Goal: Task Accomplishment & Management: Manage account settings

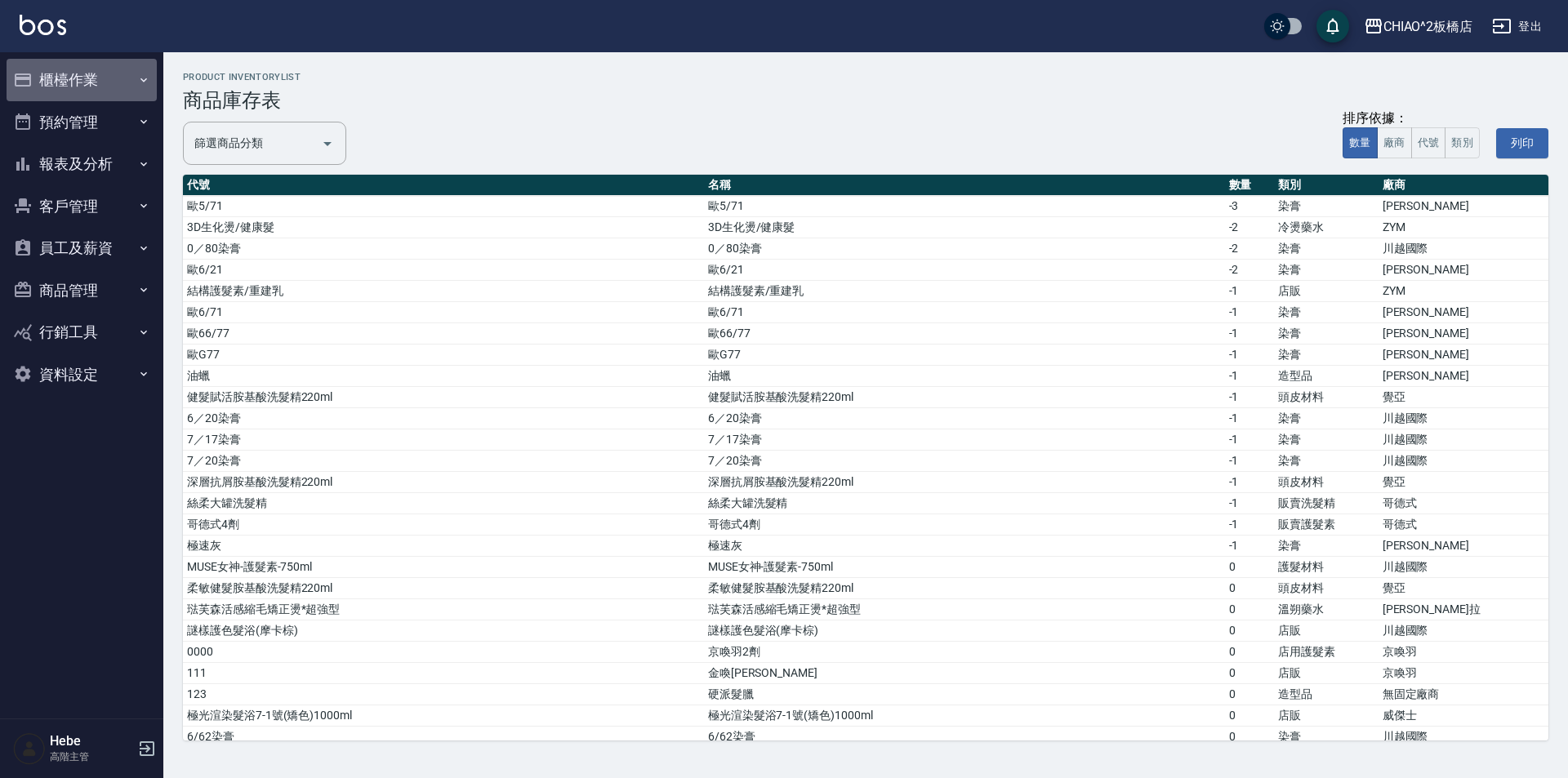
click at [79, 88] on button "櫃檯作業" at bounding box center [81, 79] width 150 height 42
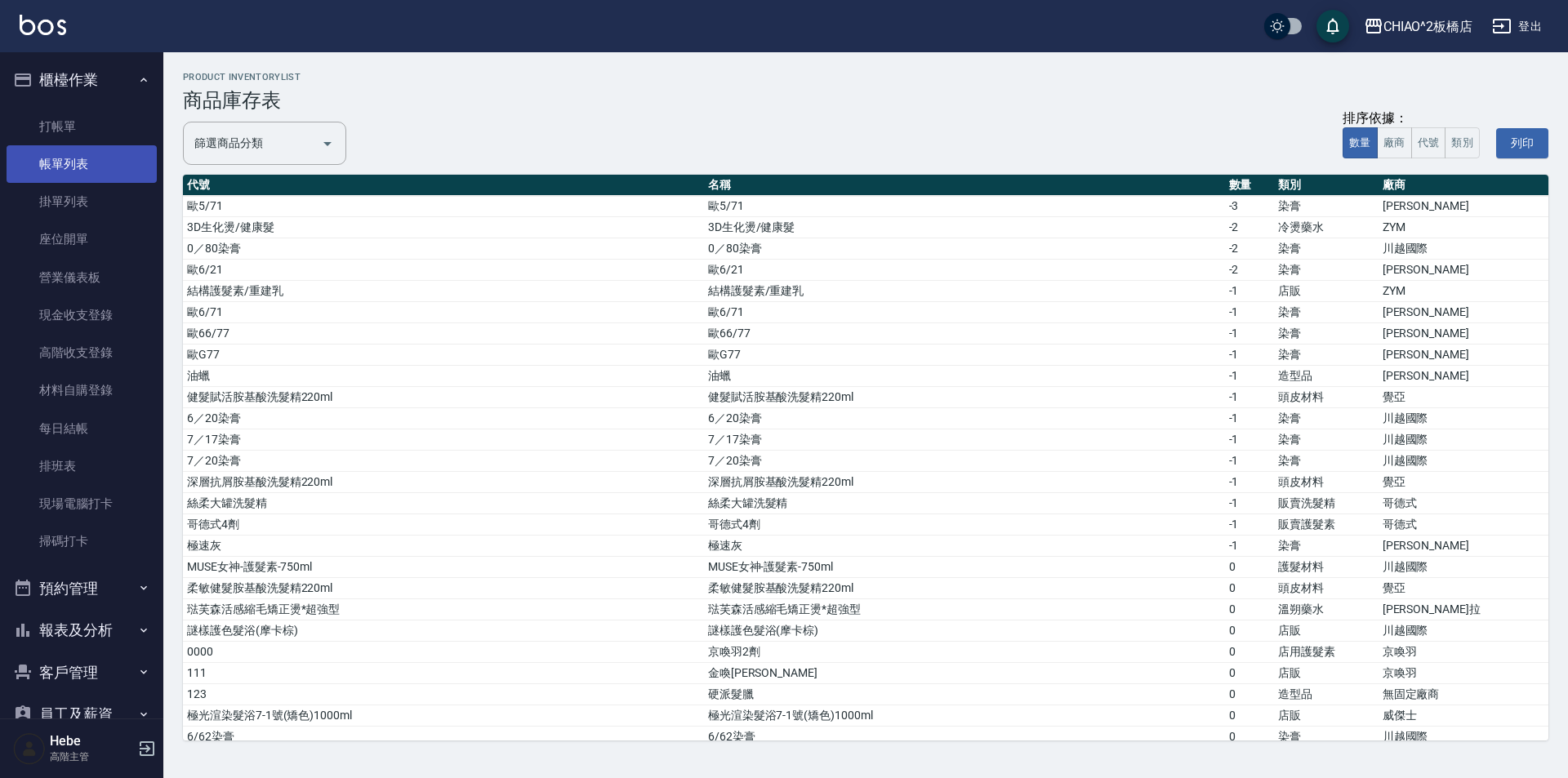
click at [71, 163] on link "帳單列表" at bounding box center [81, 164] width 150 height 37
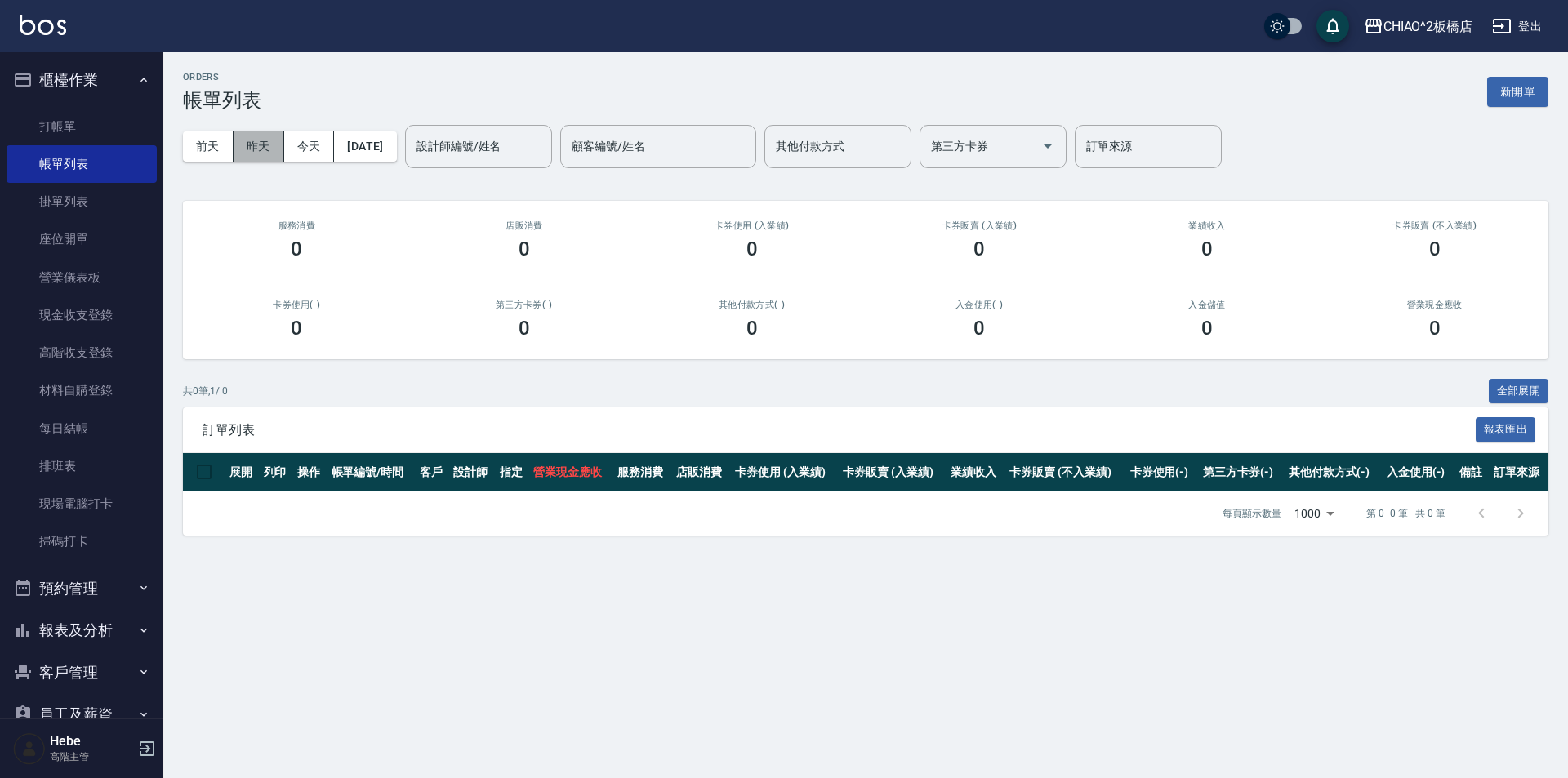
click at [265, 153] on button "昨天" at bounding box center [259, 146] width 51 height 30
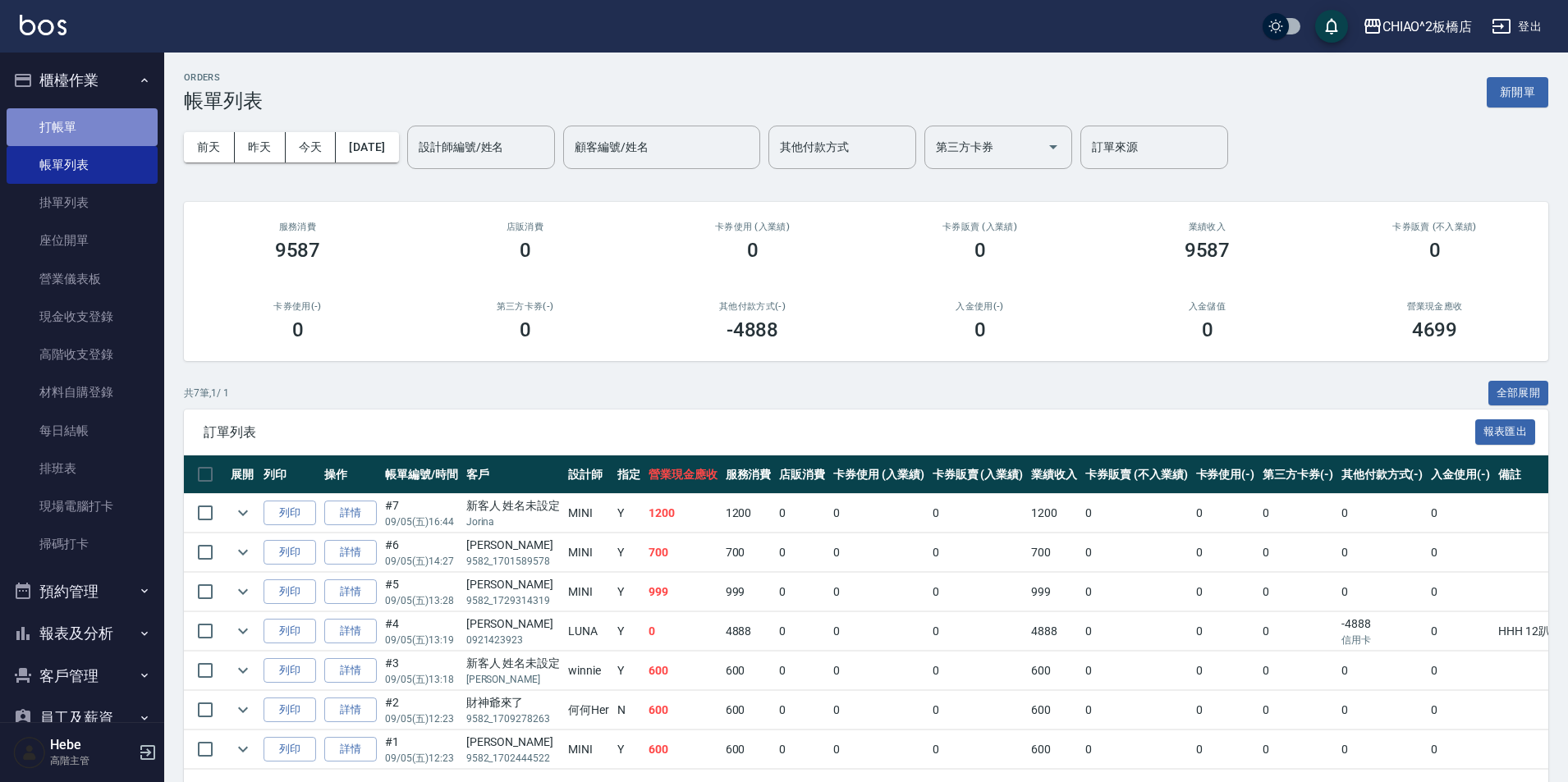
click at [113, 120] on link "打帳單" at bounding box center [82, 127] width 151 height 37
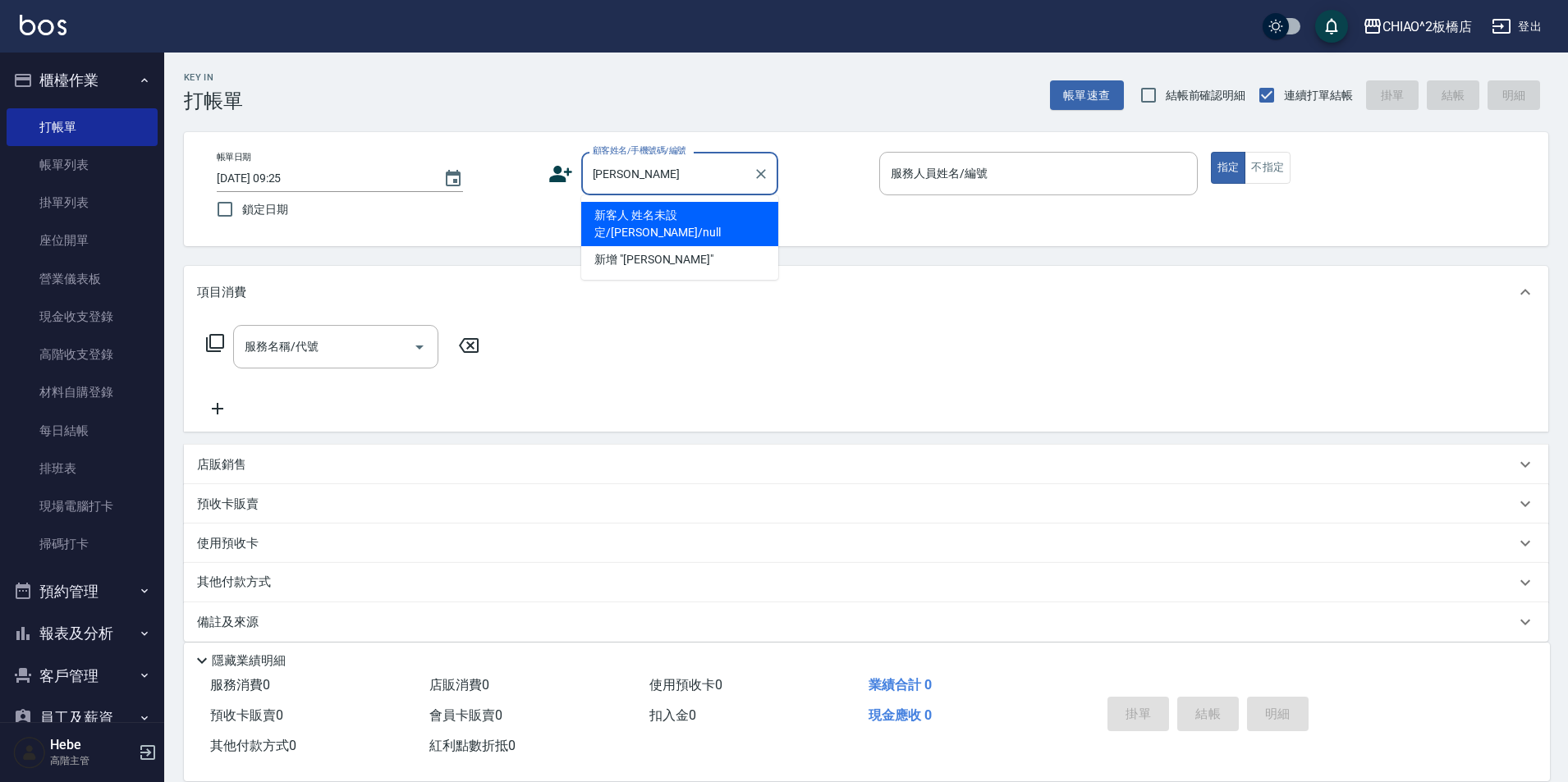
click at [629, 213] on li "新客人 姓名未設定/楊淑惠/null" at bounding box center [679, 224] width 197 height 44
type input "新客人 姓名未設定/楊淑惠/null"
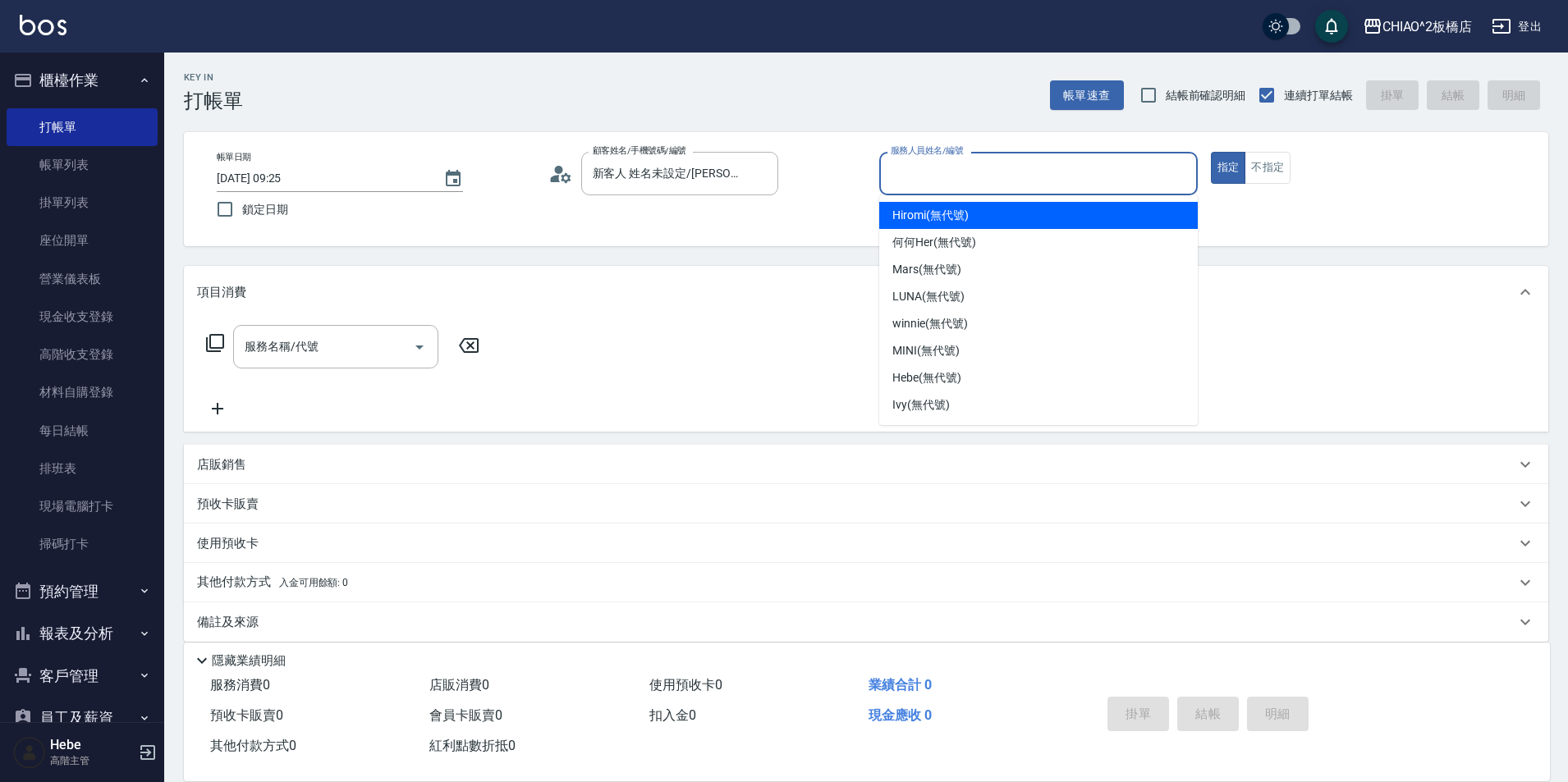
click at [917, 171] on input "服務人員姓名/編號" at bounding box center [1038, 173] width 304 height 29
click at [450, 183] on icon "Choose date, selected date is 2025-09-06" at bounding box center [453, 178] width 20 height 20
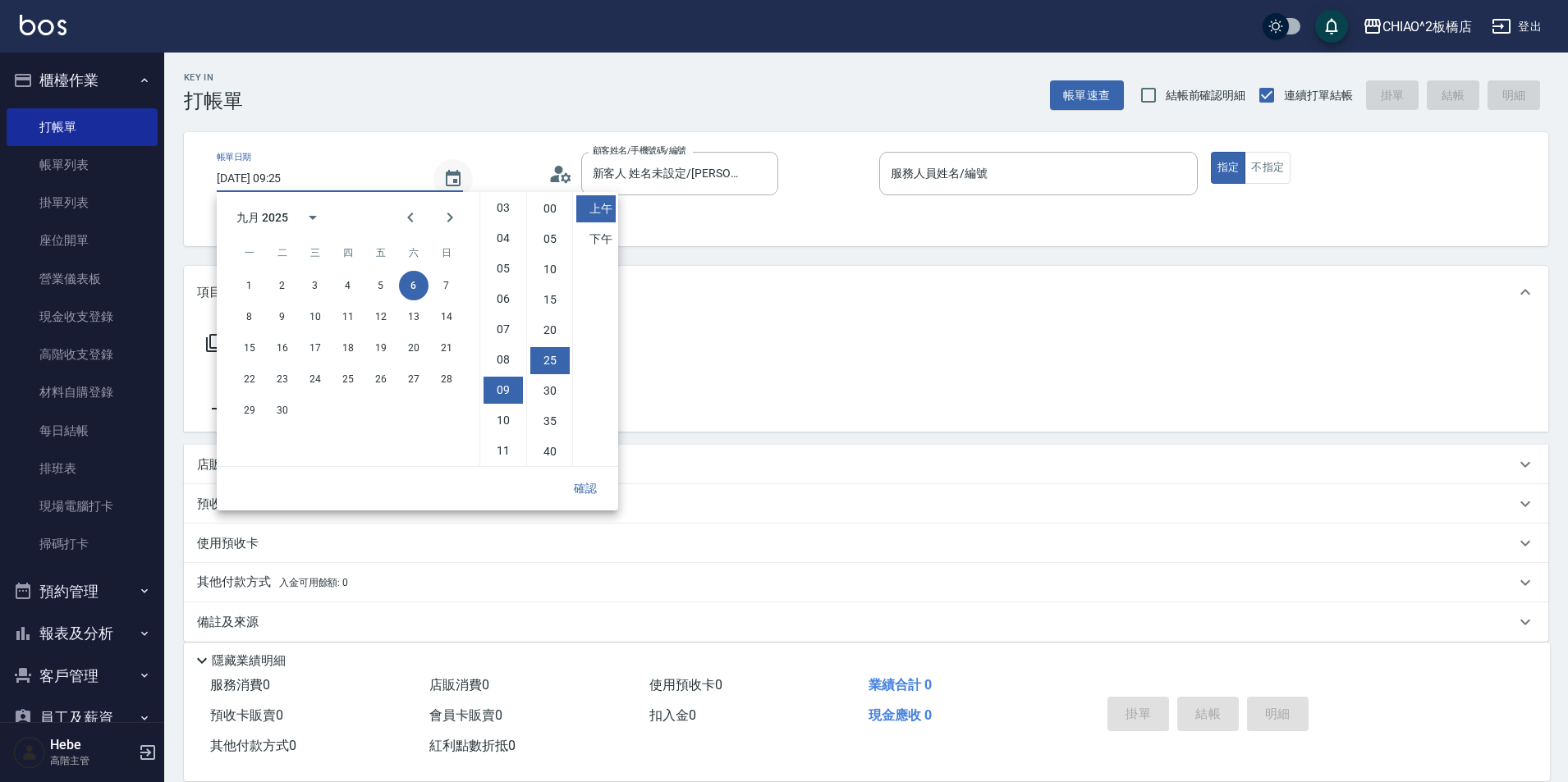
scroll to position [92, 0]
click at [381, 283] on button "5" at bounding box center [381, 286] width 30 height 30
type input "2025/09/05 09:25"
click at [586, 492] on button "確認" at bounding box center [585, 488] width 52 height 31
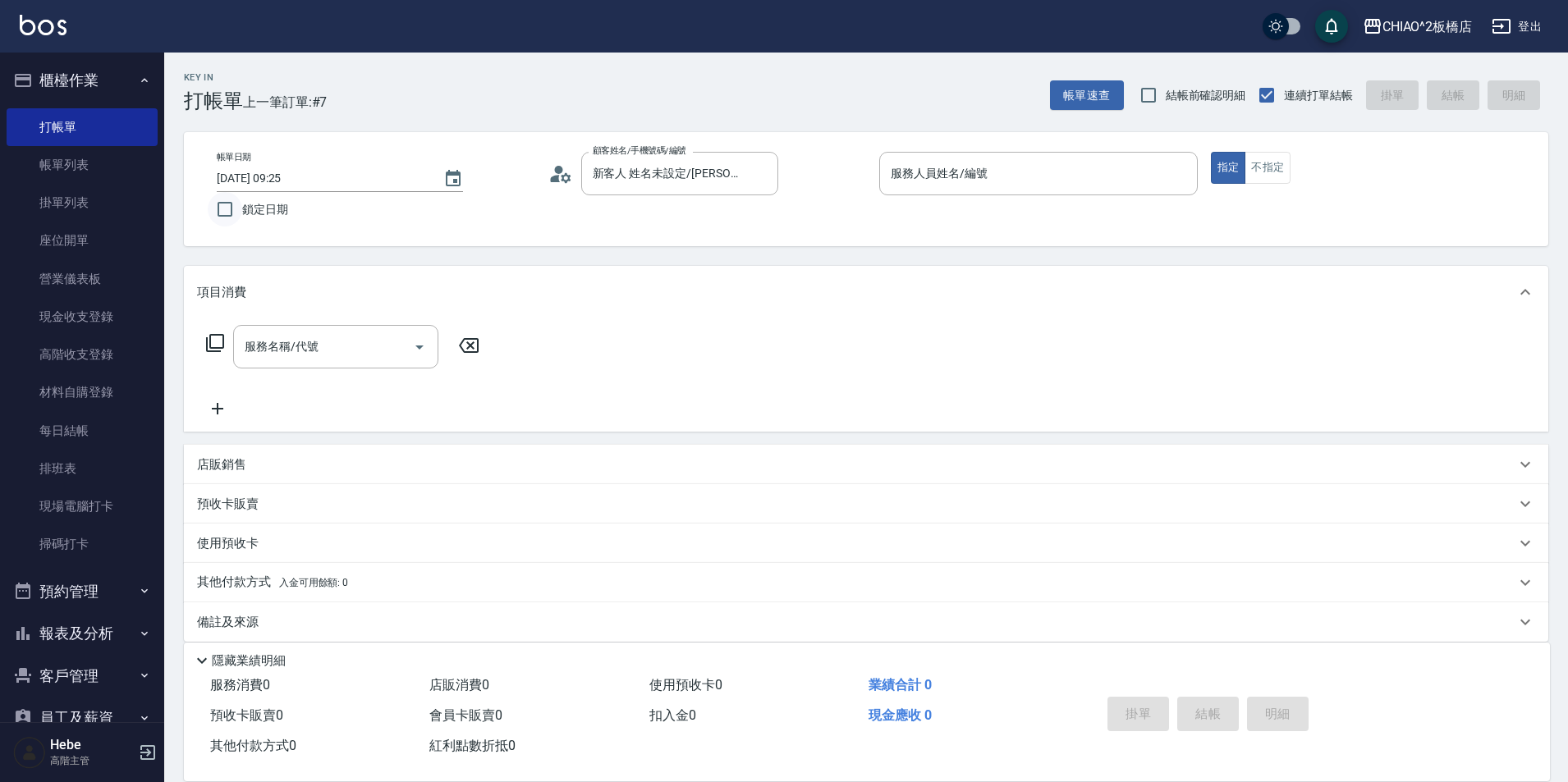
click at [220, 213] on input "鎖定日期" at bounding box center [225, 209] width 35 height 35
checkbox input "true"
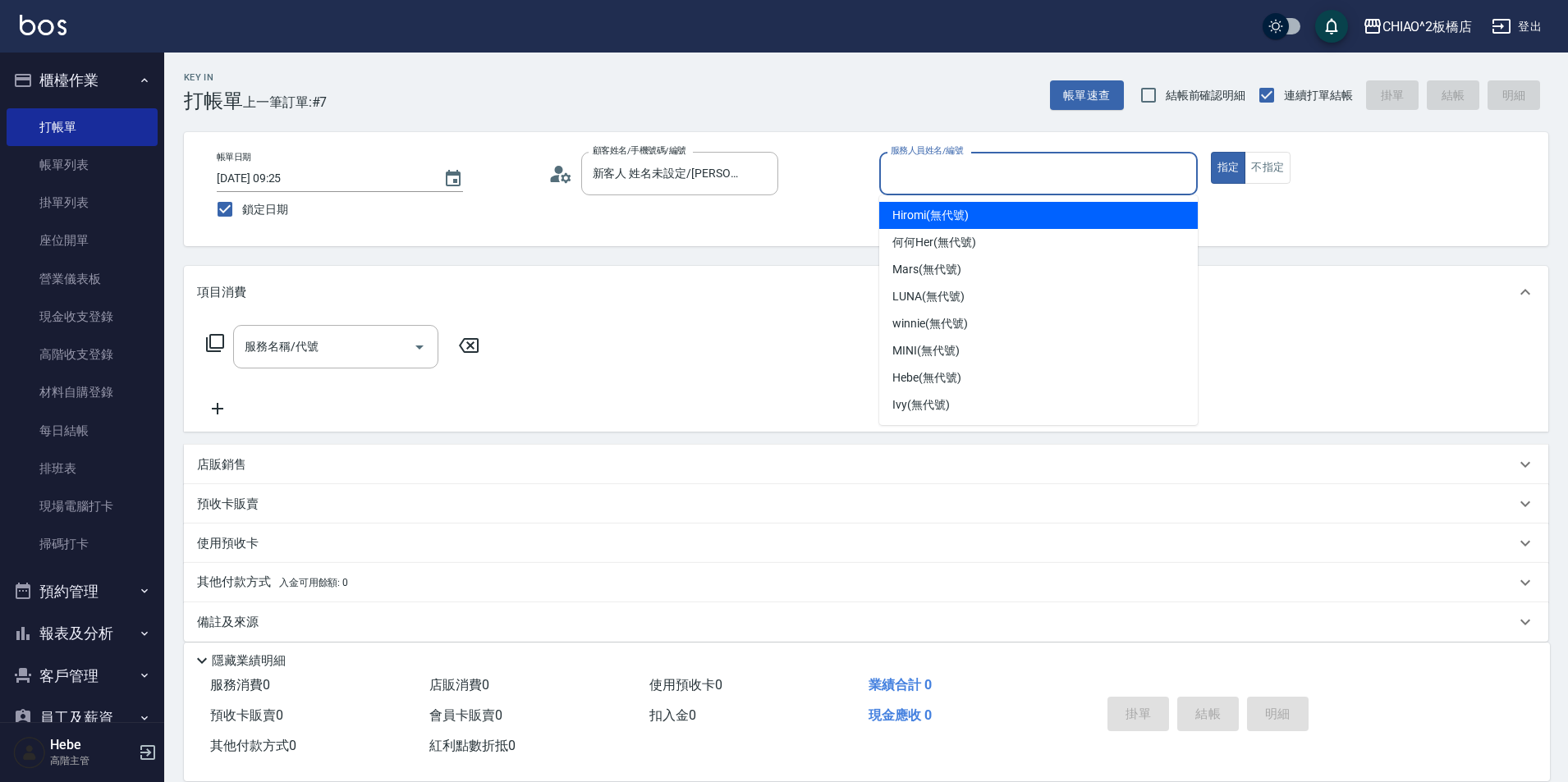
click at [924, 178] on input "服務人員姓名/編號" at bounding box center [1038, 173] width 304 height 29
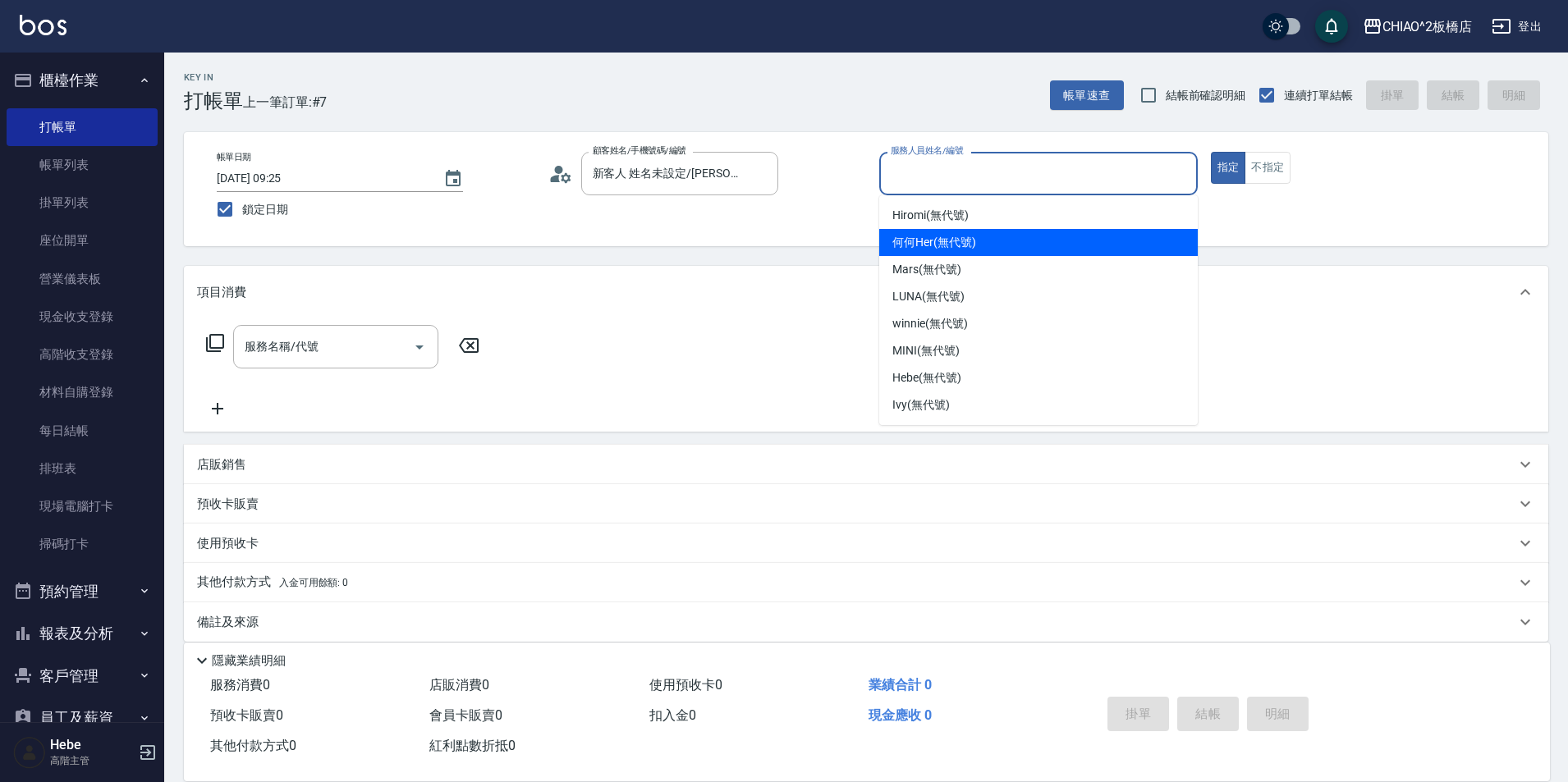
click at [928, 238] on span "何何Her (無代號)" at bounding box center [934, 242] width 84 height 17
type input "何何Her (無代號)"
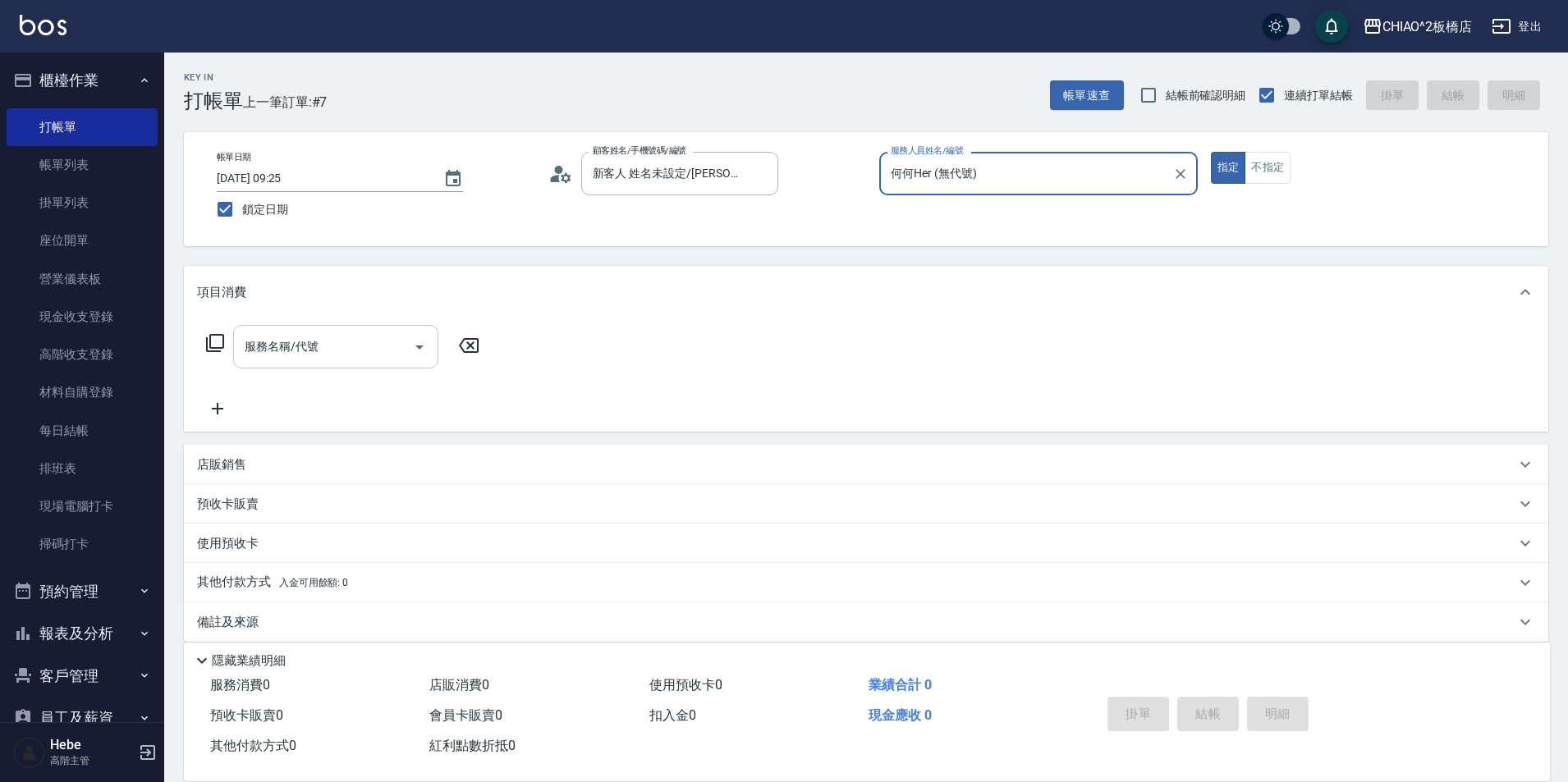
click at [356, 357] on input "服務名稱/代號" at bounding box center [323, 346] width 166 height 29
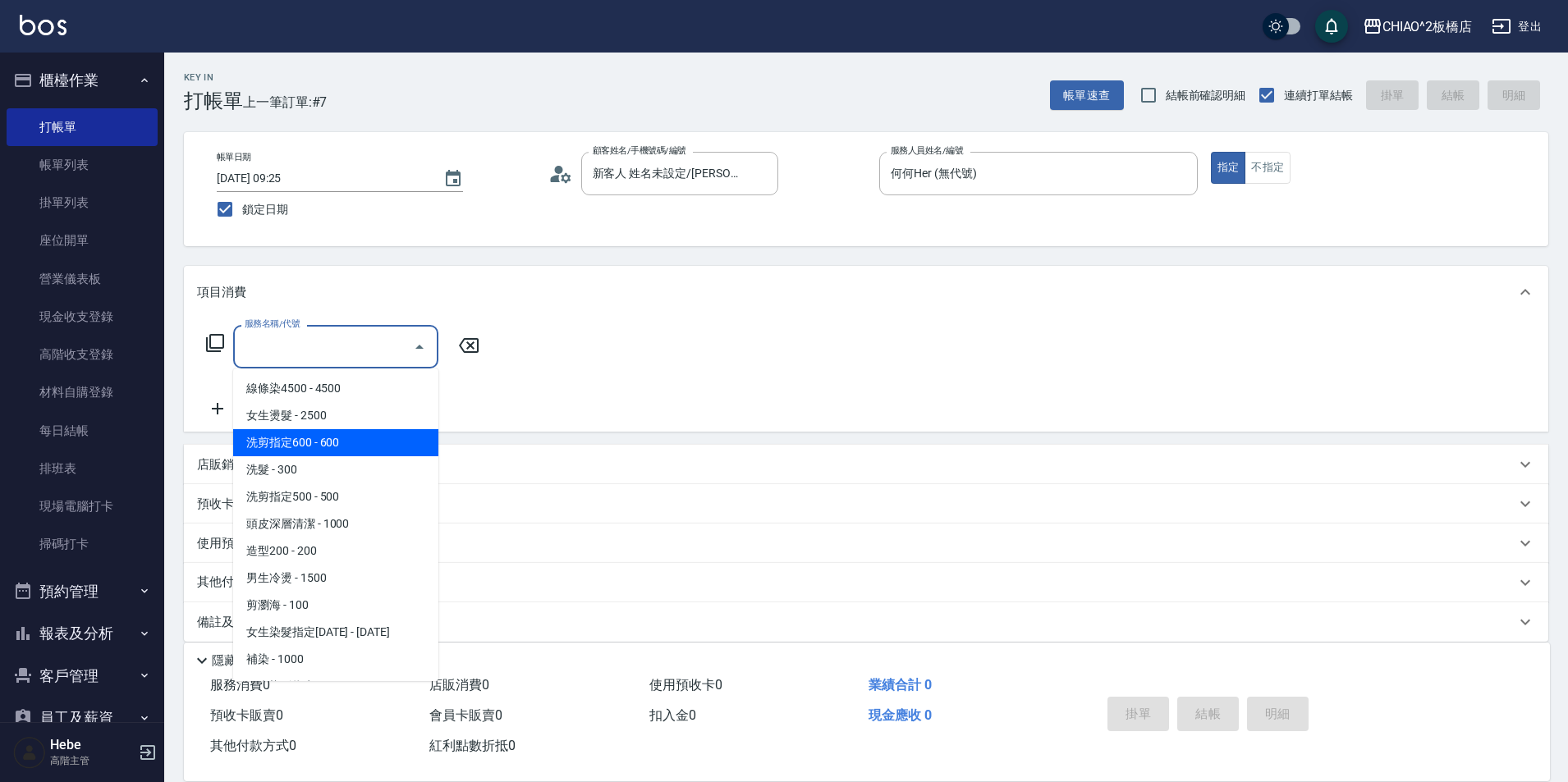
click at [370, 446] on span "洗剪指定600 - 600" at bounding box center [335, 442] width 205 height 27
type input "洗剪指定600(96678)"
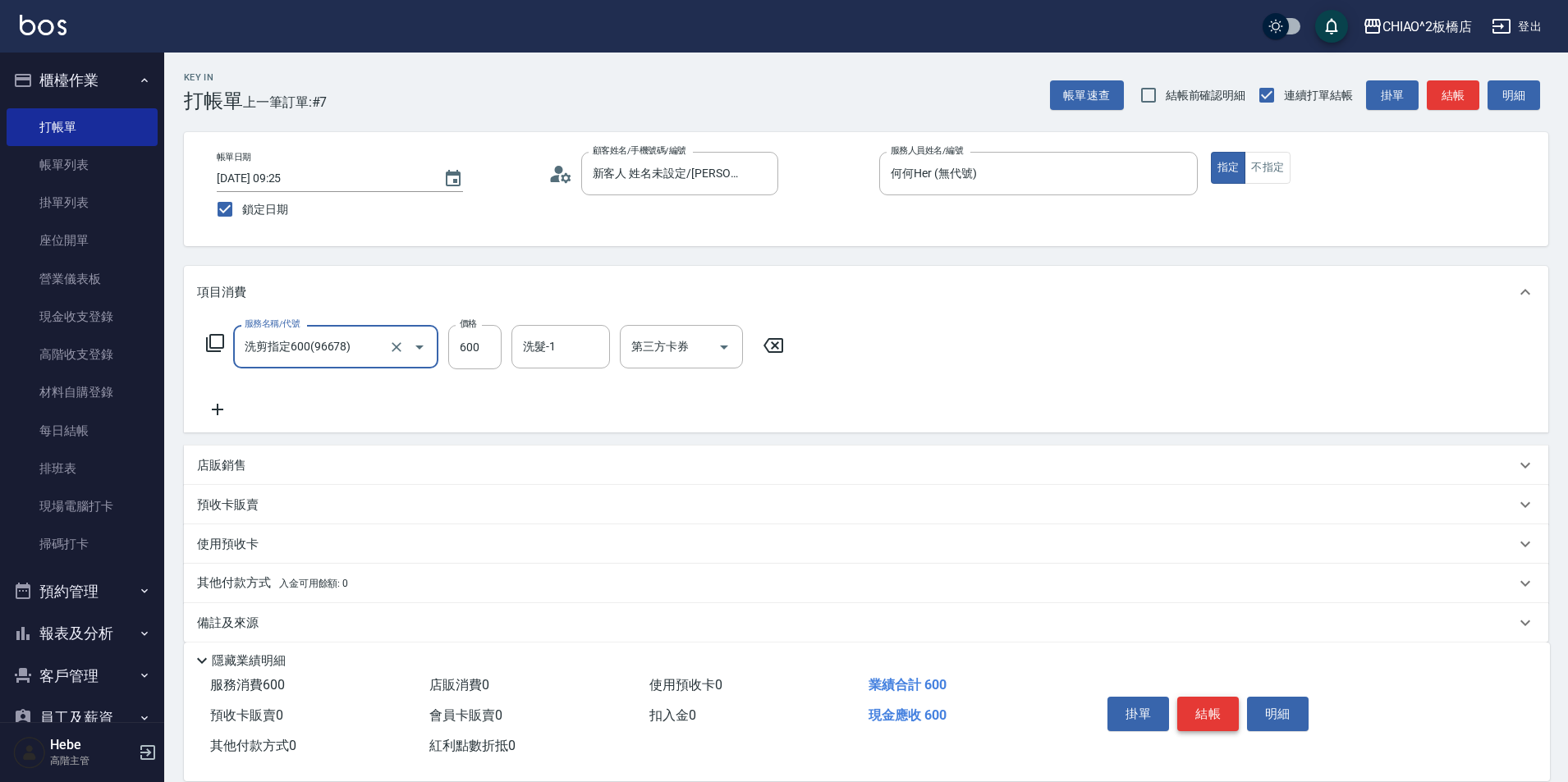
click at [1203, 713] on button "結帳" at bounding box center [1208, 714] width 61 height 35
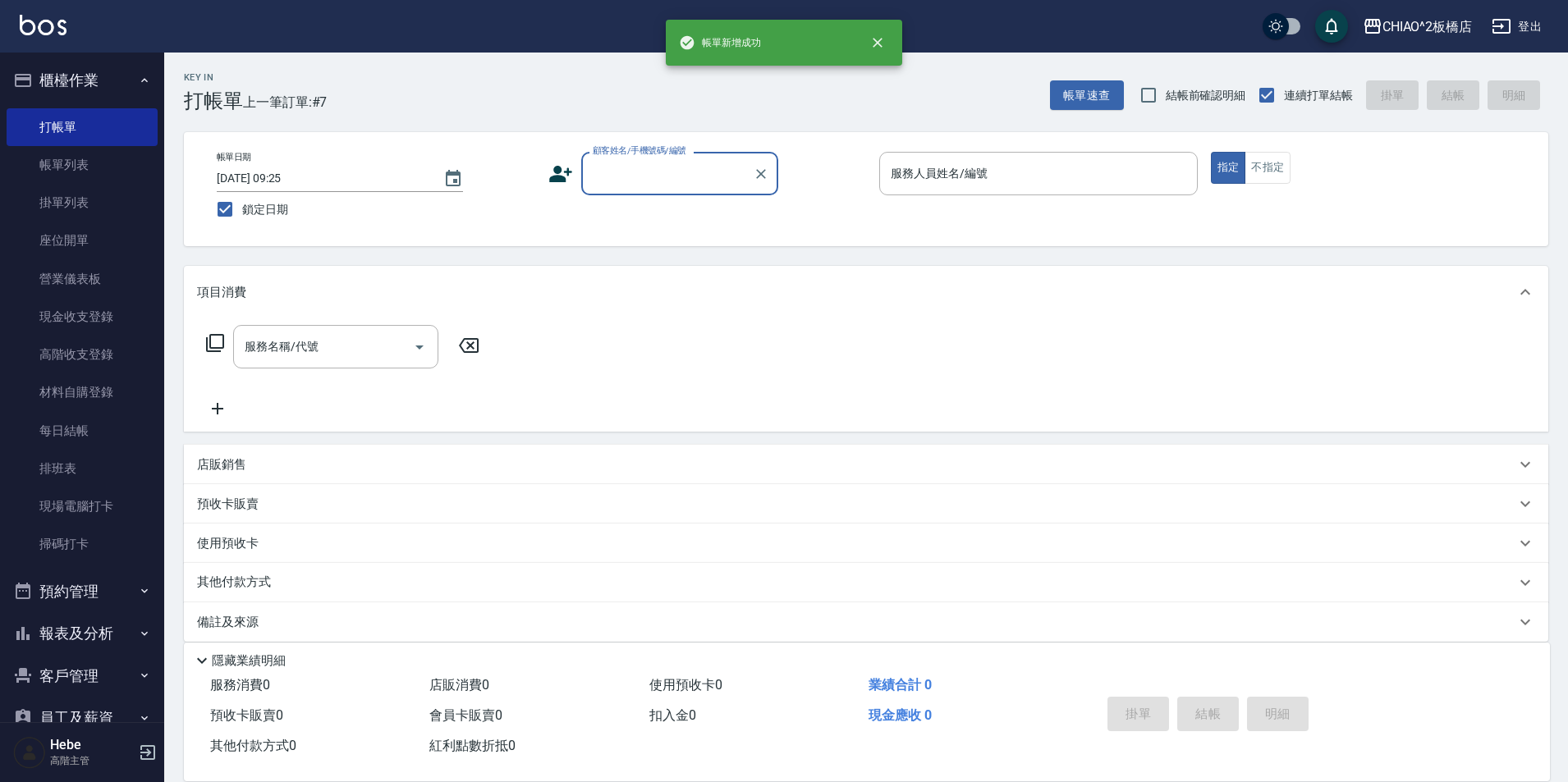
scroll to position [0, 0]
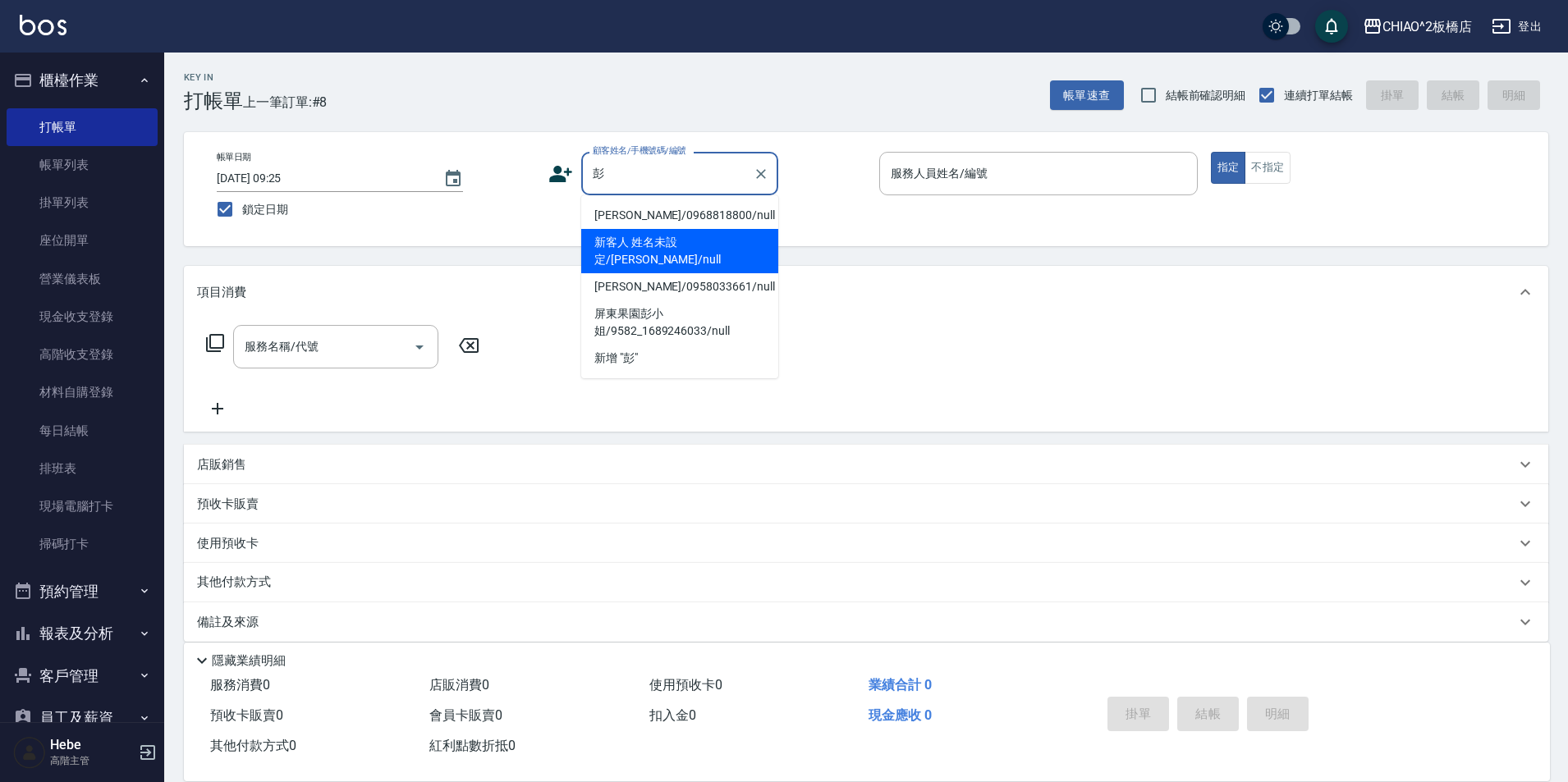
click at [736, 238] on li "新客人 姓名未設定/彭彥智/null" at bounding box center [679, 250] width 197 height 44
type input "新客人 姓名未設定/彭彥智/null"
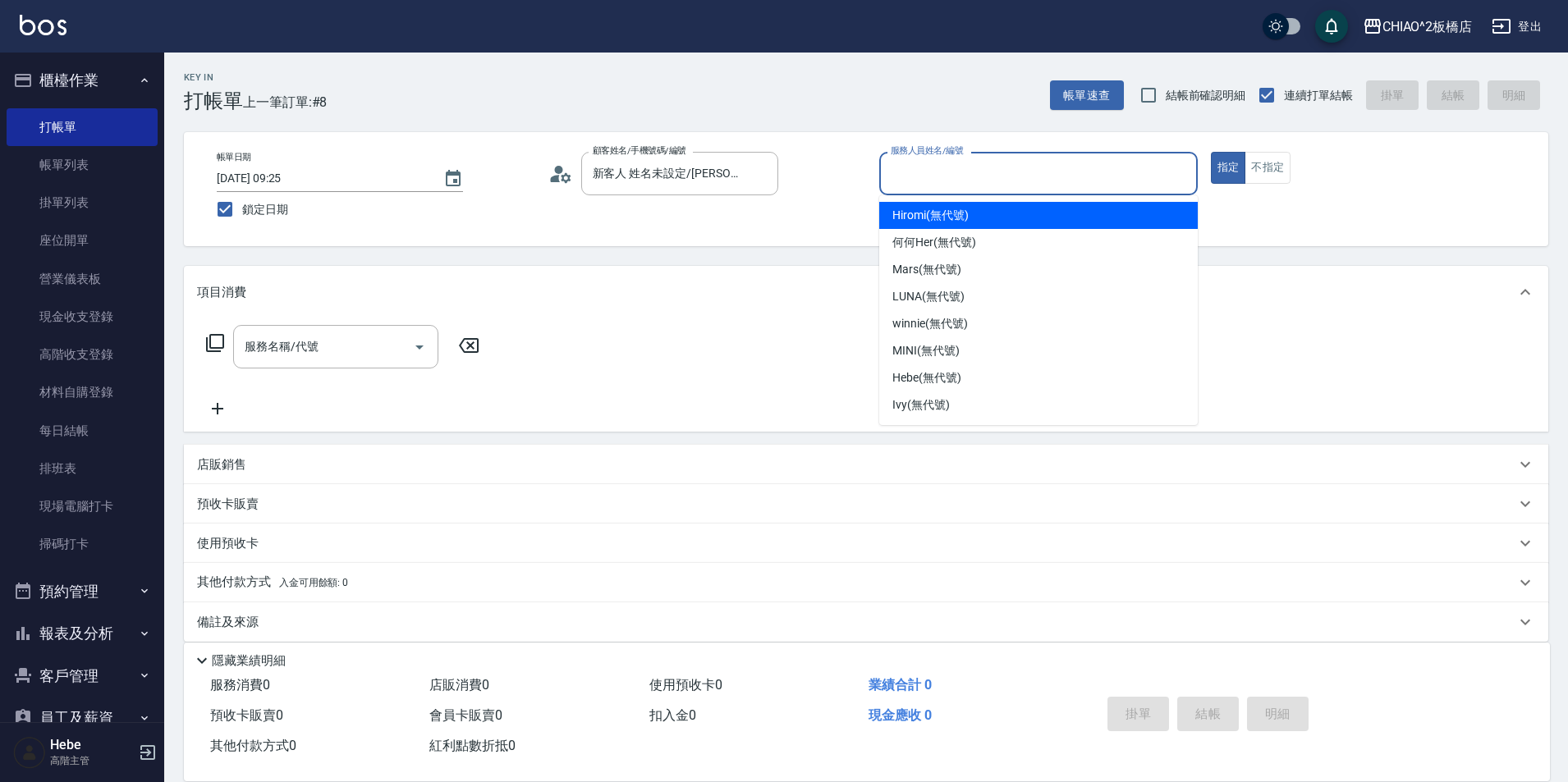
click at [1113, 182] on input "服務人員姓名/編號" at bounding box center [1038, 173] width 304 height 29
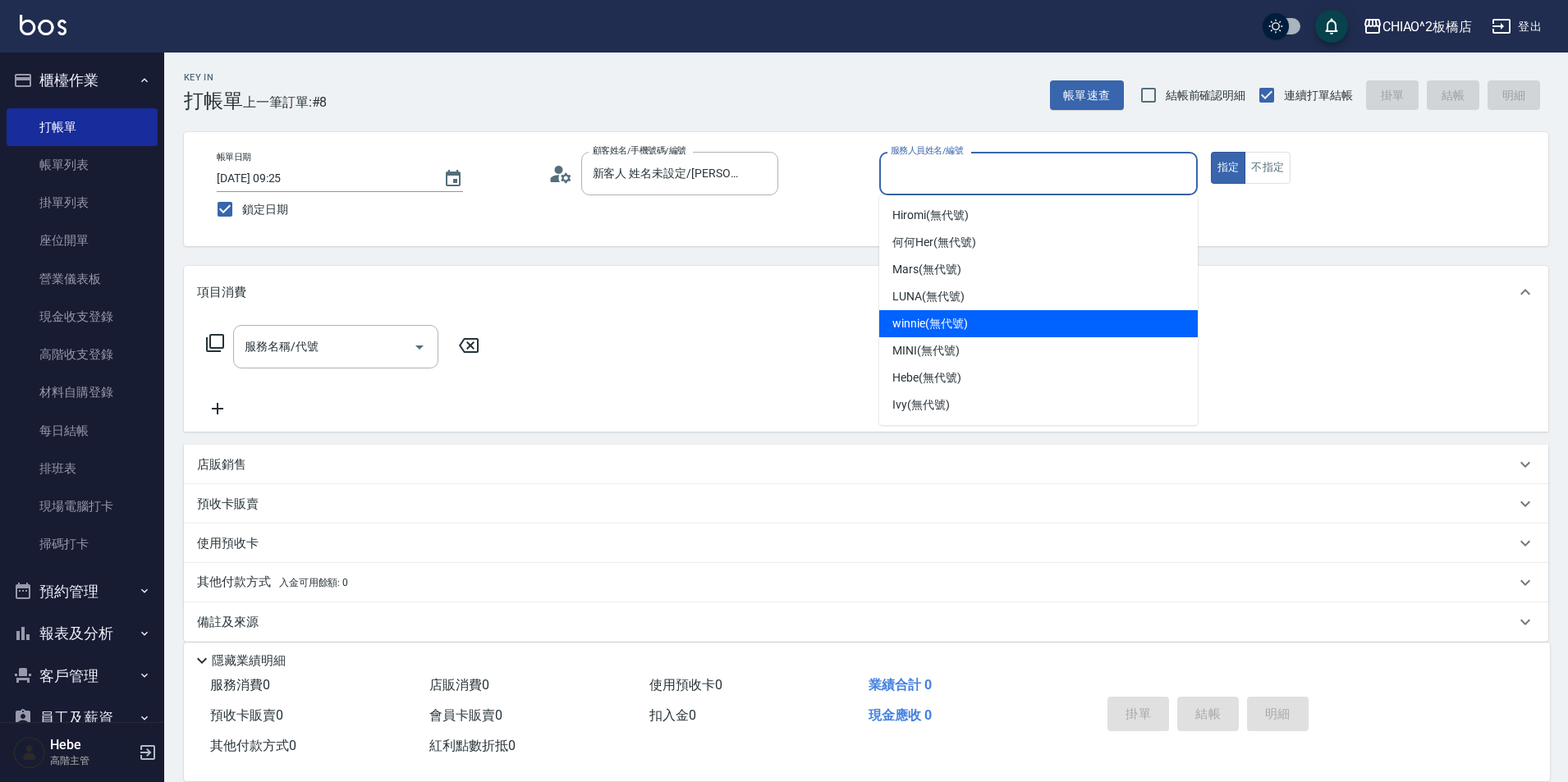
click at [1054, 320] on div "winnie (無代號)" at bounding box center [1037, 323] width 319 height 27
type input "winnie(無代號)"
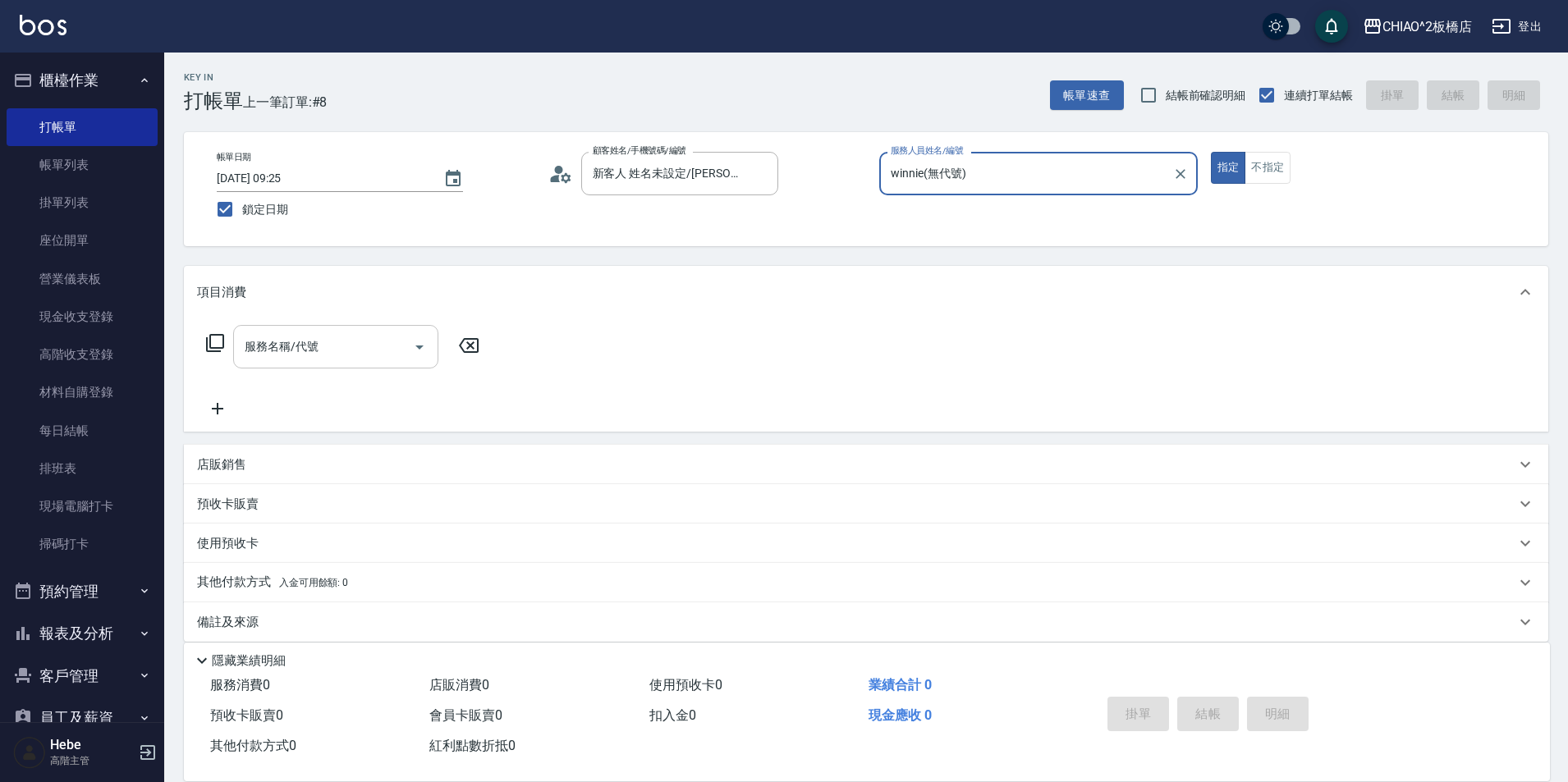
click at [304, 356] on input "服務名稱/代號" at bounding box center [323, 346] width 166 height 29
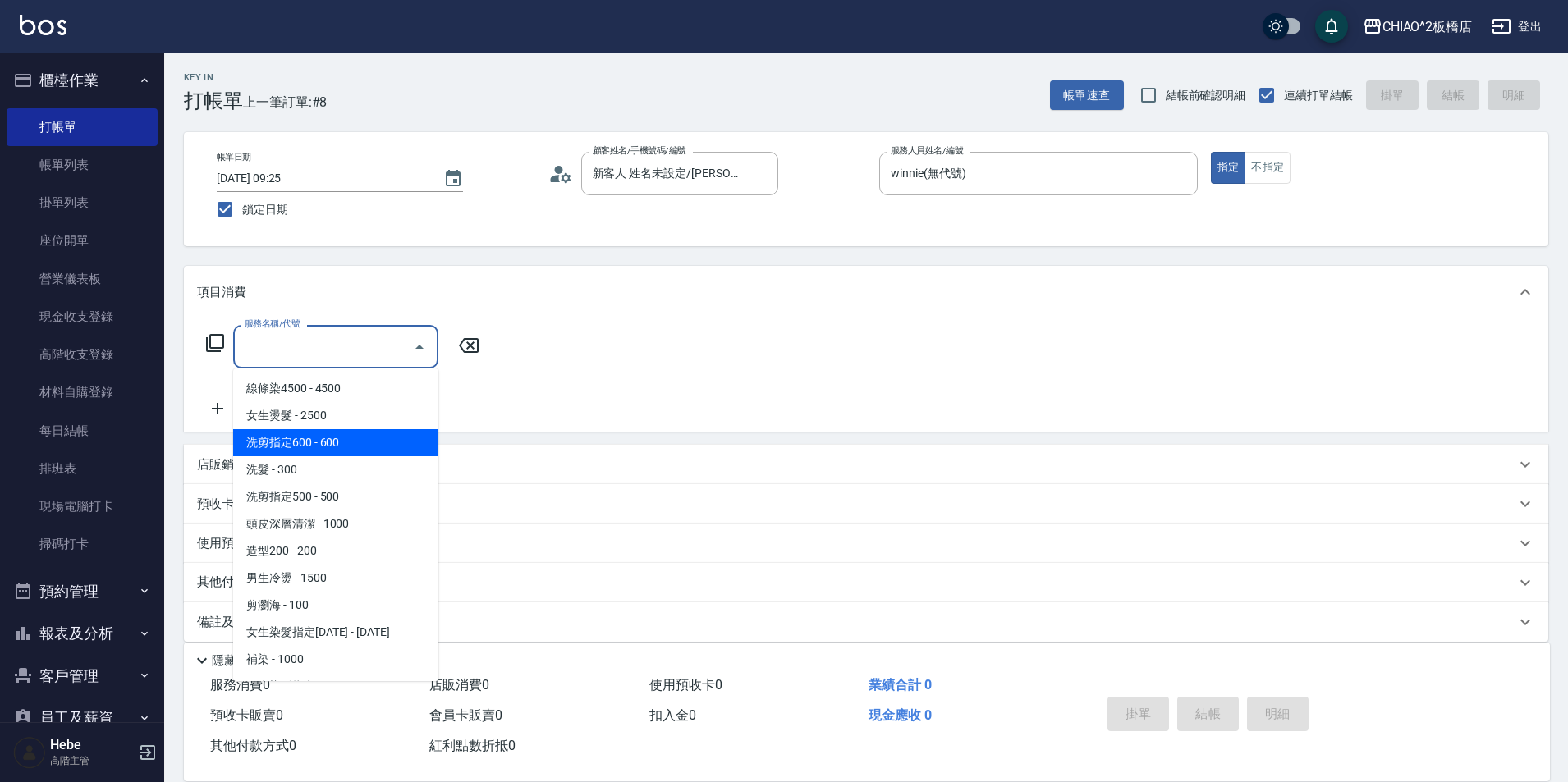
click at [361, 446] on span "洗剪指定600 - 600" at bounding box center [335, 442] width 205 height 27
click at [409, 438] on div "項目消費 服務名稱/代號 服務名稱/代號 店販銷售 服務人員姓名/編號 服務人員姓名/編號 商品代號/名稱 商品代號/名稱 預收卡販賣 卡券名稱/代號 卡券名…" at bounding box center [865, 454] width 1364 height 376
click at [345, 443] on div "項目消費 服務名稱/代號 服務名稱/代號 店販銷售 服務人員姓名/編號 服務人員姓名/編號 商品代號/名稱 商品代號/名稱 預收卡販賣 卡券名稱/代號 卡券名…" at bounding box center [865, 454] width 1364 height 376
type input "洗剪指定600(96678)"
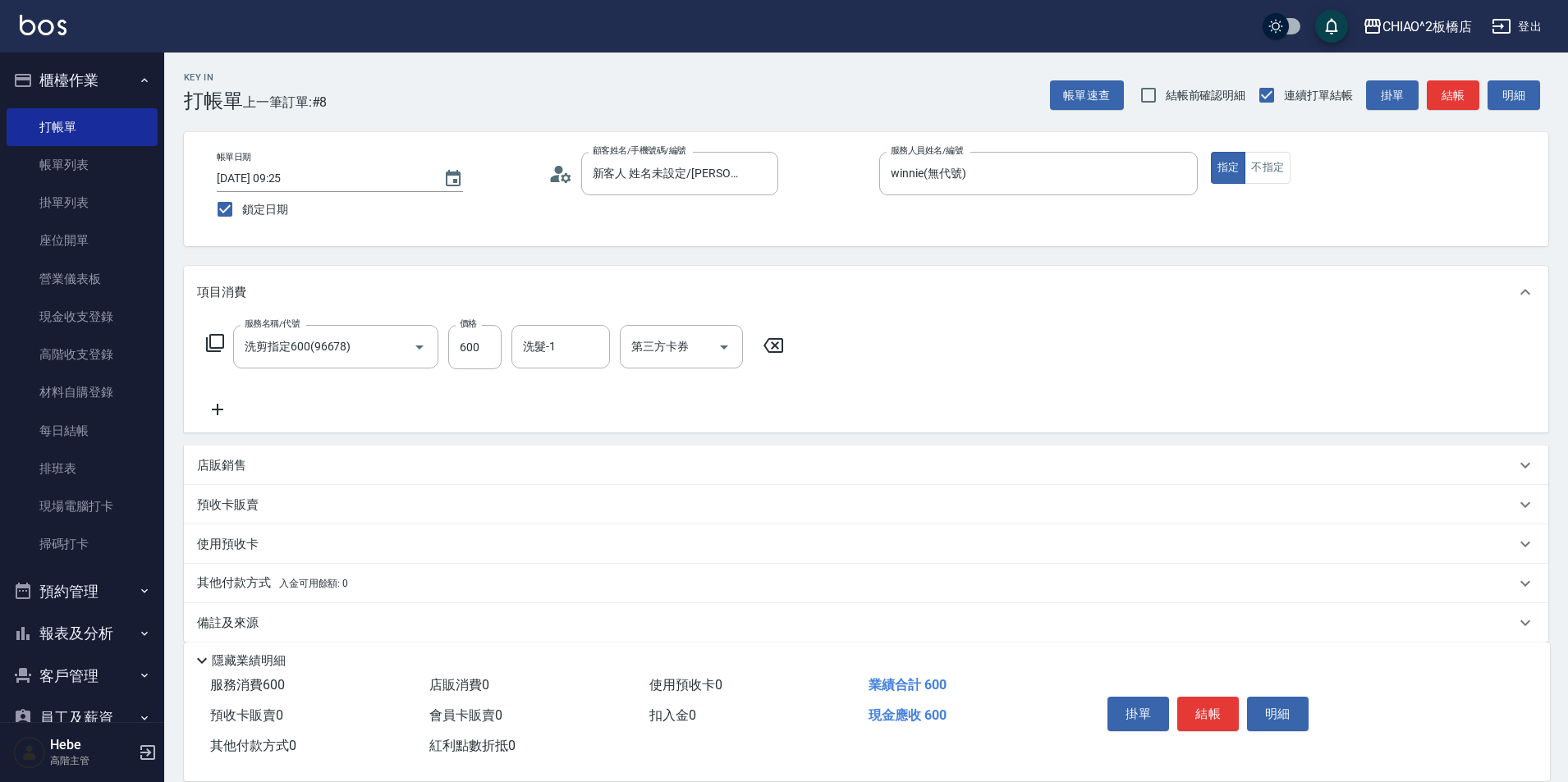
drag, startPoint x: 1206, startPoint y: 692, endPoint x: 993, endPoint y: 672, distance: 213.9
click at [1198, 697] on button "結帳" at bounding box center [1208, 714] width 61 height 35
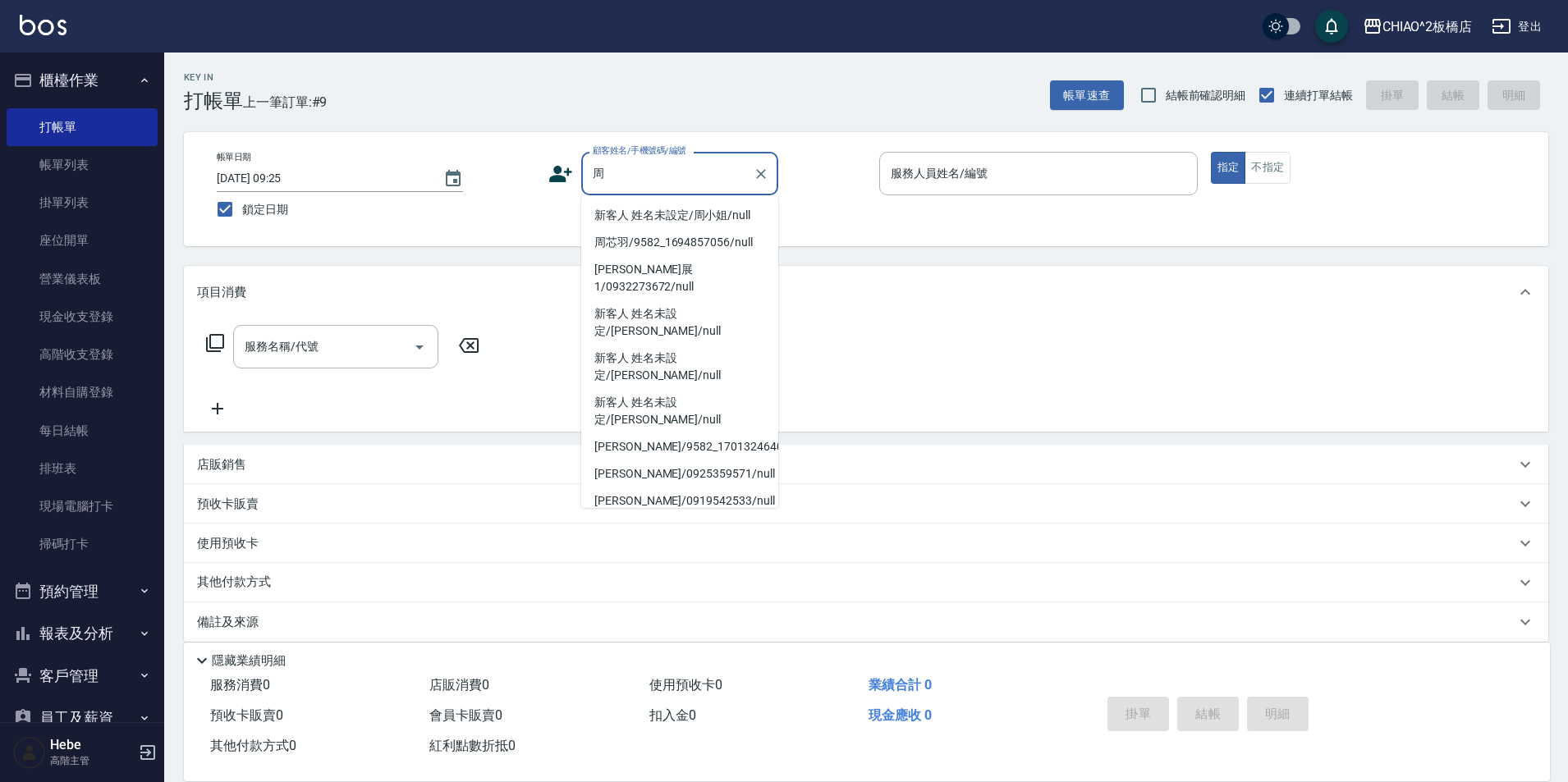
click at [721, 220] on li "新客人 姓名未設定/周小姐/null" at bounding box center [679, 215] width 197 height 27
type input "新客人 姓名未設定/周小姐/null"
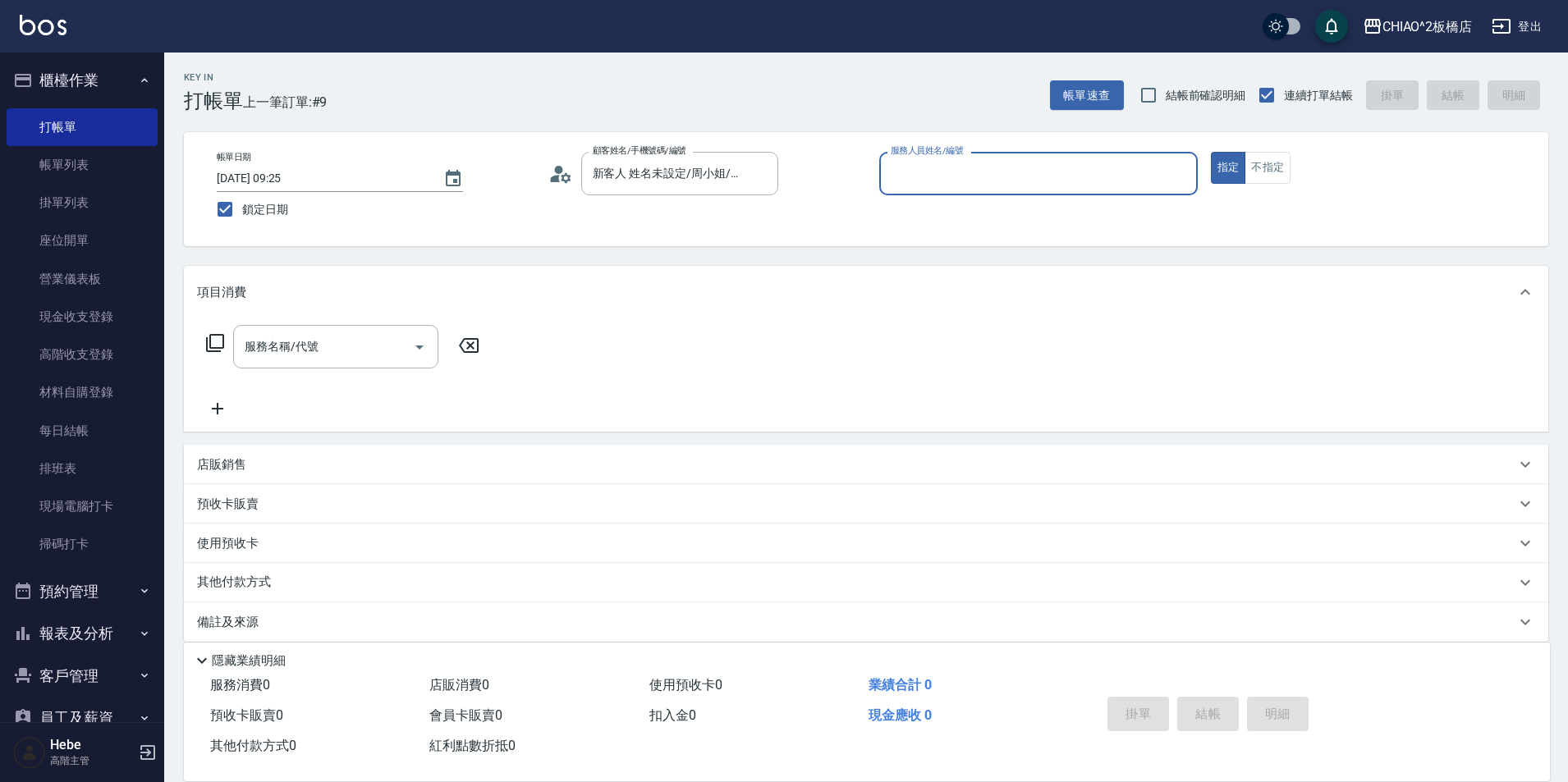
click at [932, 181] on input "服務人員姓名/編號" at bounding box center [1038, 173] width 304 height 29
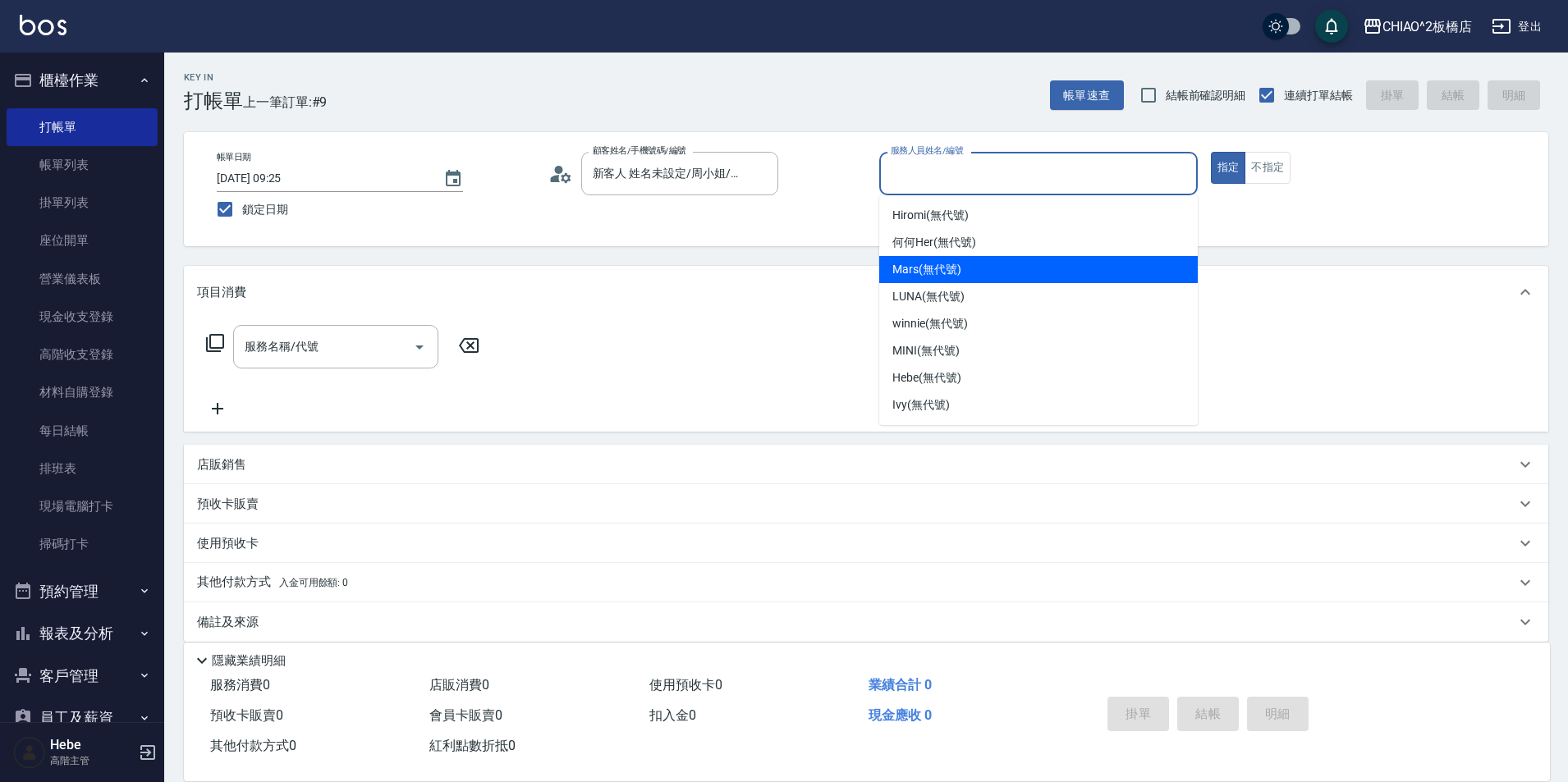
click at [987, 271] on div "Mars (無代號)" at bounding box center [1037, 269] width 319 height 27
type input "Mars(無代號)"
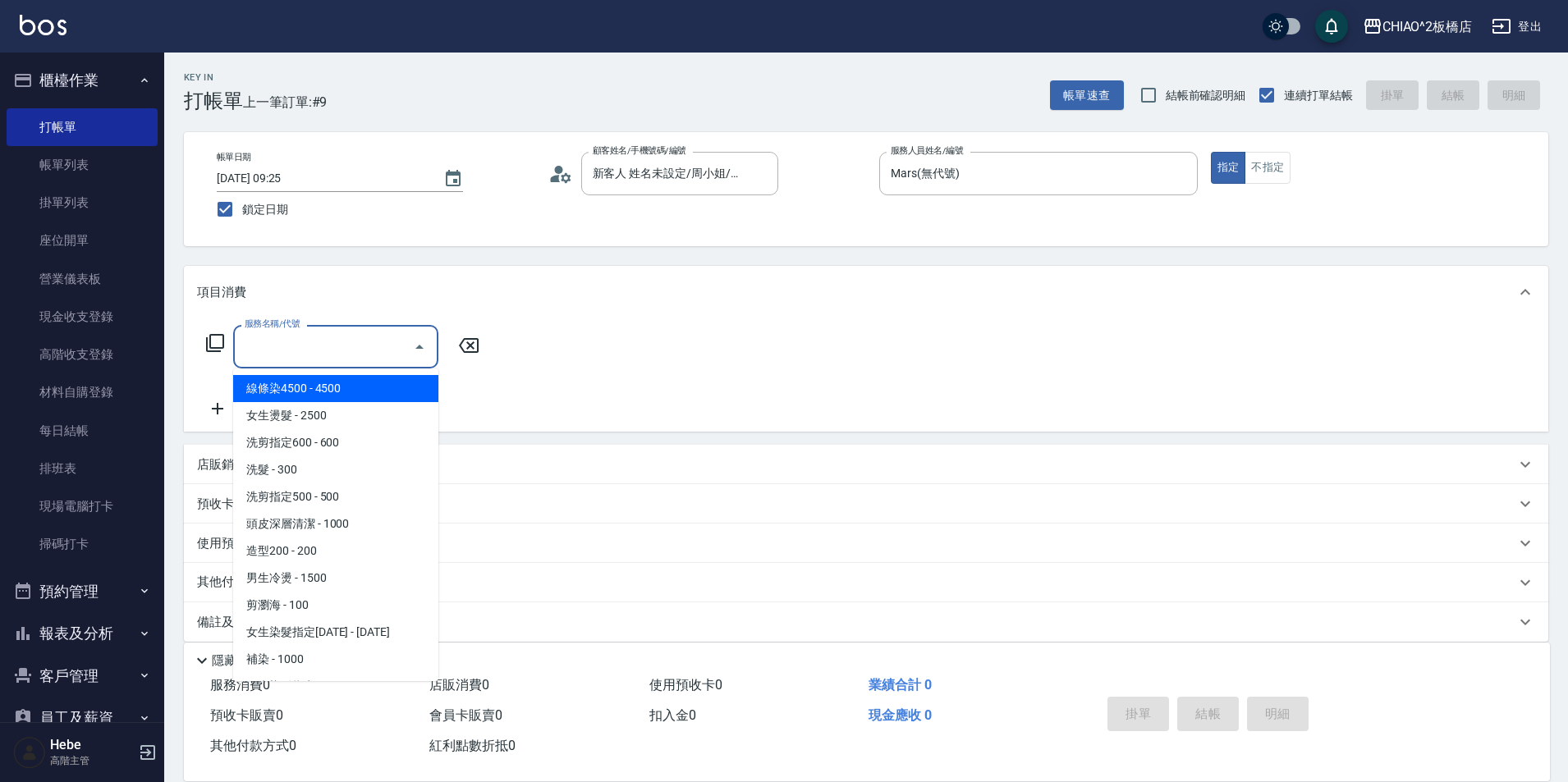
click at [359, 348] on input "服務名稱/代號" at bounding box center [323, 346] width 166 height 29
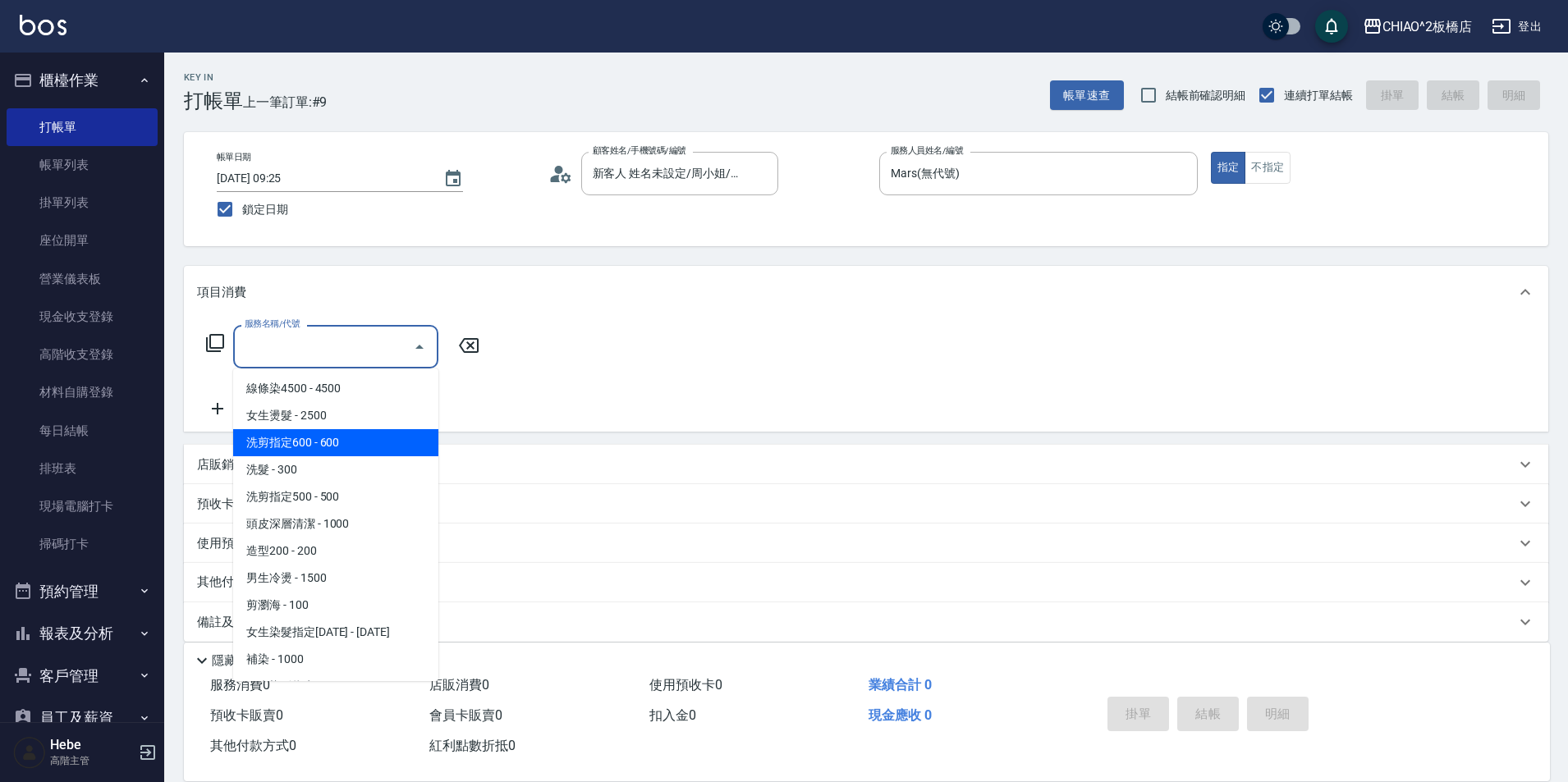
click at [358, 438] on span "洗剪指定600 - 600" at bounding box center [335, 442] width 205 height 27
type input "洗剪指定600(96678)"
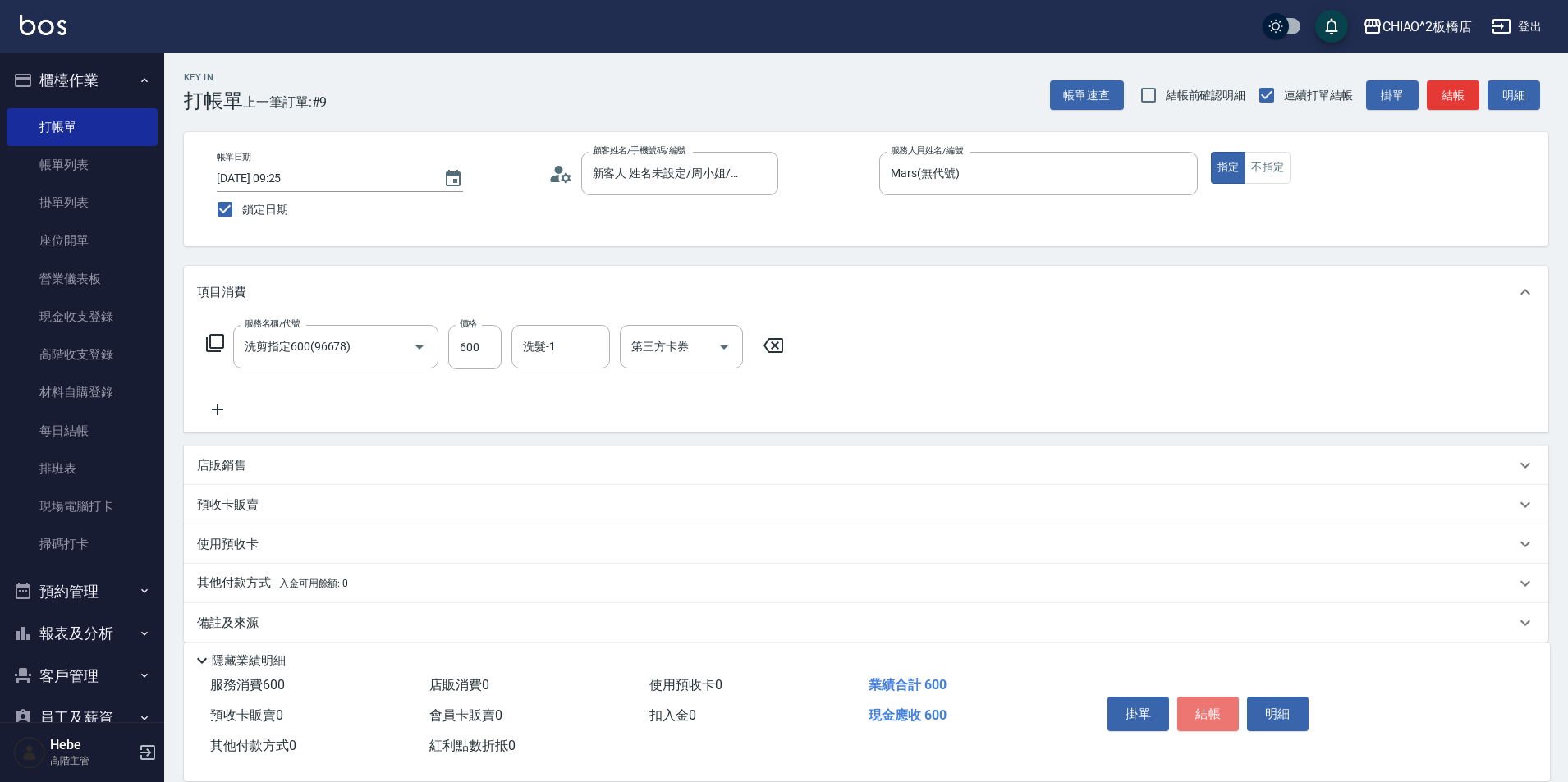
drag, startPoint x: 1201, startPoint y: 706, endPoint x: 1094, endPoint y: 654, distance: 119.0
click at [1163, 690] on div "掛單 結帳 明細" at bounding box center [1207, 716] width 214 height 51
click at [1213, 699] on button "結帳" at bounding box center [1208, 714] width 61 height 35
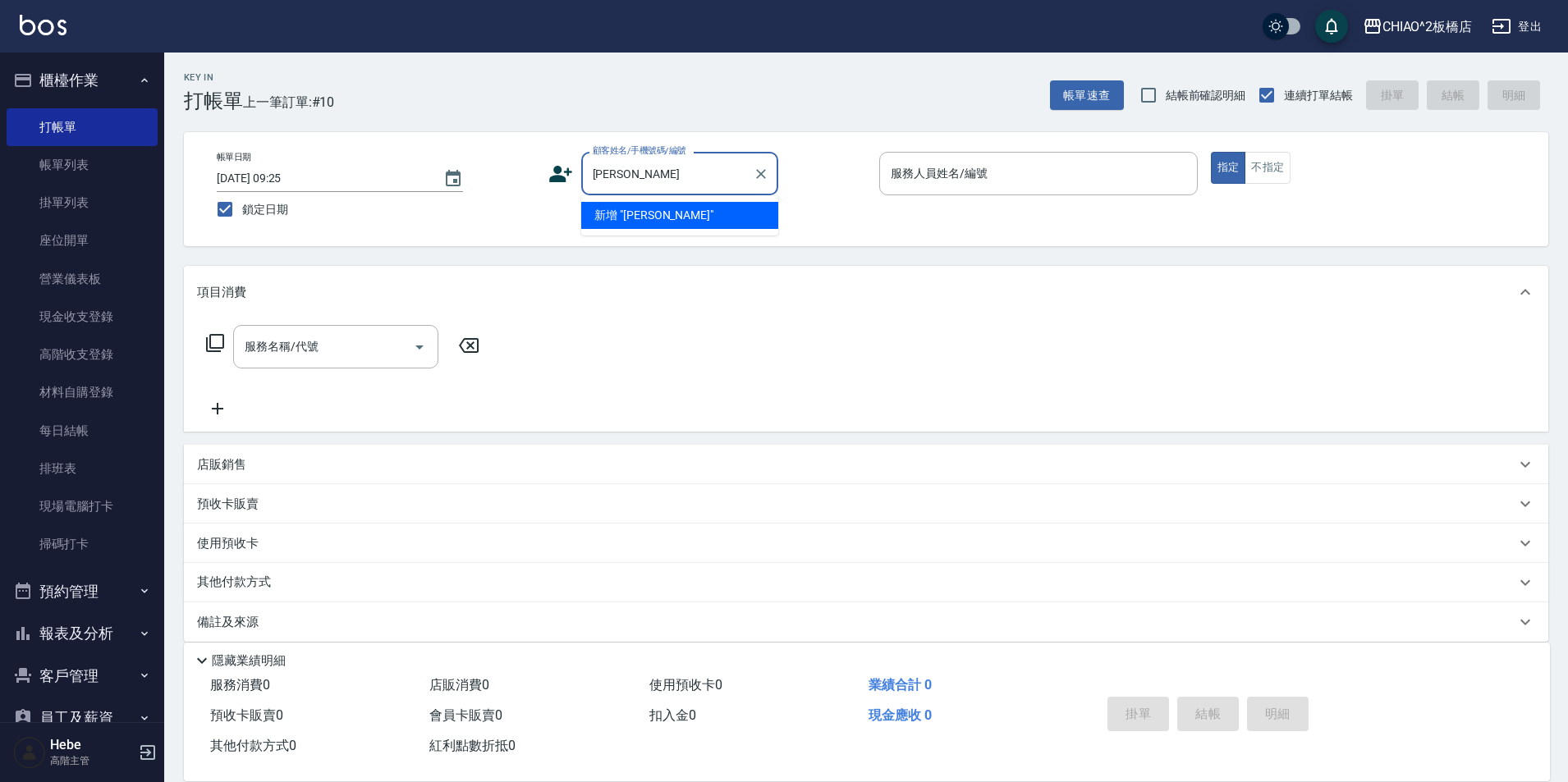
type input "林"
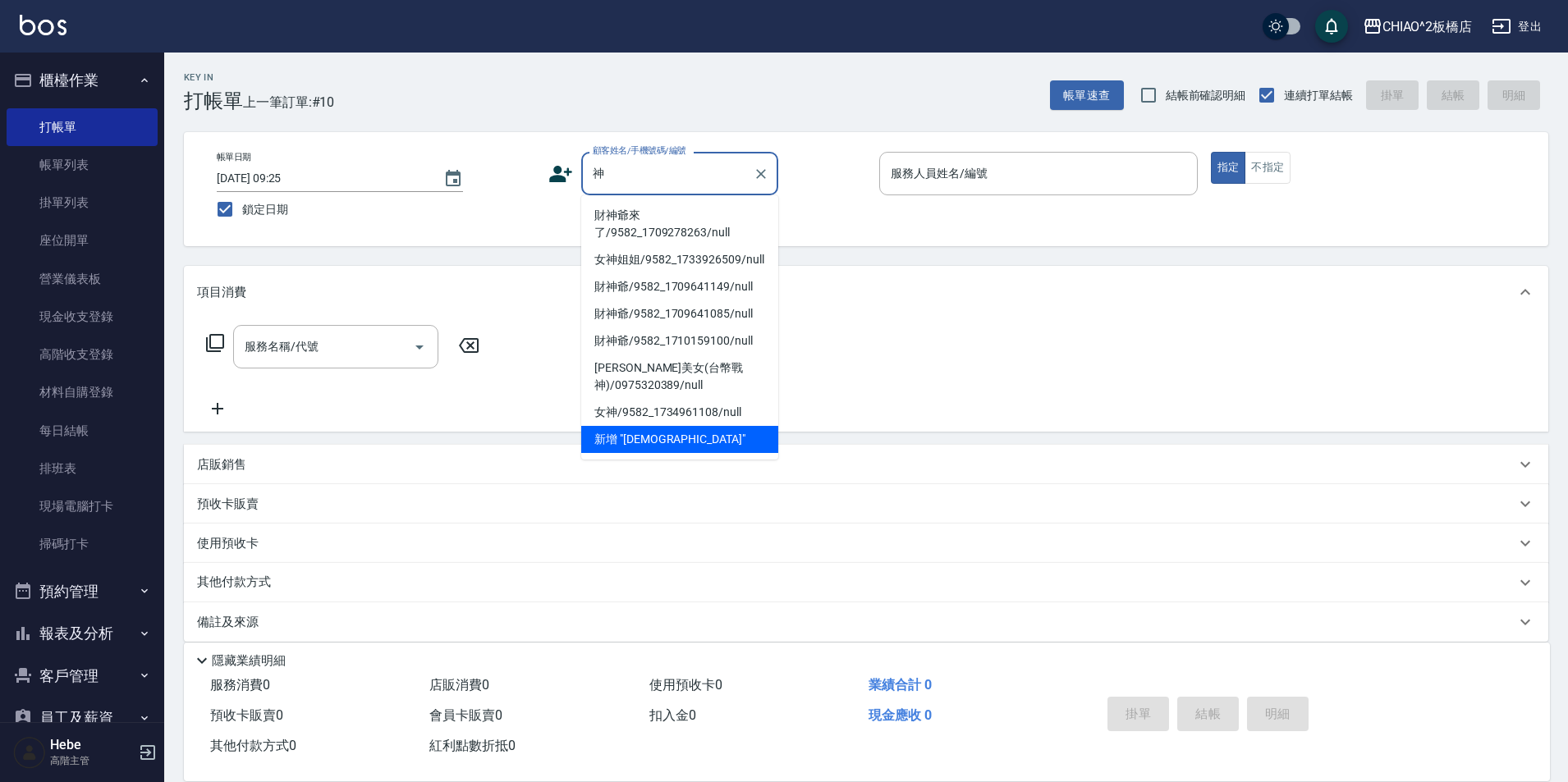
click at [649, 228] on li "財神爺來了/9582_1709278263/null" at bounding box center [679, 224] width 197 height 44
type input "財神爺來了/9582_1709278263/null"
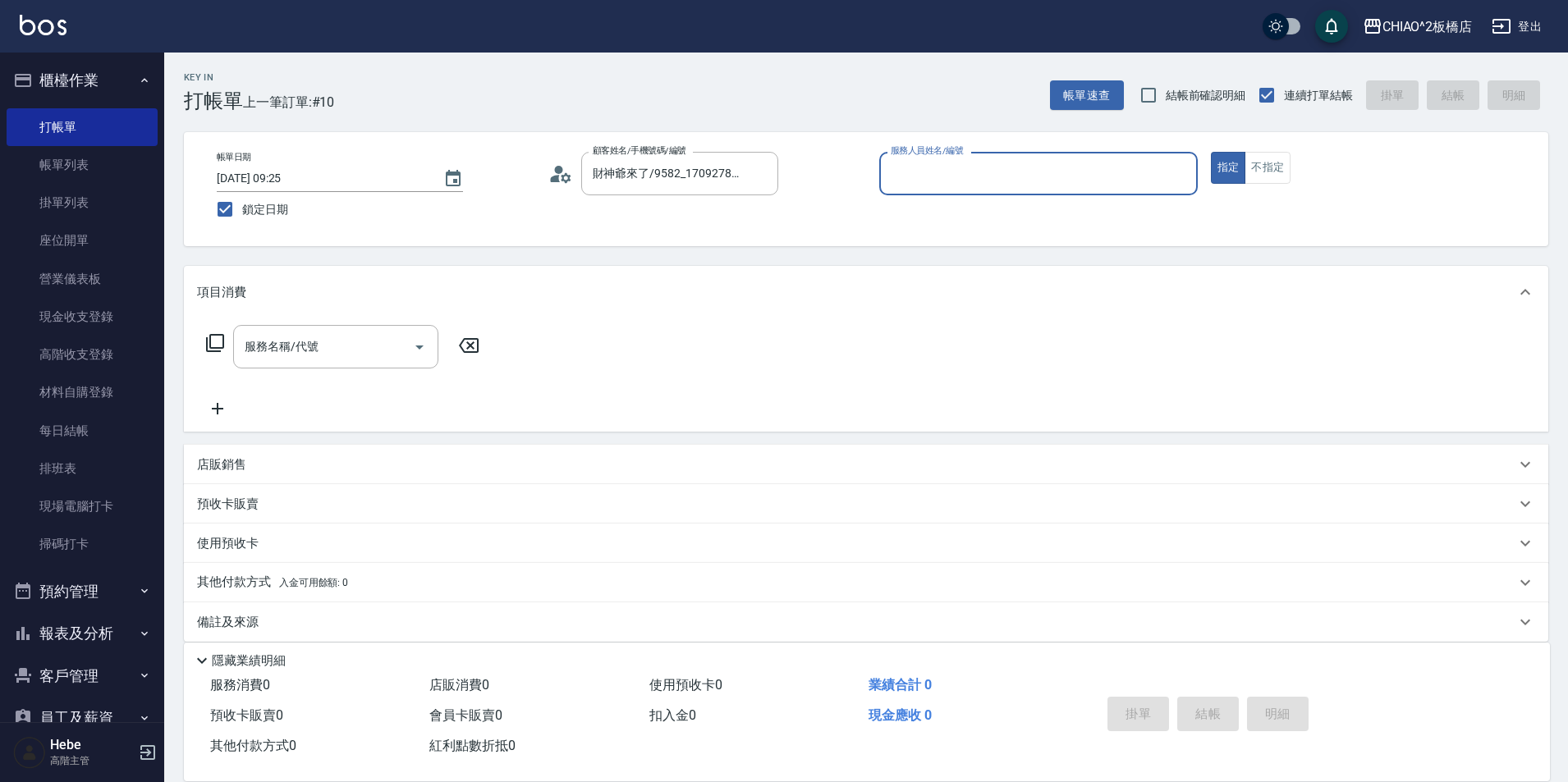
click at [903, 182] on input "服務人員姓名/編號" at bounding box center [1038, 173] width 304 height 29
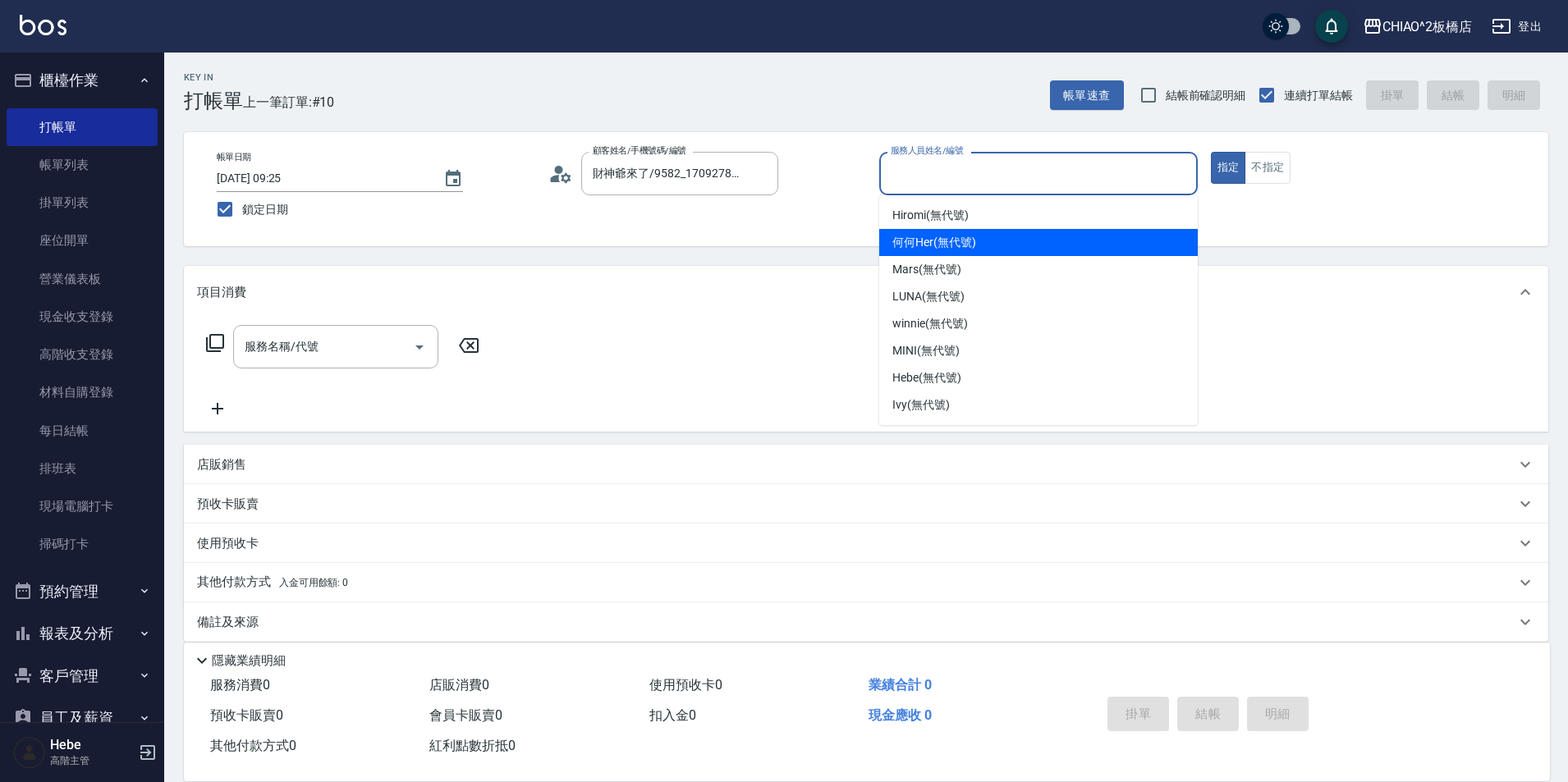
click at [933, 243] on span "何何Her (無代號)" at bounding box center [934, 242] width 84 height 17
type input "何何Her (無代號)"
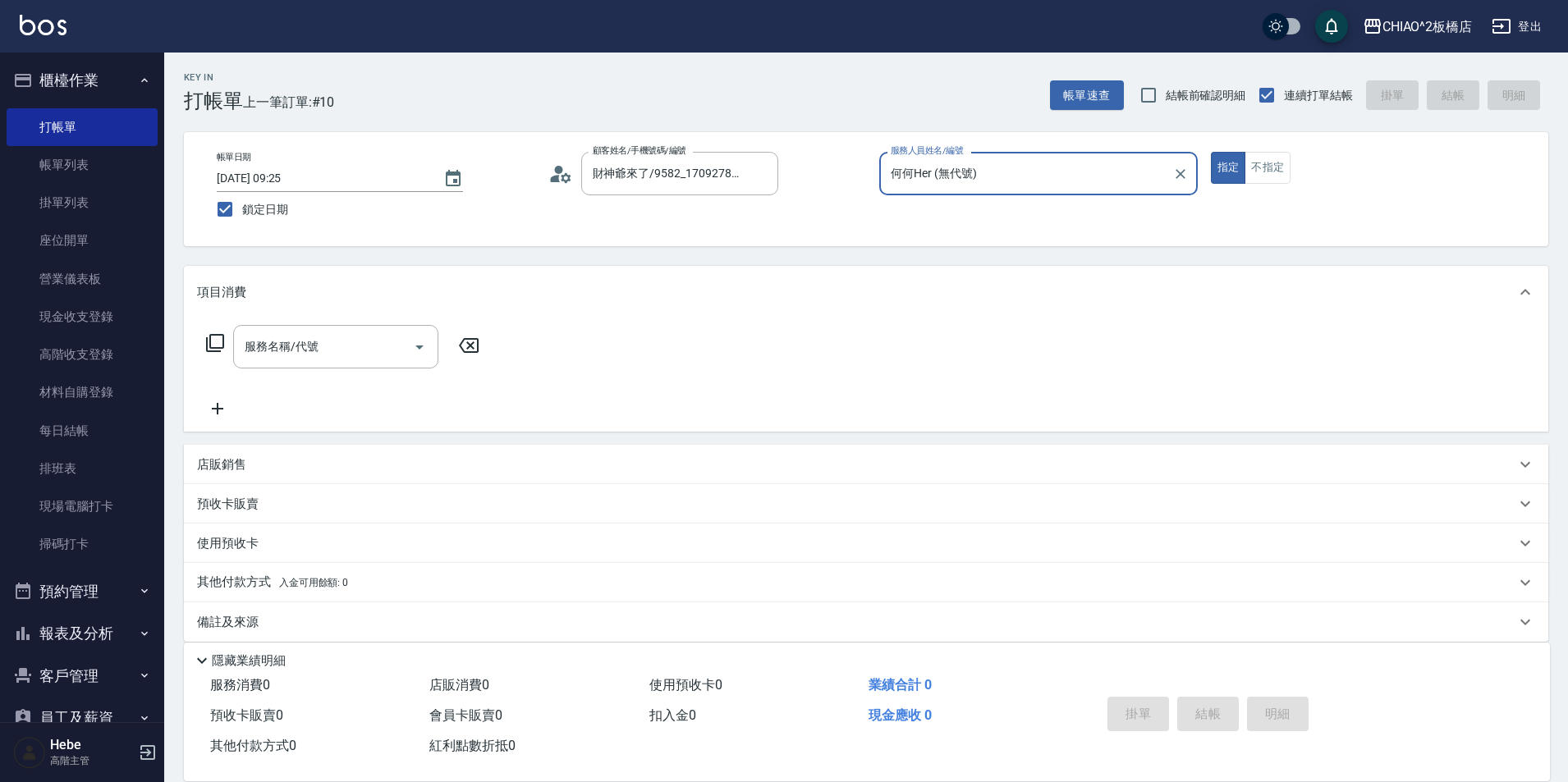
click at [1268, 177] on button "不指定" at bounding box center [1267, 168] width 46 height 32
click at [383, 344] on input "服務名稱/代號" at bounding box center [323, 346] width 166 height 29
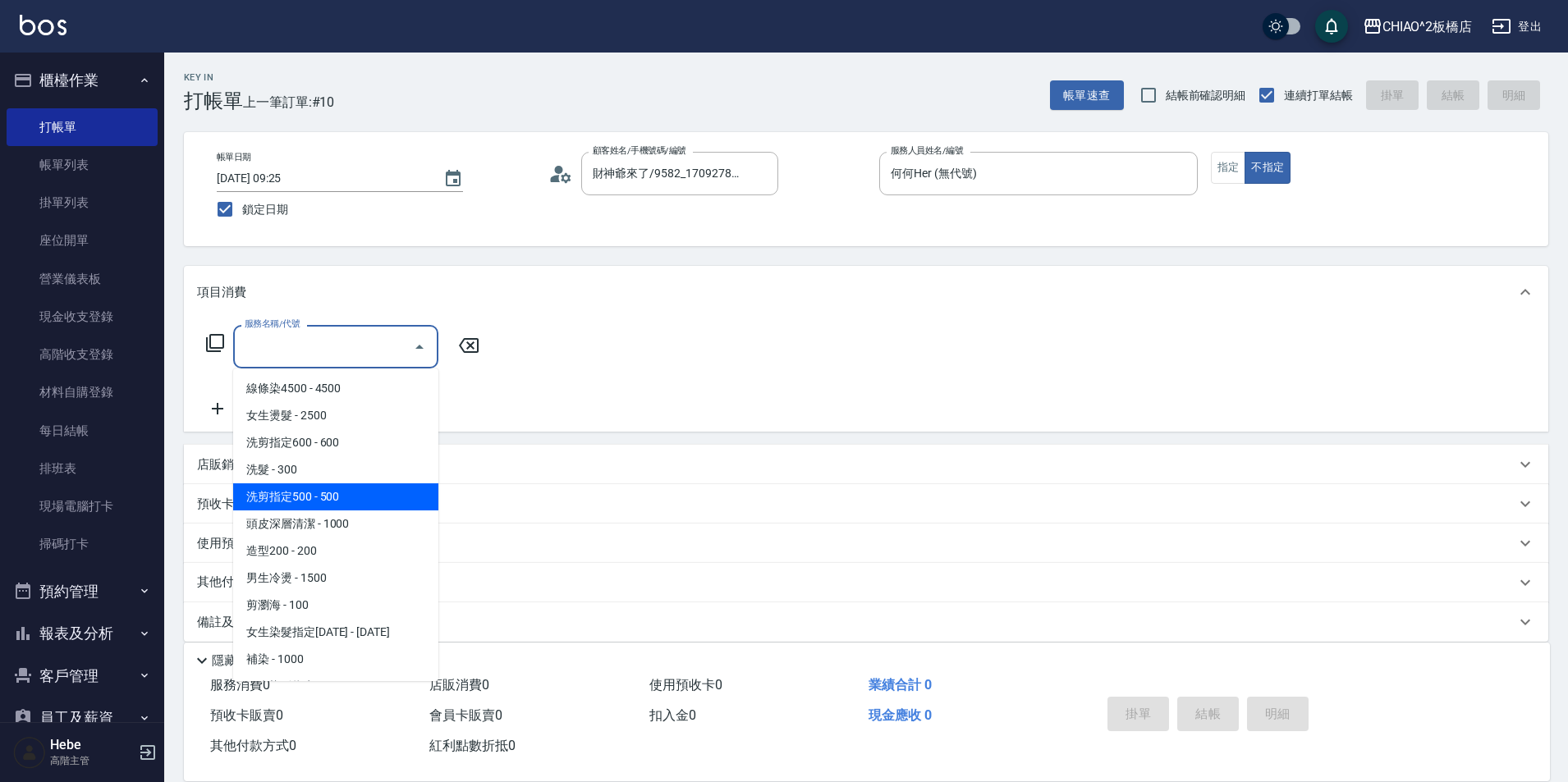
click at [357, 493] on span "洗剪指定500 - 500" at bounding box center [335, 496] width 205 height 27
type input "洗剪指定500(96681)"
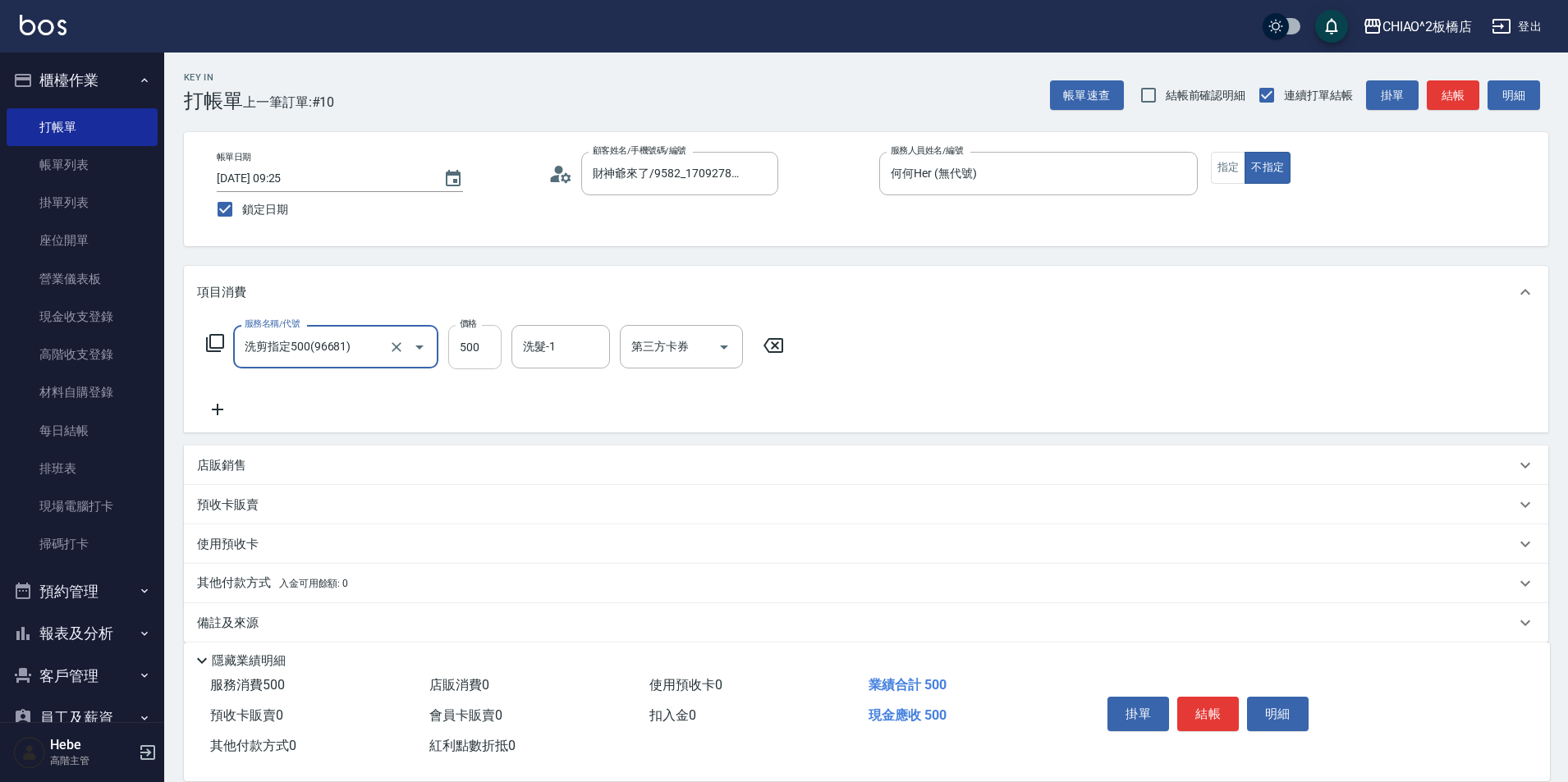
click at [469, 351] on input "500" at bounding box center [474, 347] width 53 height 44
type input "400"
drag, startPoint x: 1198, startPoint y: 701, endPoint x: 1143, endPoint y: 693, distance: 55.6
click at [1188, 703] on button "結帳" at bounding box center [1208, 714] width 61 height 35
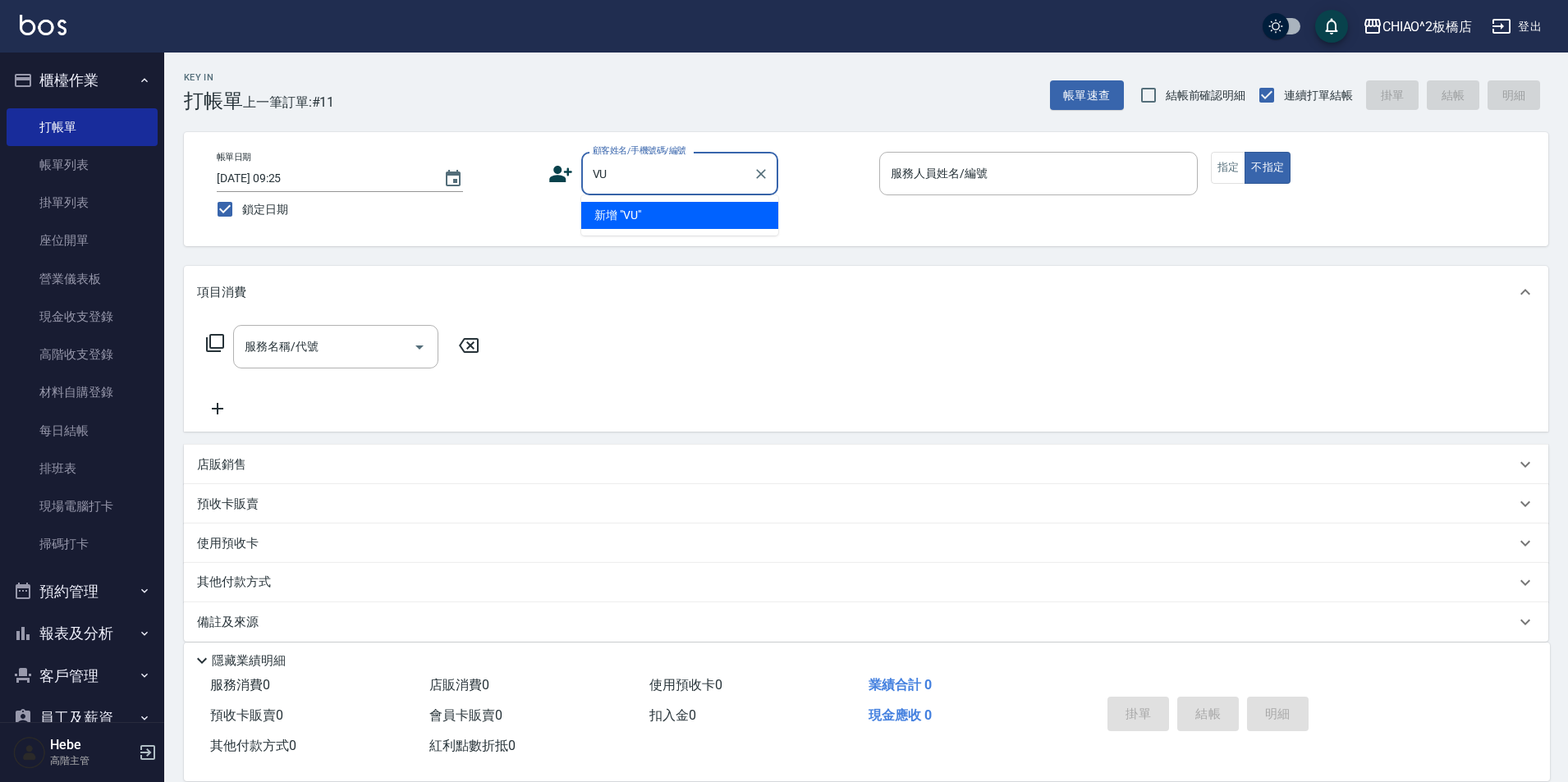
type input "V"
click at [677, 203] on li "小四/9582_1732886091/null" at bounding box center [679, 215] width 197 height 27
type input "小四/9582_1732886091/null"
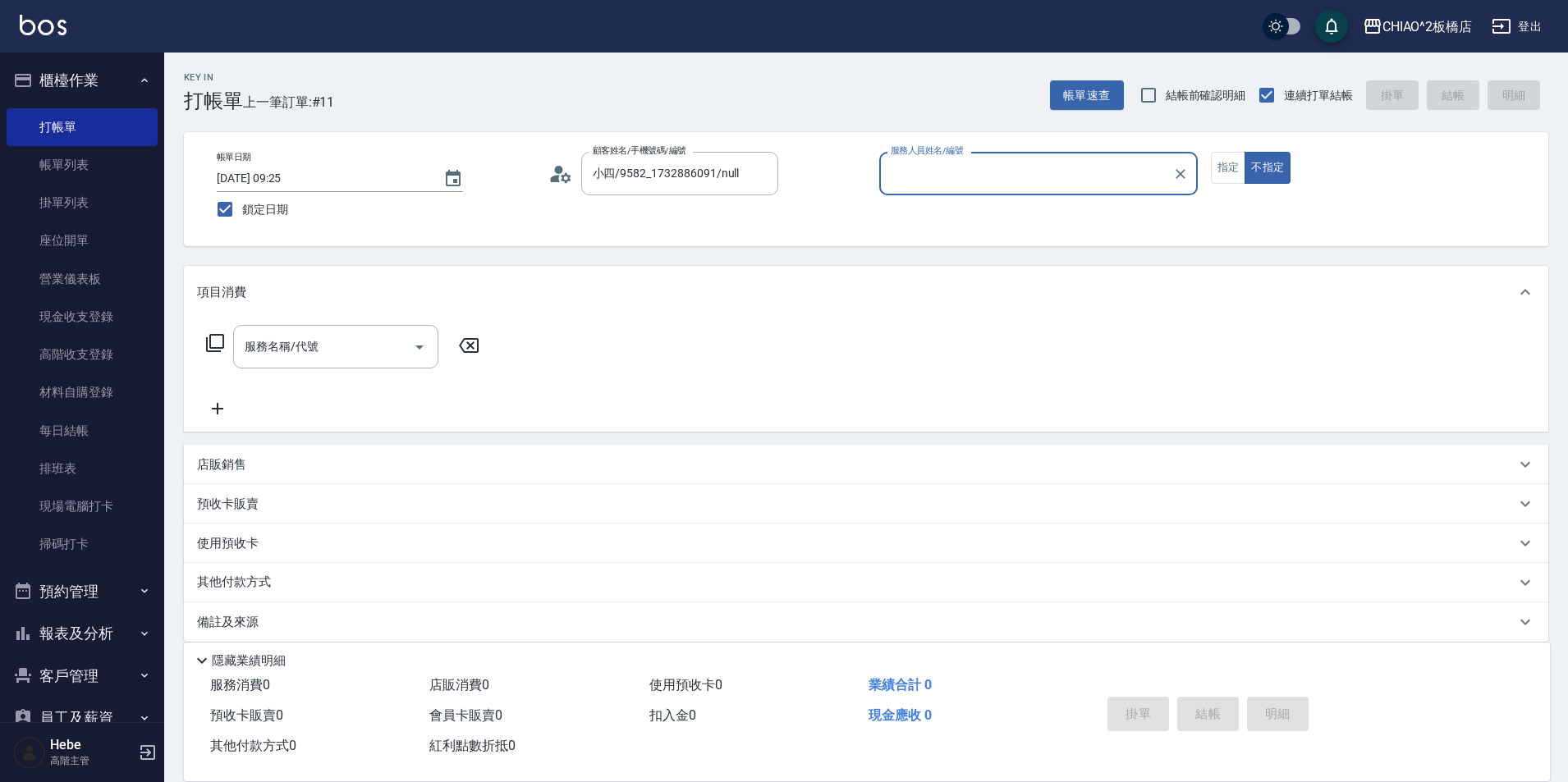
type input "Hebe(無代號)"
click at [1216, 178] on button "指定" at bounding box center [1229, 168] width 36 height 32
click at [313, 344] on div "服務名稱/代號 服務名稱/代號" at bounding box center [335, 347] width 205 height 43
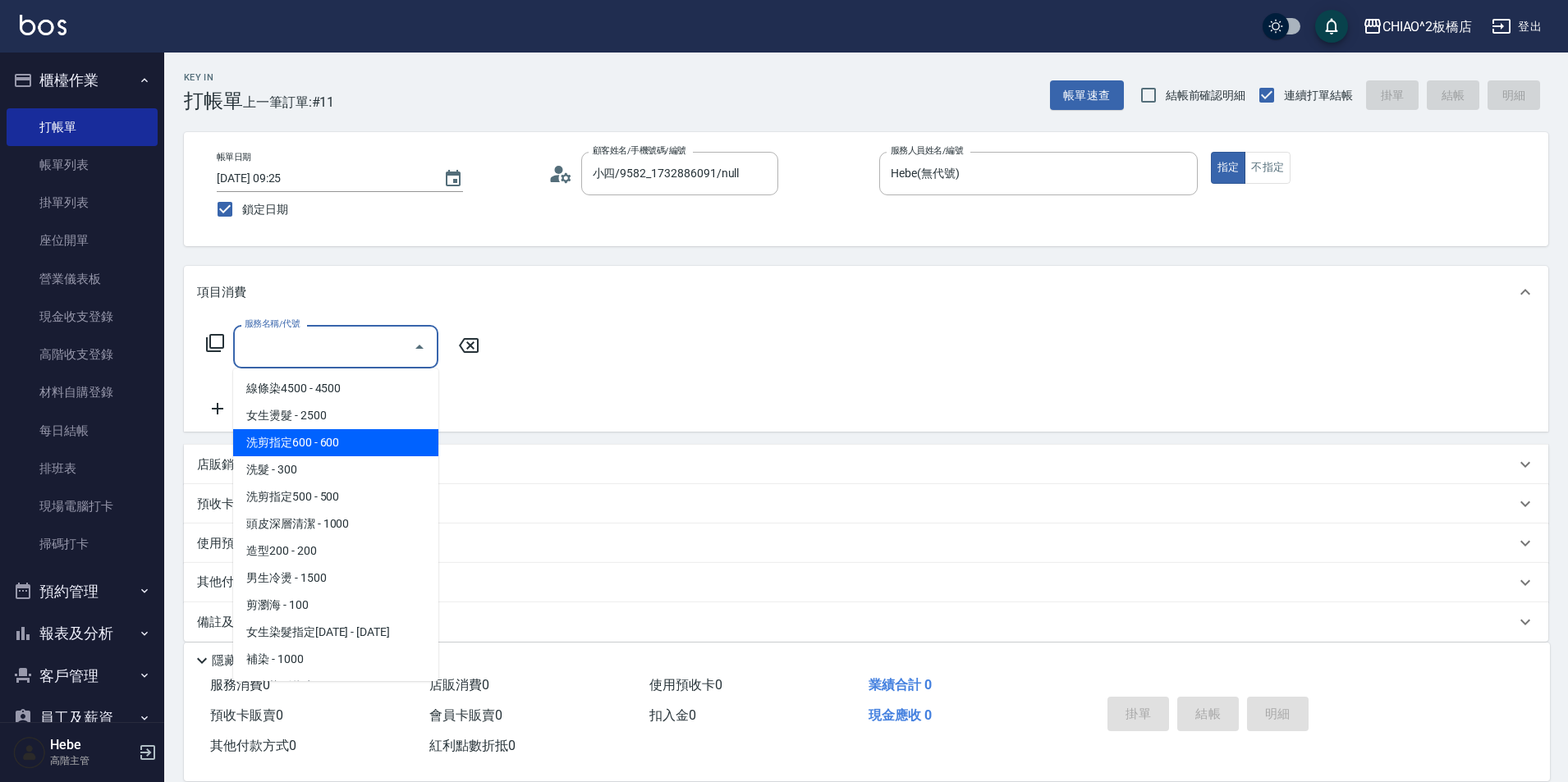
click at [348, 445] on span "洗剪指定600 - 600" at bounding box center [335, 442] width 205 height 27
type input "洗剪指定600(96678)"
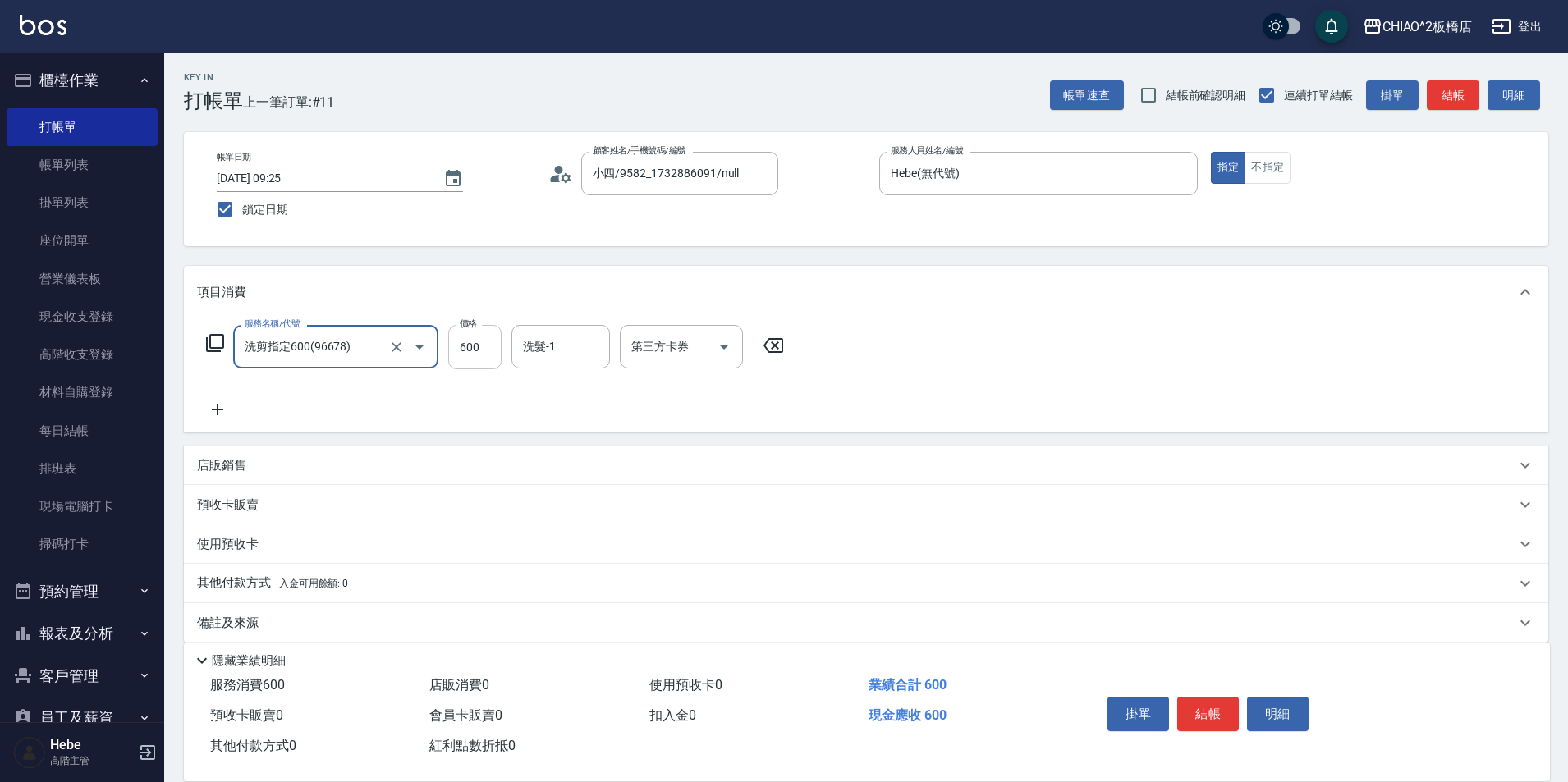
click at [486, 351] on input "600" at bounding box center [474, 347] width 53 height 44
type input "1498"
click at [313, 576] on p "其他付款方式 入金可用餘額: 0" at bounding box center [272, 584] width 151 height 18
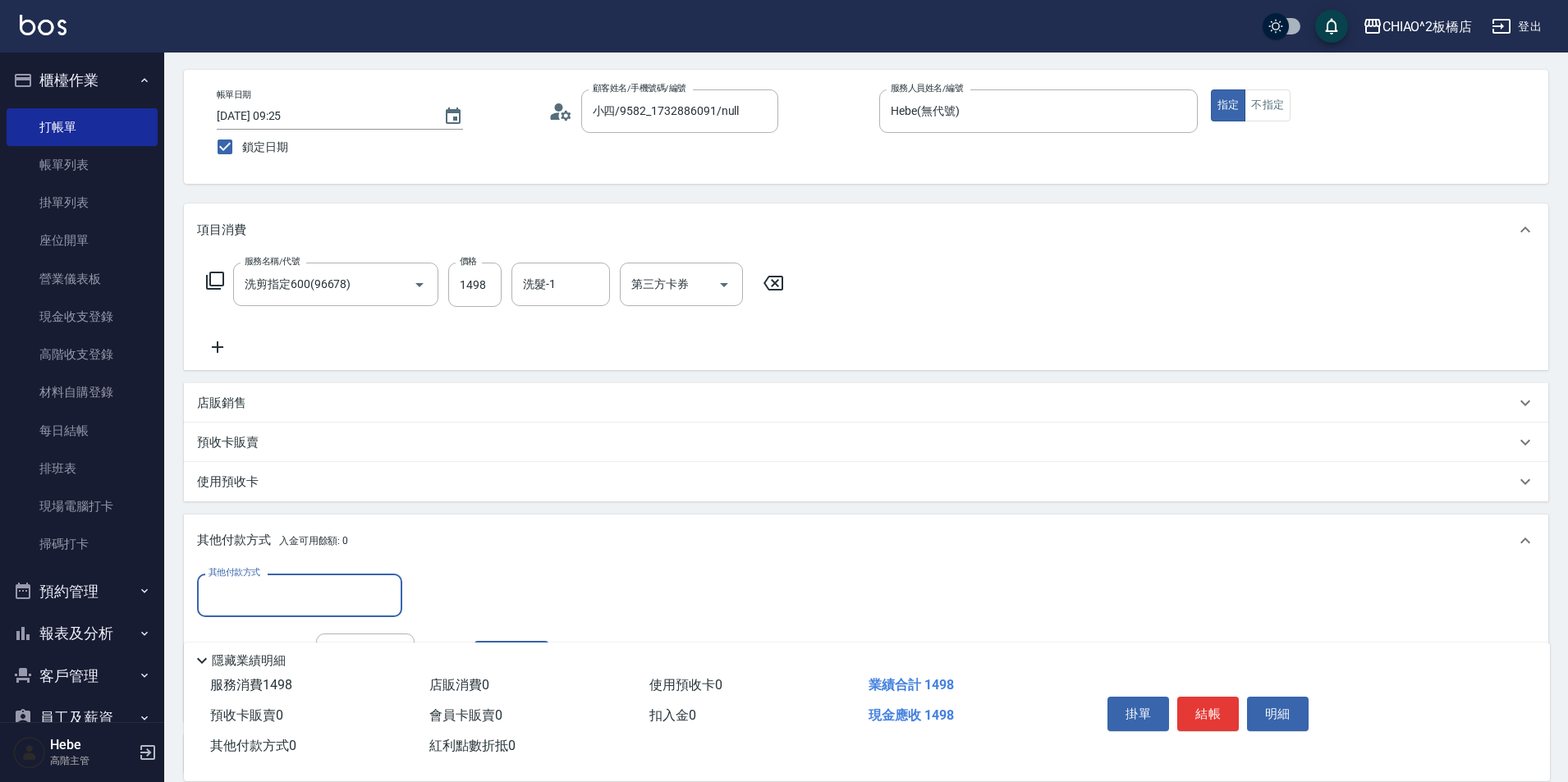
scroll to position [82, 0]
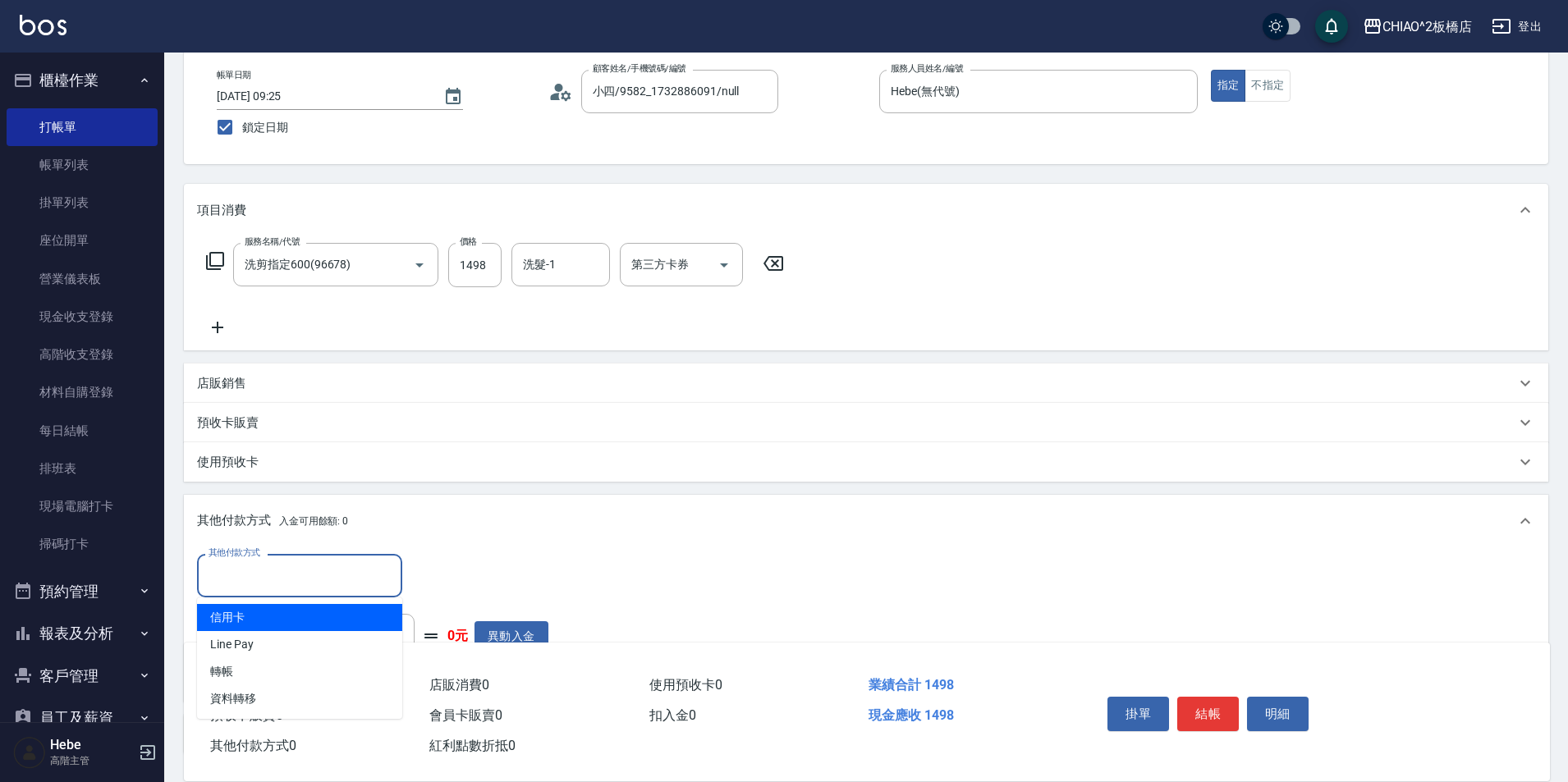
click at [325, 567] on input "其他付款方式" at bounding box center [299, 575] width 190 height 29
click at [309, 625] on span "信用卡" at bounding box center [300, 617] width 205 height 27
type input "信用卡"
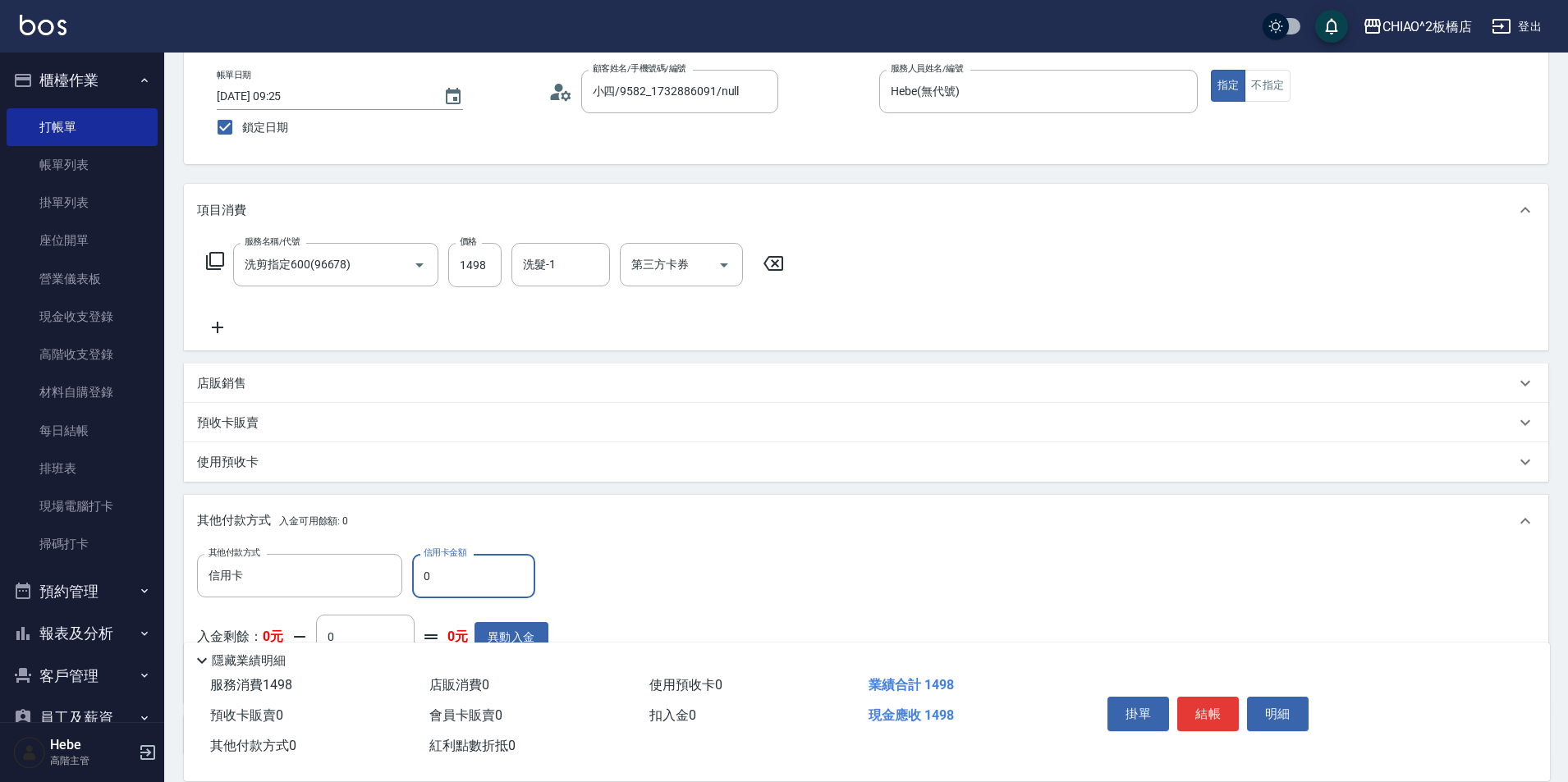
click at [457, 580] on input "0" at bounding box center [473, 576] width 123 height 44
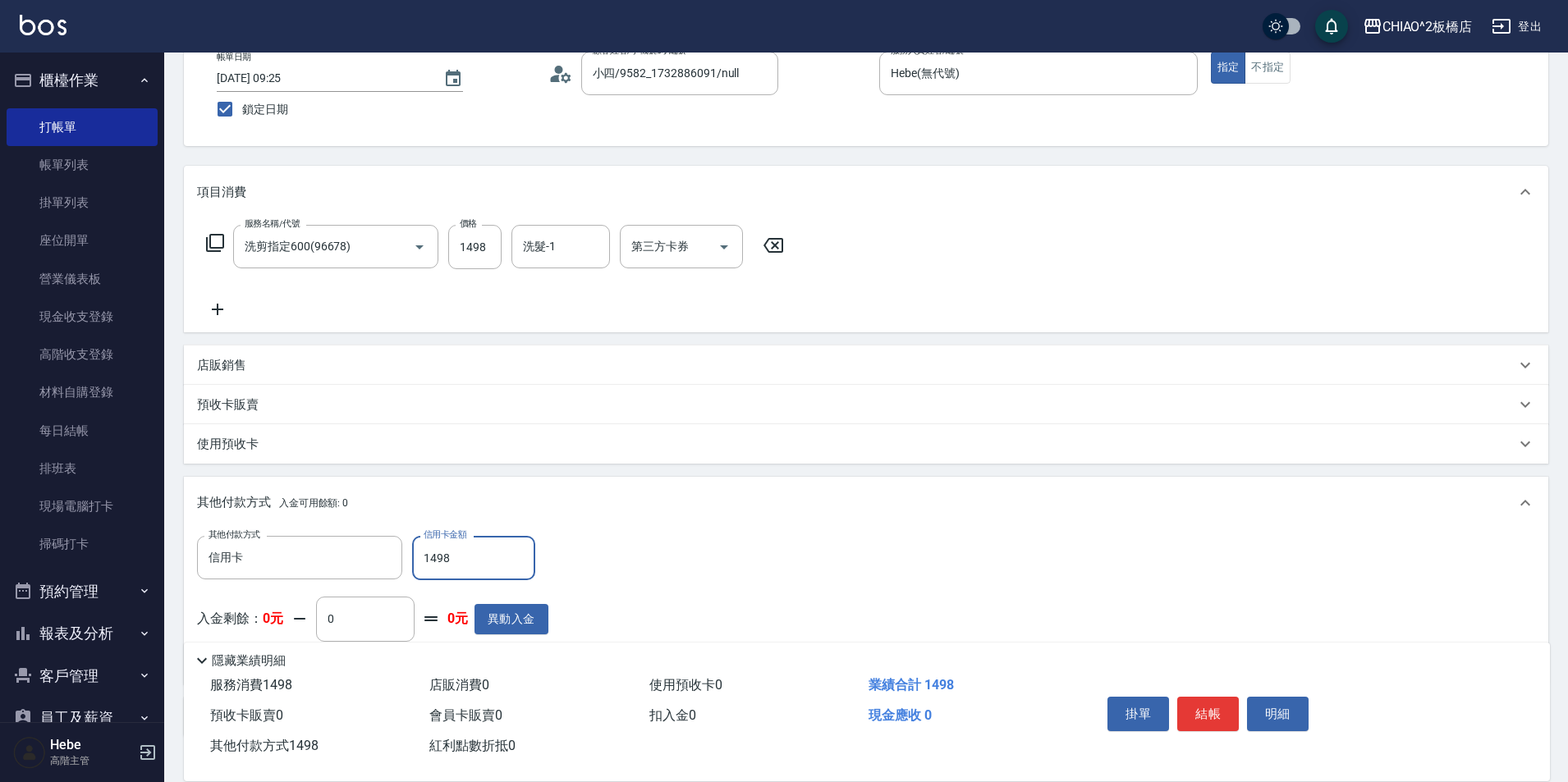
scroll to position [213, 0]
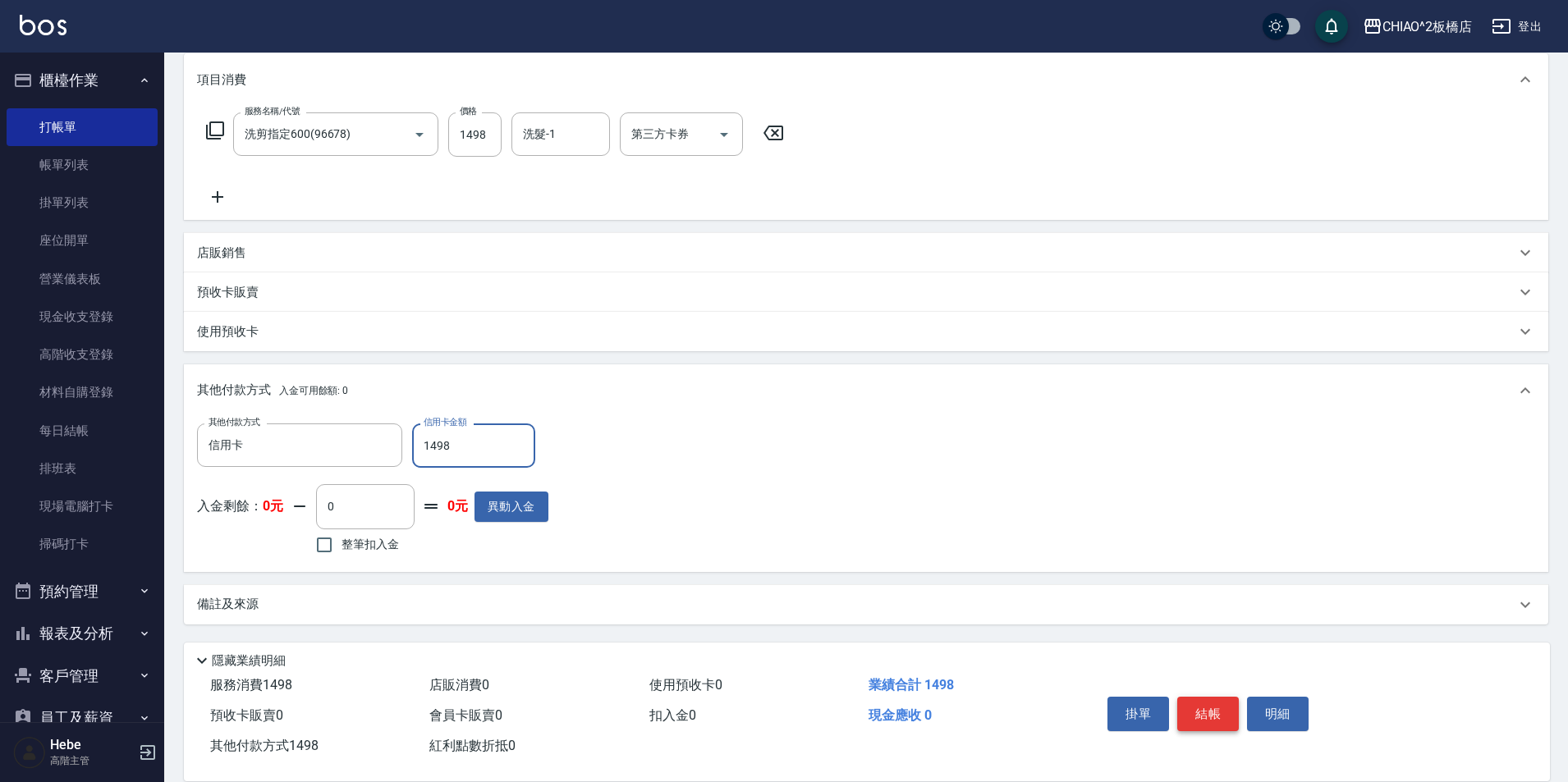
type input "1498"
click at [1198, 709] on button "結帳" at bounding box center [1208, 714] width 61 height 35
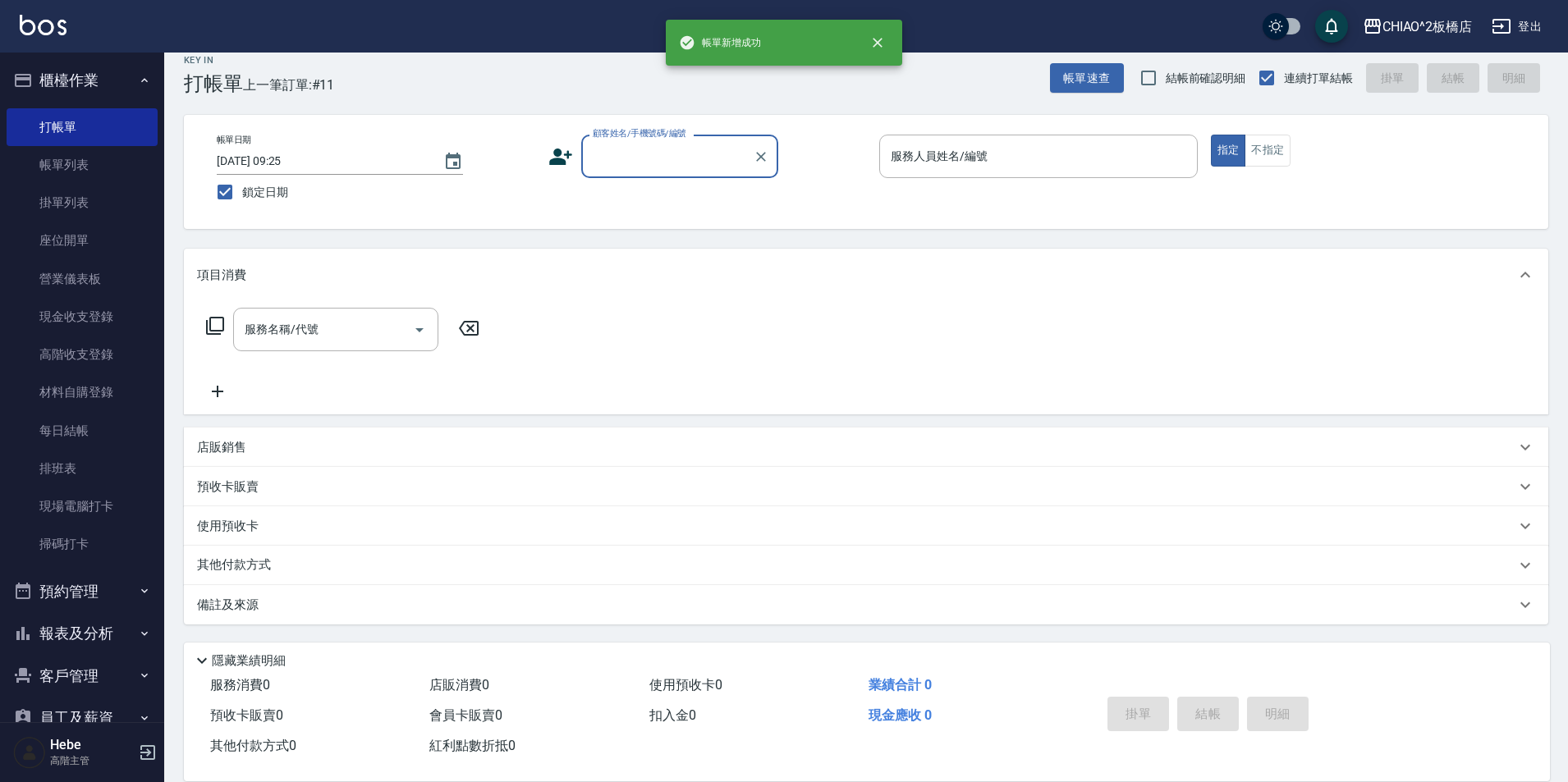
scroll to position [0, 0]
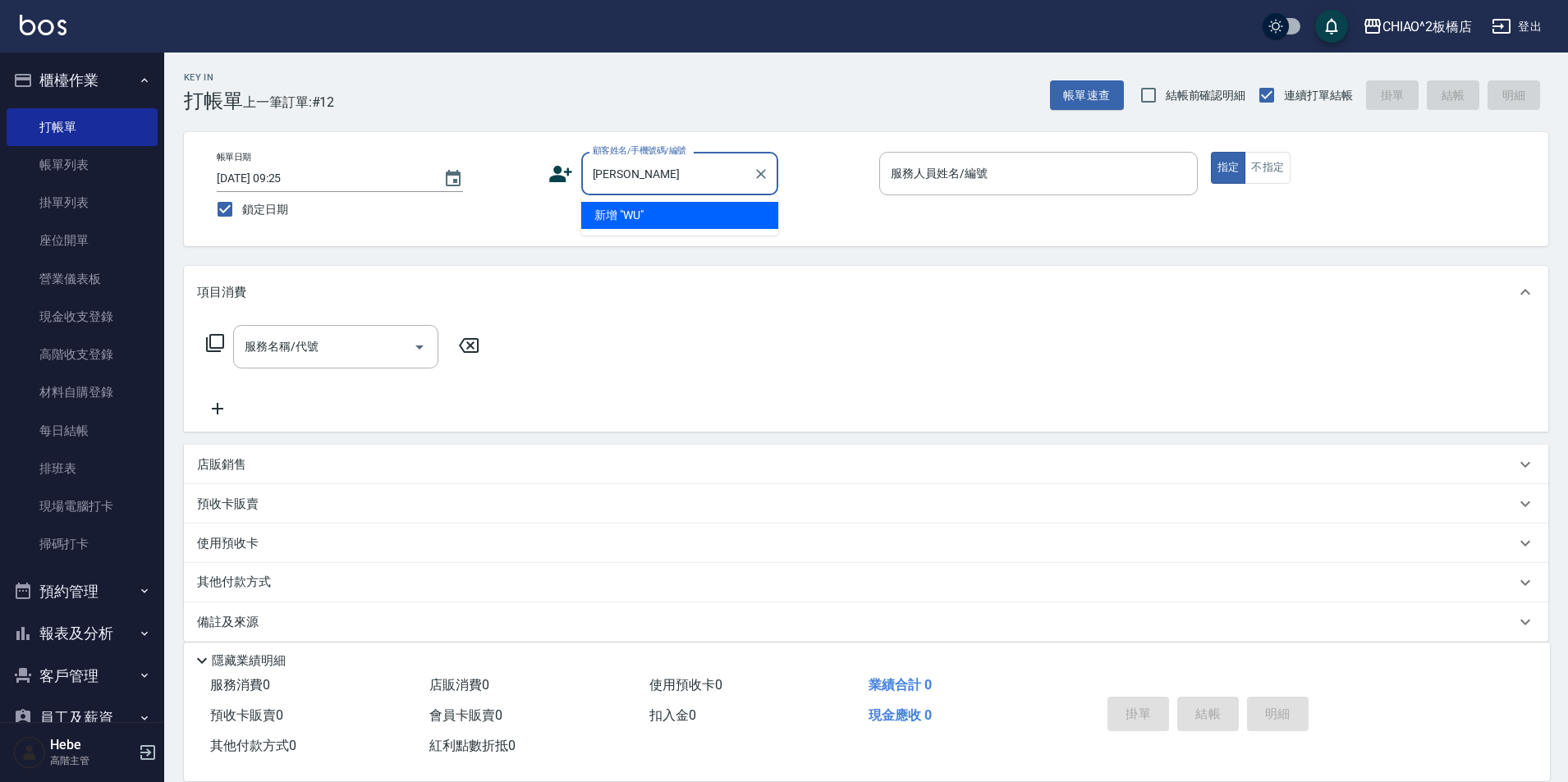
type input "W"
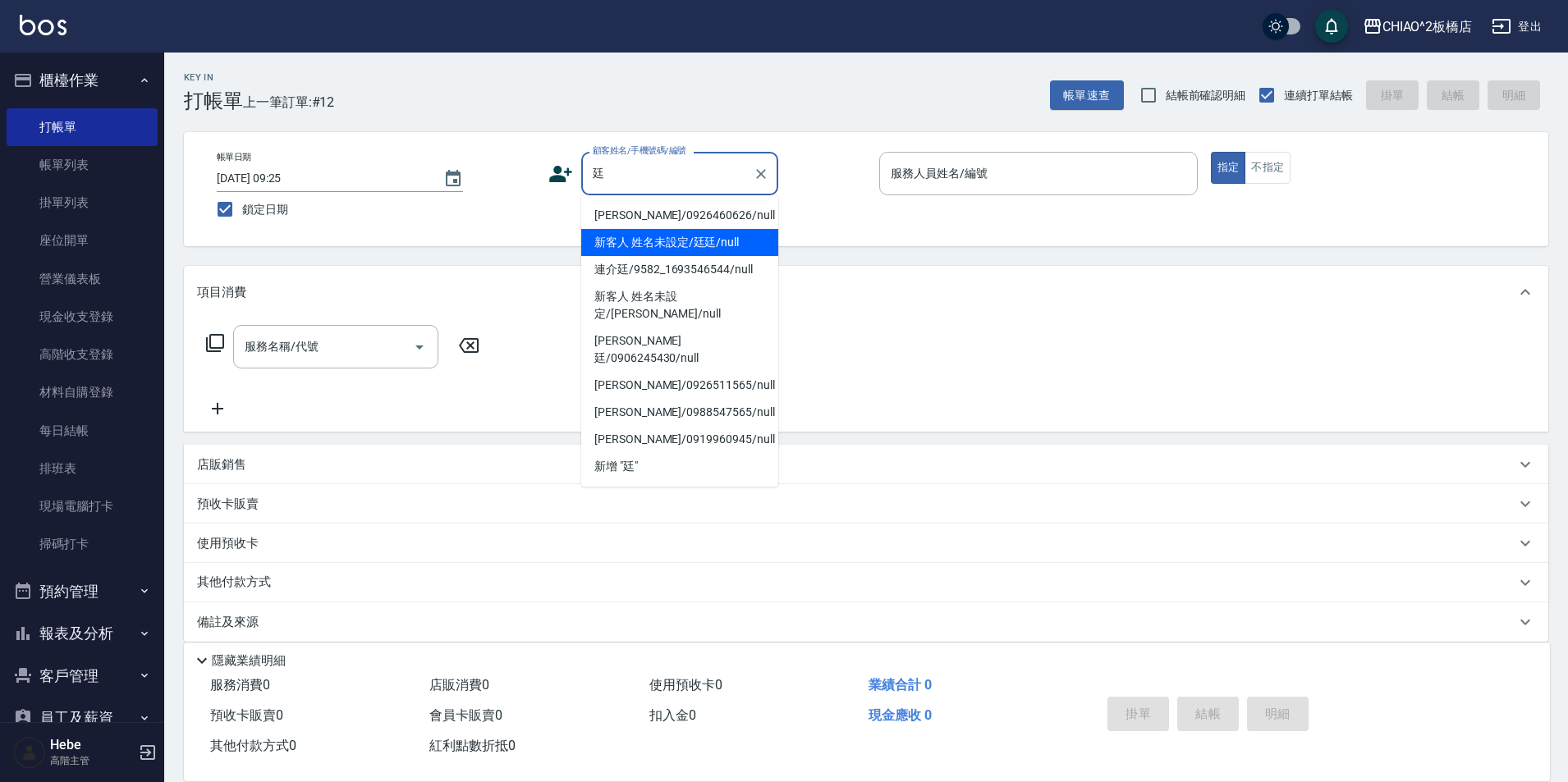
click at [743, 242] on li "新客人 姓名未設定/廷廷/null" at bounding box center [679, 242] width 197 height 27
type input "新客人 姓名未設定/廷廷/null"
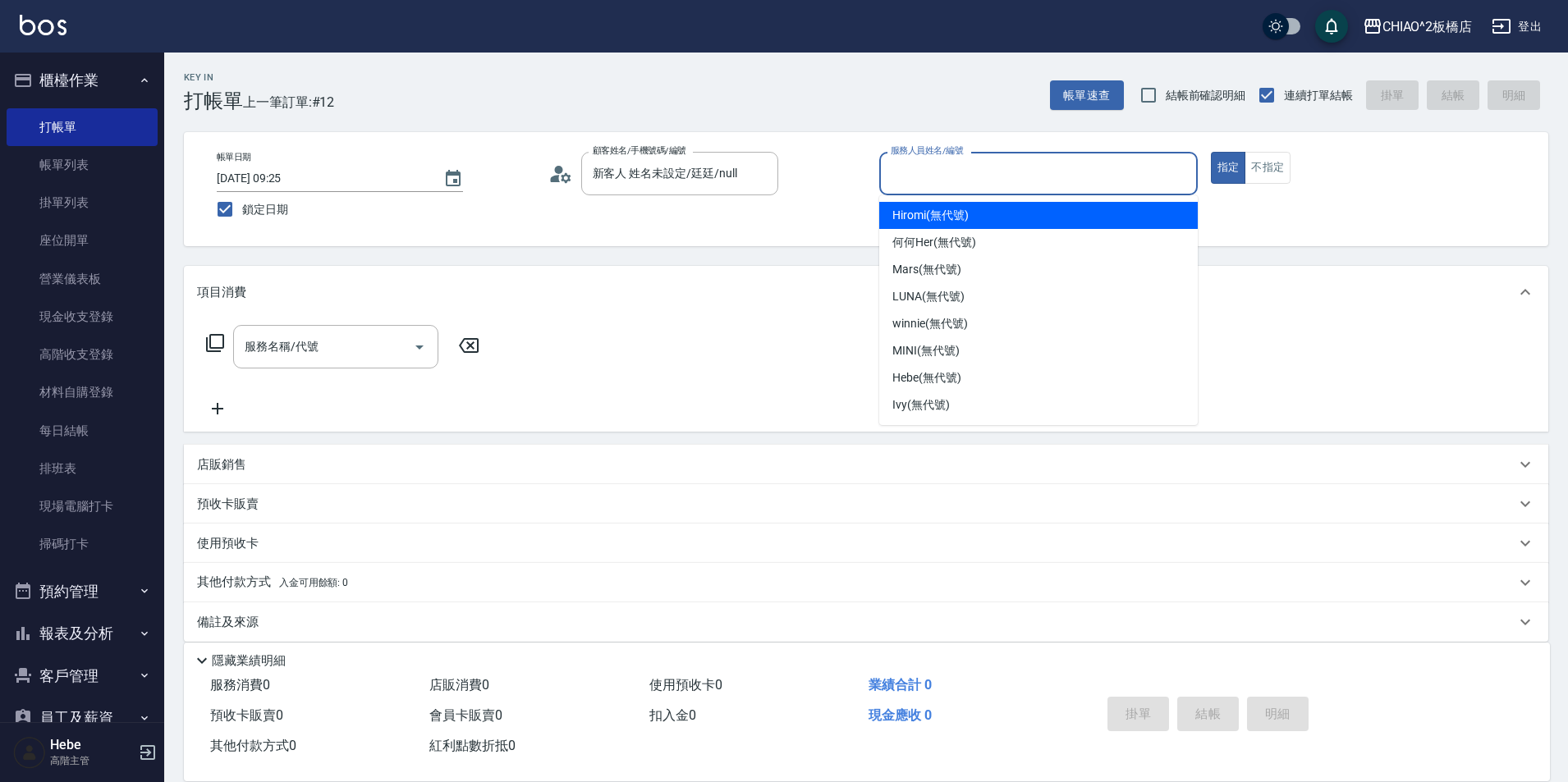
click at [937, 181] on input "服務人員姓名/編號" at bounding box center [1038, 173] width 304 height 29
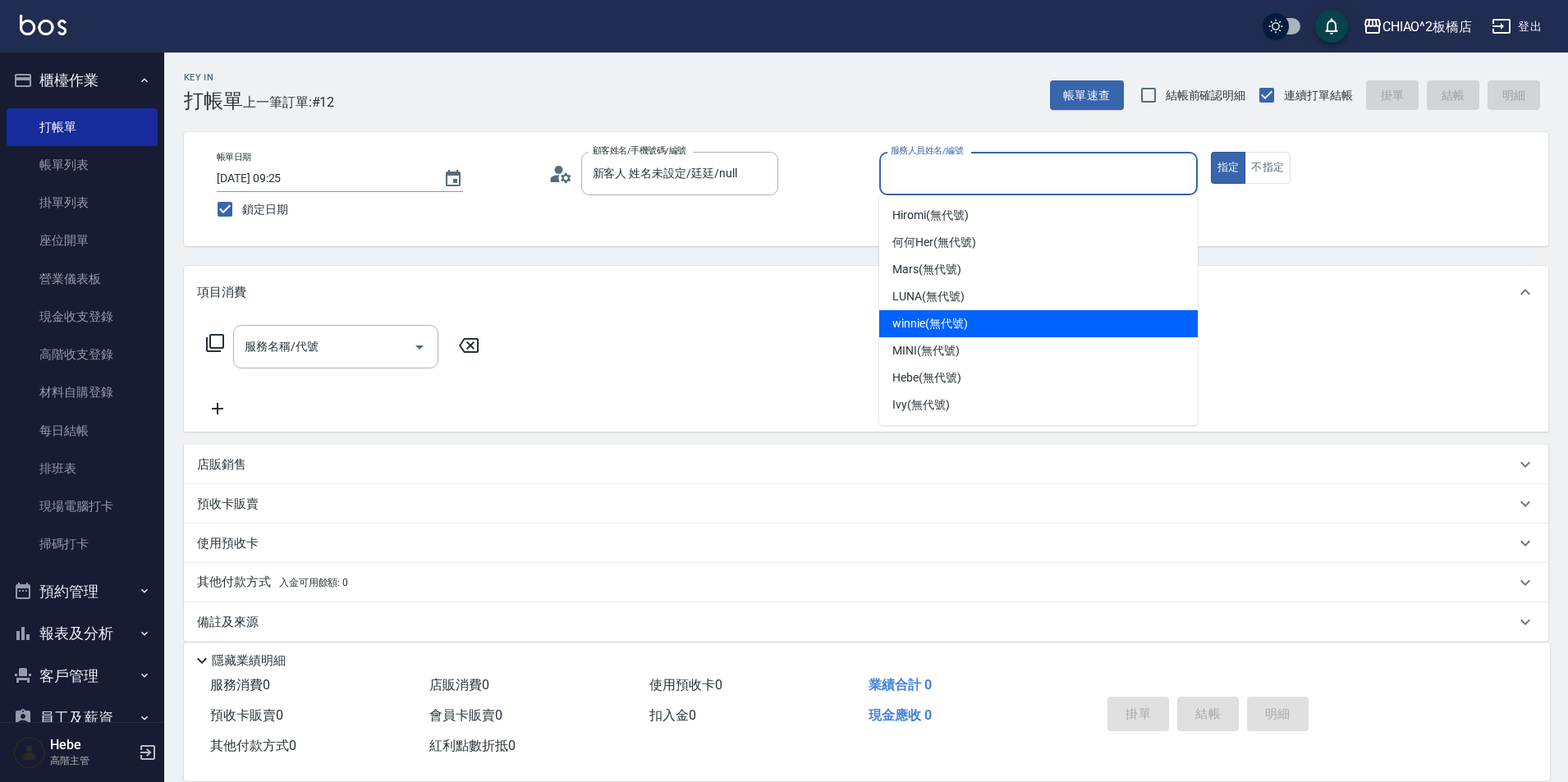
click at [944, 329] on span "winnie (無代號)" at bounding box center [930, 323] width 75 height 17
type input "winnie(無代號)"
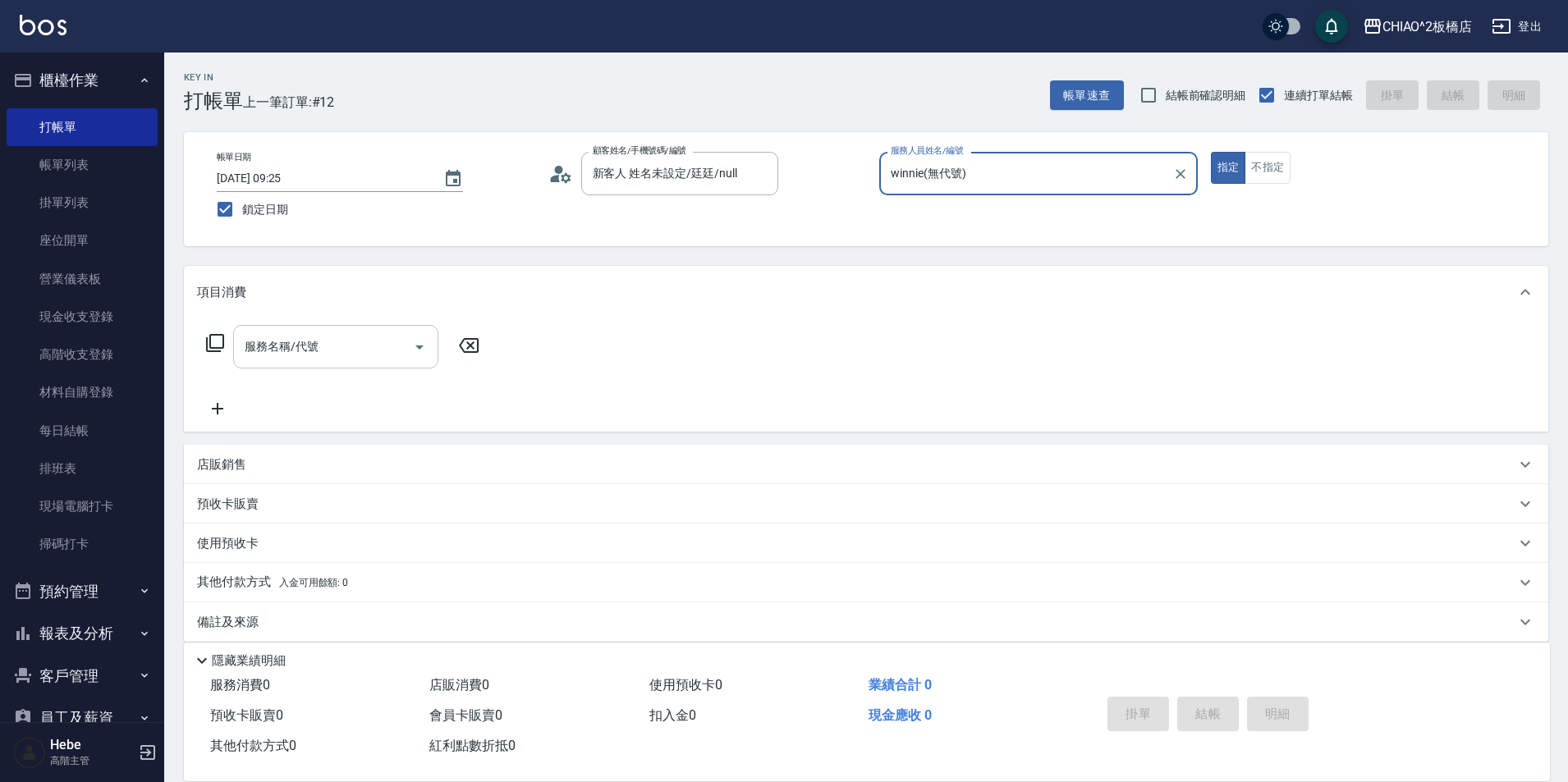
click at [365, 349] on input "服務名稱/代號" at bounding box center [323, 346] width 166 height 29
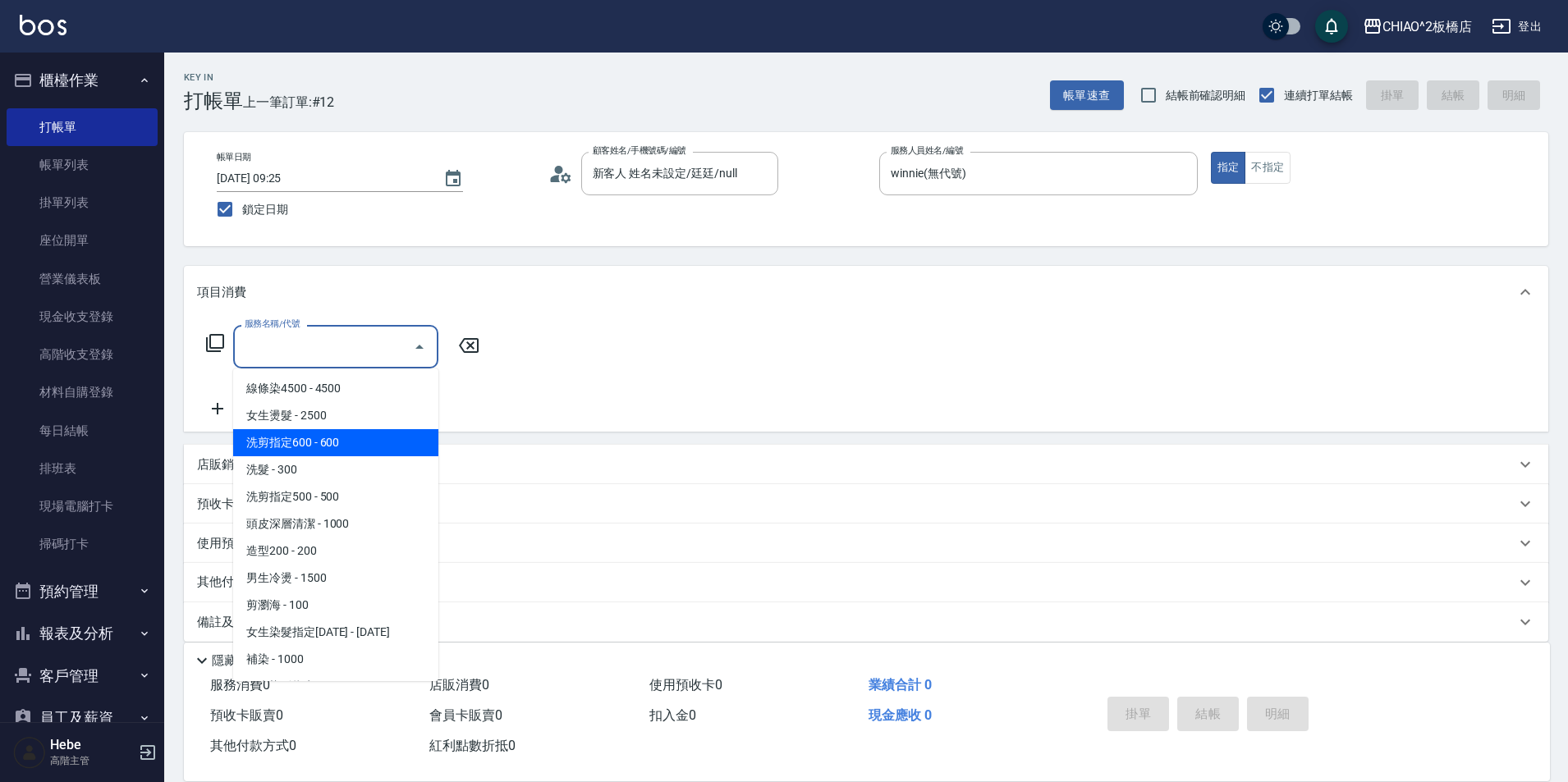
click at [388, 441] on span "洗剪指定600 - 600" at bounding box center [335, 442] width 205 height 27
type input "洗剪指定600(96678)"
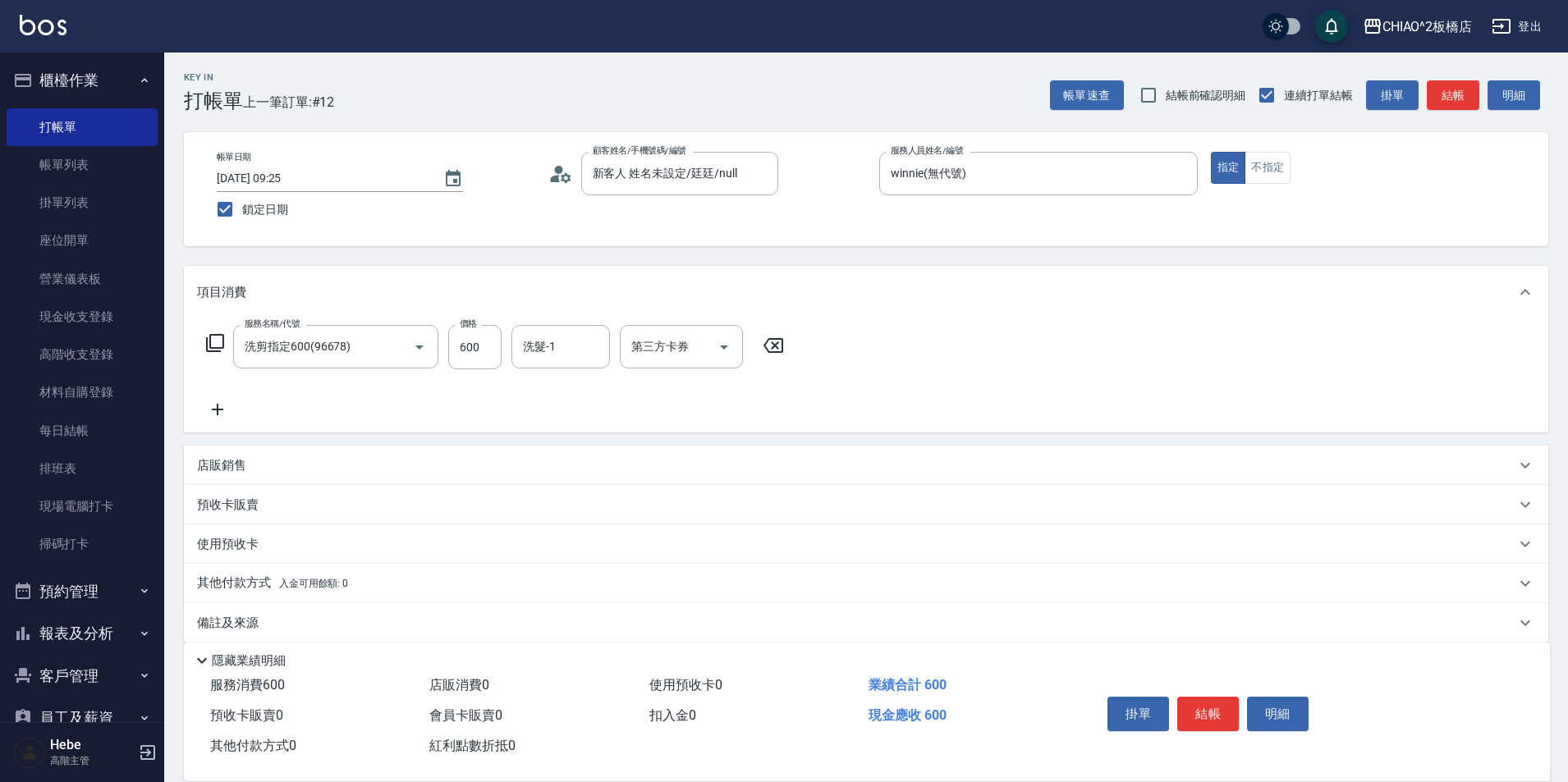
click at [218, 410] on icon at bounding box center [218, 409] width 12 height 12
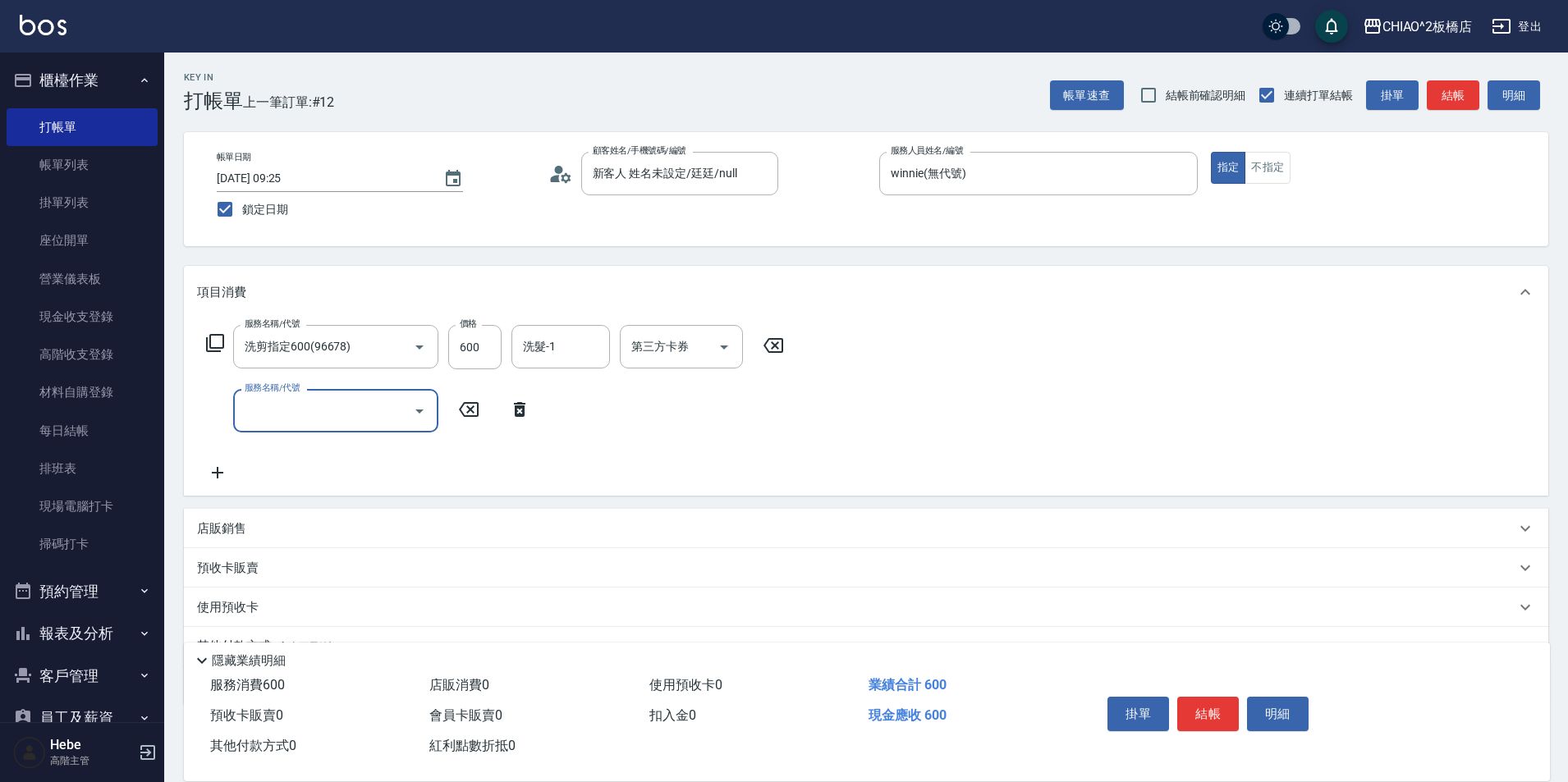
click at [306, 415] on input "服務名稱/代號" at bounding box center [323, 410] width 166 height 29
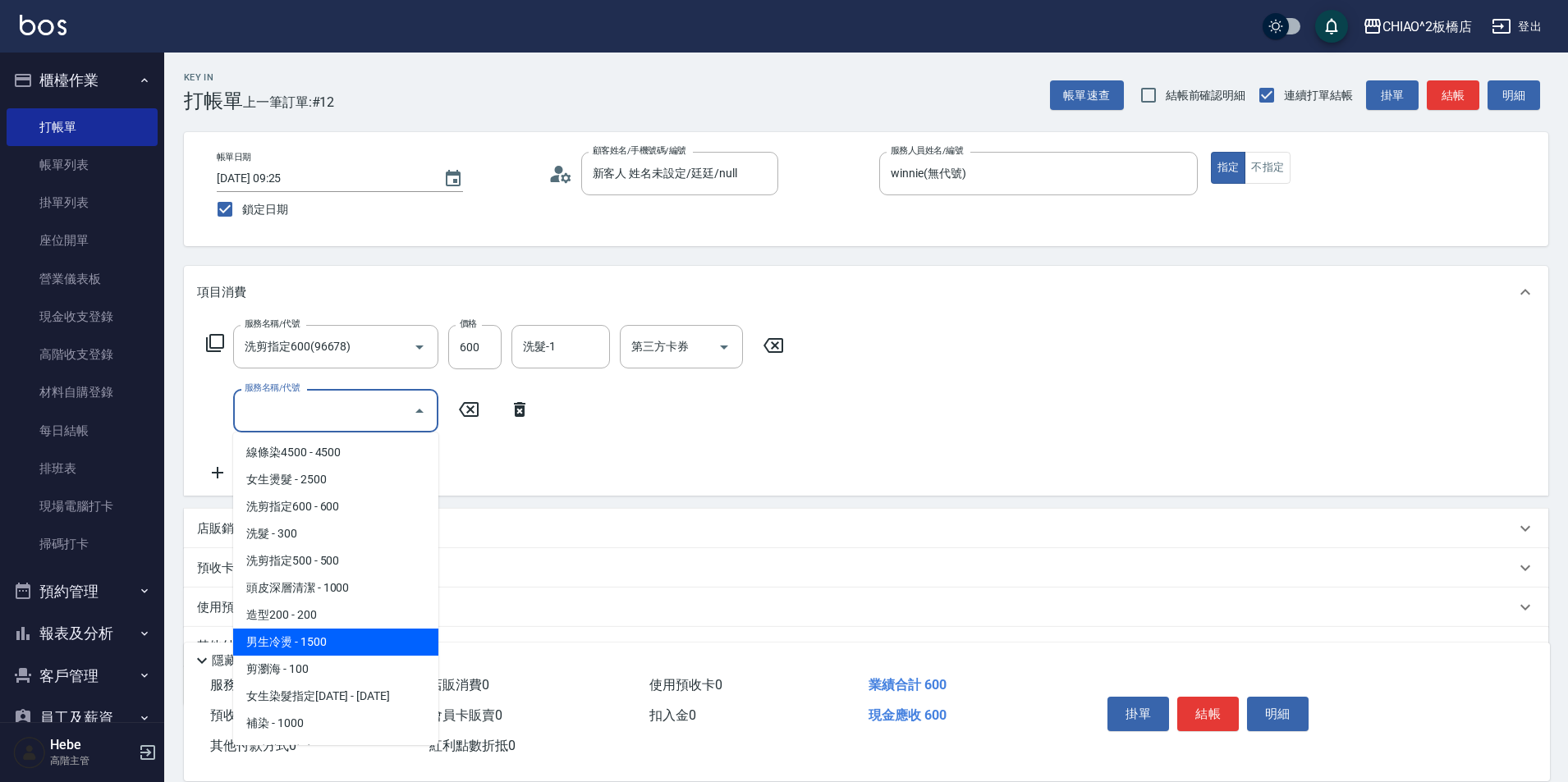
scroll to position [82, 0]
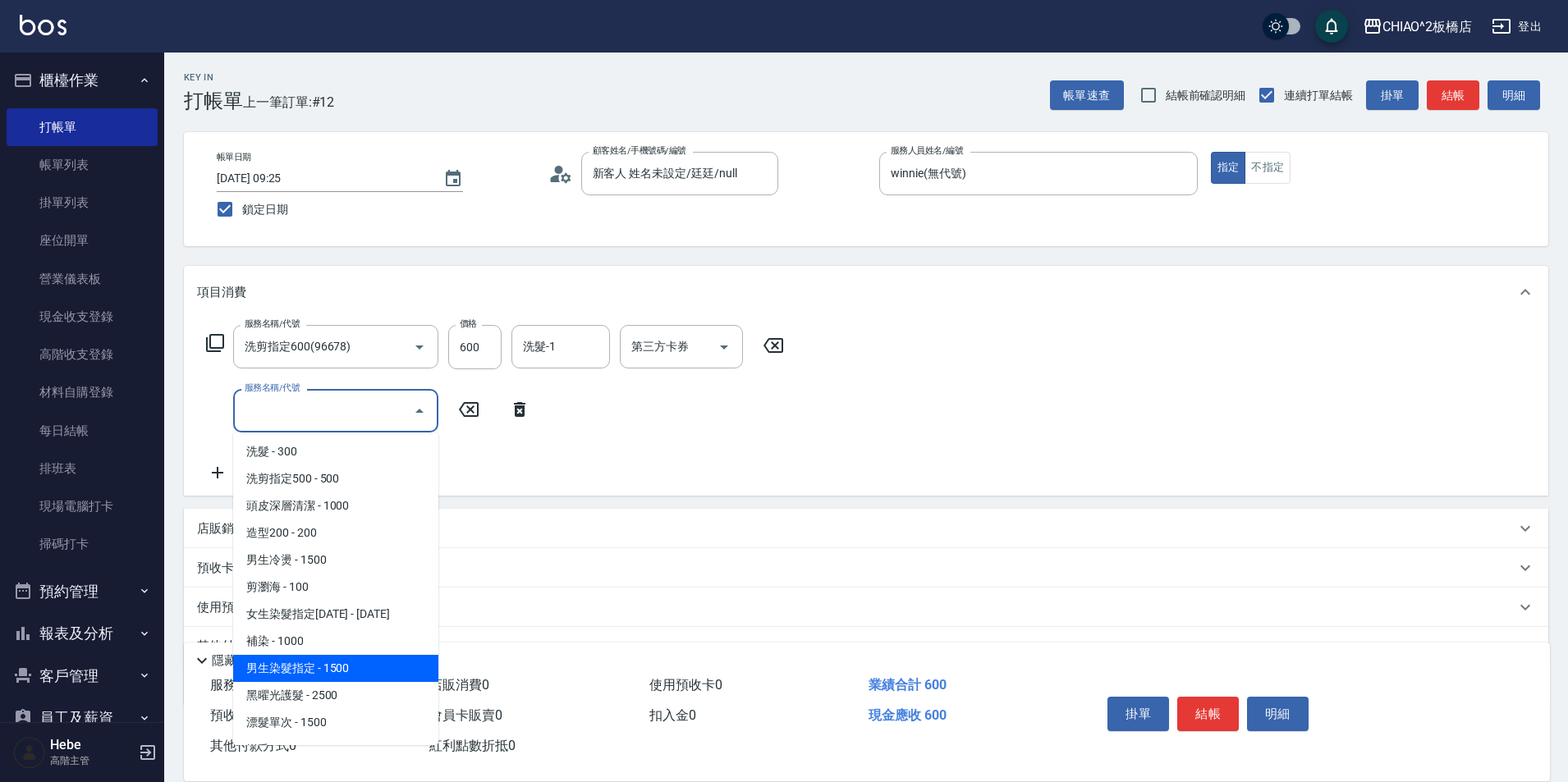
click at [345, 672] on span "男生染髮指定 - 1500" at bounding box center [335, 668] width 205 height 27
type input "男生染髮指定(96703)"
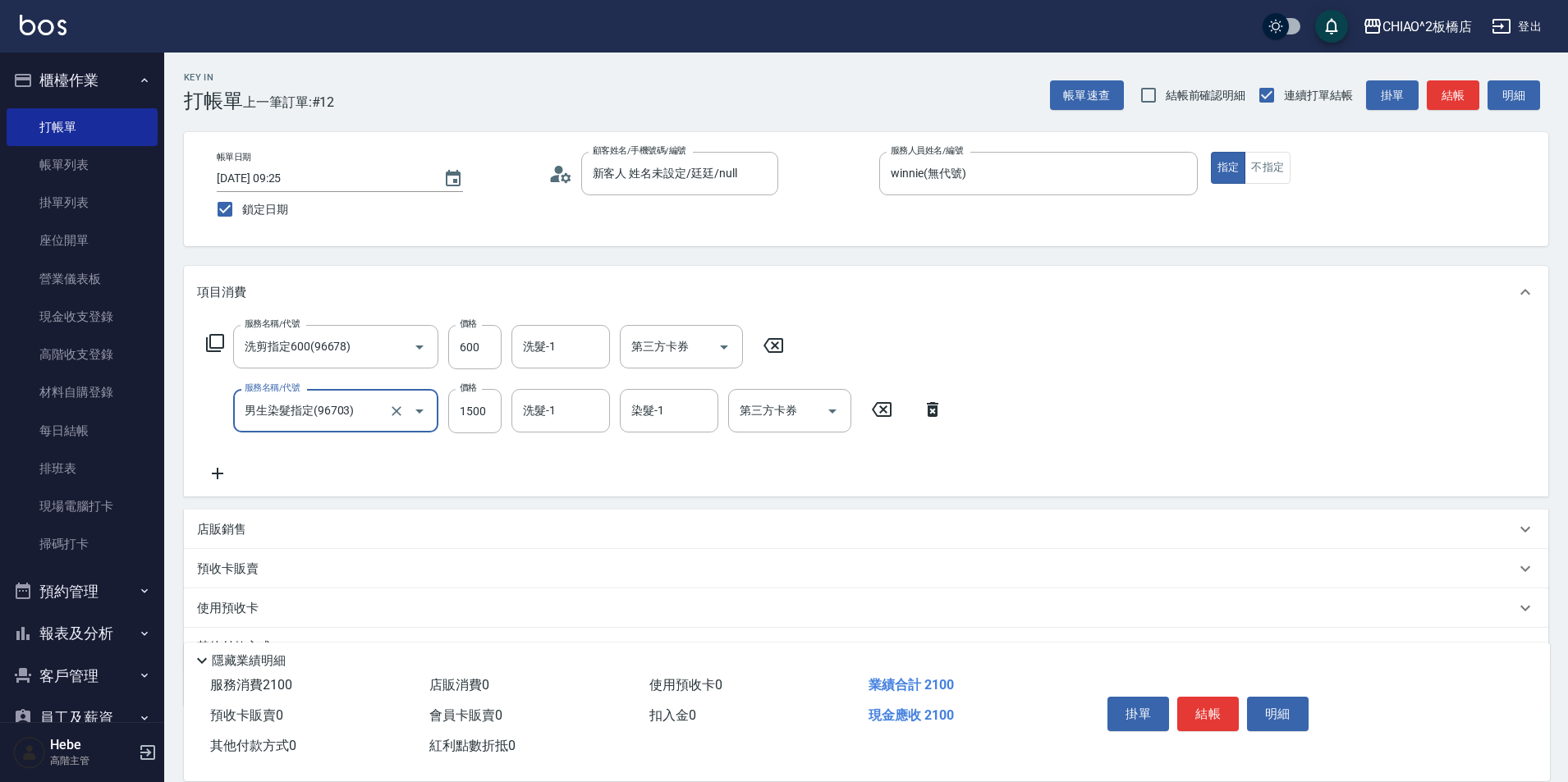
click at [223, 473] on icon at bounding box center [218, 473] width 12 height 12
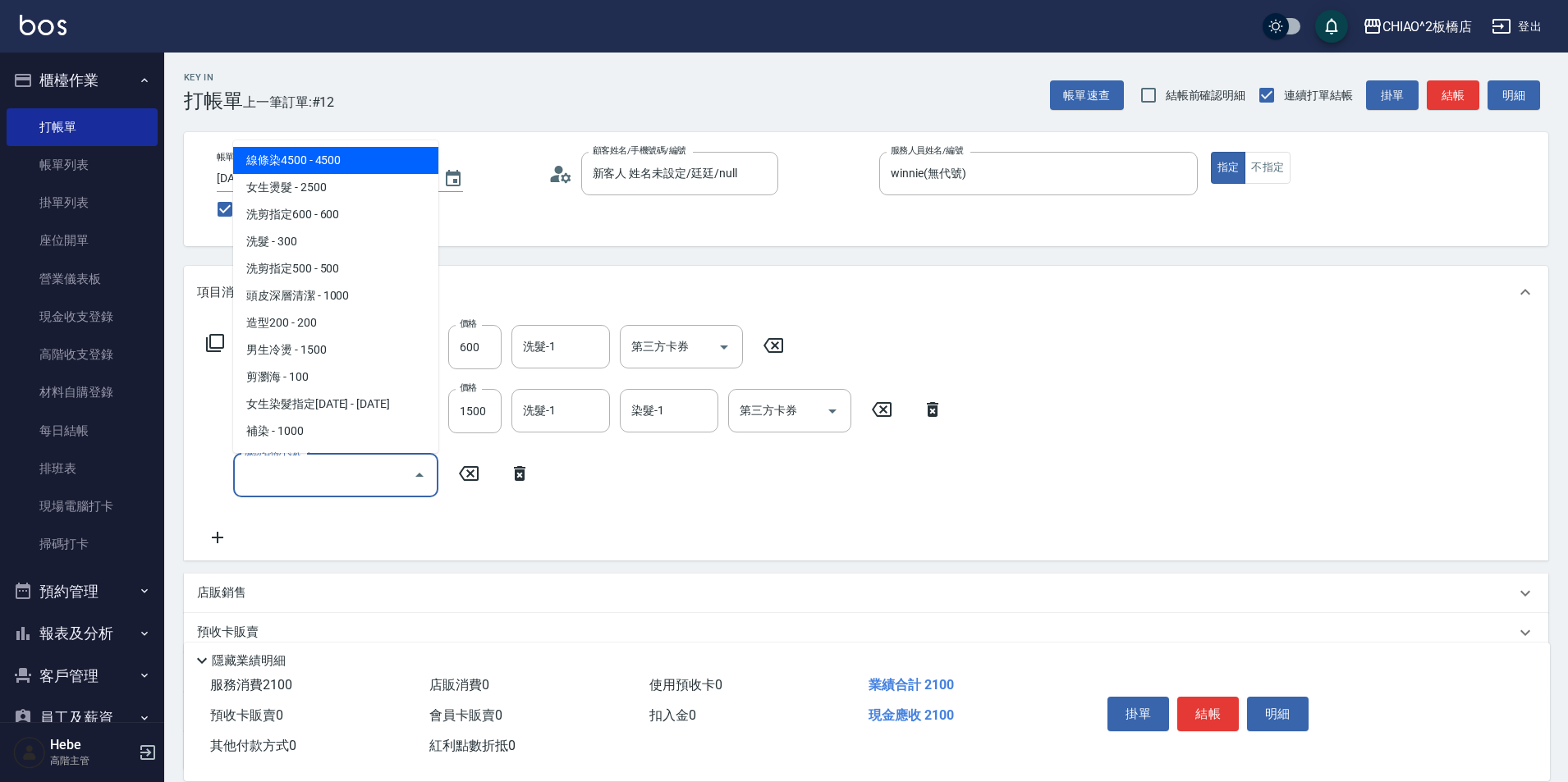
click at [347, 468] on input "服務名稱/代號" at bounding box center [323, 474] width 166 height 29
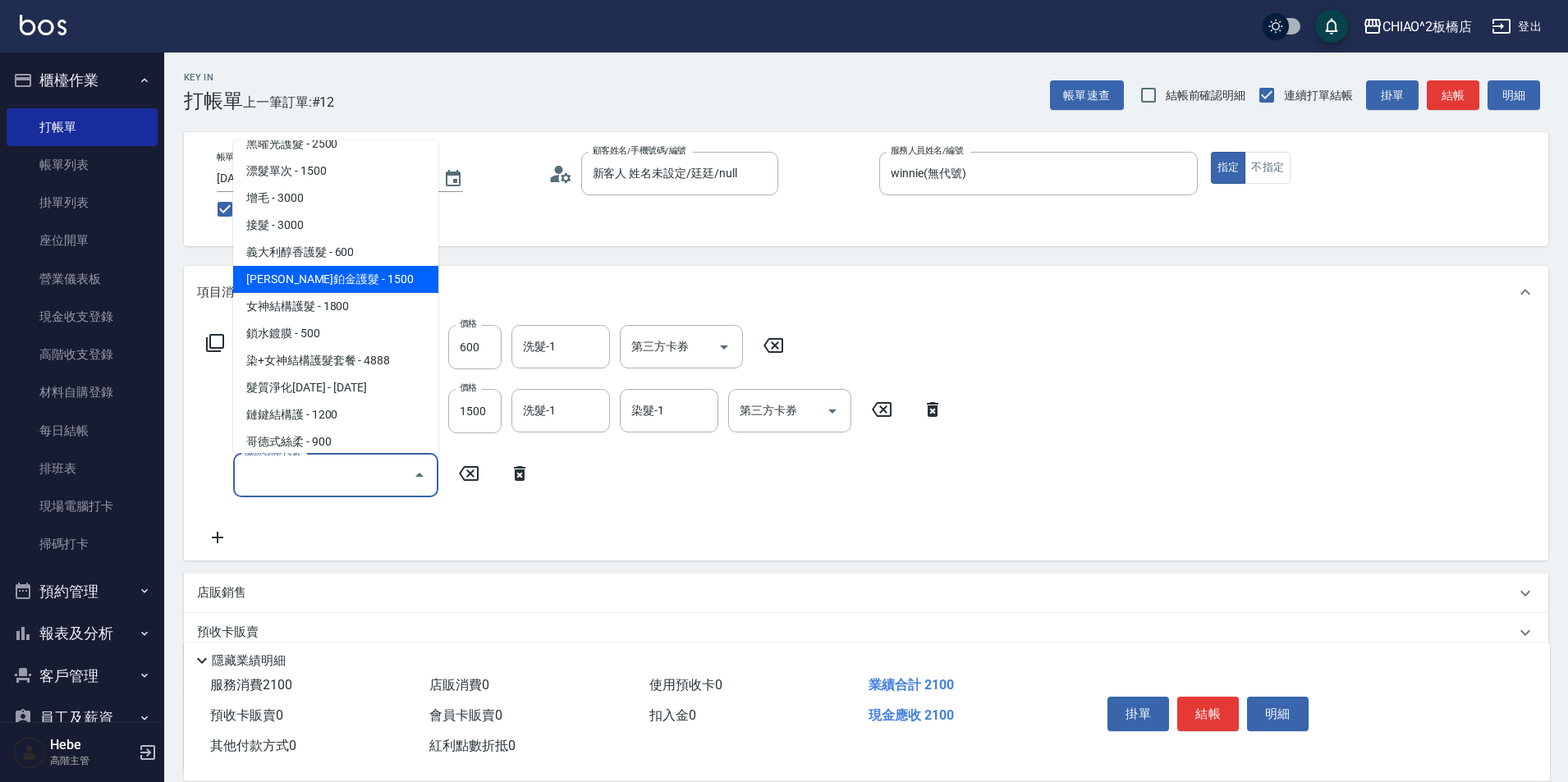
scroll to position [350, 0]
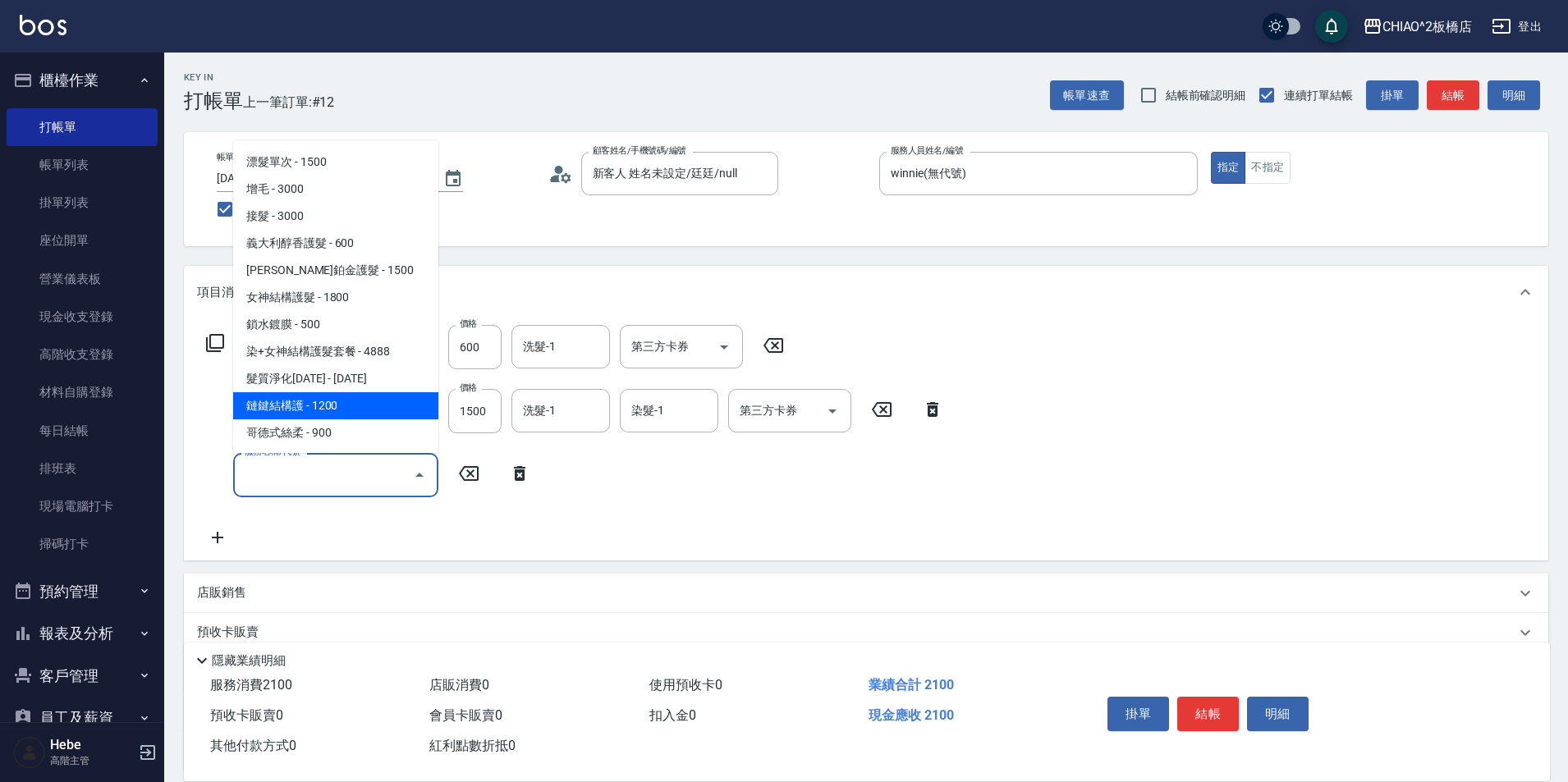
click at [358, 407] on span "鏈鍵結構護 - 1200" at bounding box center [335, 405] width 205 height 27
type input "鏈鍵結構護(143014)"
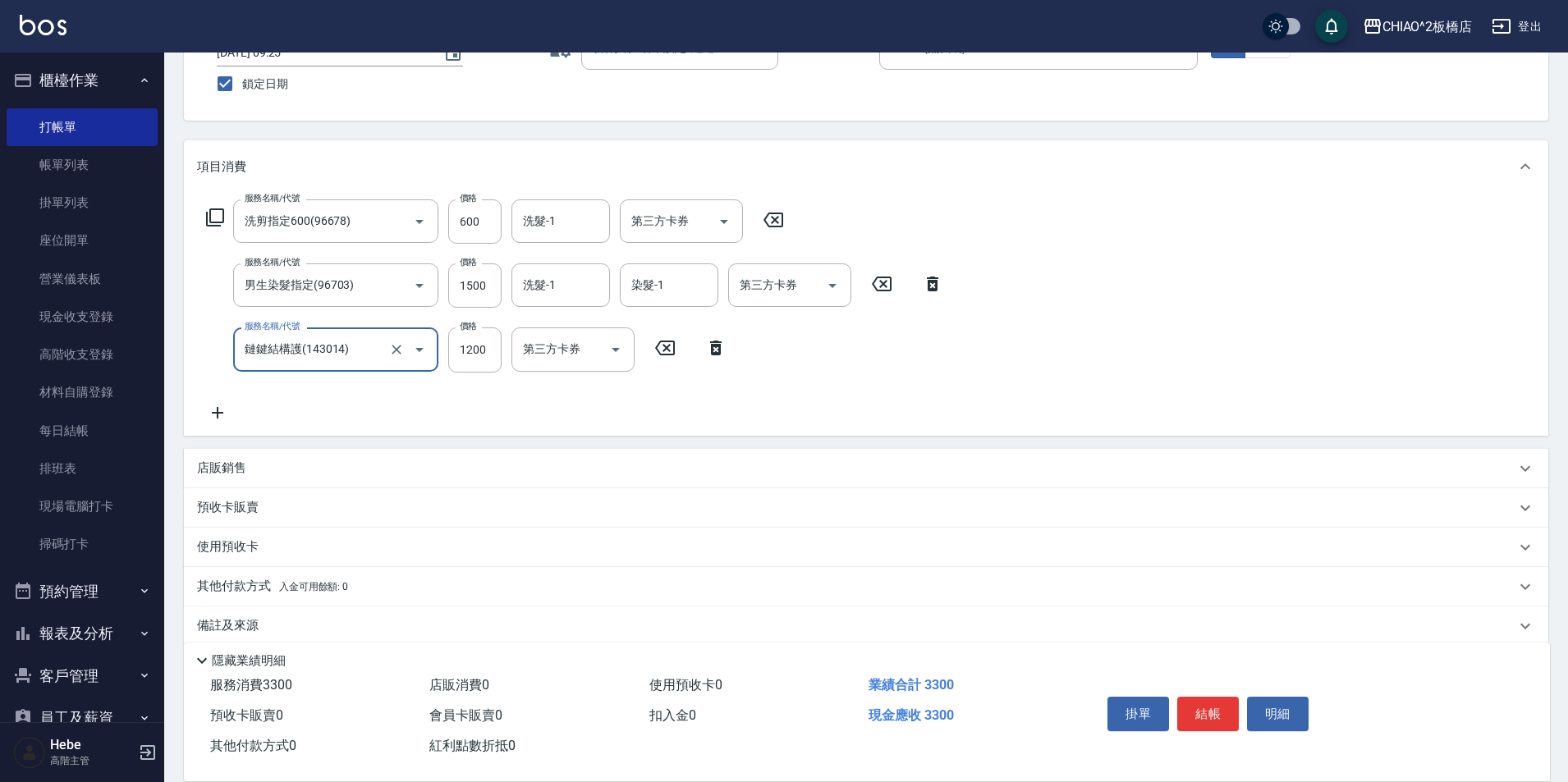
scroll to position [147, 0]
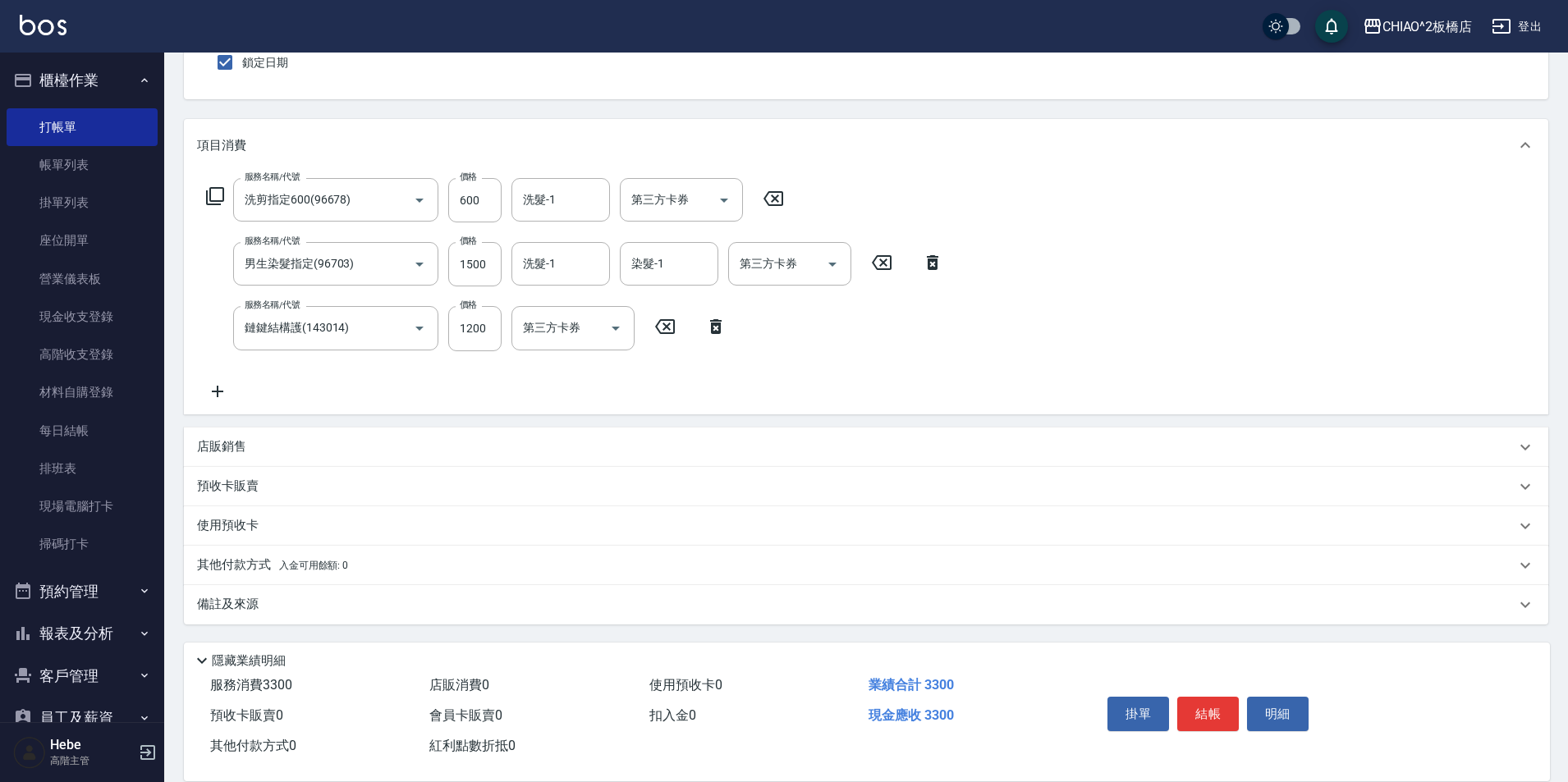
click at [267, 563] on p "其他付款方式 入金可用餘額: 0" at bounding box center [272, 565] width 151 height 18
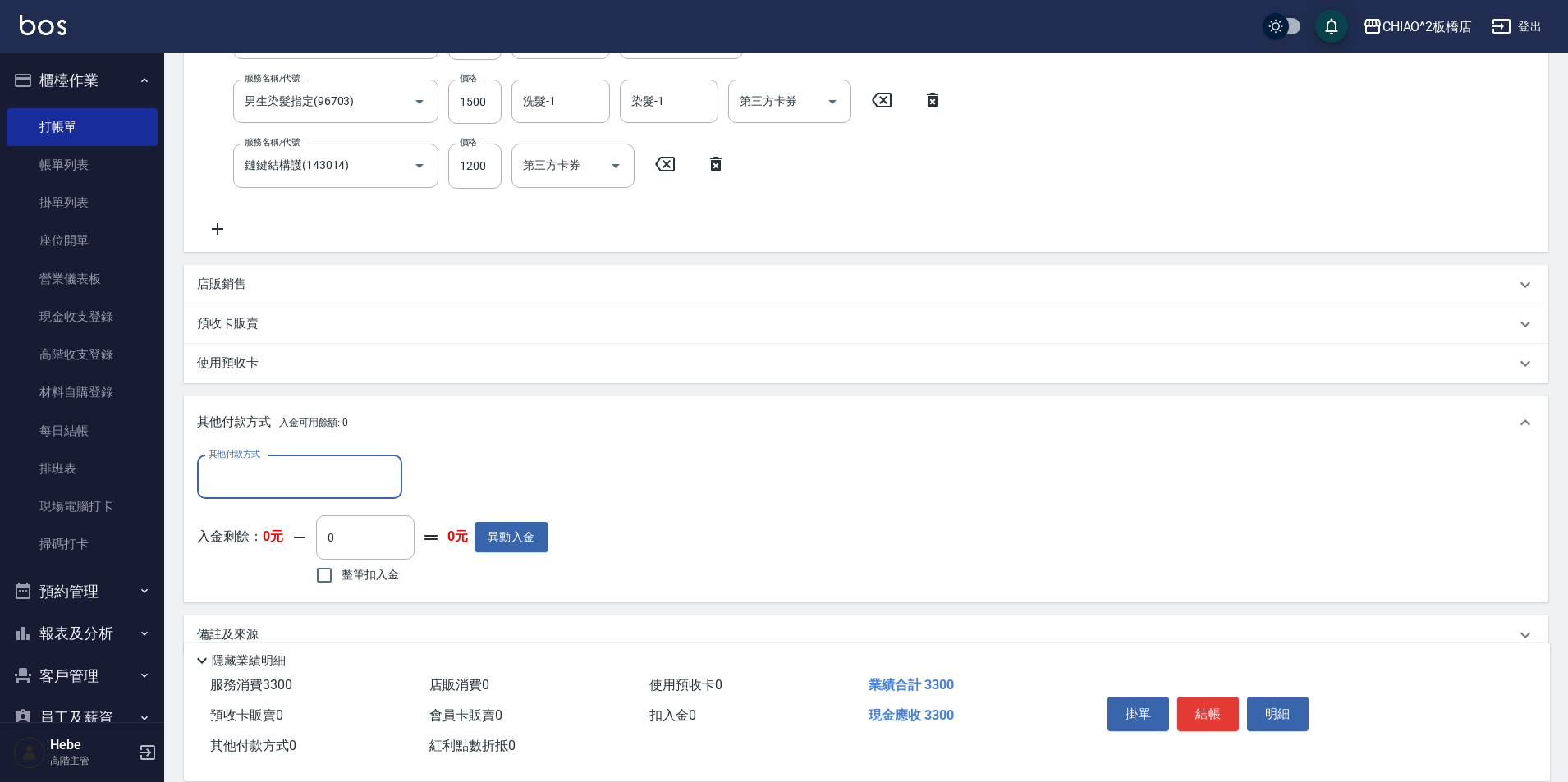
scroll to position [311, 0]
click at [288, 480] on input "其他付款方式" at bounding box center [299, 475] width 190 height 29
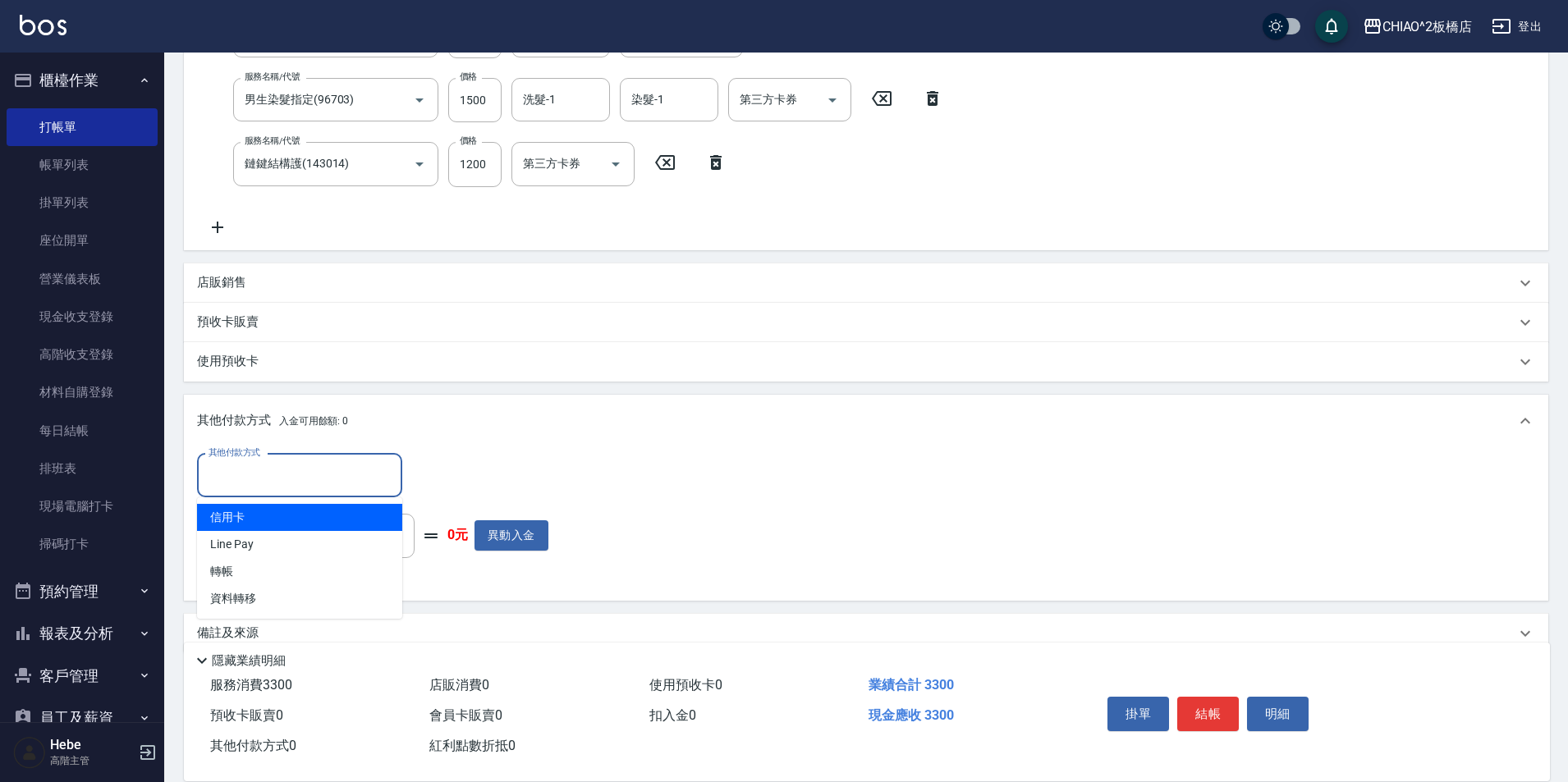
click at [283, 522] on span "信用卡" at bounding box center [300, 517] width 205 height 27
type input "信用卡"
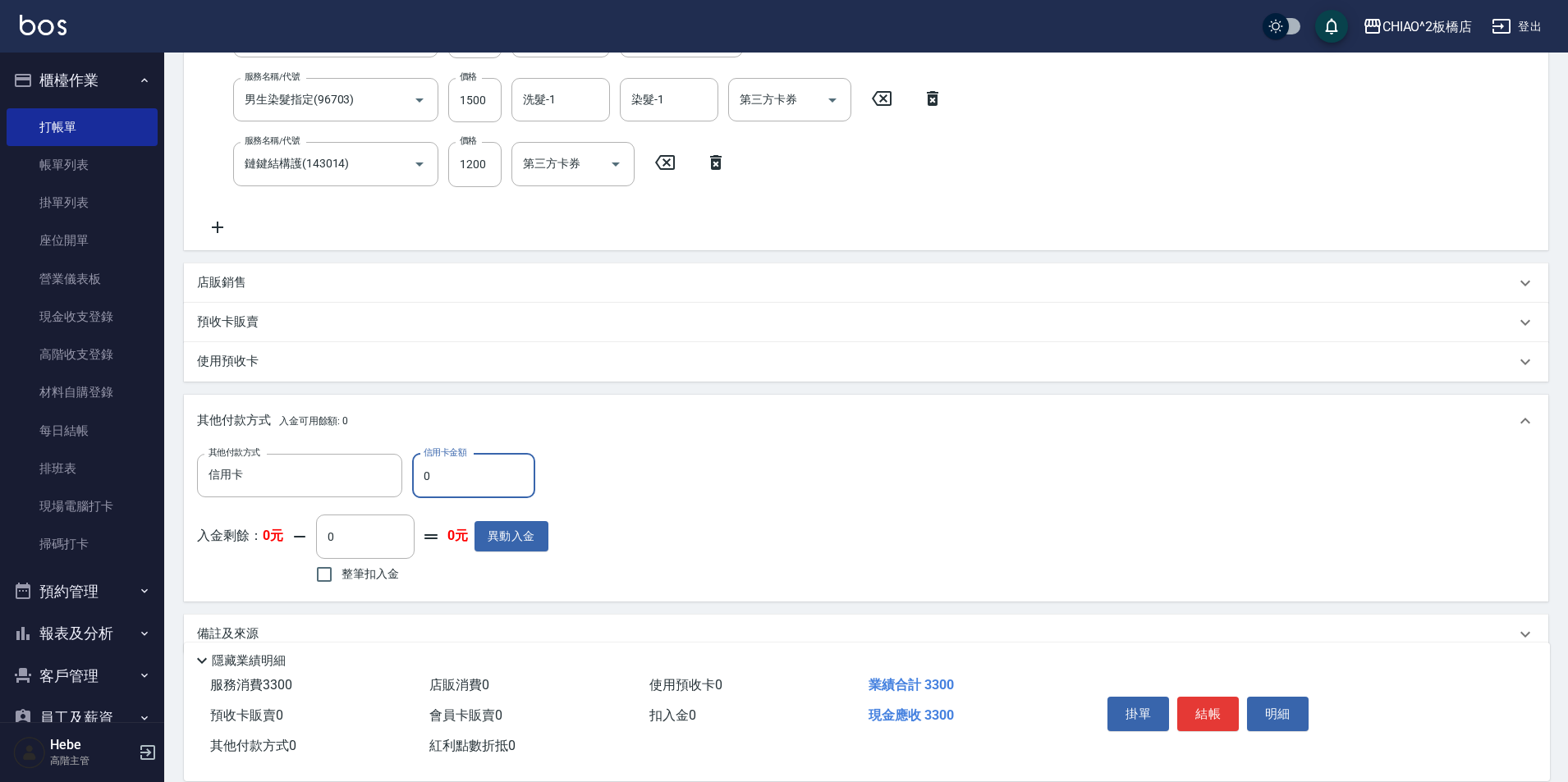
click at [465, 492] on input "0" at bounding box center [473, 475] width 123 height 44
type input "3300"
click at [1199, 707] on button "結帳" at bounding box center [1208, 714] width 61 height 35
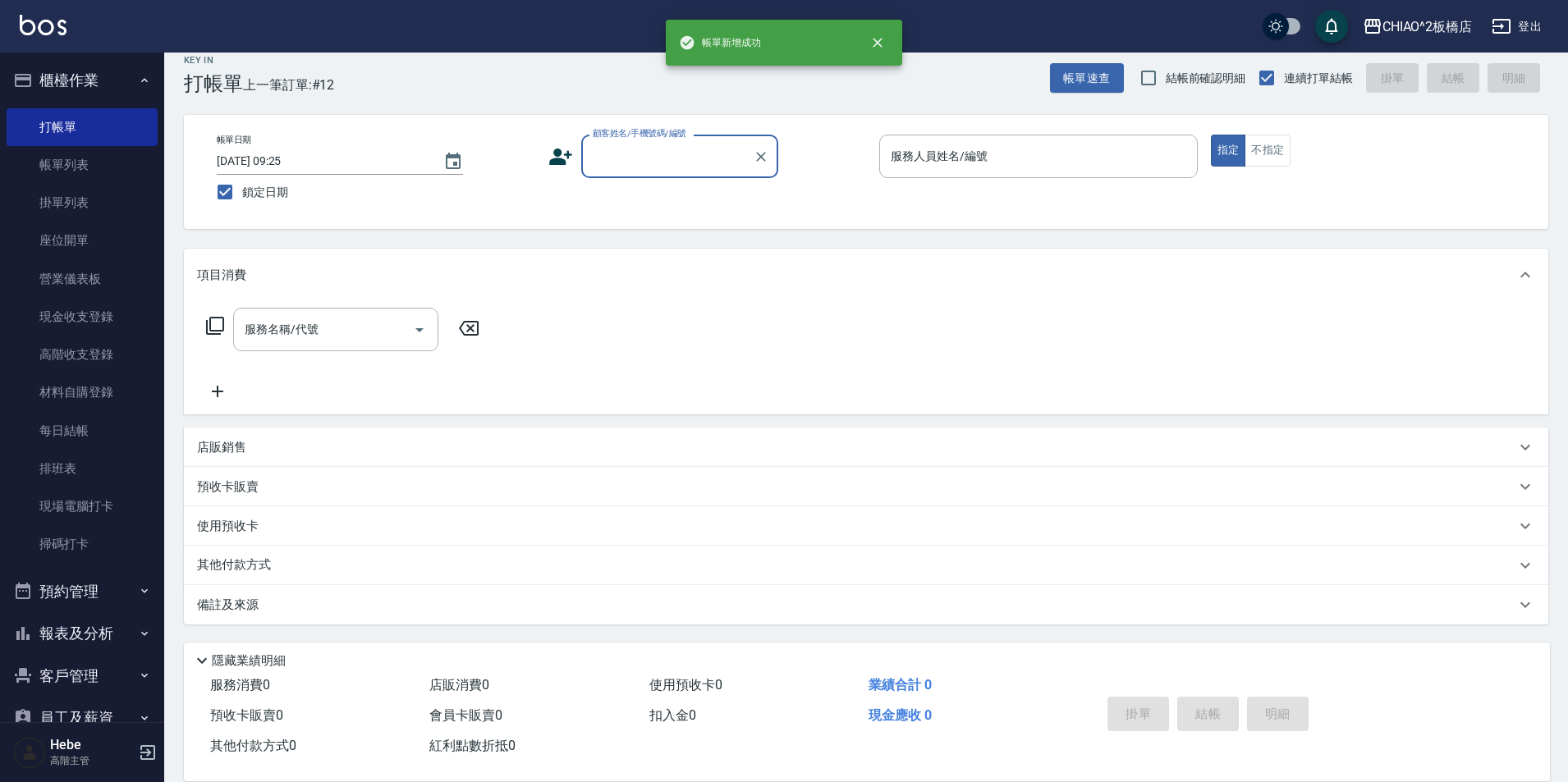
scroll to position [0, 0]
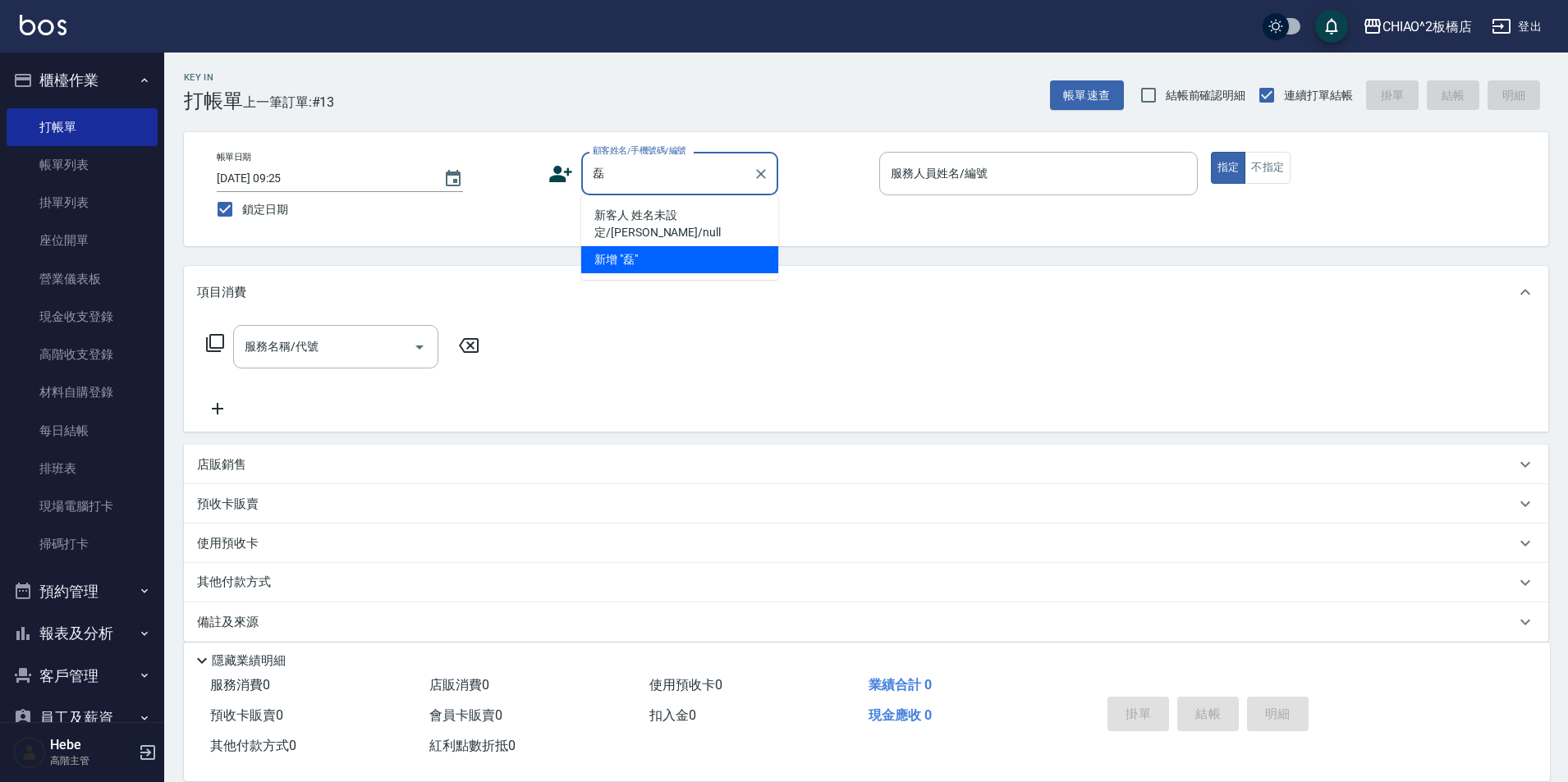
click at [682, 226] on li "新客人 姓名未設定/徐磊/null" at bounding box center [679, 224] width 197 height 44
type input "新客人 姓名未設定/徐磊/null"
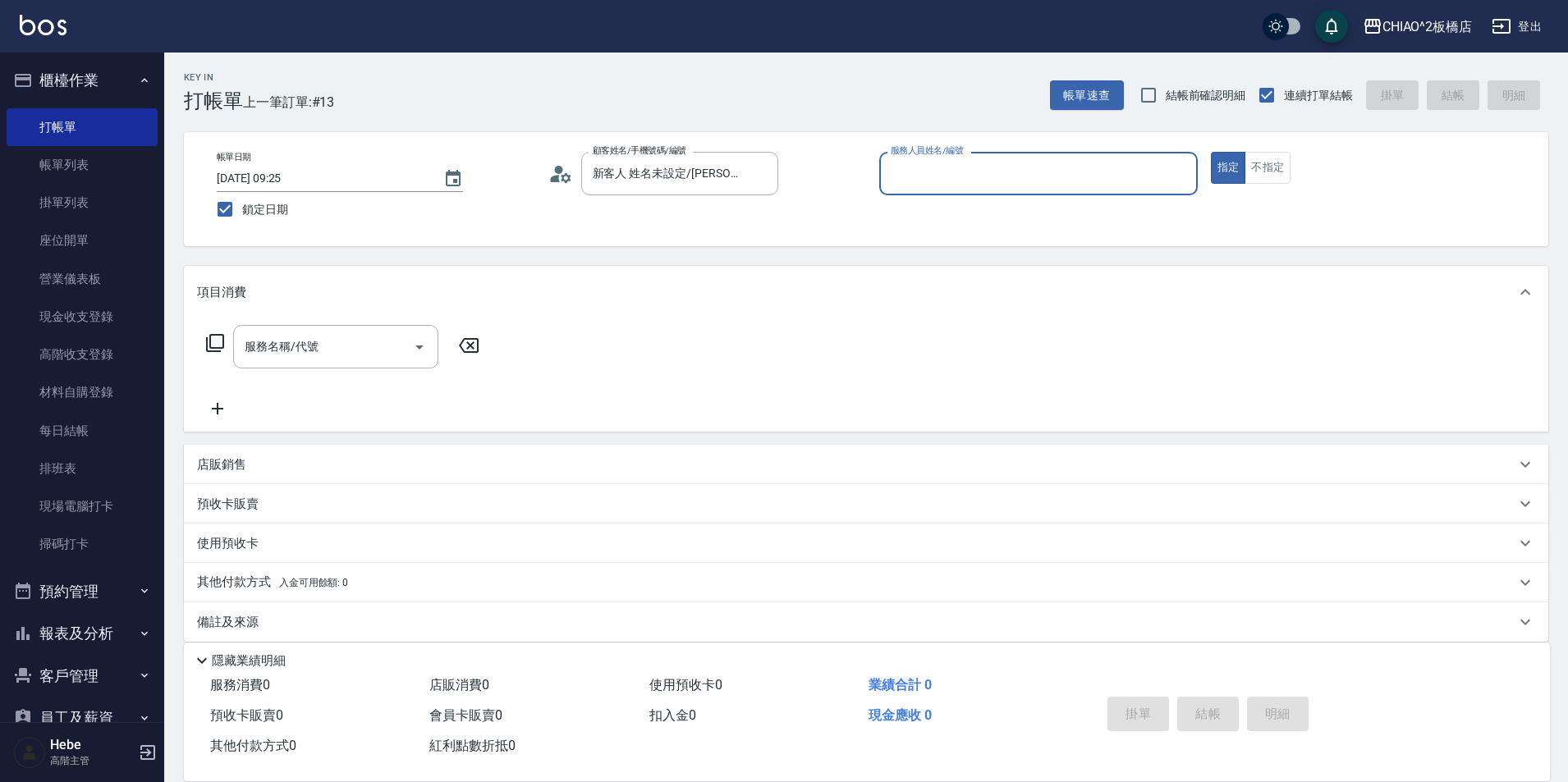
click at [937, 164] on input "服務人員姓名/編號" at bounding box center [1038, 173] width 304 height 29
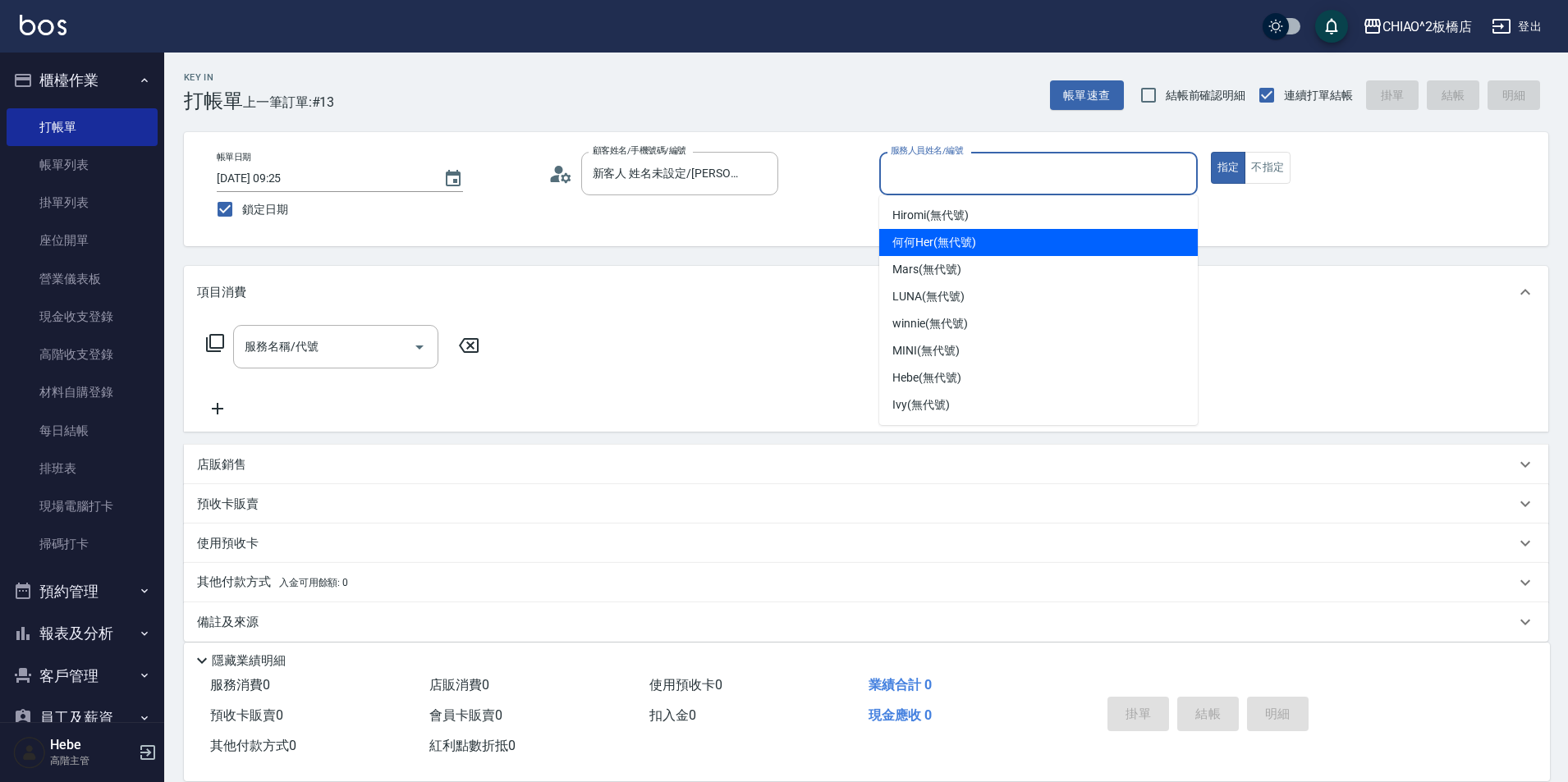
click at [931, 243] on span "何何Her (無代號)" at bounding box center [934, 242] width 84 height 17
type input "何何Her (無代號)"
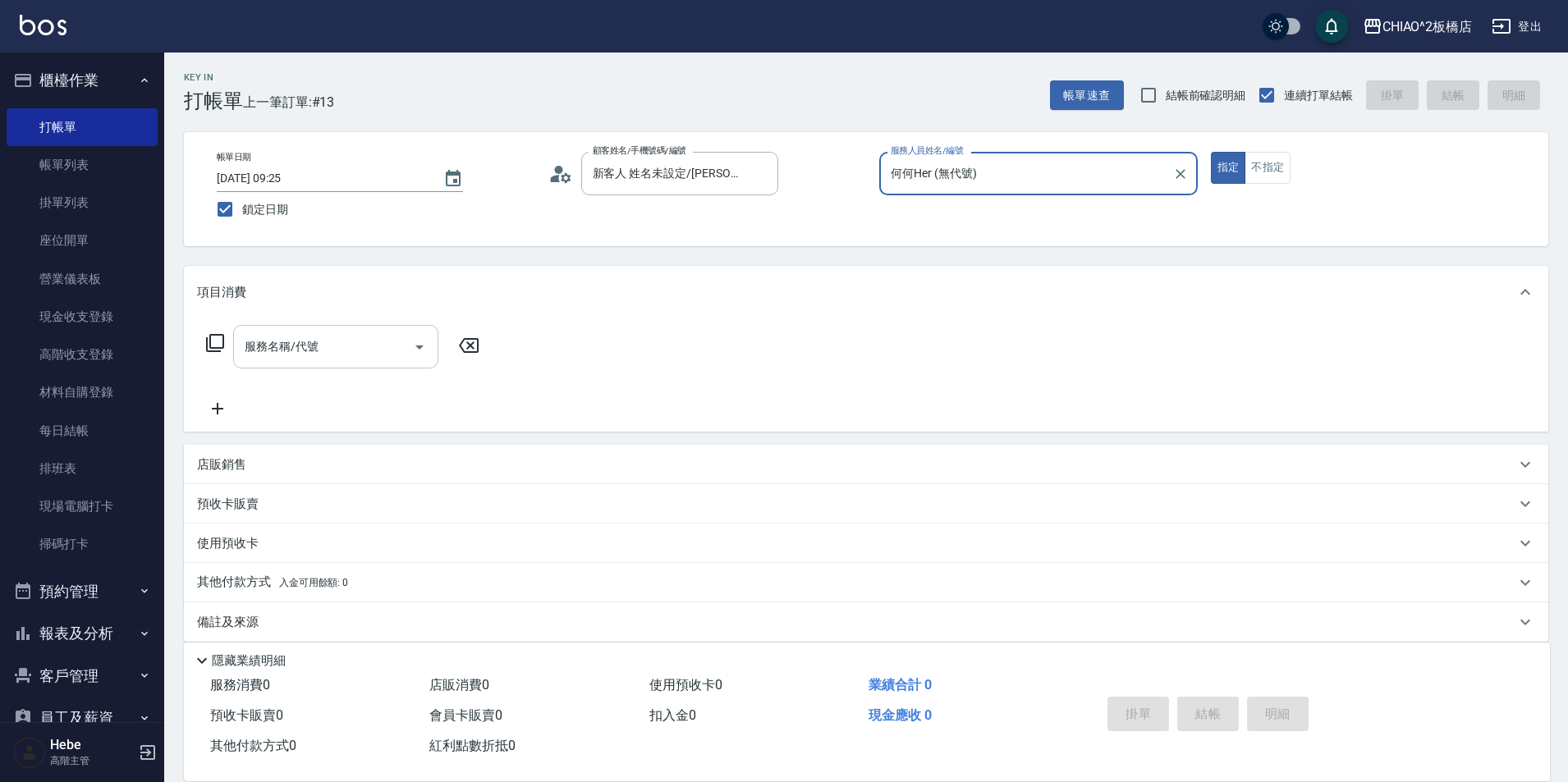
click at [337, 360] on input "服務名稱/代號" at bounding box center [323, 346] width 166 height 29
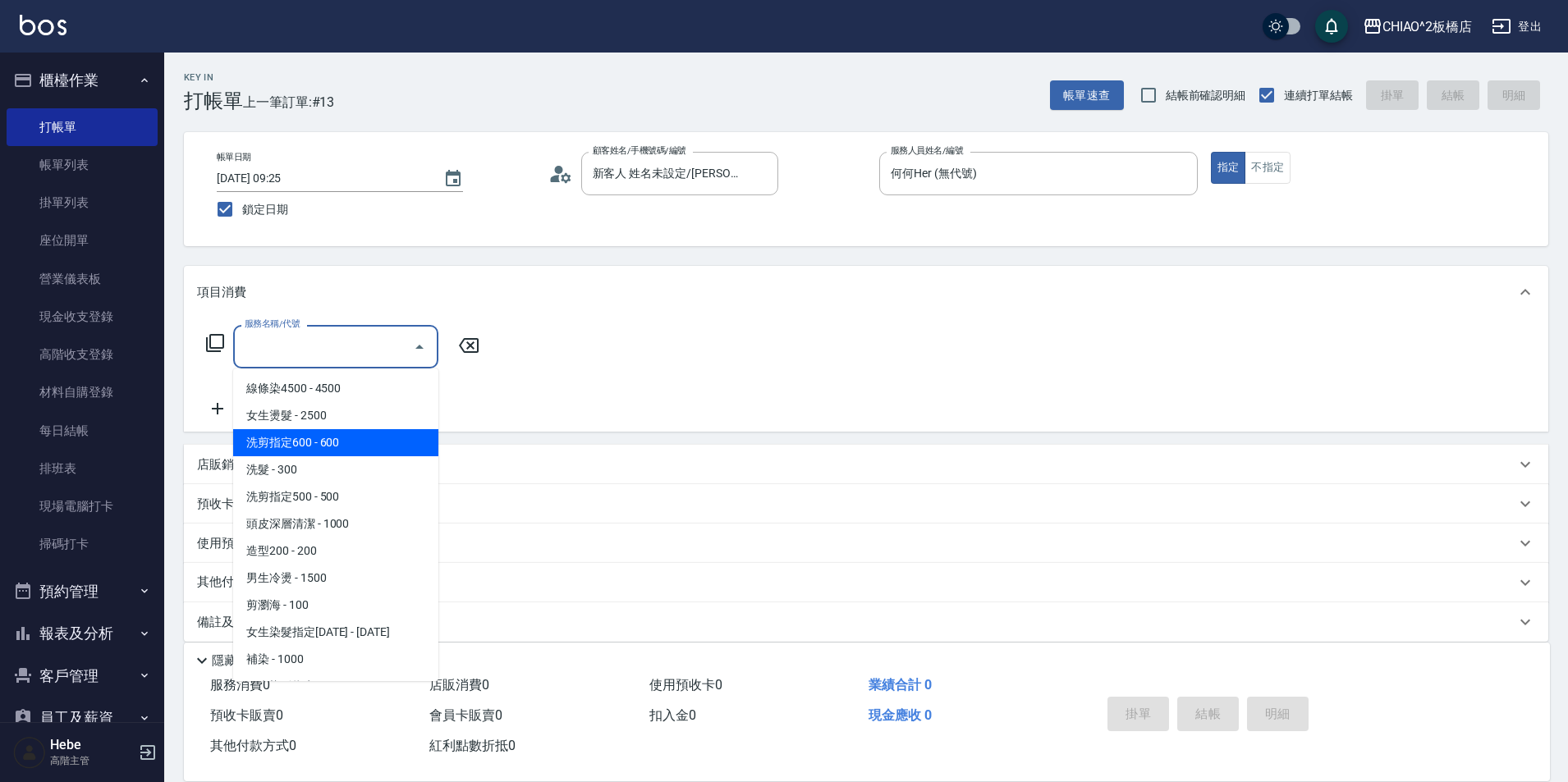
click at [340, 442] on span "洗剪指定600 - 600" at bounding box center [335, 442] width 205 height 27
type input "洗剪指定600(96678)"
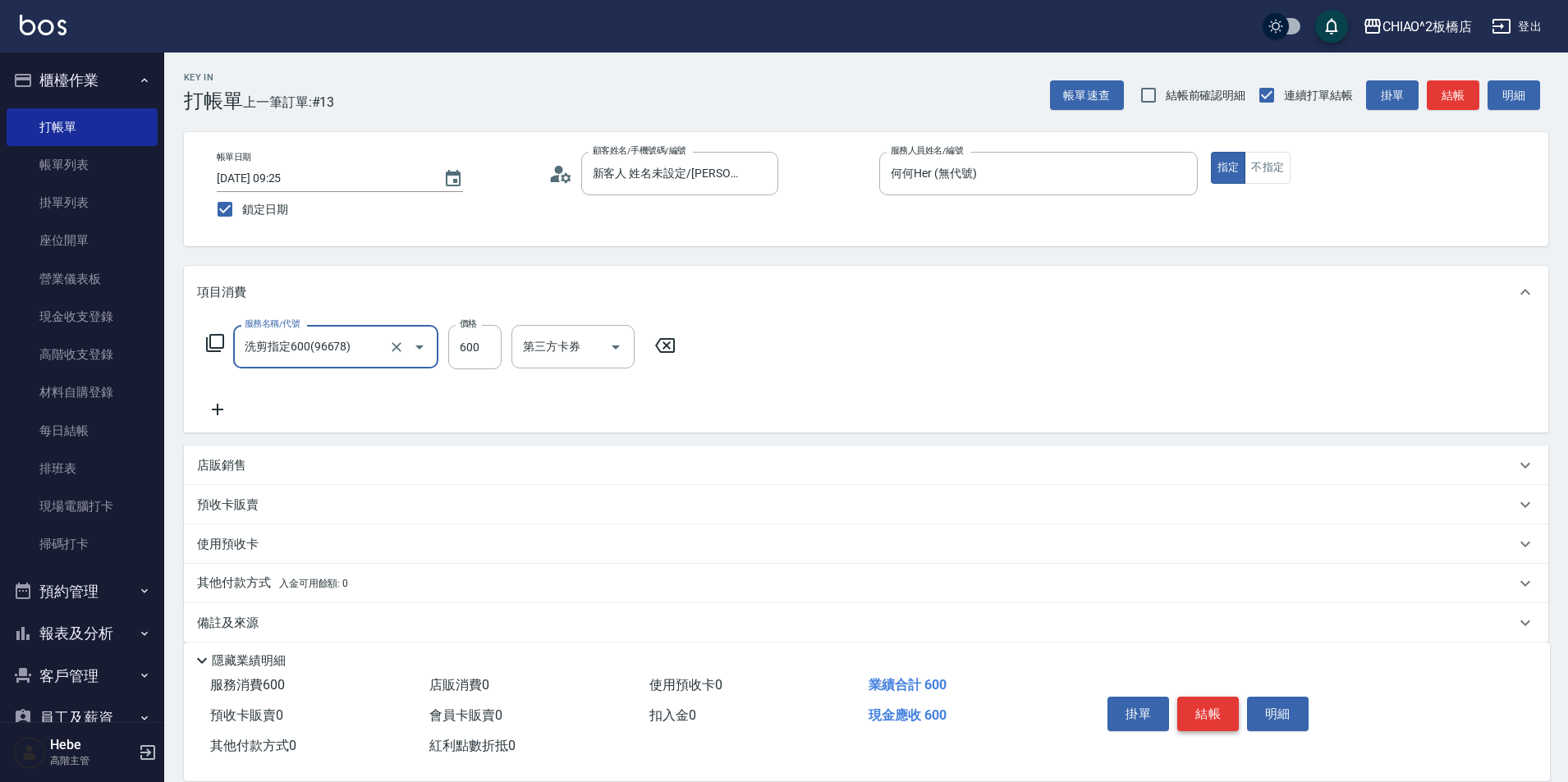
click at [1219, 698] on button "結帳" at bounding box center [1208, 714] width 61 height 35
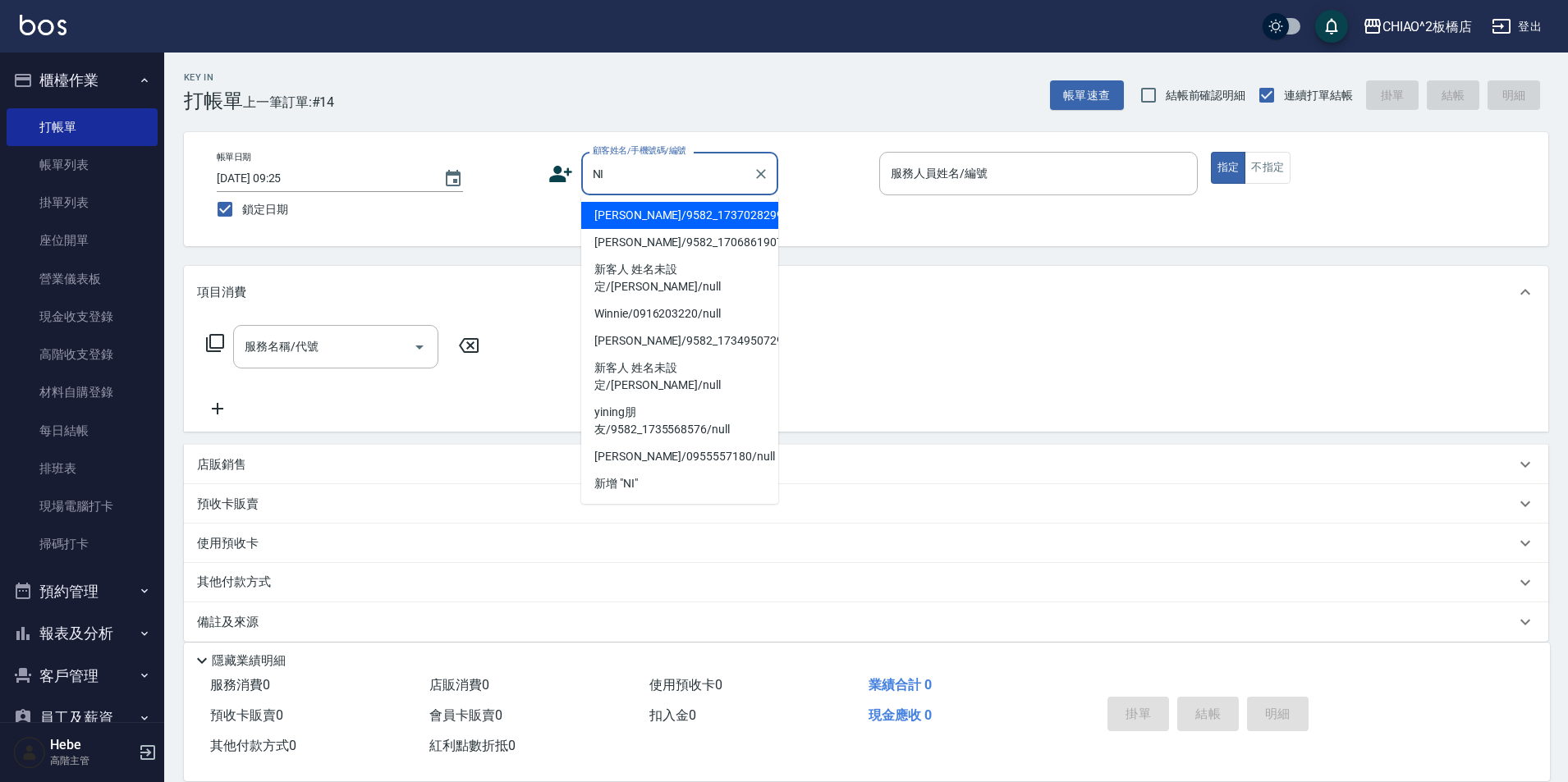
click at [614, 209] on li "hui nina/9582_1737028299/null" at bounding box center [679, 215] width 197 height 27
type input "hui nina/9582_1737028299/null"
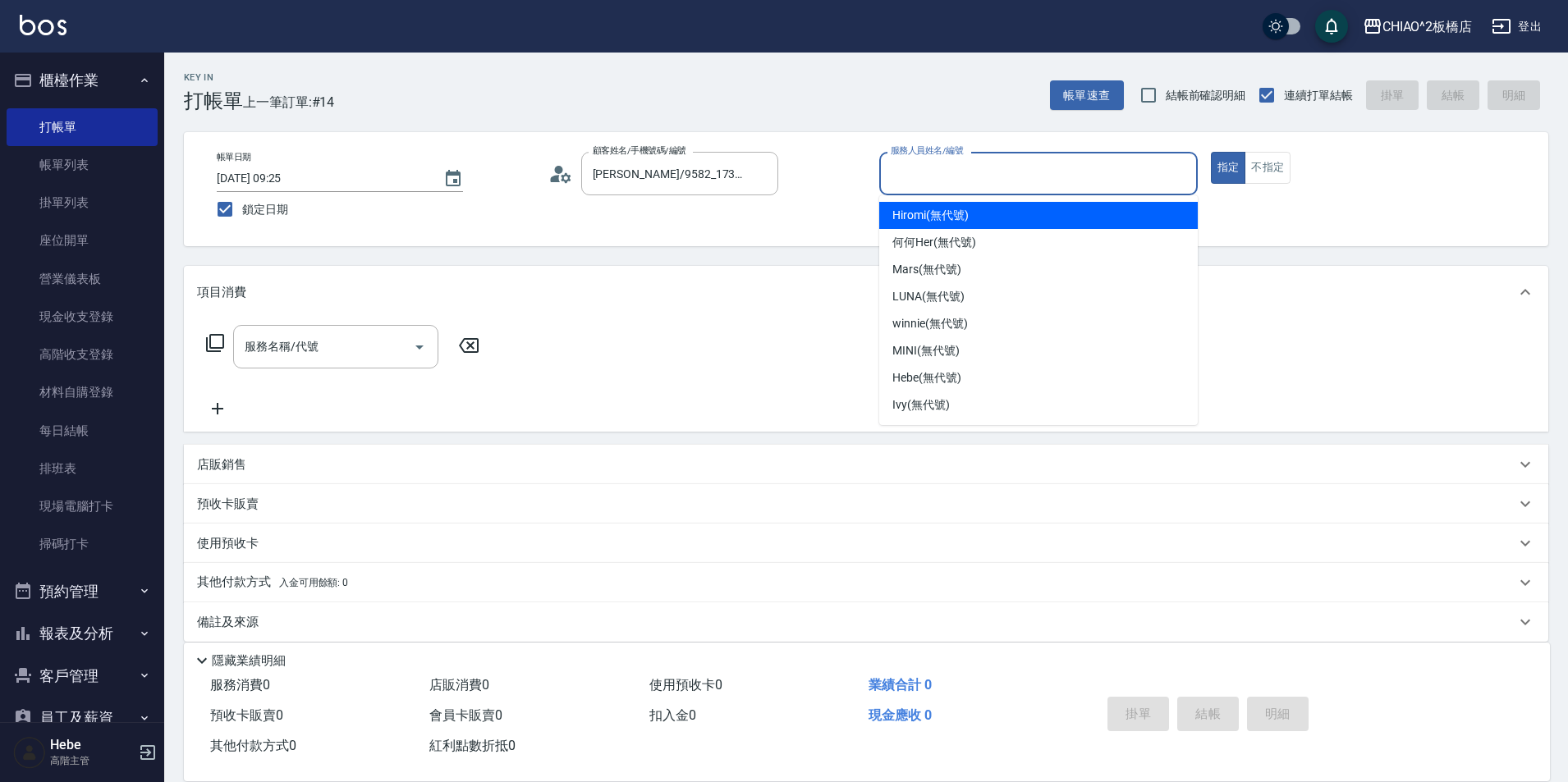
click at [980, 182] on input "服務人員姓名/編號" at bounding box center [1038, 173] width 304 height 29
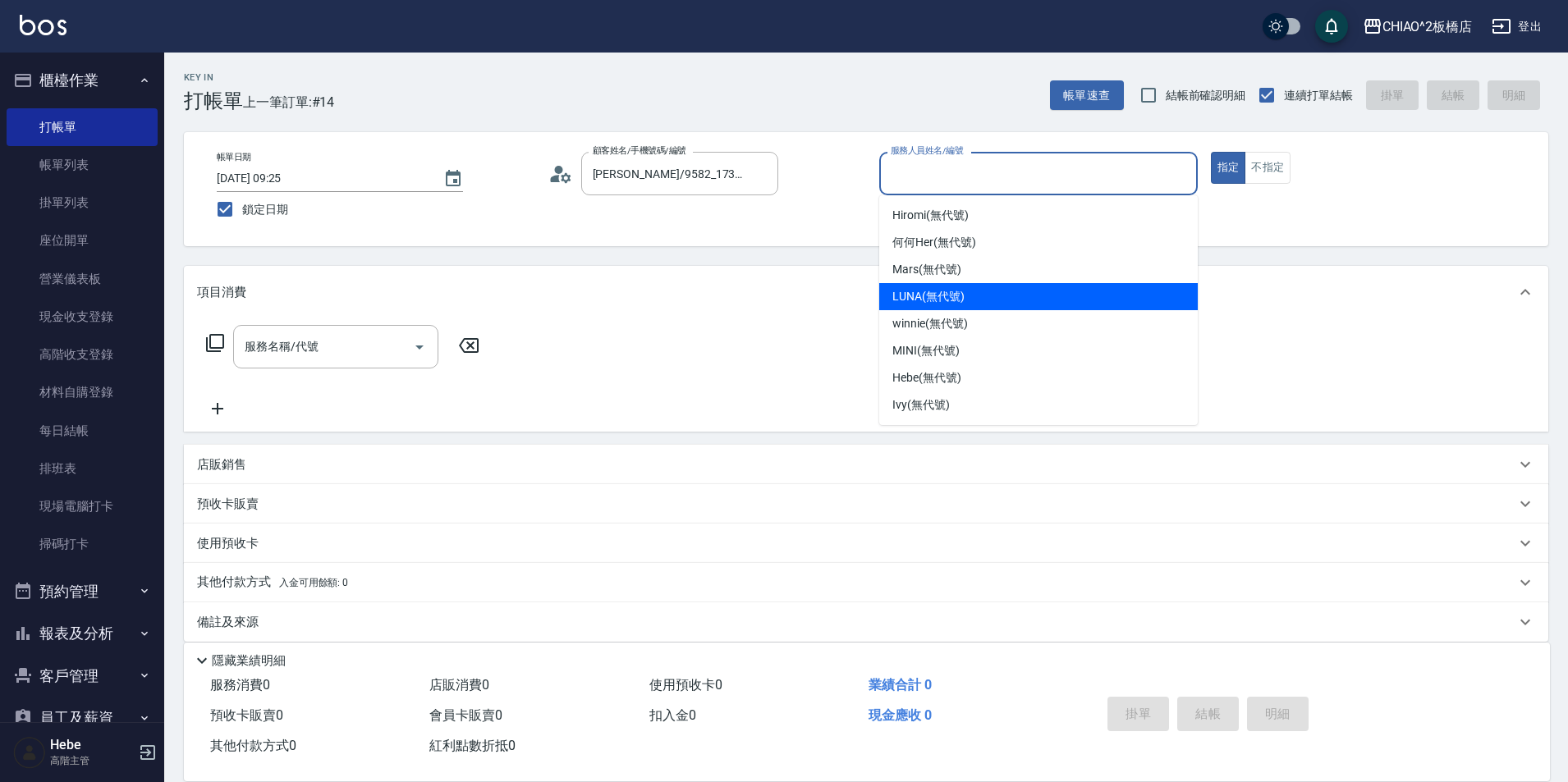
click at [976, 293] on div "LUNA (無代號)" at bounding box center [1037, 296] width 319 height 27
type input "LUNA(無代號)"
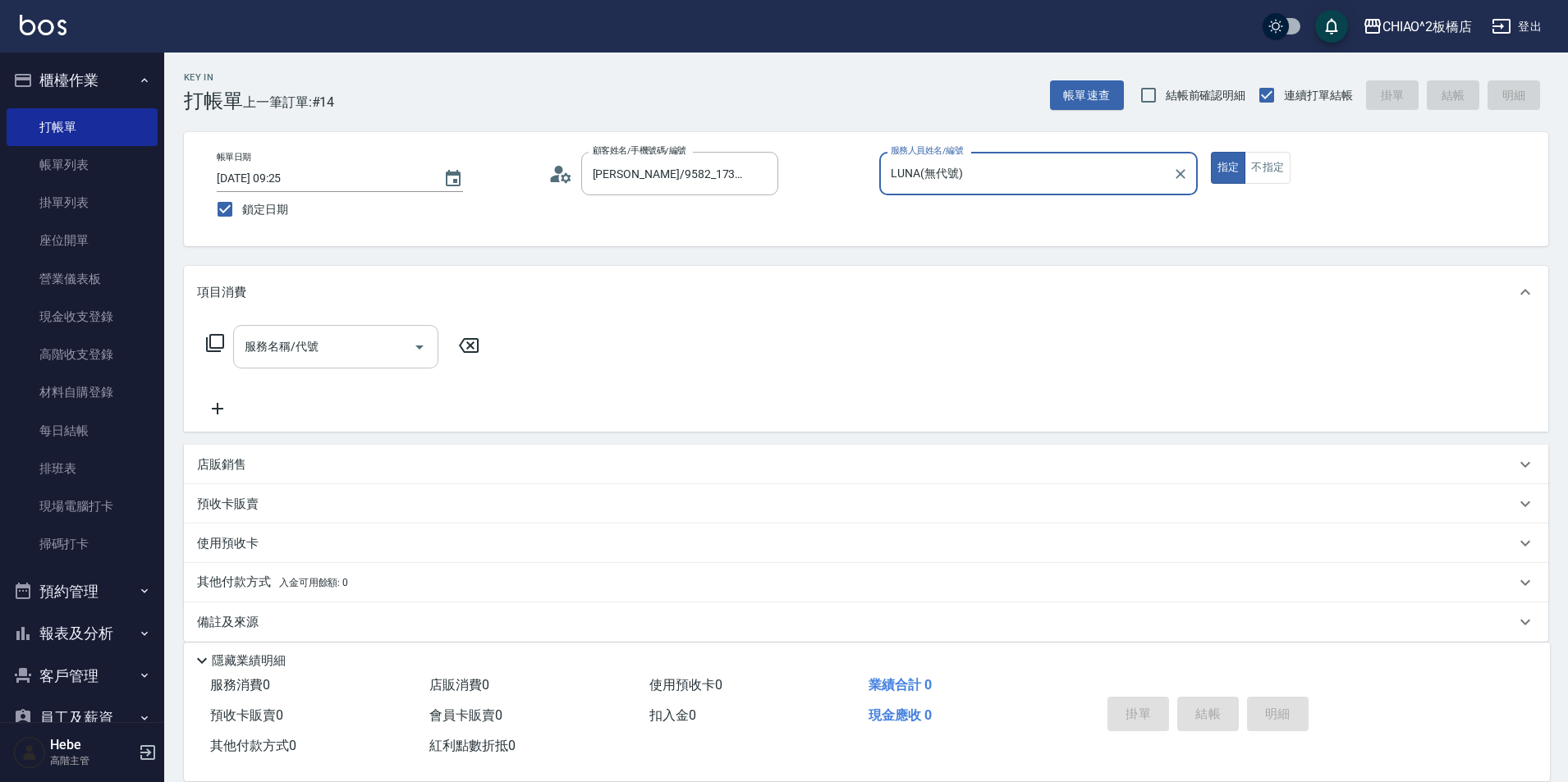
click at [344, 366] on div "服務名稱/代號" at bounding box center [335, 347] width 205 height 43
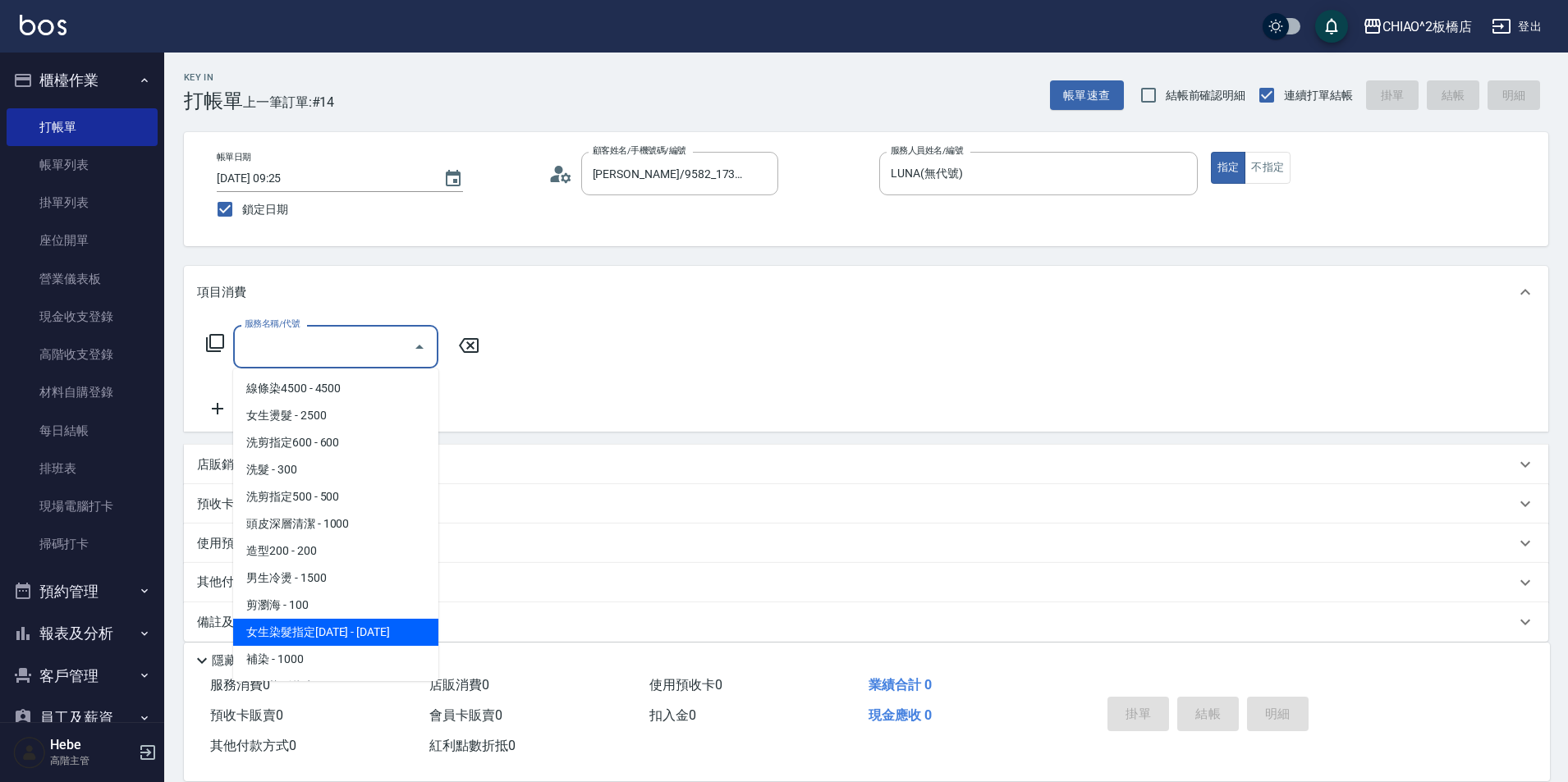
click at [342, 633] on span "女生染髮指定2000 - 2000" at bounding box center [335, 632] width 205 height 27
type input "女生染髮指定2000(96698)"
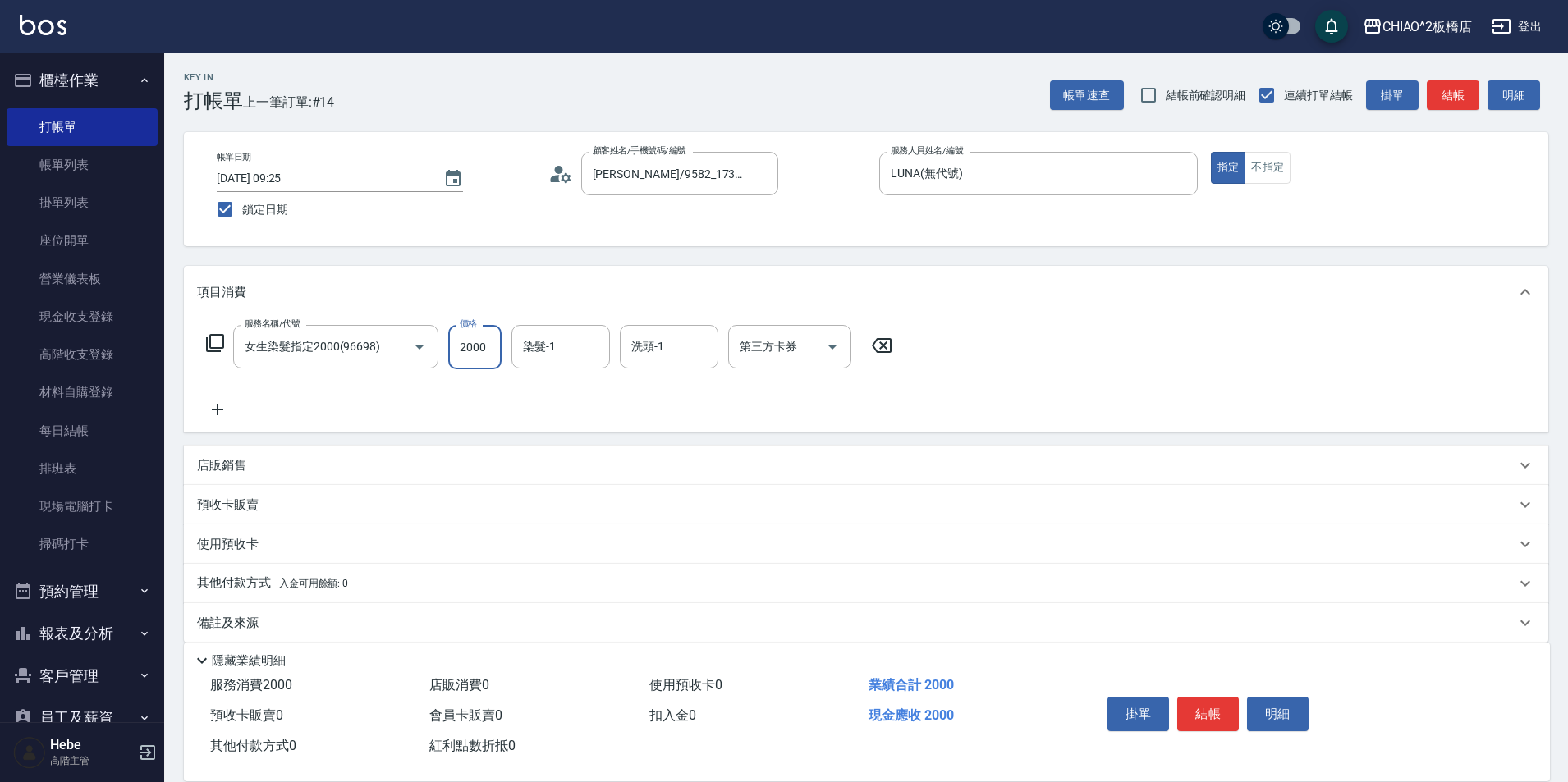
click at [476, 352] on input "2000" at bounding box center [474, 347] width 53 height 44
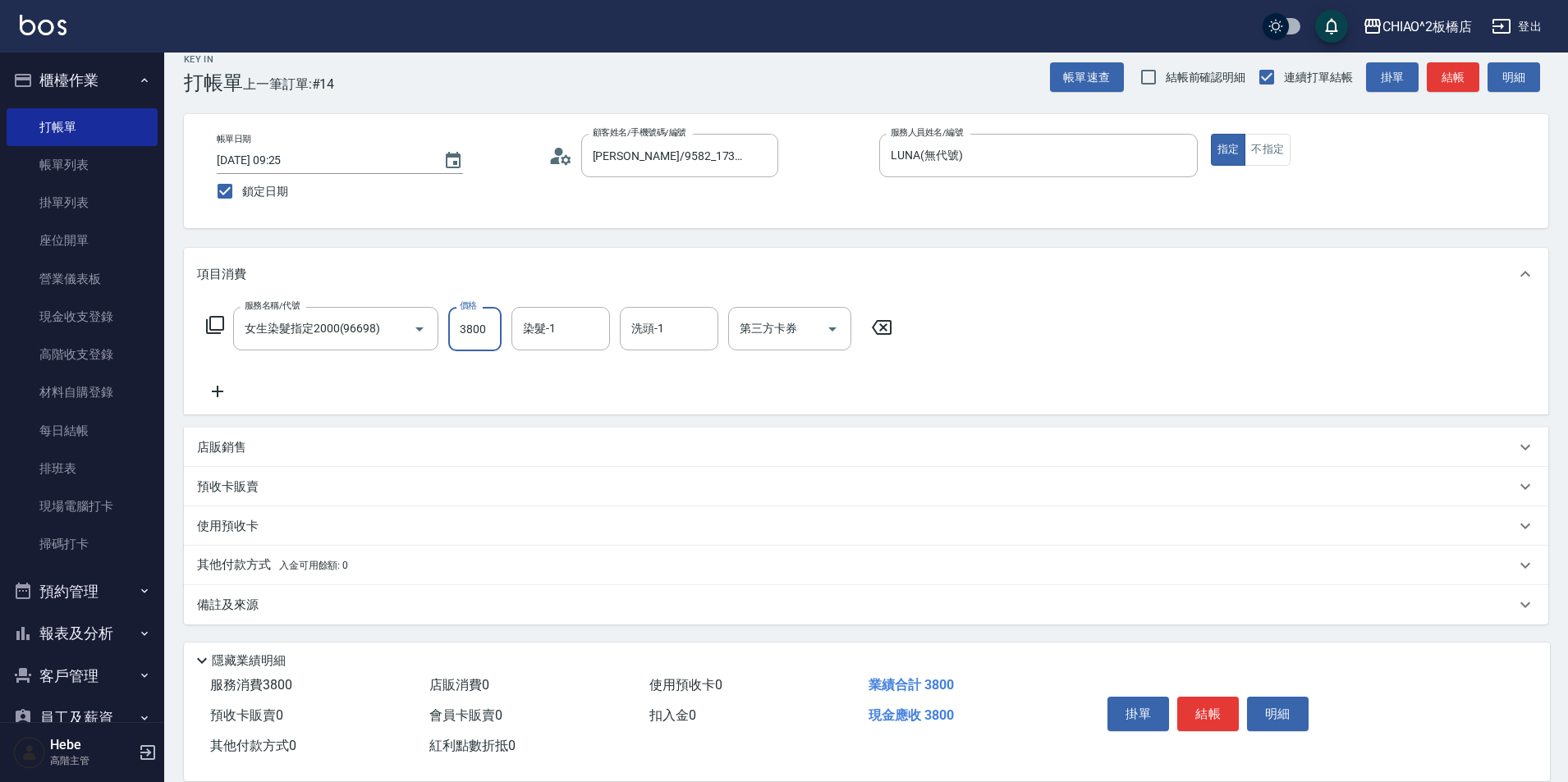
type input "3800"
click at [252, 451] on div "店販銷售" at bounding box center [856, 447] width 1319 height 17
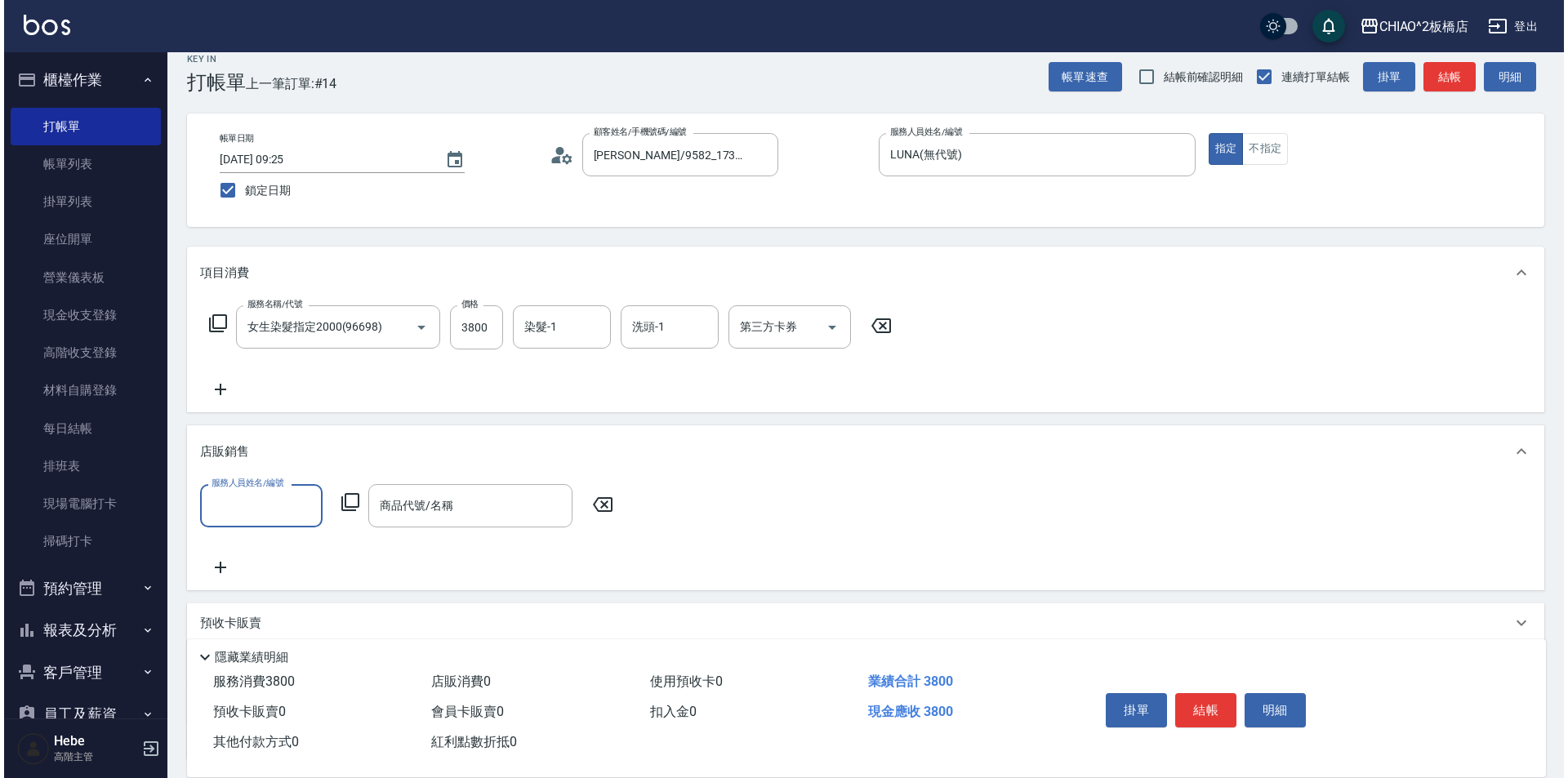
scroll to position [0, 0]
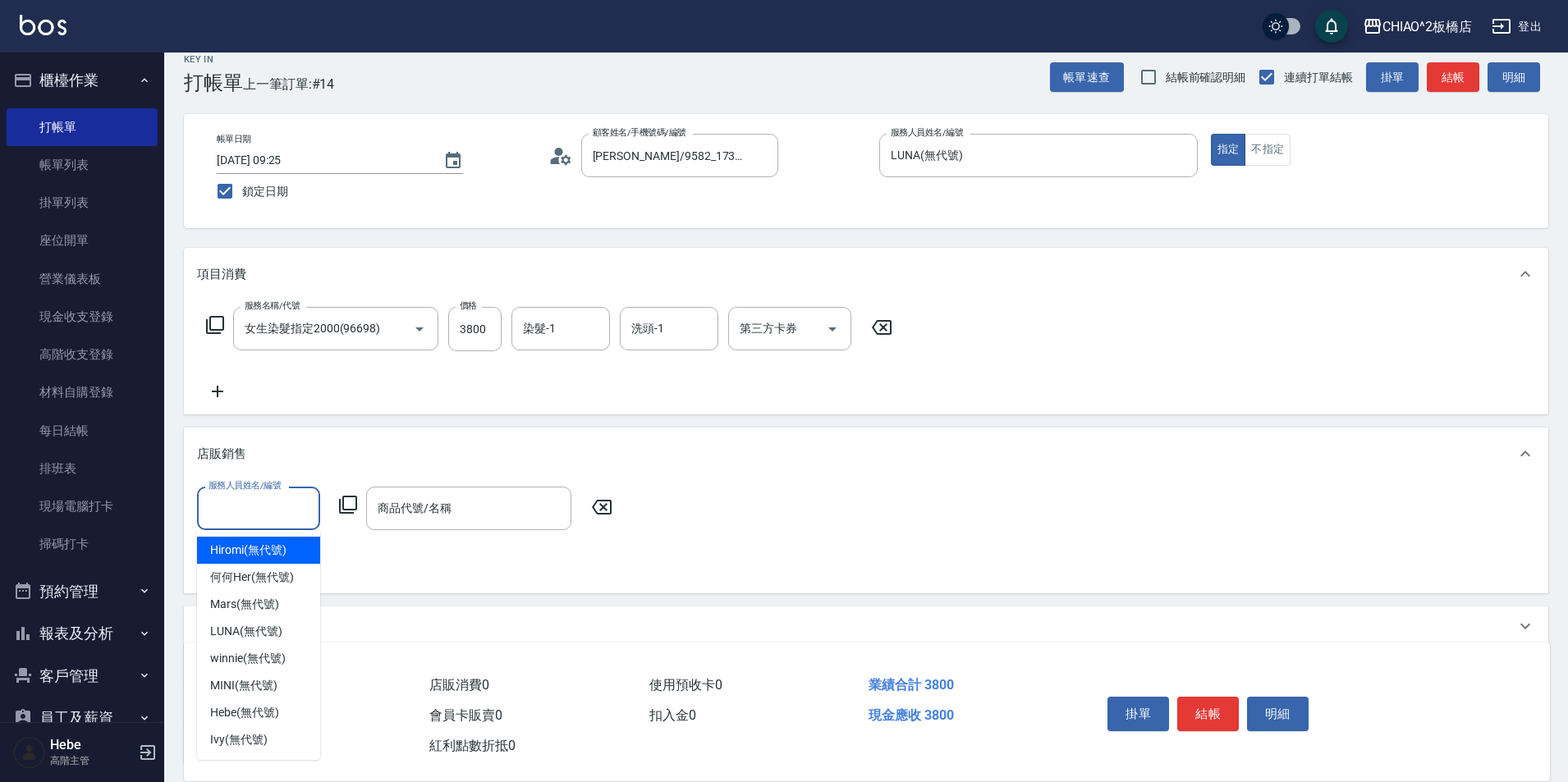
click at [291, 509] on input "服務人員姓名/編號" at bounding box center [258, 508] width 108 height 29
click at [251, 637] on span "LUNA (無代號)" at bounding box center [246, 631] width 72 height 17
type input "LUNA(無代號)"
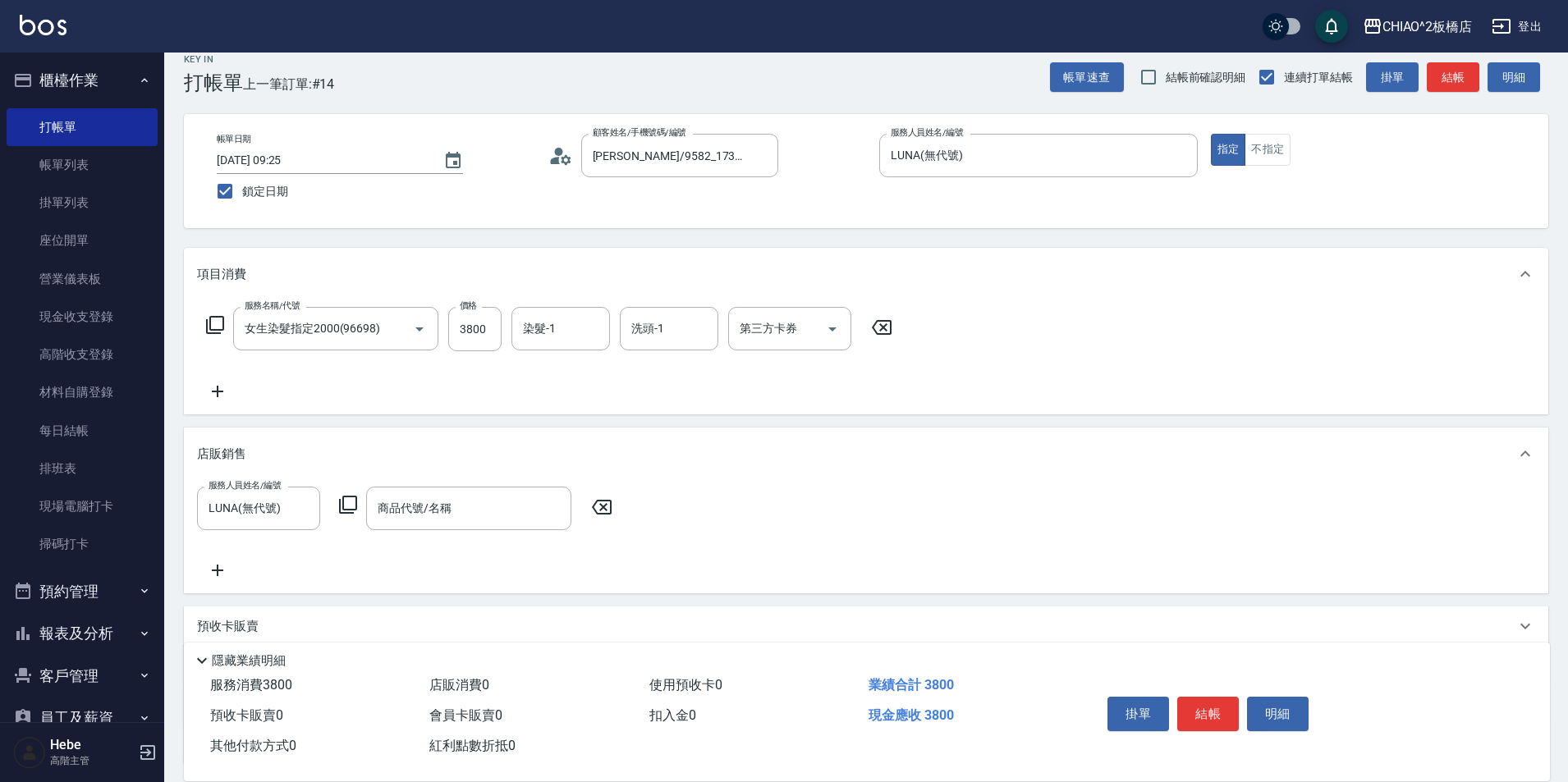
click at [351, 507] on icon at bounding box center [348, 505] width 20 height 20
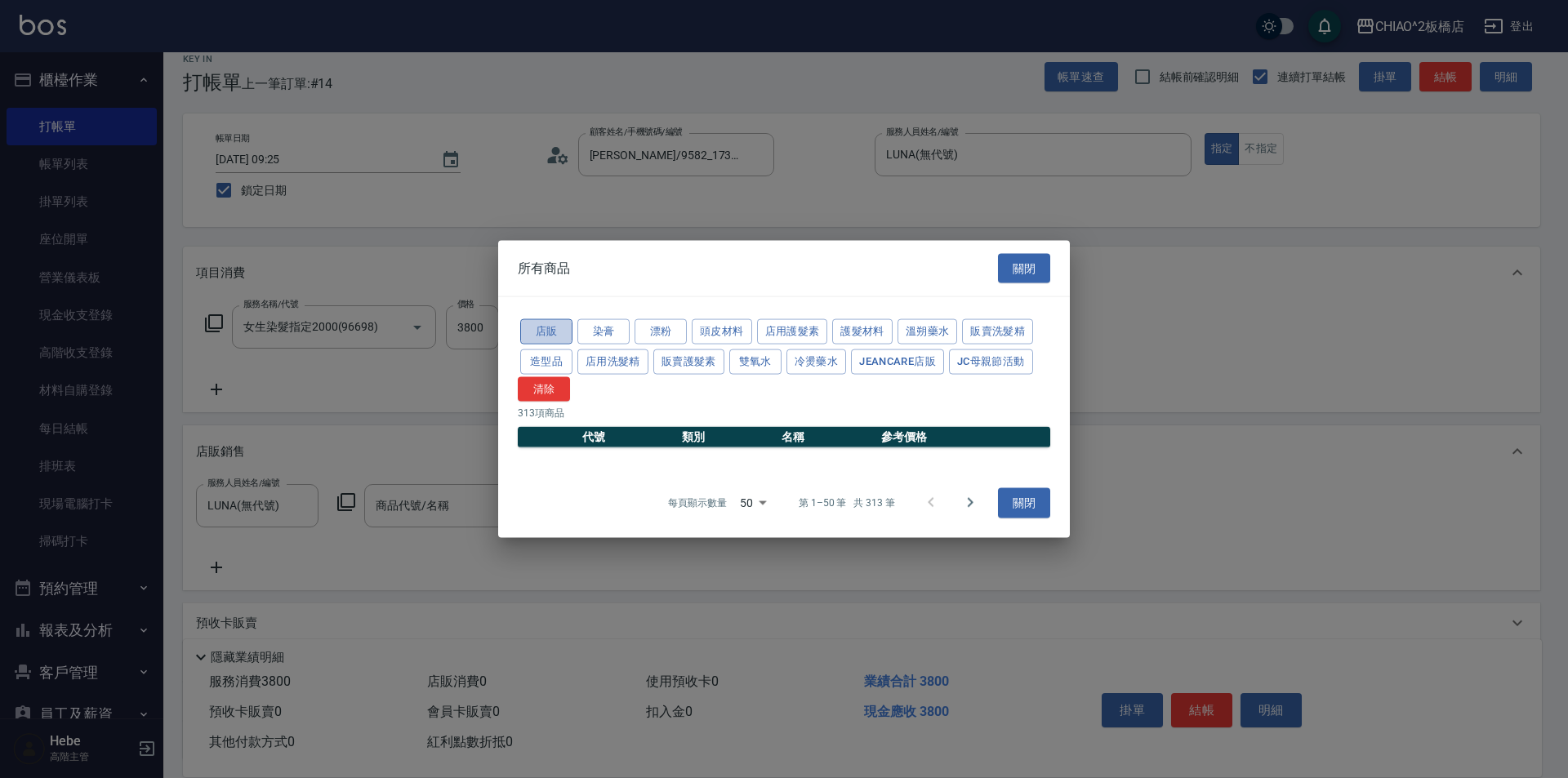
click at [546, 338] on button "店販" at bounding box center [546, 332] width 52 height 26
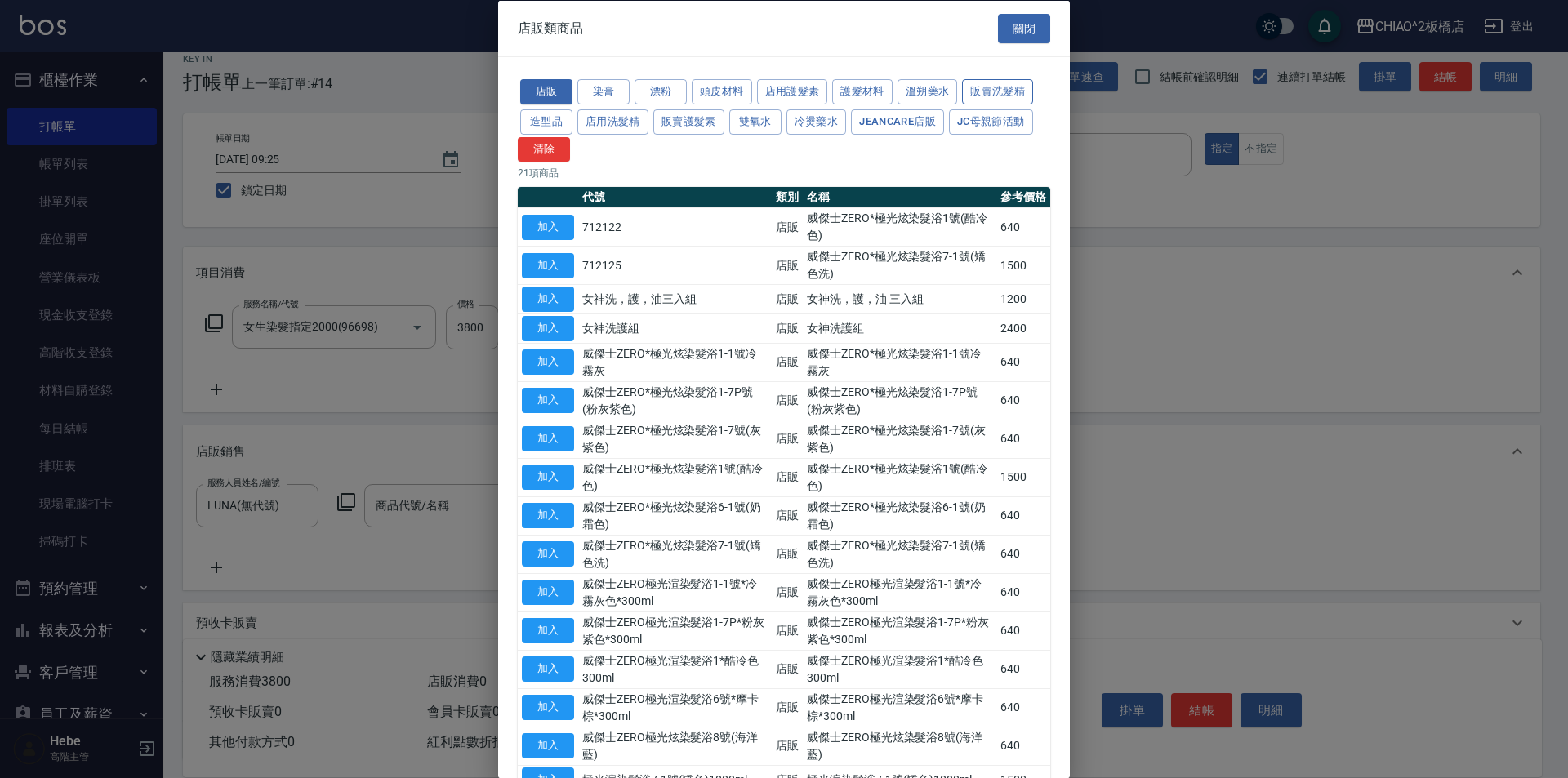
click at [975, 97] on button "販賣洗髮精" at bounding box center [997, 92] width 71 height 26
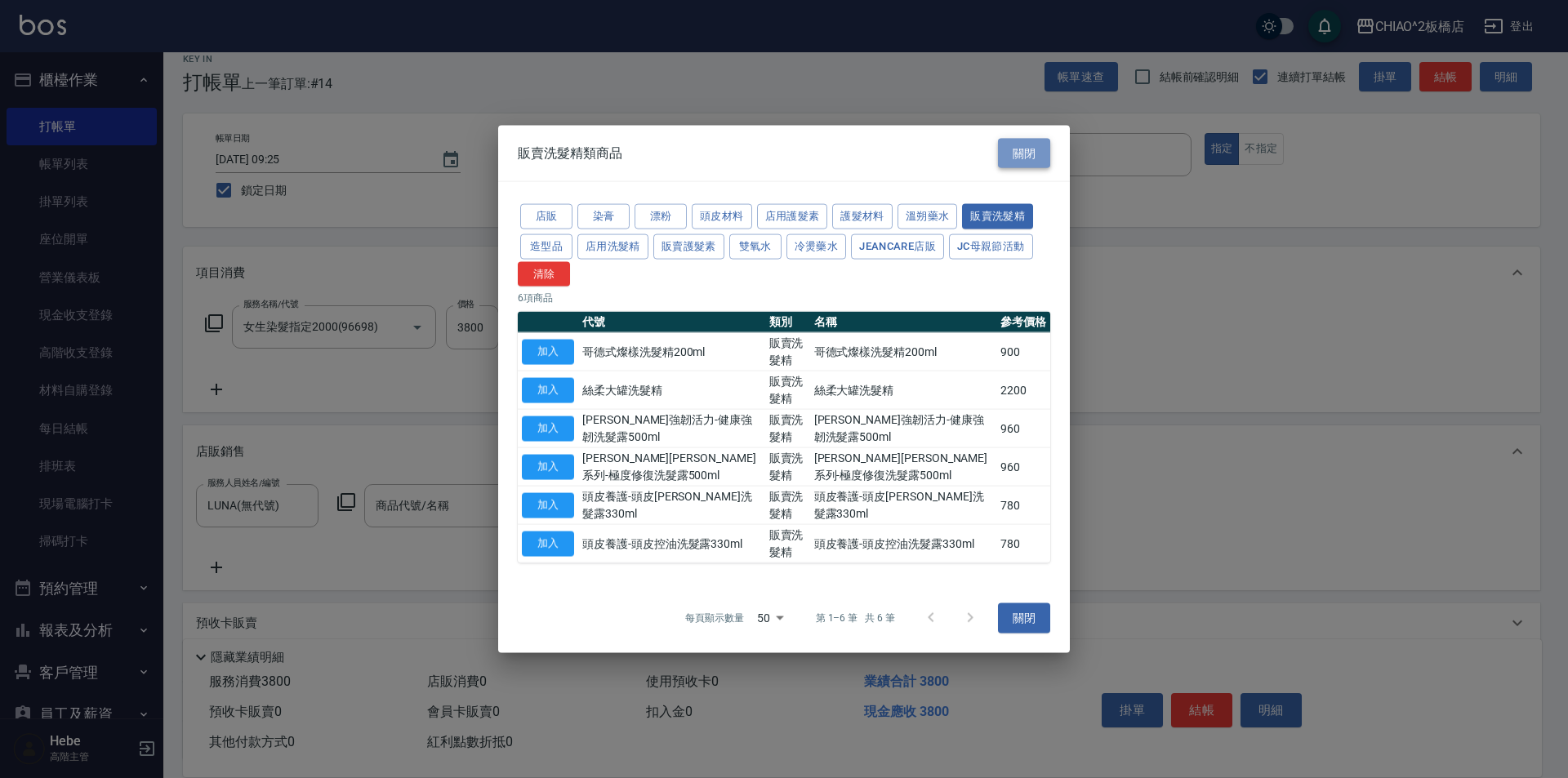
click at [1021, 161] on button "關閉" at bounding box center [1023, 153] width 52 height 30
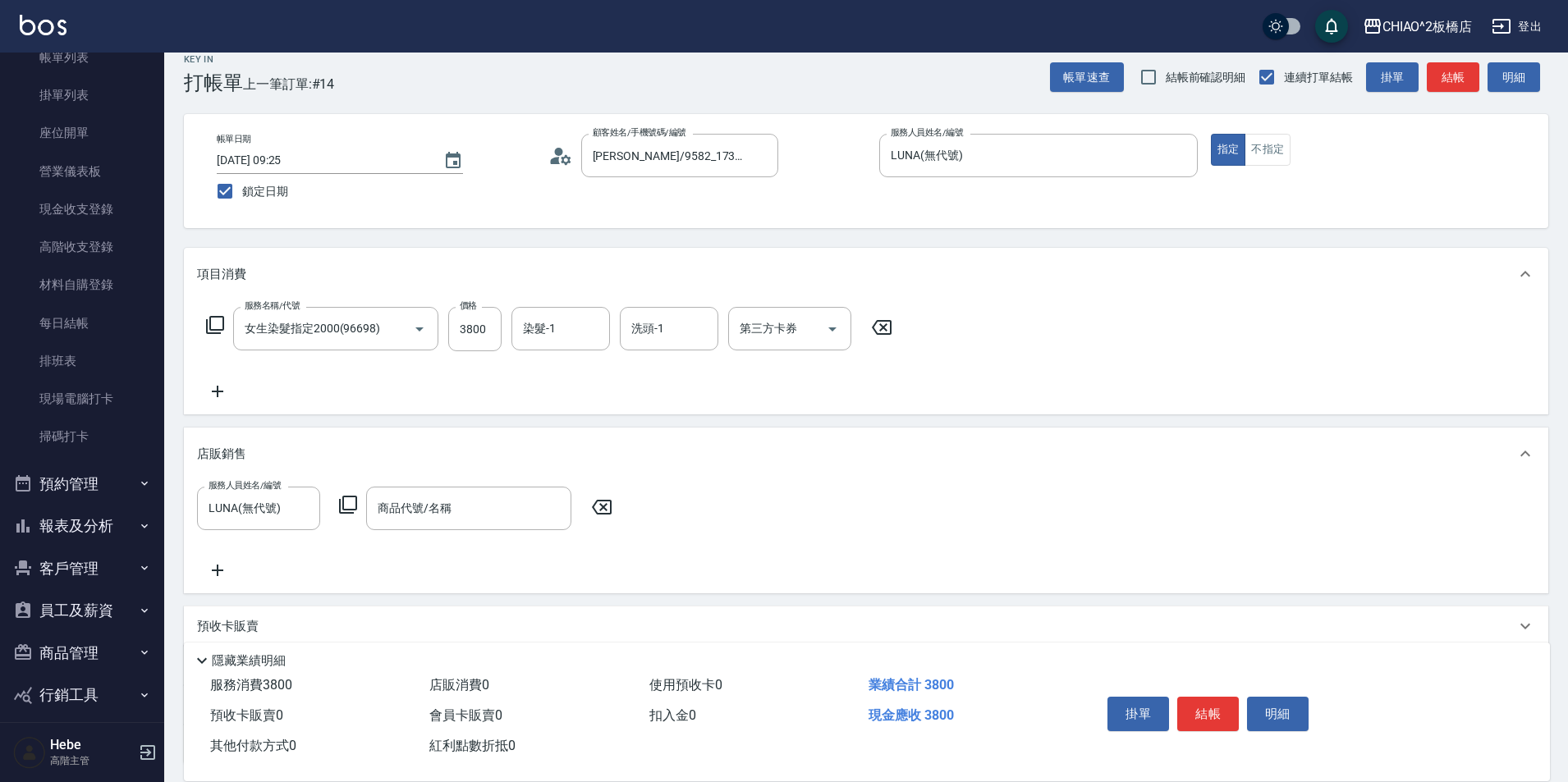
scroll to position [164, 0]
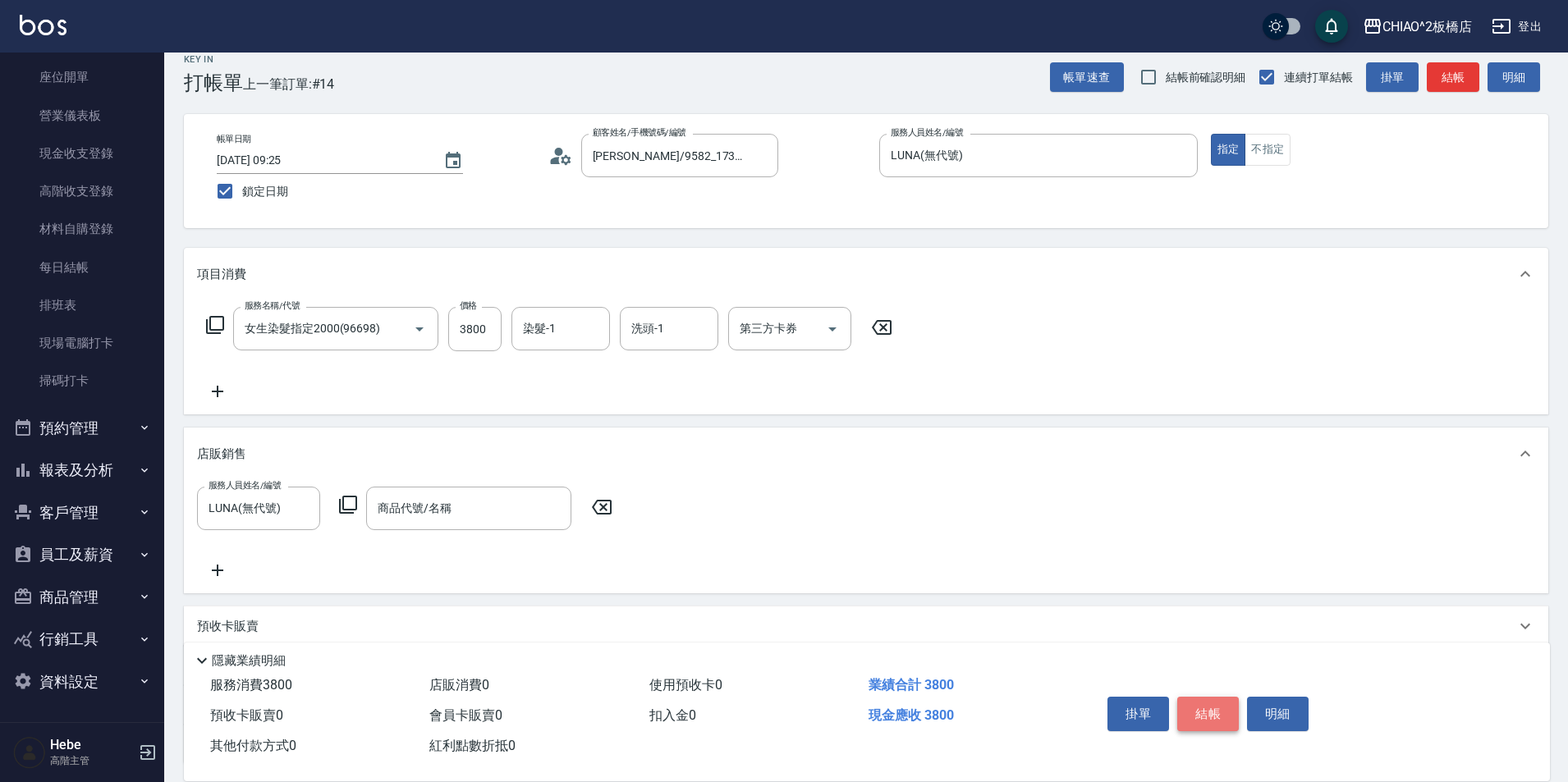
click at [1216, 710] on button "結帳" at bounding box center [1208, 714] width 61 height 35
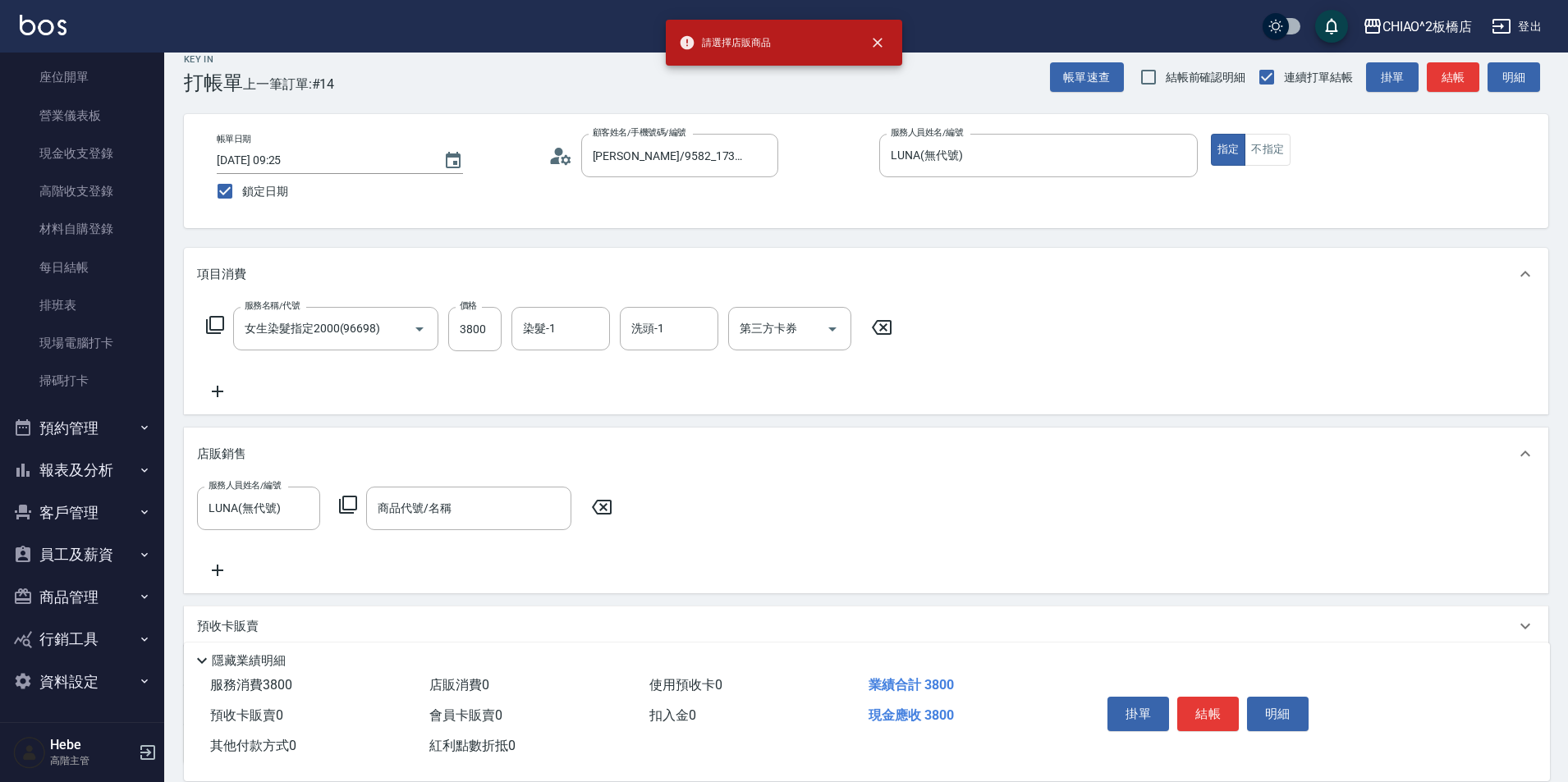
click at [605, 511] on icon at bounding box center [602, 507] width 41 height 20
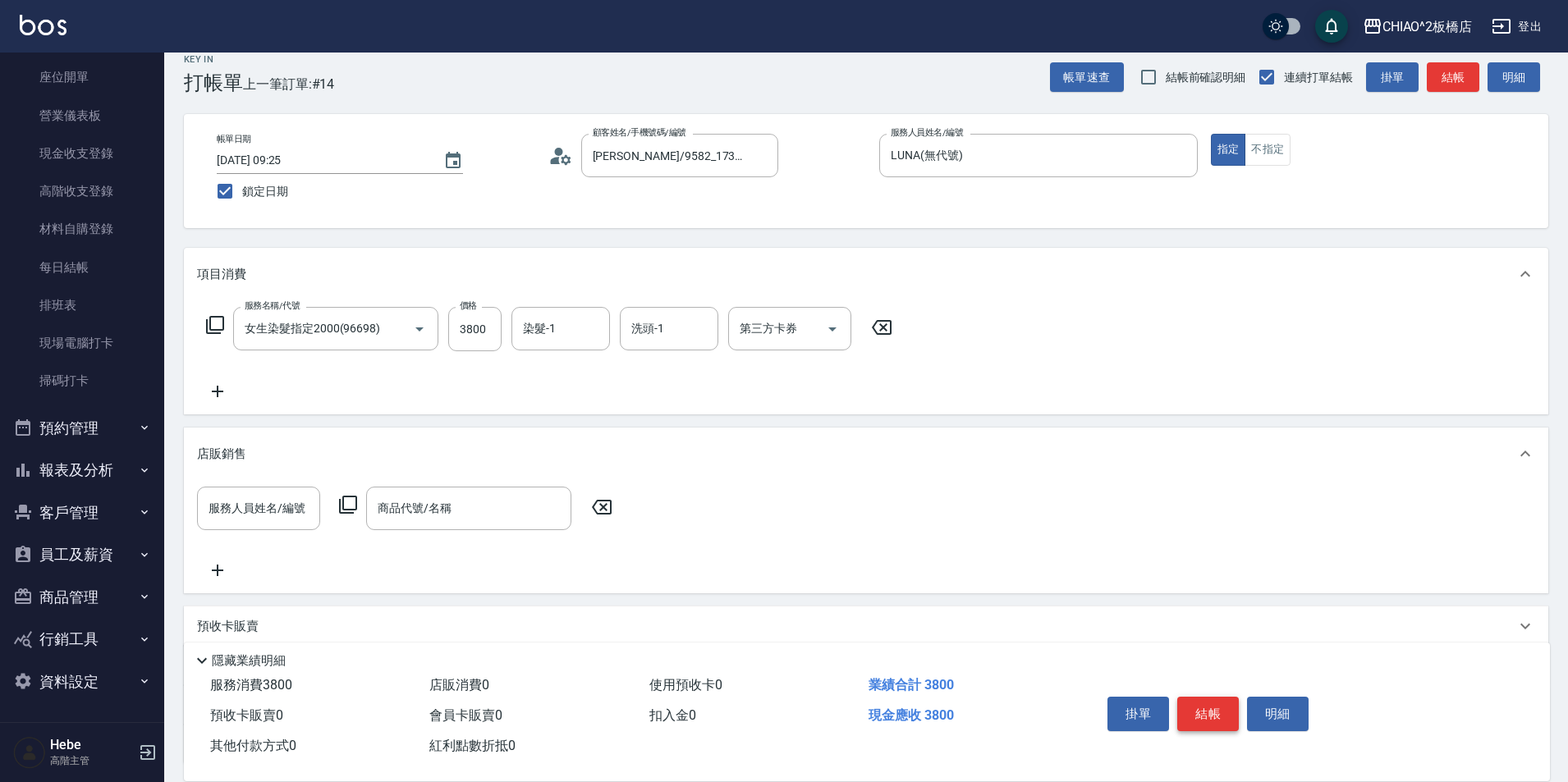
click at [1192, 708] on button "結帳" at bounding box center [1208, 714] width 61 height 35
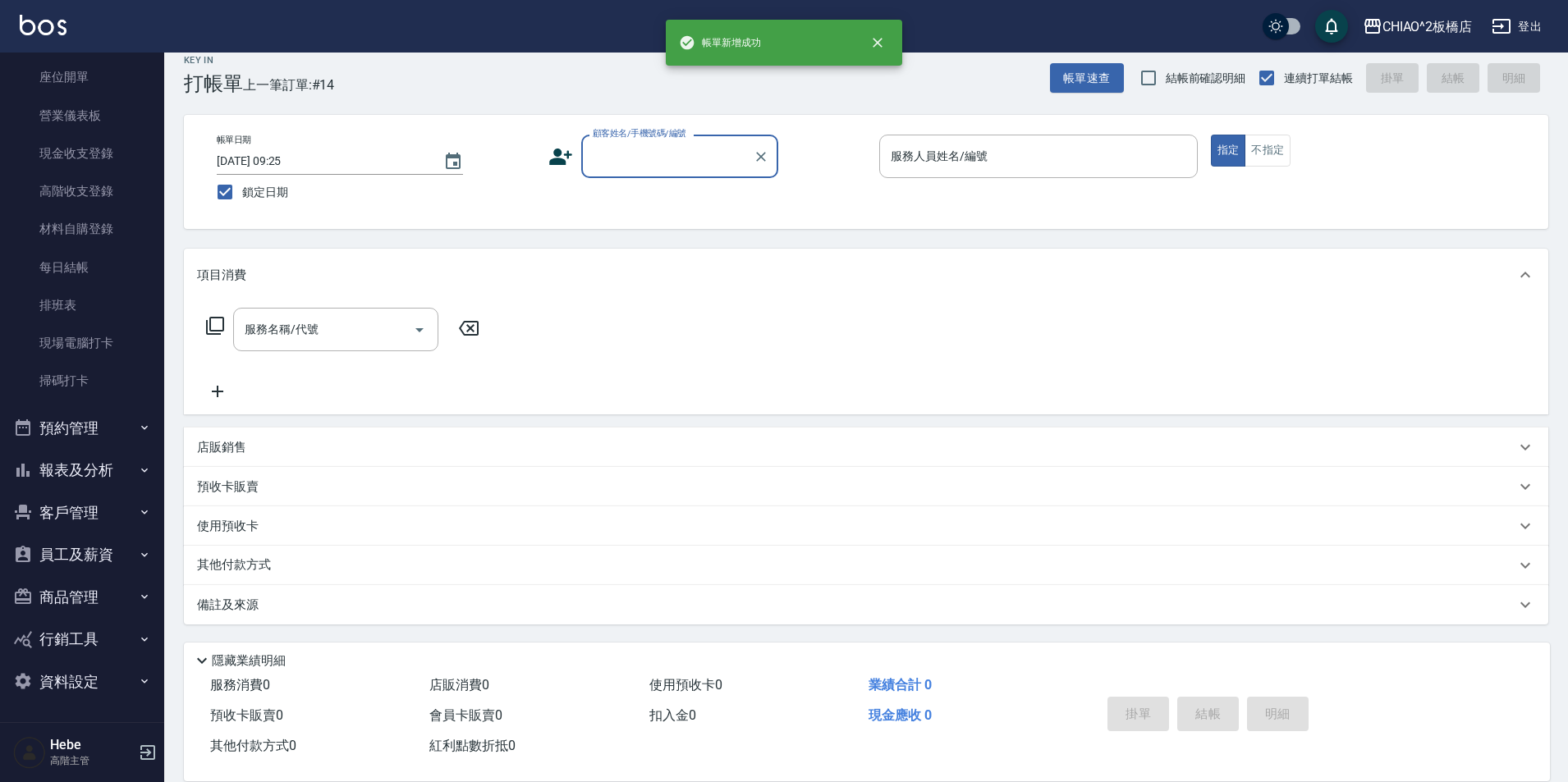
scroll to position [0, 0]
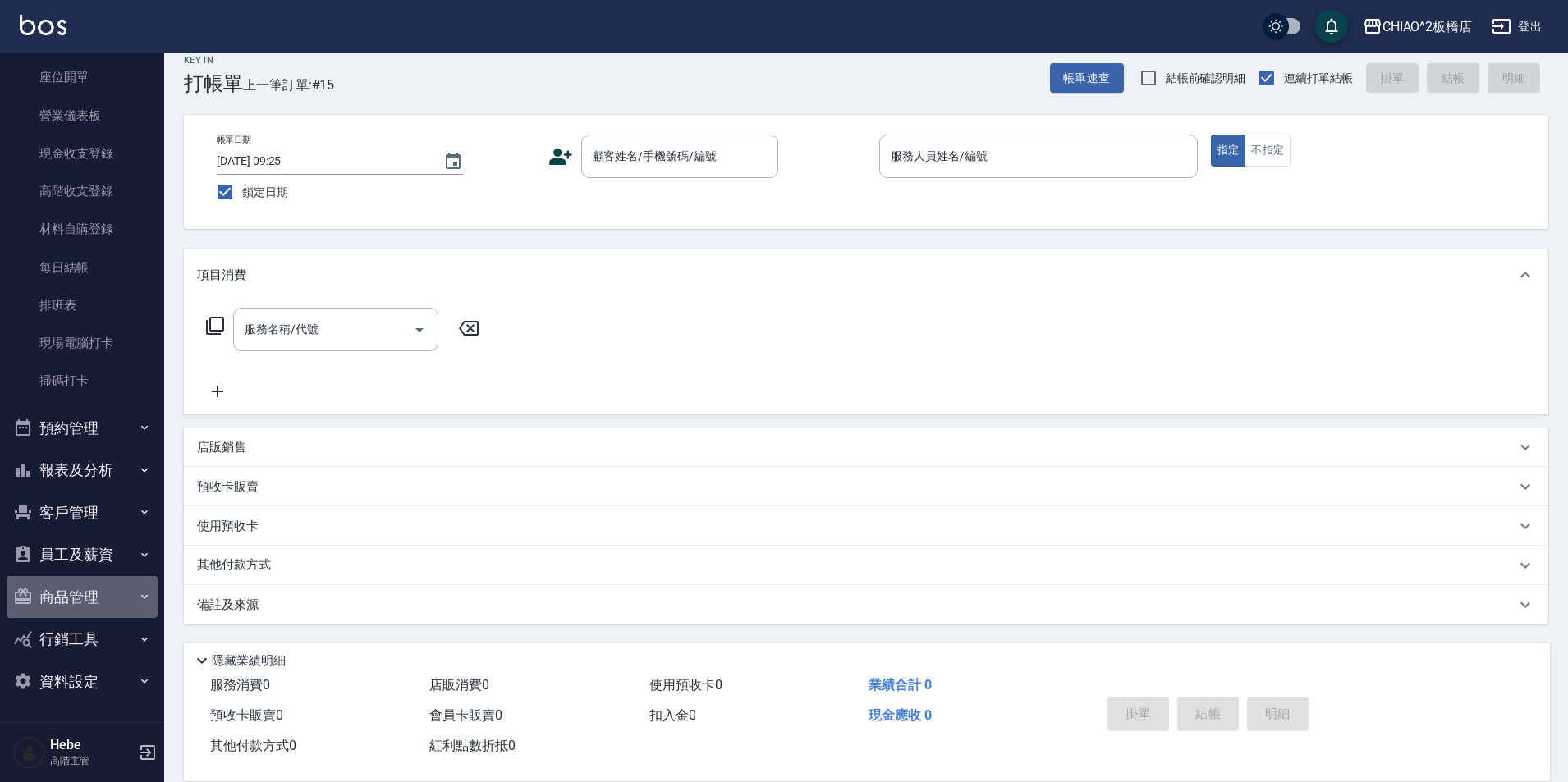
click at [87, 600] on button "商品管理" at bounding box center [82, 597] width 151 height 42
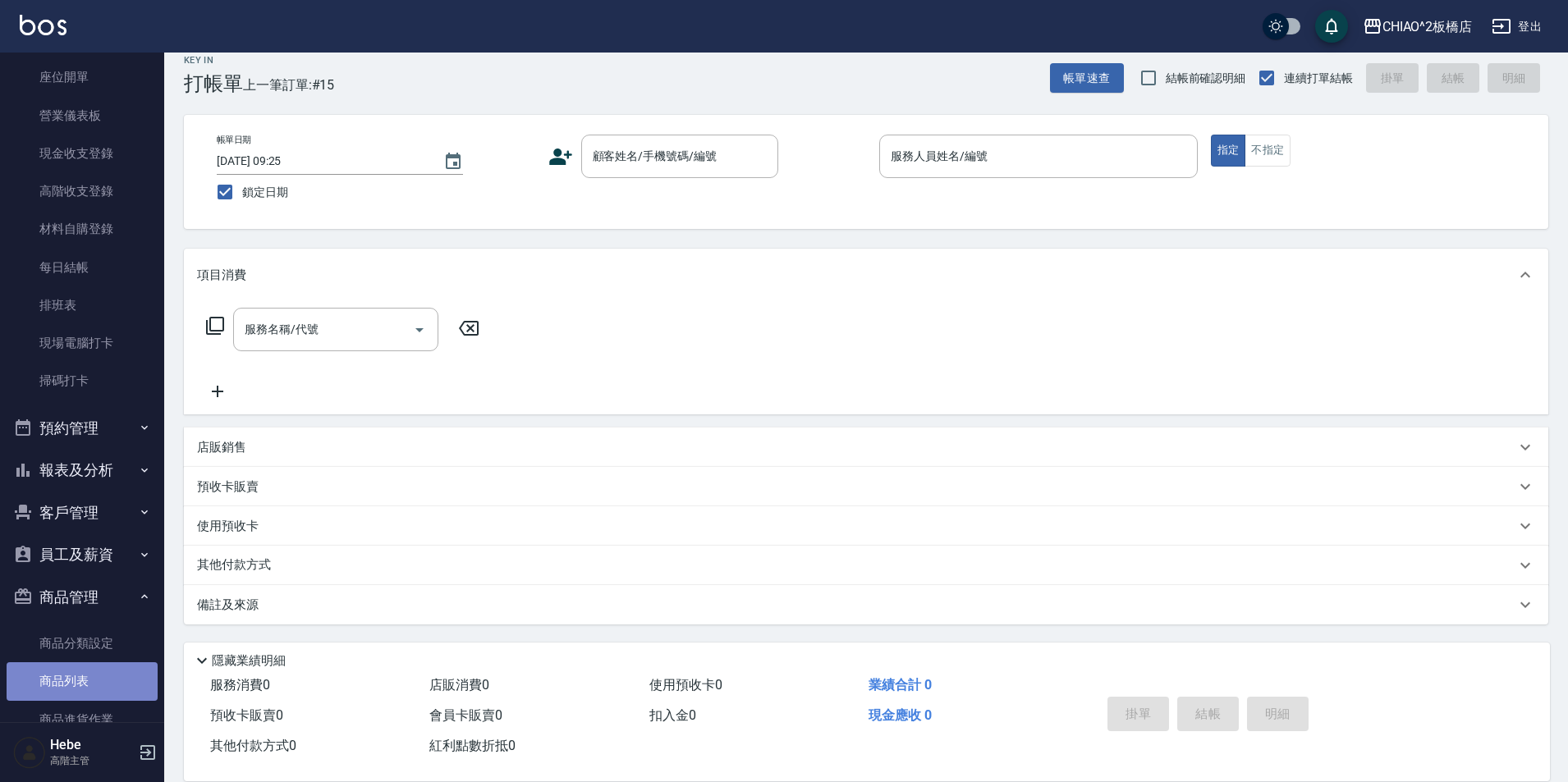
click at [94, 670] on link "商品列表" at bounding box center [82, 681] width 151 height 37
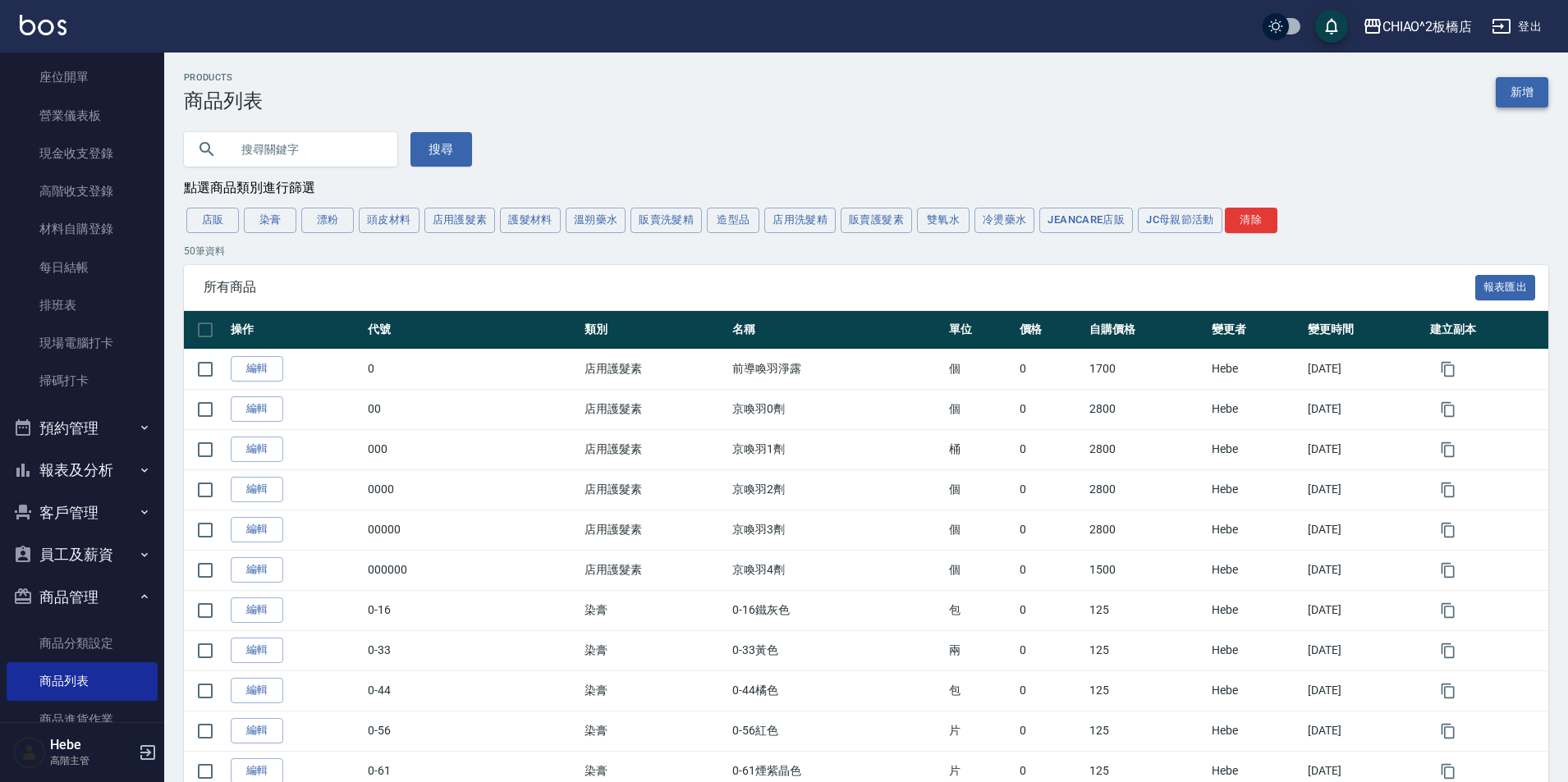
click at [1539, 81] on link "新增" at bounding box center [1521, 92] width 52 height 31
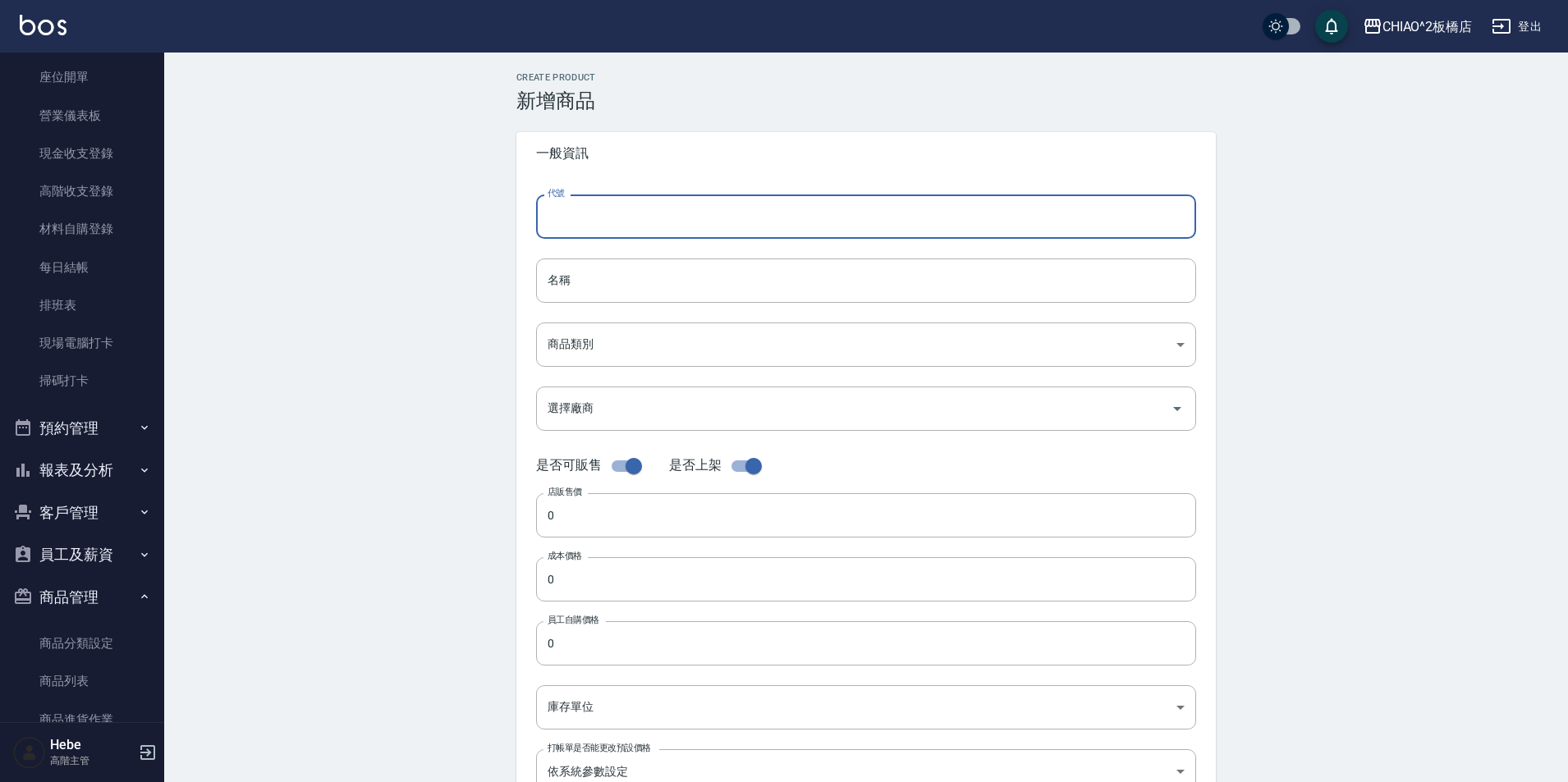
click at [813, 226] on input "代號" at bounding box center [865, 216] width 660 height 44
type input "荷琇 柔敏健髮洗髮露 1000ml"
drag, startPoint x: 500, startPoint y: 223, endPoint x: 789, endPoint y: 223, distance: 289.0
click at [789, 223] on input "荷琇 柔敏健髮洗髮露 1000ml" at bounding box center [865, 216] width 660 height 44
drag, startPoint x: 792, startPoint y: 219, endPoint x: 538, endPoint y: 217, distance: 254.0
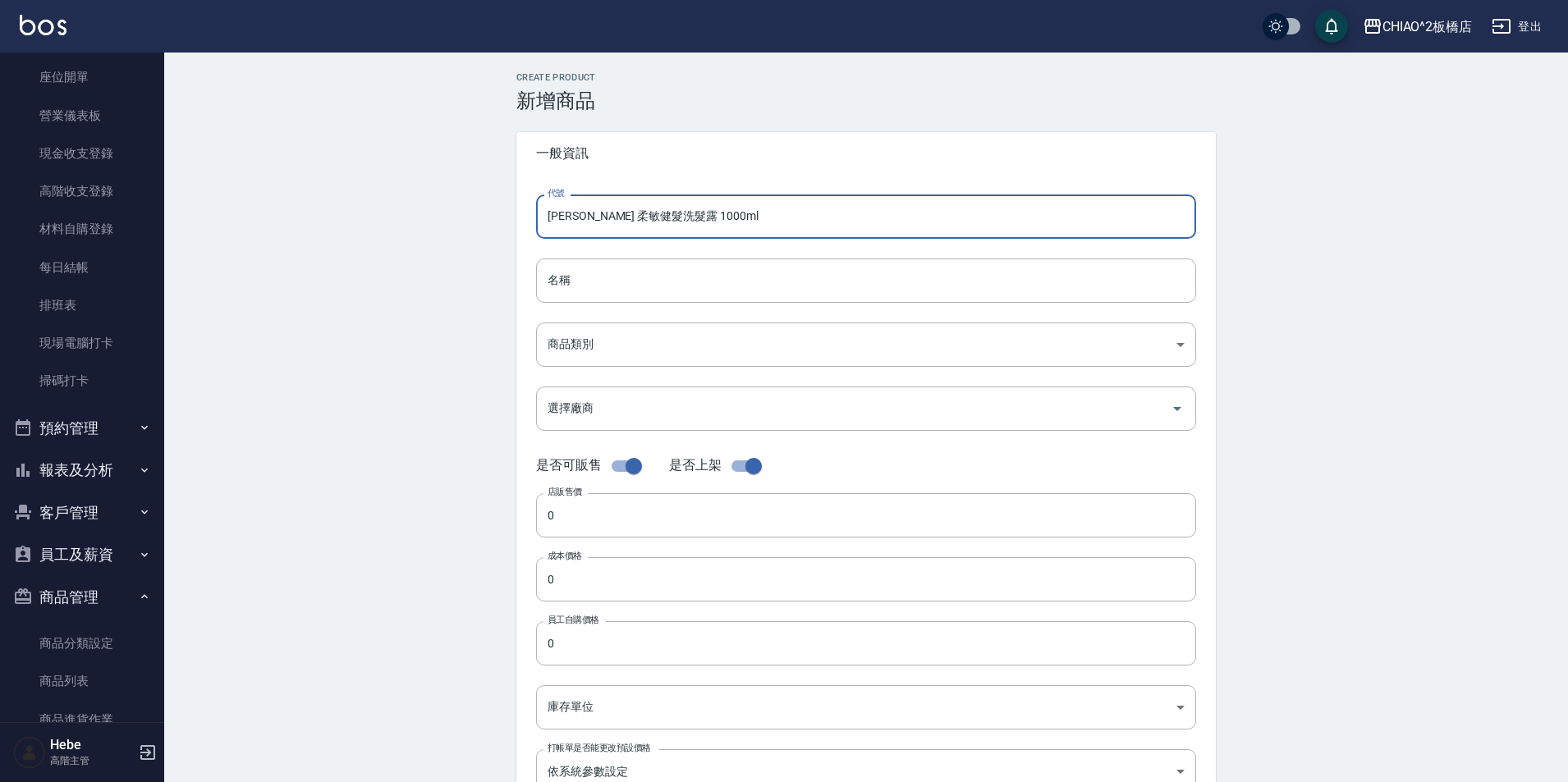
click at [538, 217] on input "荷琇 柔敏健髮洗髮露 1000ml" at bounding box center [865, 216] width 660 height 44
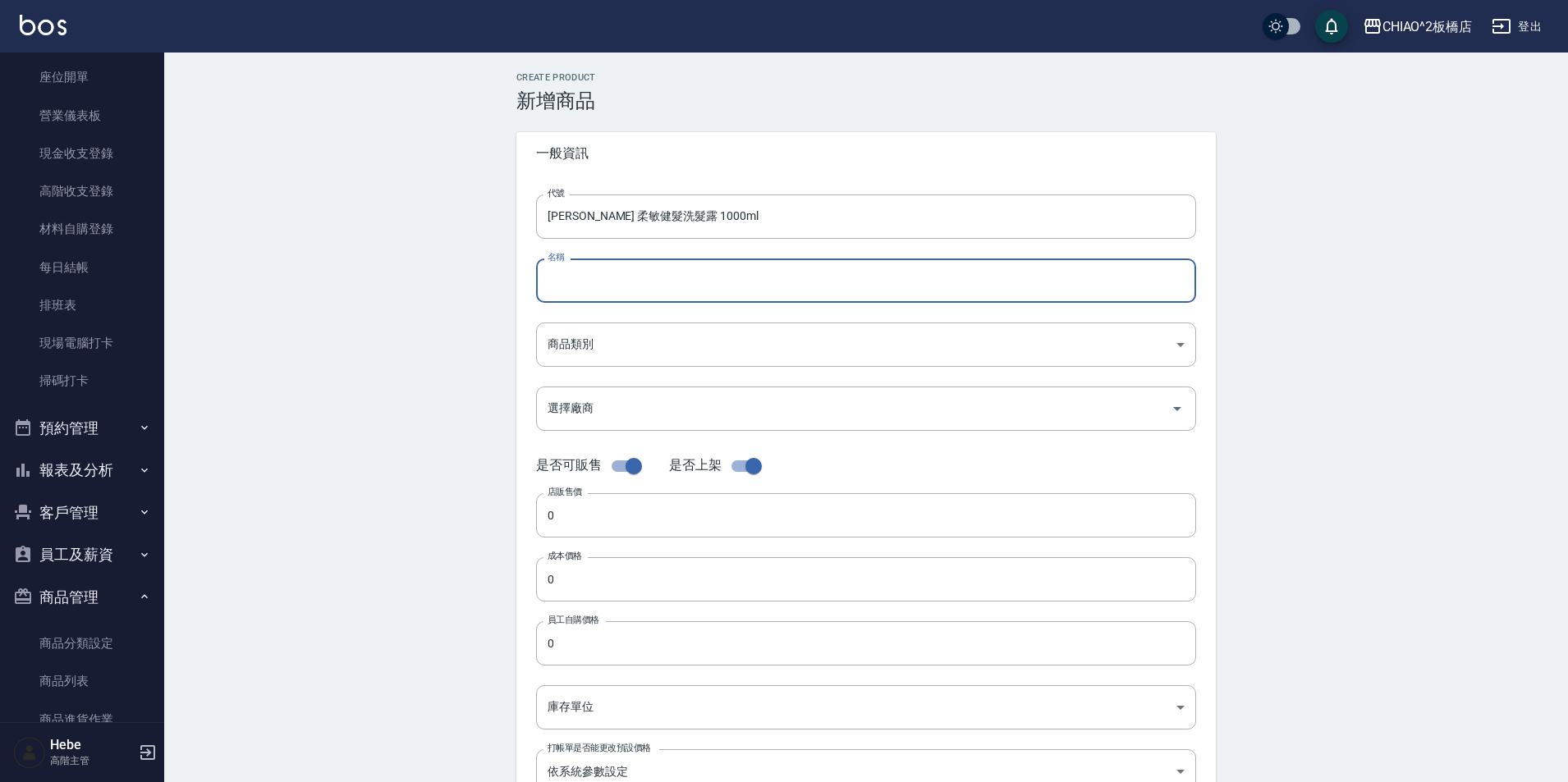
click at [655, 278] on input "名稱" at bounding box center [865, 280] width 660 height 44
paste input "荷琇 柔敏健髮洗髮露 1000ml"
type input "荷琇 柔敏健髮洗髮露 1000ml"
click at [628, 343] on body "CHIAO^2板橋店 登出 櫃檯作業 打帳單 帳單列表 掛單列表 座位開單 營業儀表板 現金收支登錄 高階收支登錄 材料自購登錄 每日結帳 排班表 現場電腦打…" at bounding box center [784, 566] width 1568 height 1133
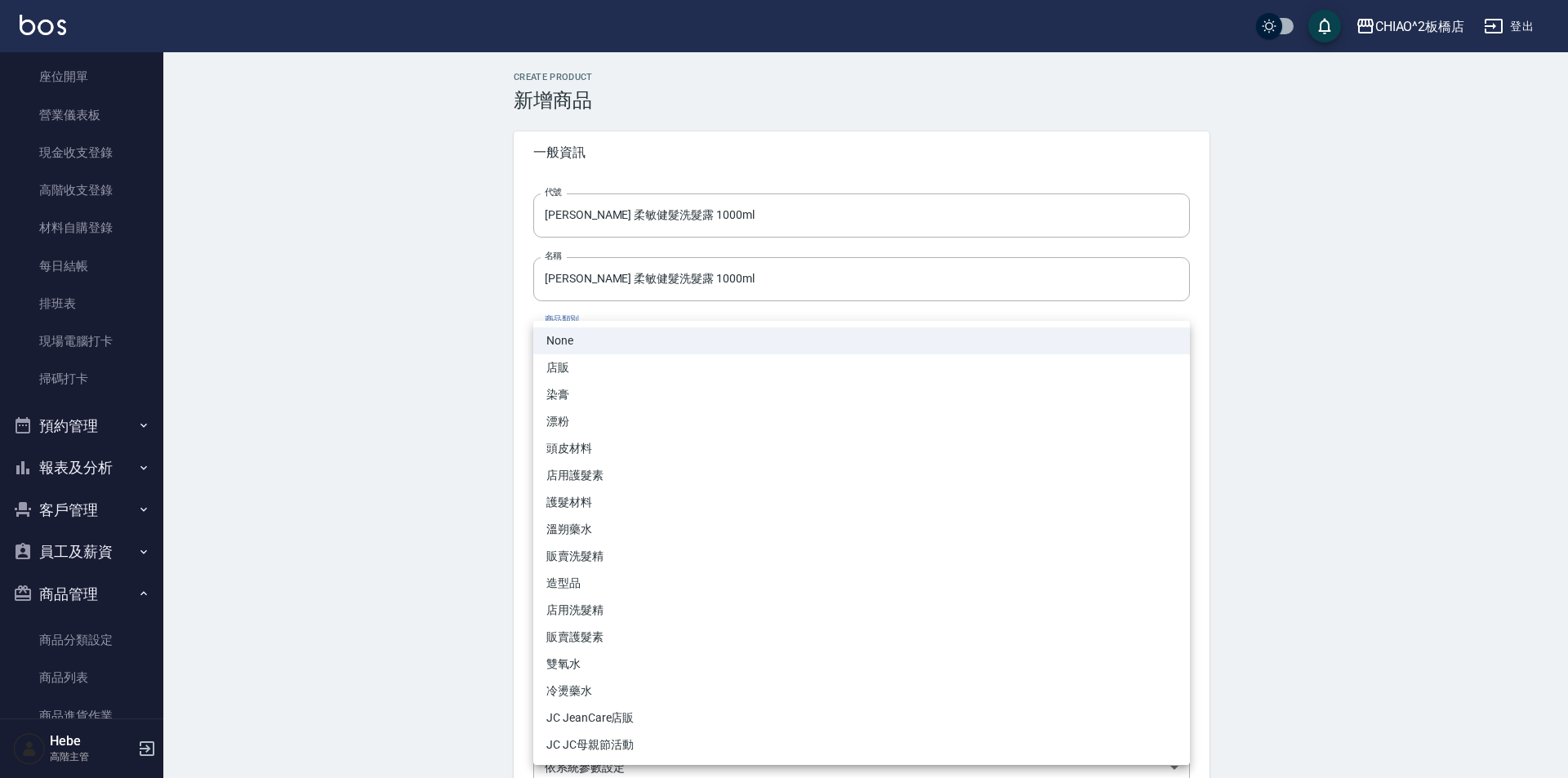
click at [670, 561] on li "販賣洗髮精" at bounding box center [861, 555] width 656 height 26
type input "b9351925-b2ef-4429-9e78-63ea6c24df0b"
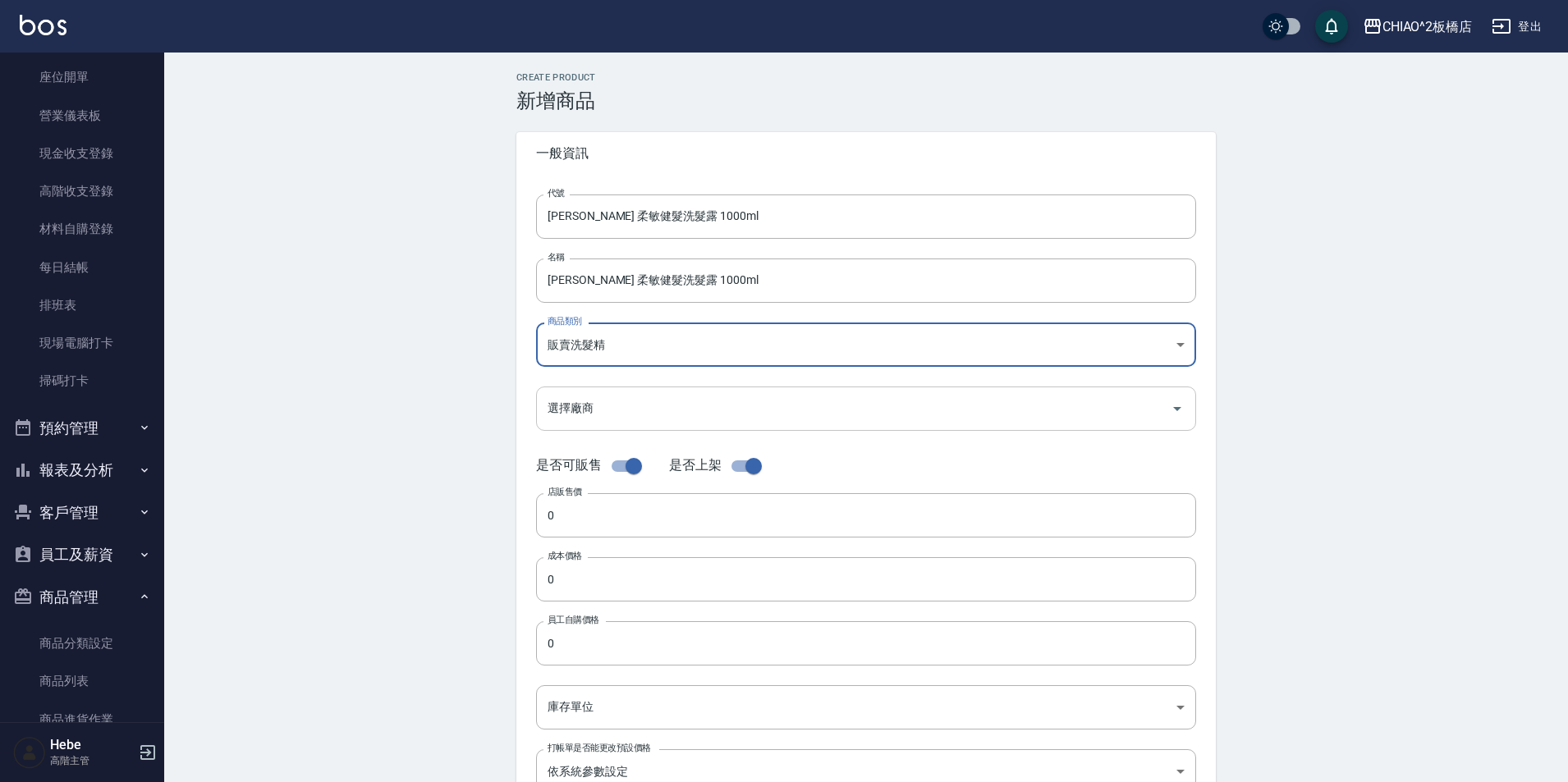
click at [659, 420] on input "選擇廠商" at bounding box center [853, 408] width 620 height 29
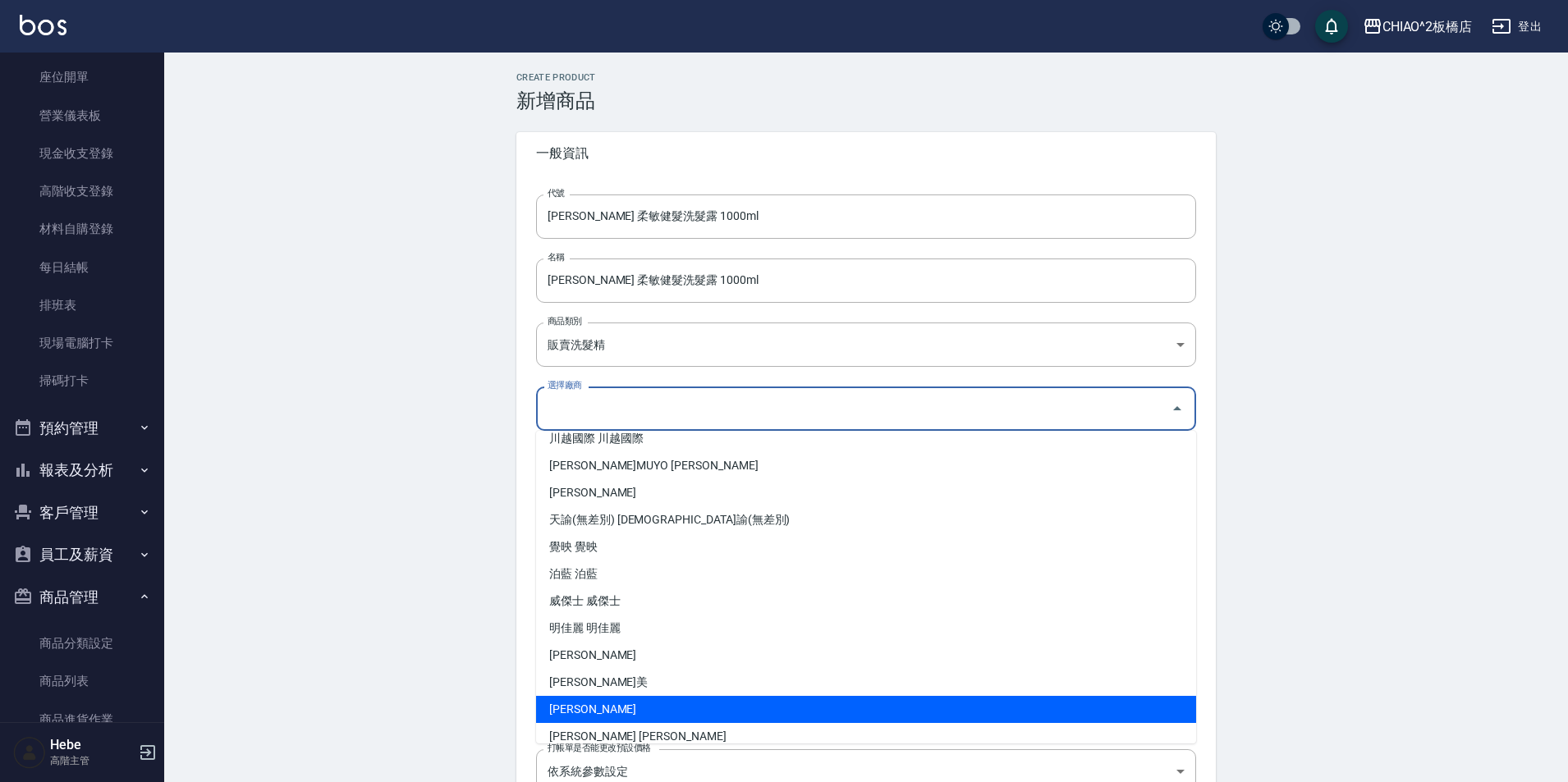
scroll to position [82, 0]
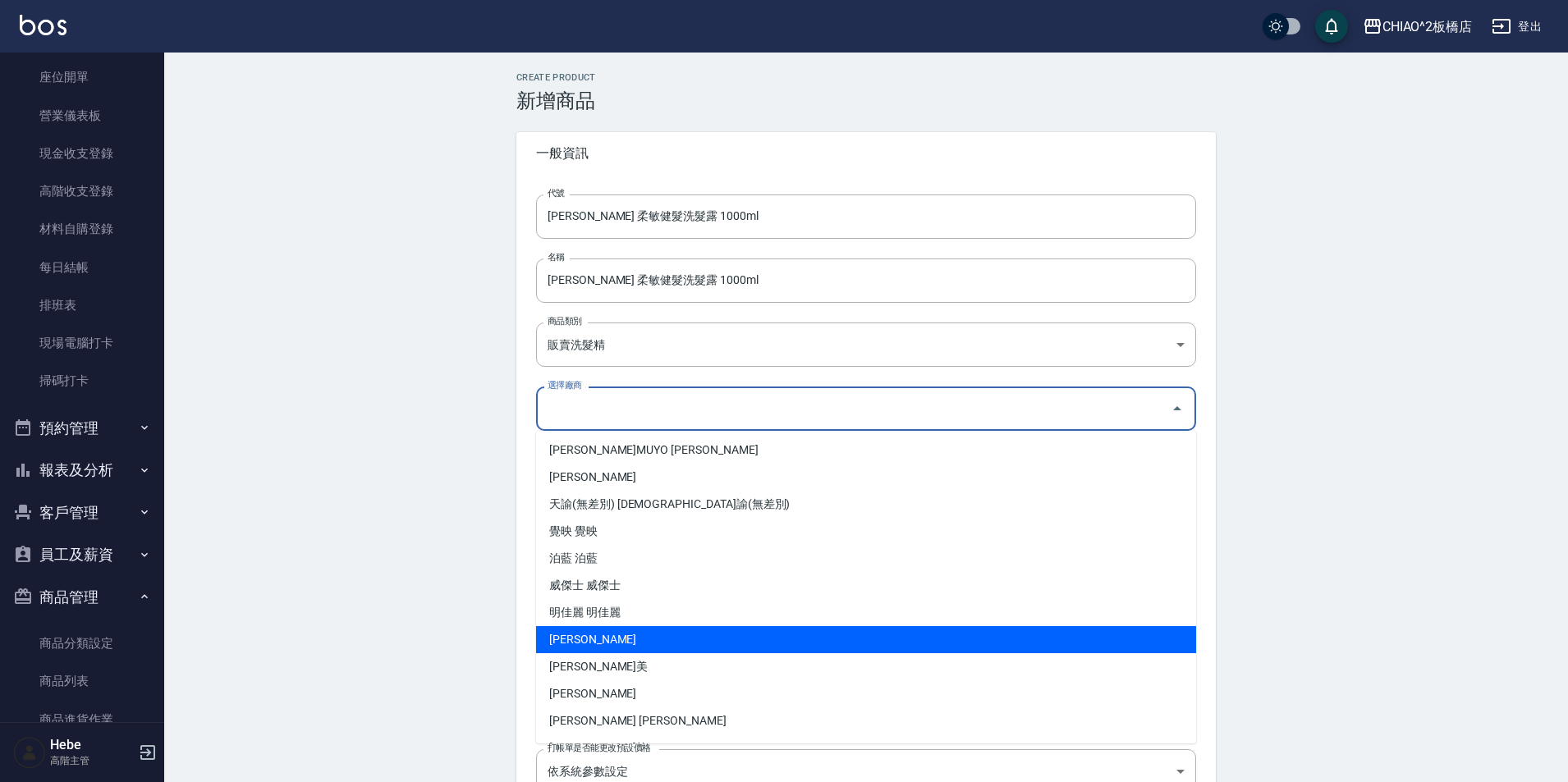
click at [634, 649] on li "荷琇 荷琇" at bounding box center [865, 639] width 660 height 27
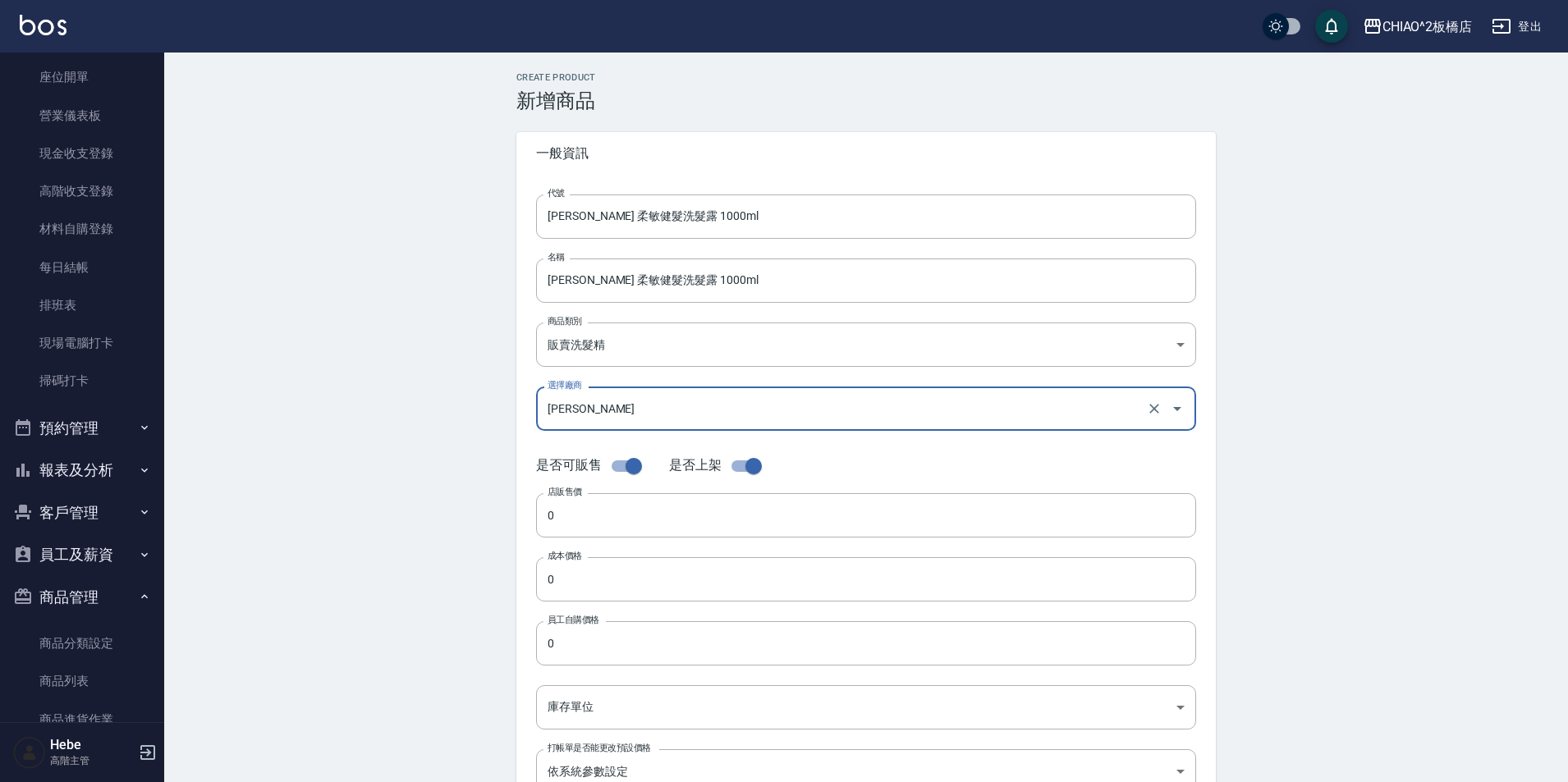
type input "荷琇 荷琇"
click at [609, 507] on input "0" at bounding box center [865, 515] width 660 height 44
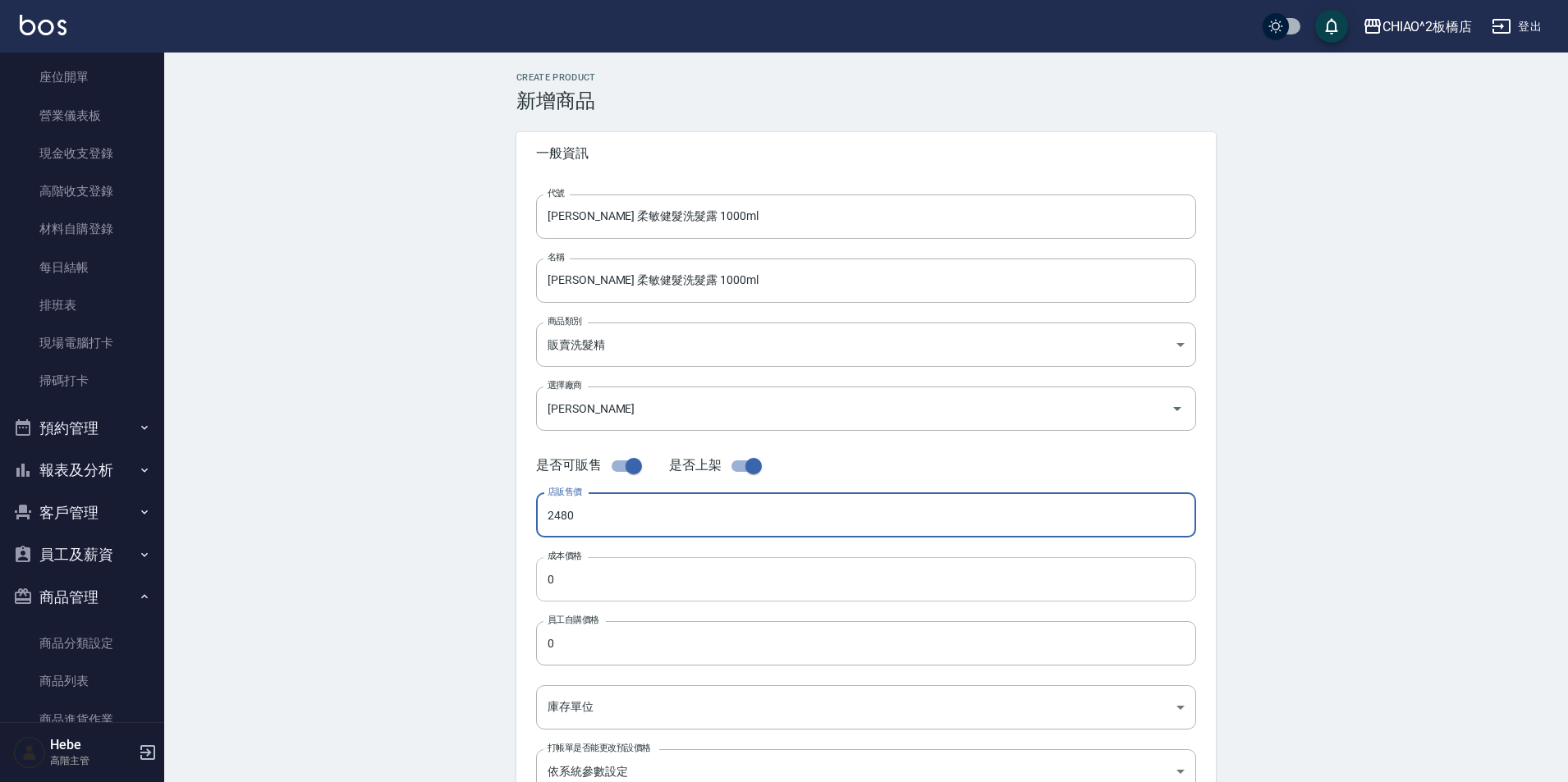
type input "2480"
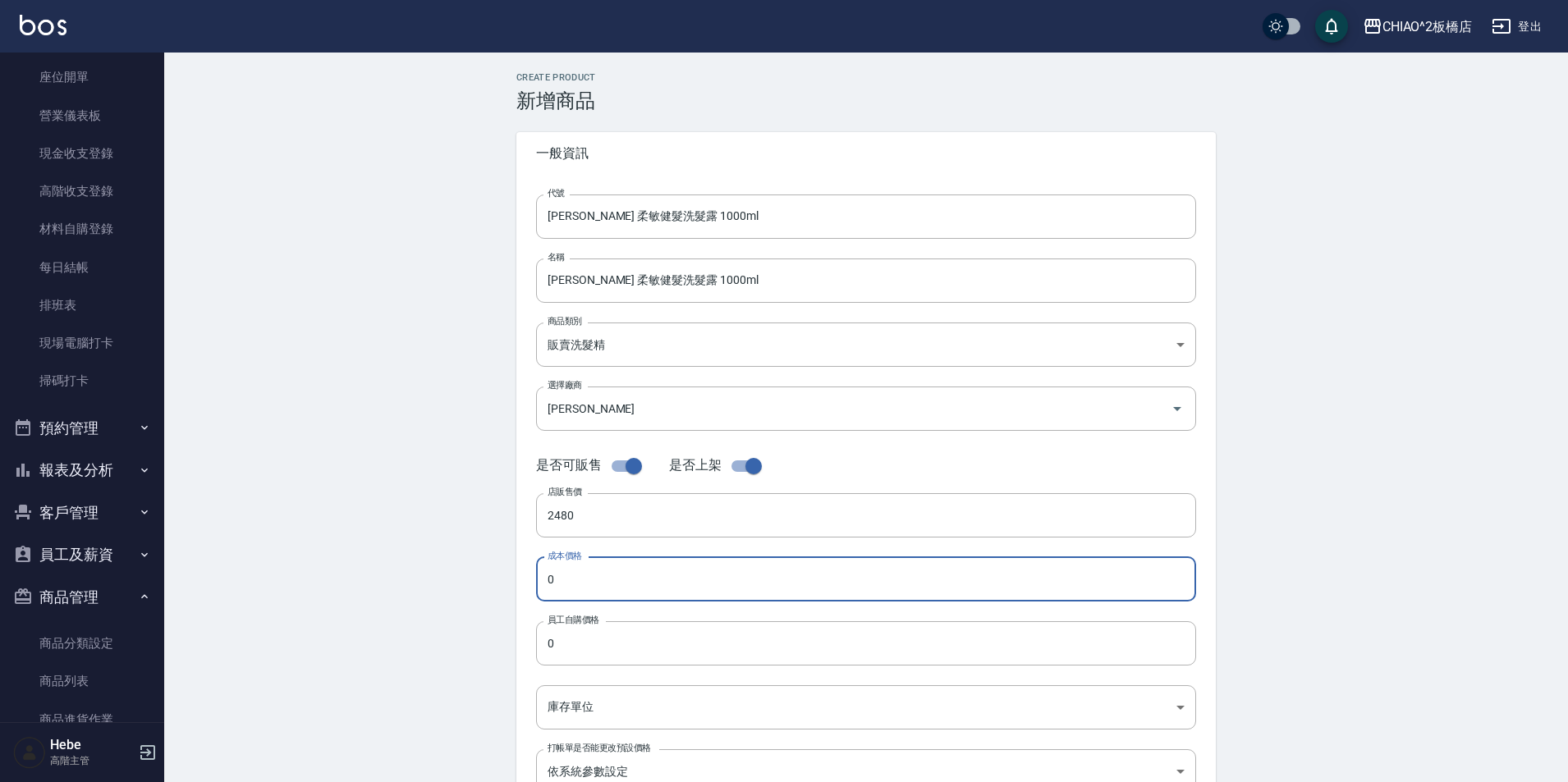
click at [631, 590] on input "0" at bounding box center [865, 579] width 660 height 44
type input "1240"
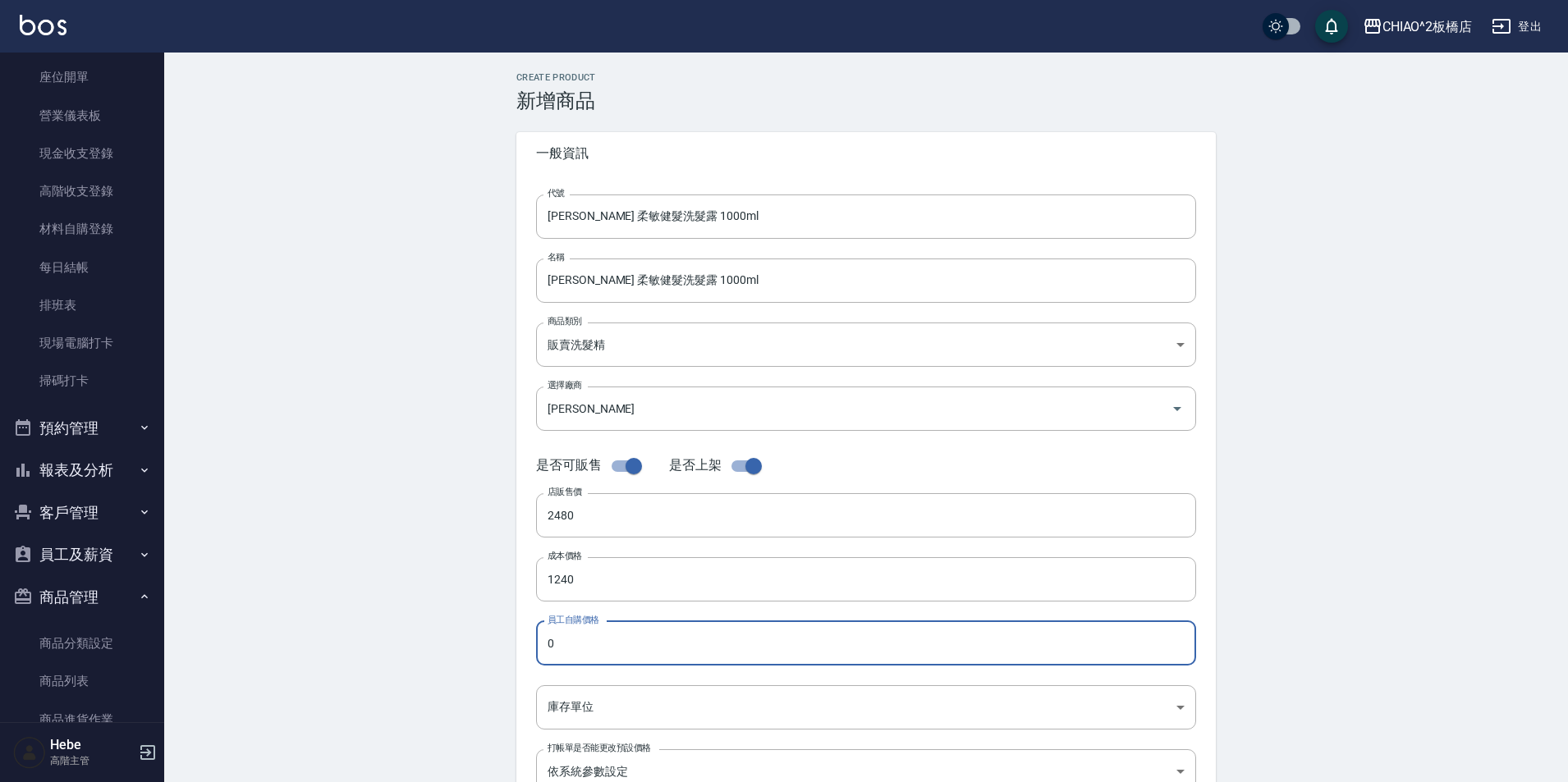
click at [621, 644] on input "0" at bounding box center [865, 643] width 660 height 44
type input "1240"
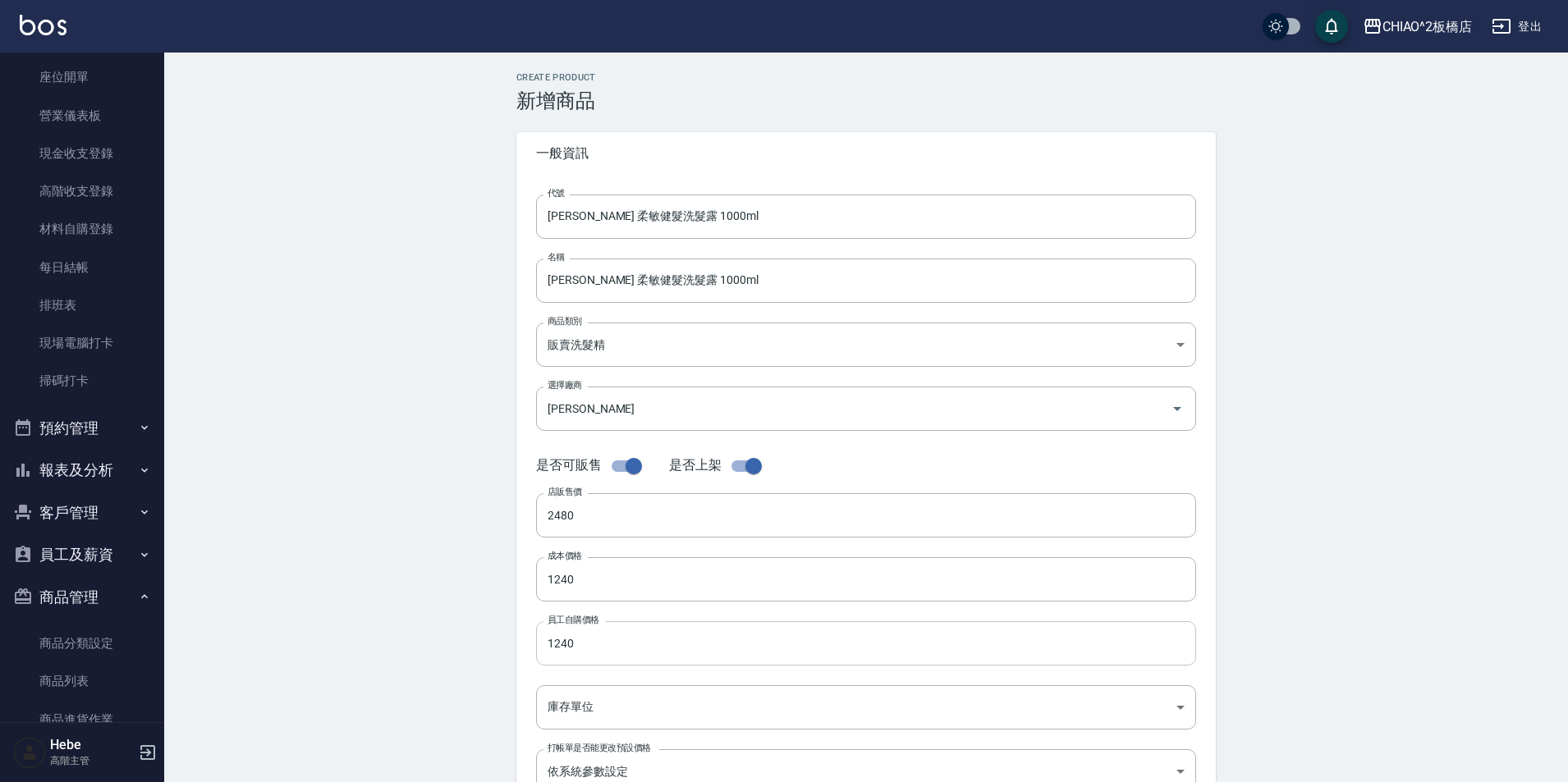
scroll to position [164, 0]
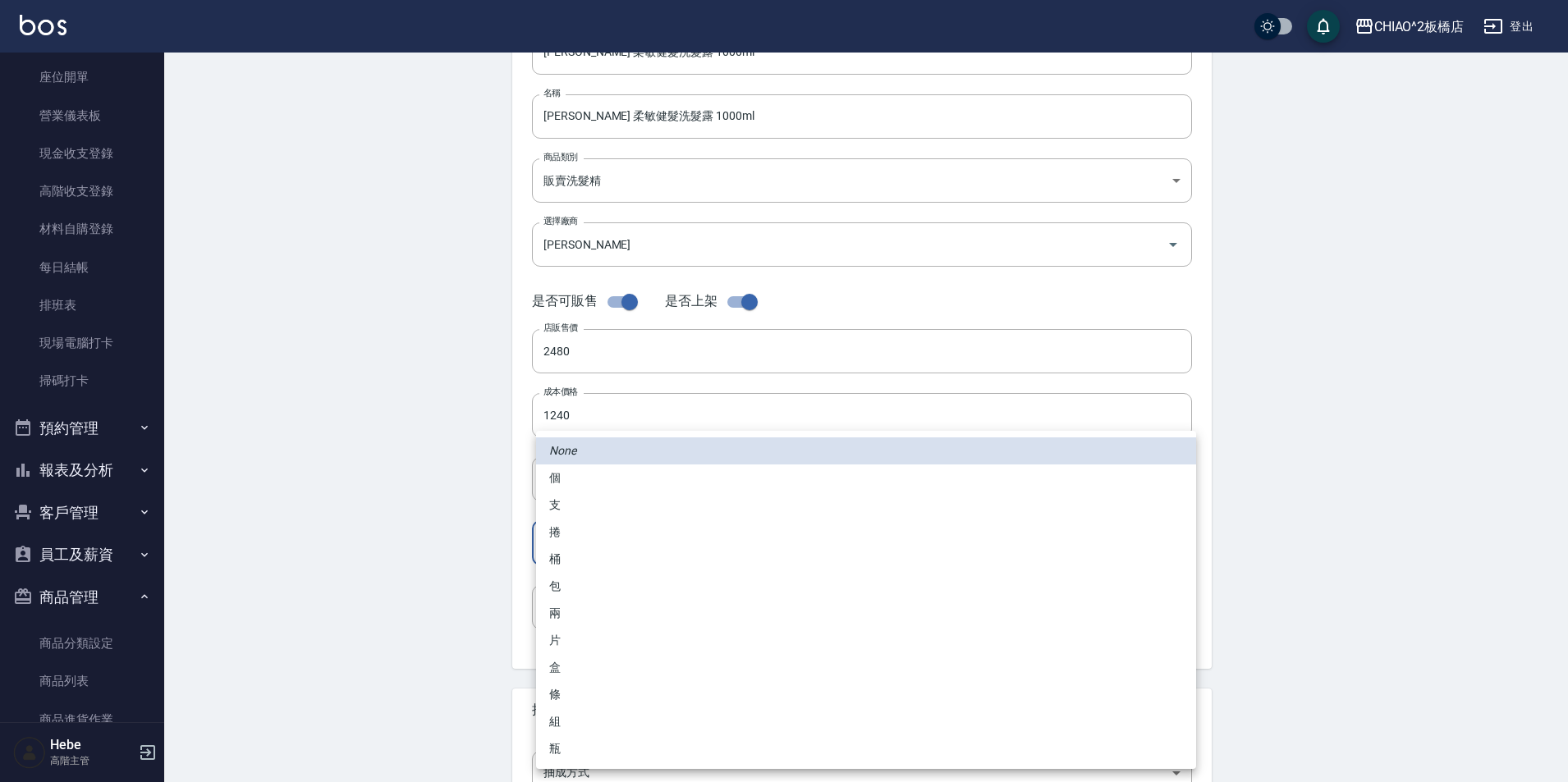
click at [634, 528] on body "CHIAO^2板橋店 登出 櫃檯作業 打帳單 帳單列表 掛單列表 座位開單 營業儀表板 現金收支登錄 高階收支登錄 材料自購登錄 每日結帳 排班表 現場電腦打…" at bounding box center [784, 402] width 1568 height 1133
click at [583, 749] on li "瓶" at bounding box center [865, 748] width 660 height 27
type input "瓶"
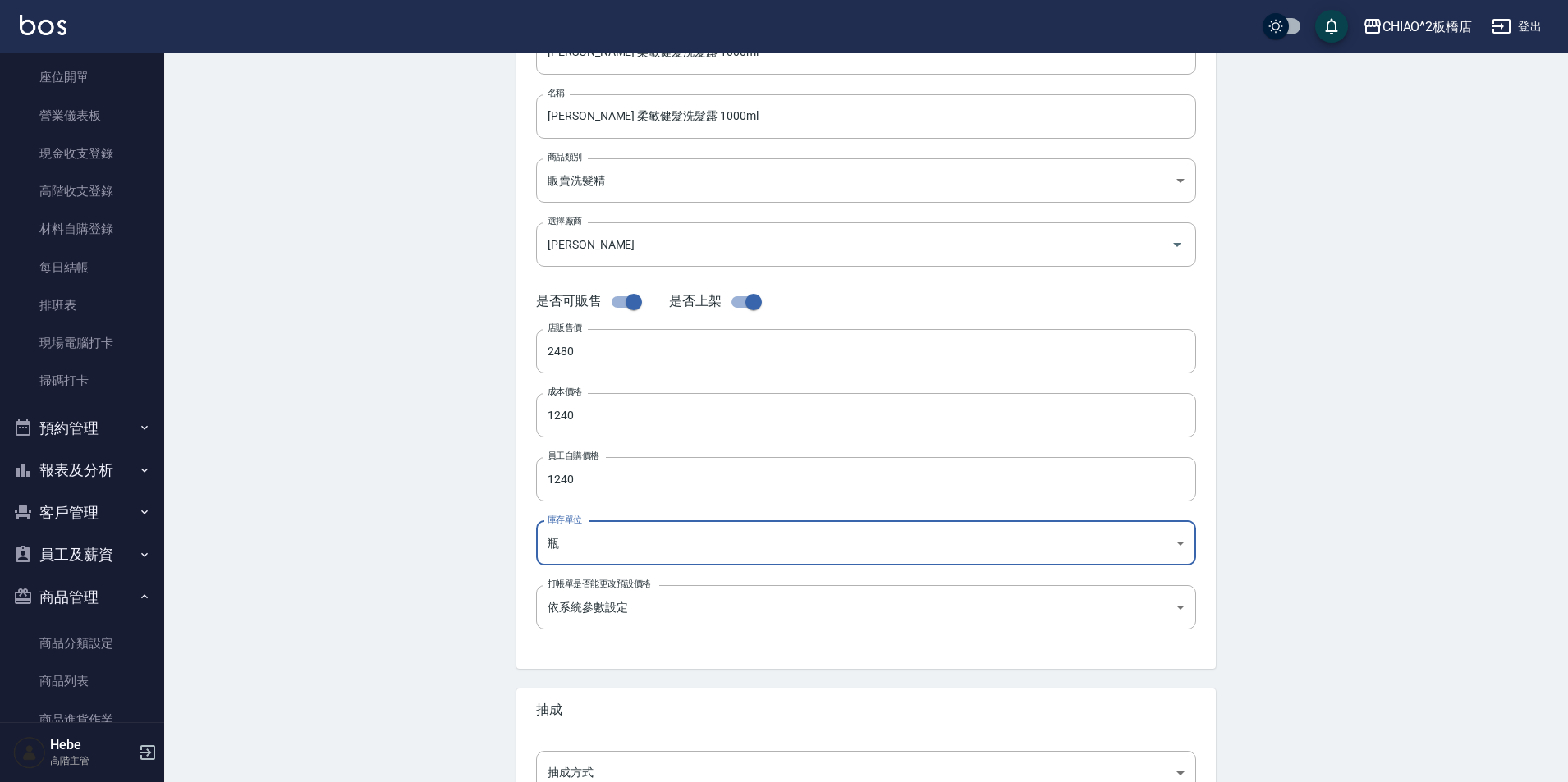
scroll to position [328, 0]
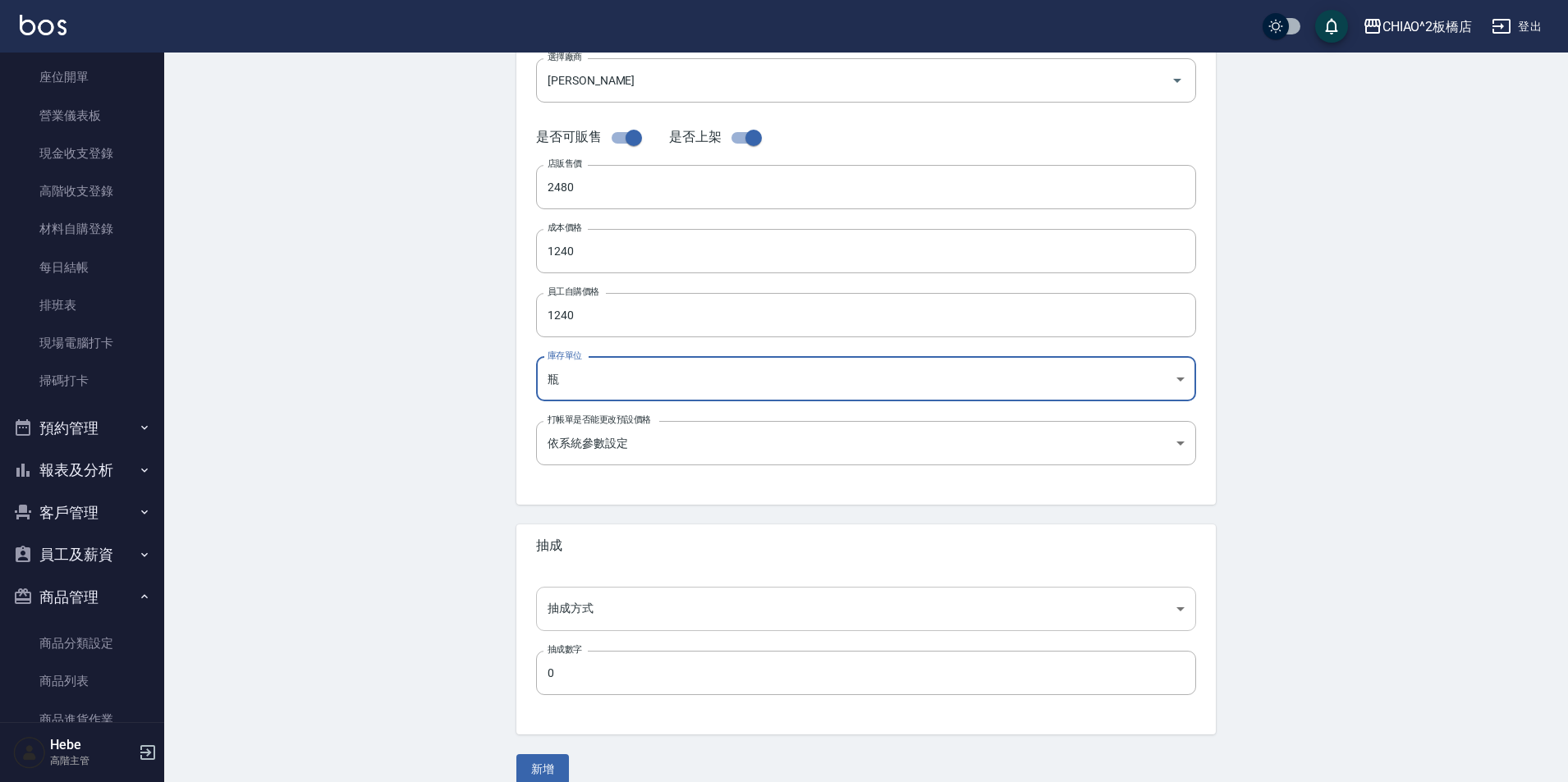
click at [639, 614] on body "CHIAO^2板橋店 登出 櫃檯作業 打帳單 帳單列表 掛單列表 座位開單 營業儀表板 現金收支登錄 高階收支登錄 材料自購登錄 每日結帳 排班表 現場電腦打…" at bounding box center [784, 238] width 1568 height 1133
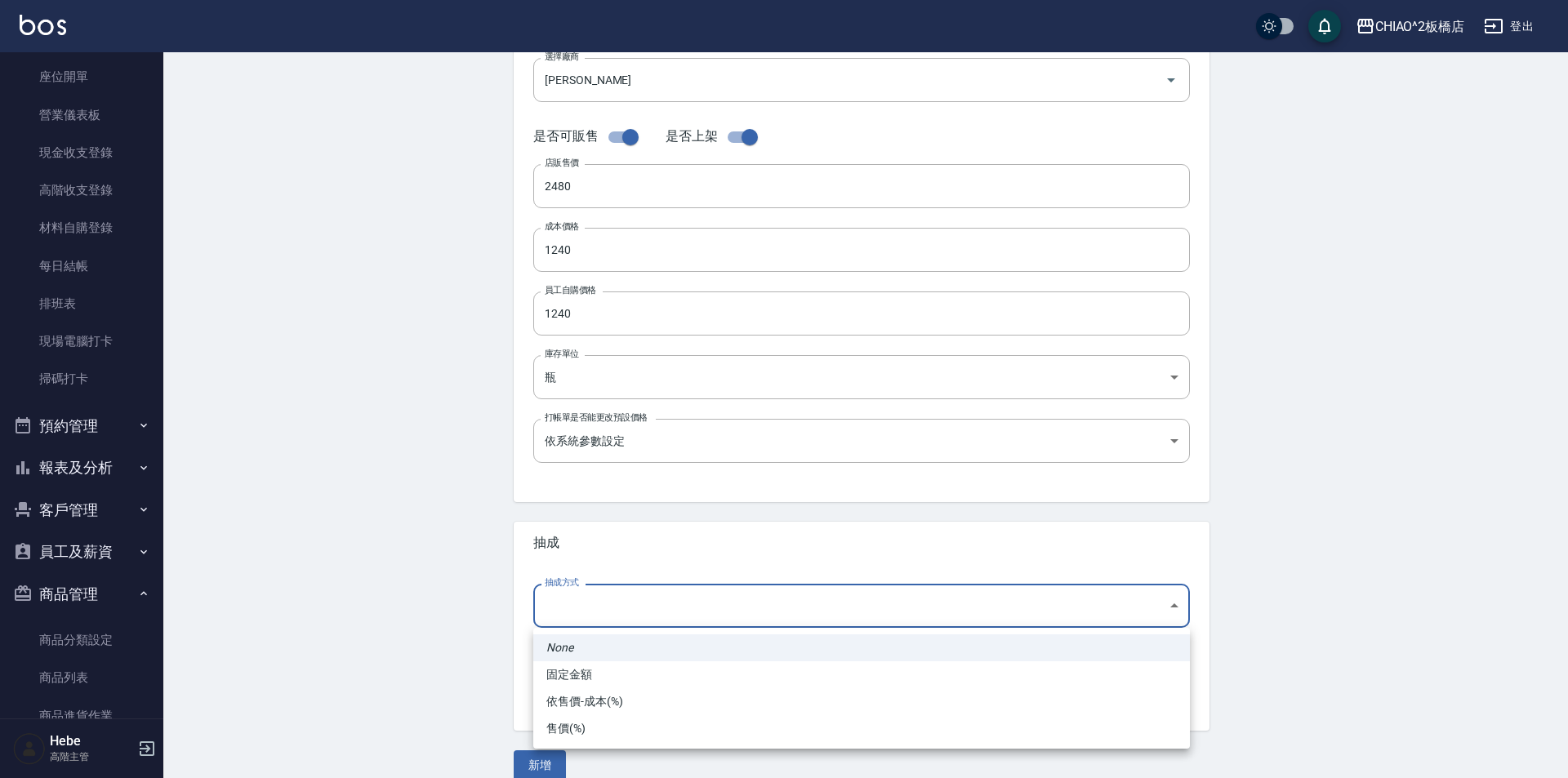
click at [619, 697] on li "依售價-成本(%)" at bounding box center [861, 701] width 656 height 26
type input "byCost"
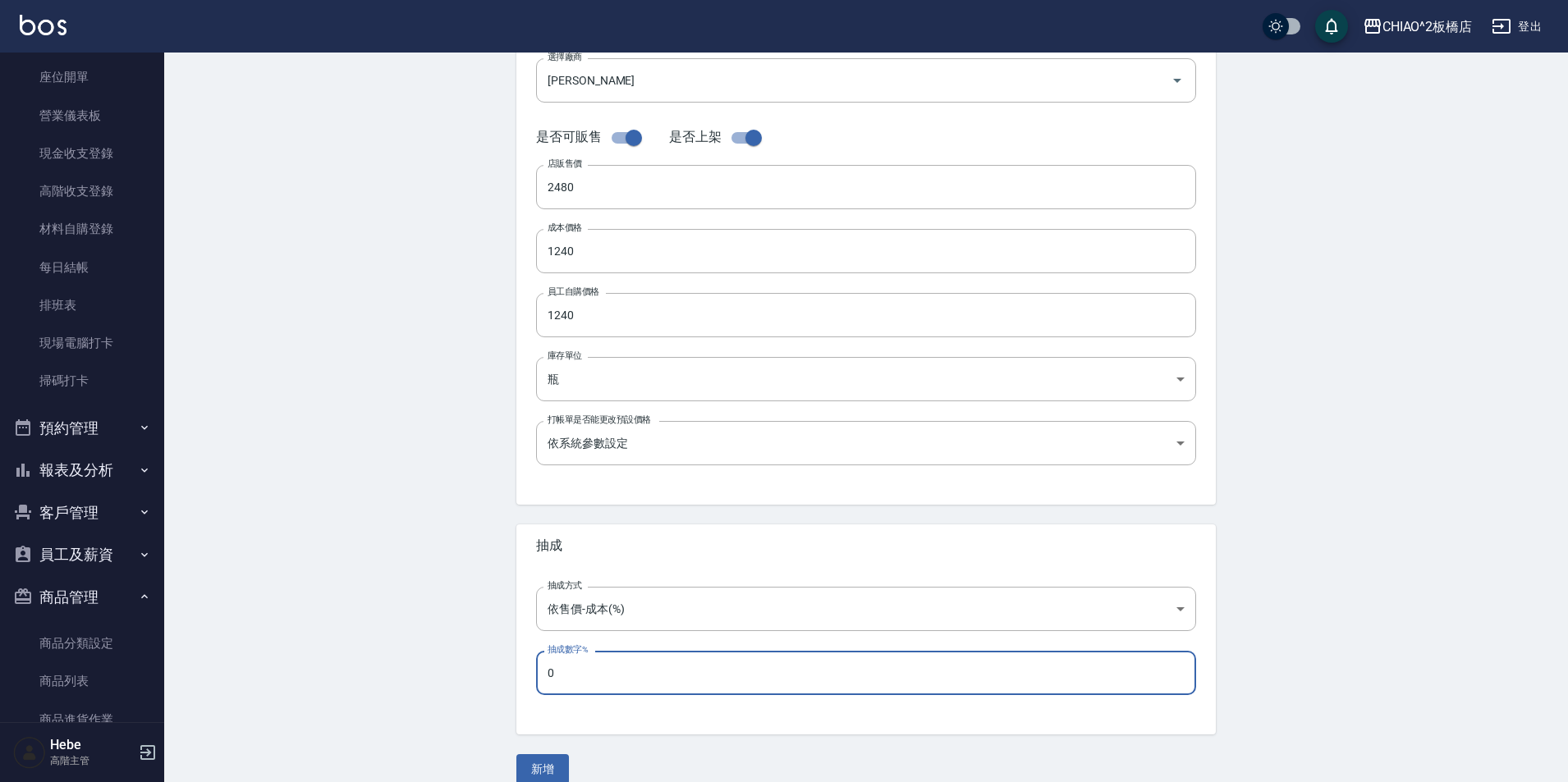
click at [622, 680] on input "0" at bounding box center [865, 673] width 660 height 44
type input "70"
click at [535, 768] on button "新增" at bounding box center [542, 769] width 52 height 31
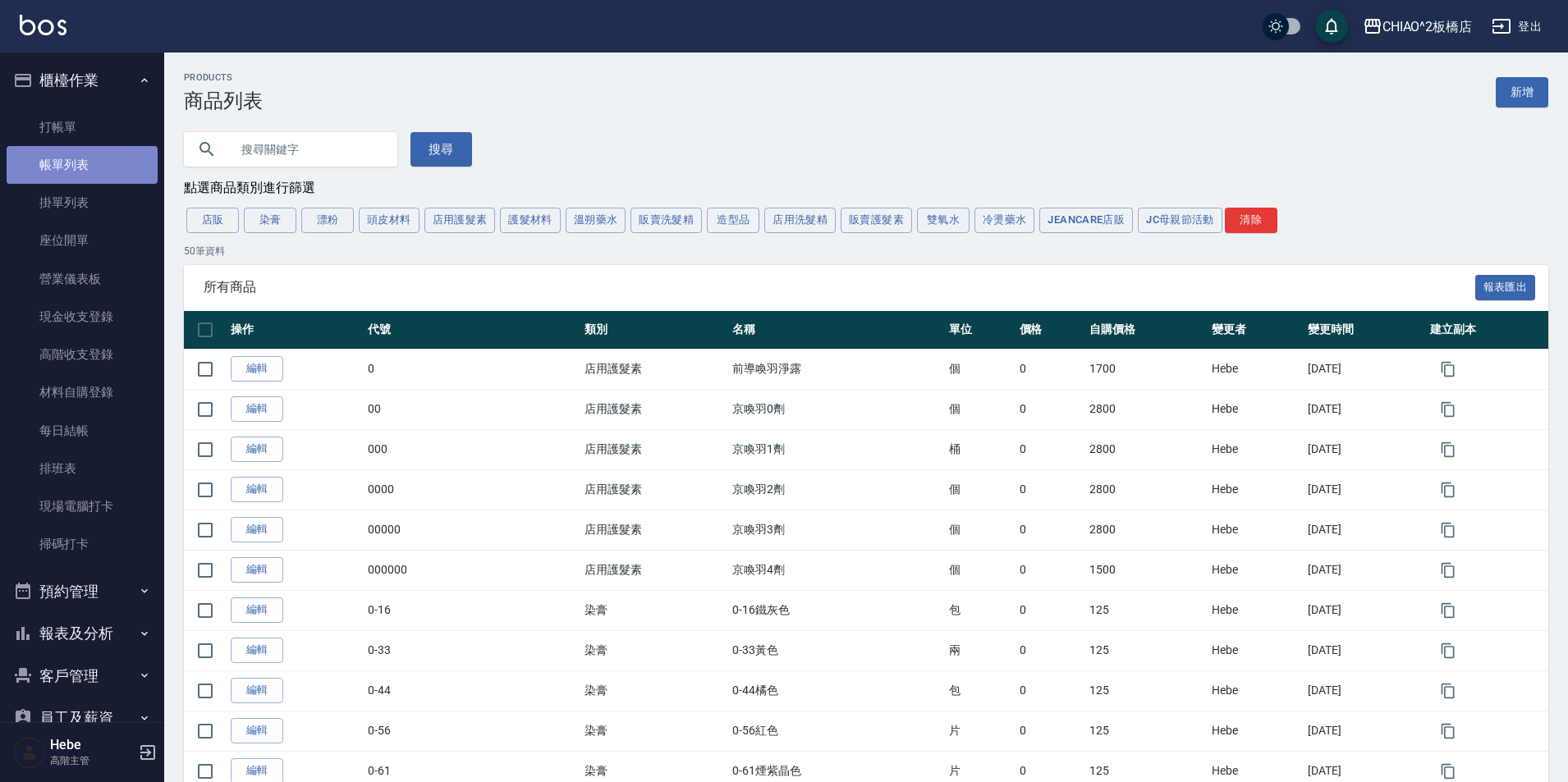
click at [83, 167] on link "帳單列表" at bounding box center [82, 165] width 151 height 37
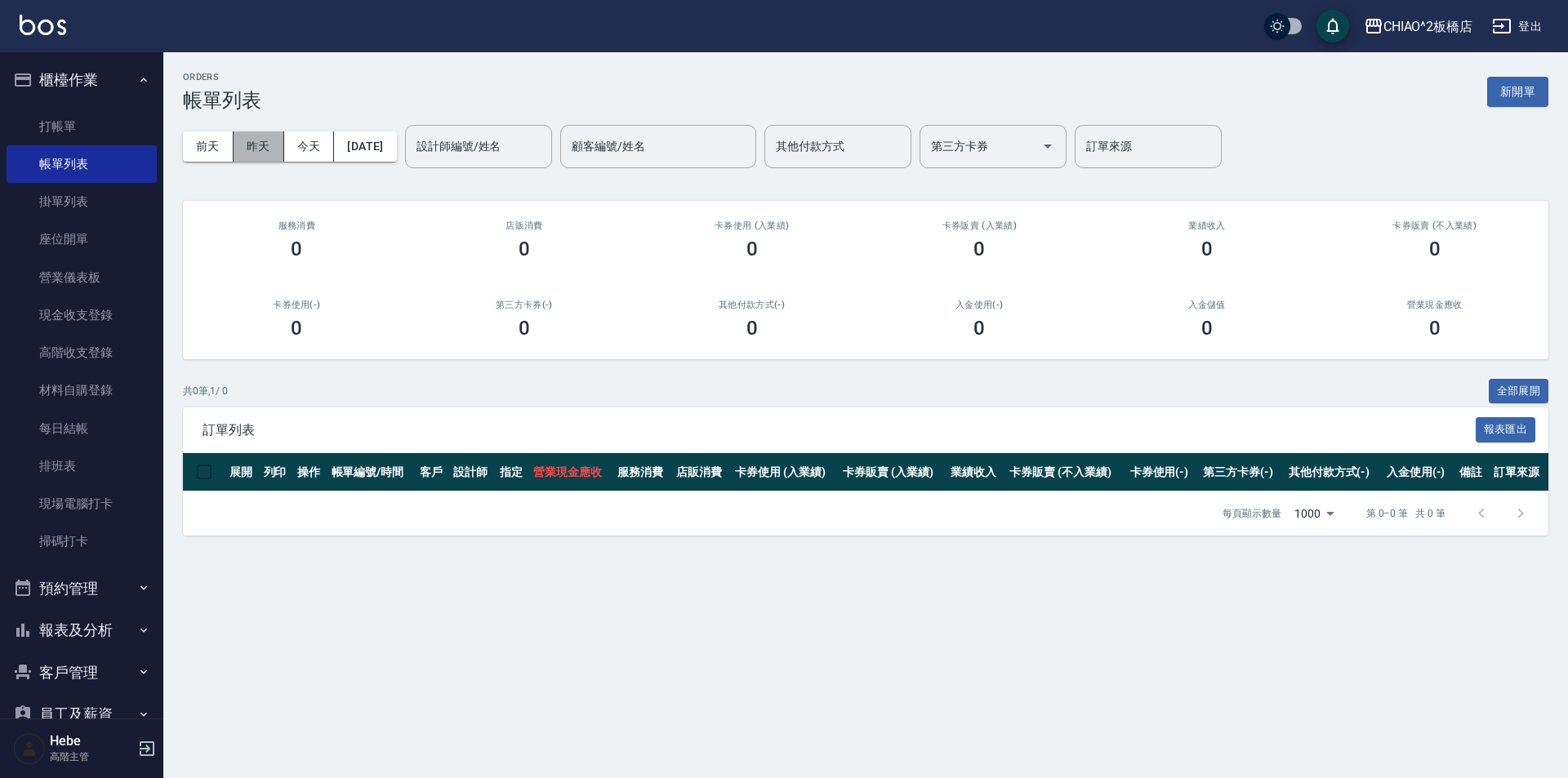
click at [248, 145] on button "昨天" at bounding box center [259, 146] width 51 height 30
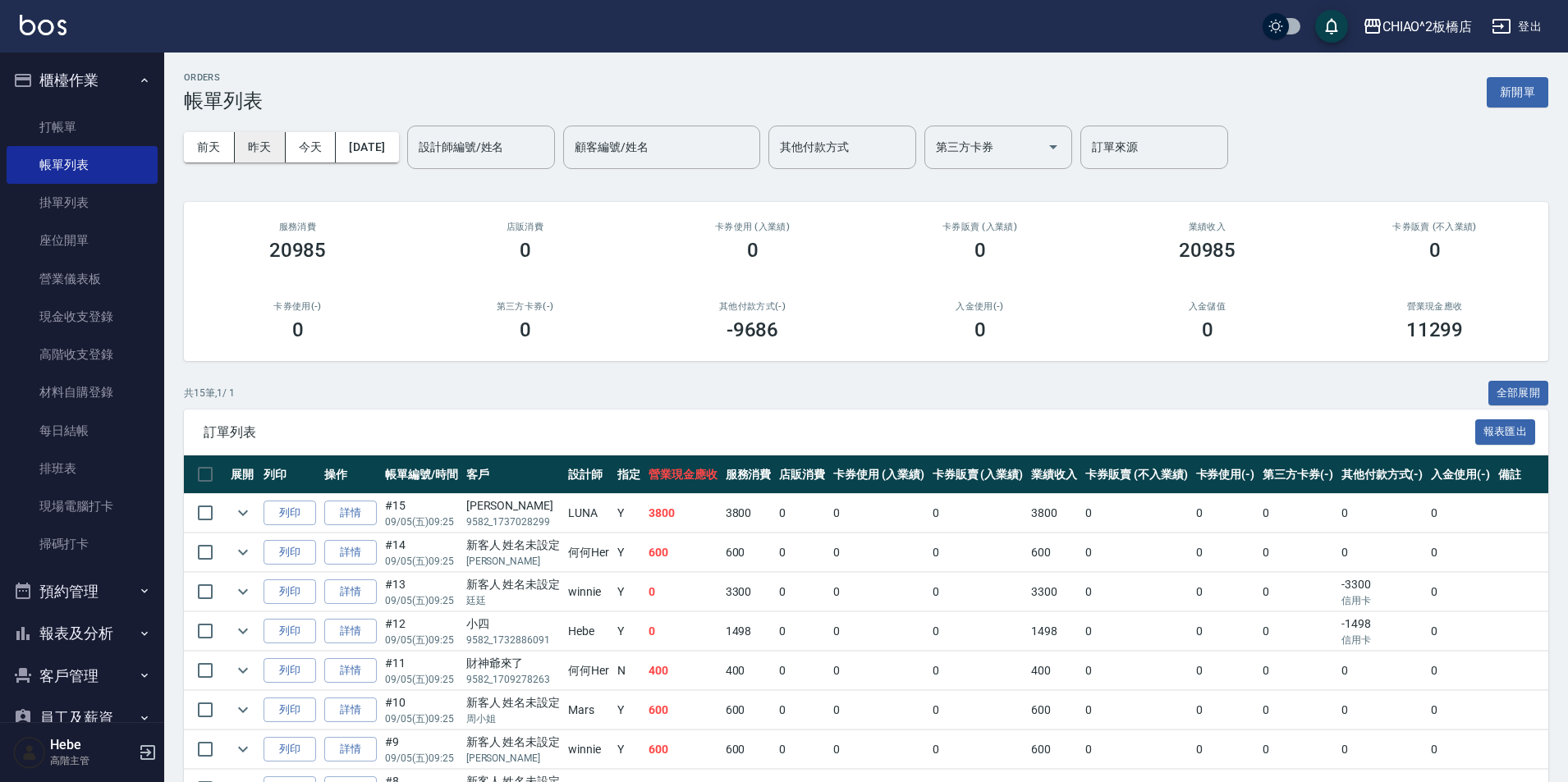
click at [264, 149] on button "昨天" at bounding box center [260, 147] width 51 height 31
click at [350, 518] on link "詳情" at bounding box center [350, 514] width 52 height 26
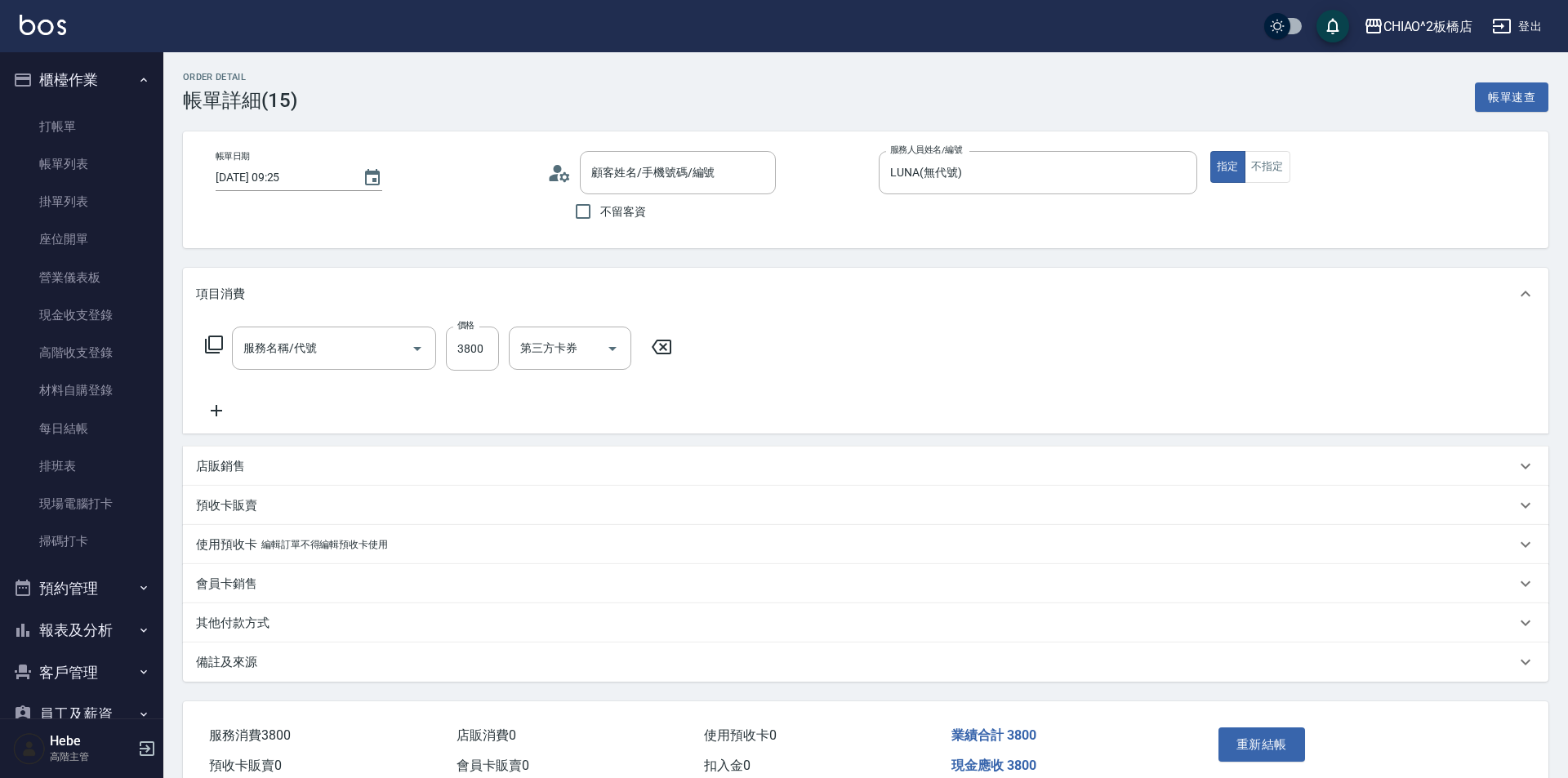
type input "2025/09/05 09:25"
type input "LUNA(無代號)"
type input "女生染髮指定2000(96698)"
type input "hui nina/9582_1737028299/null"
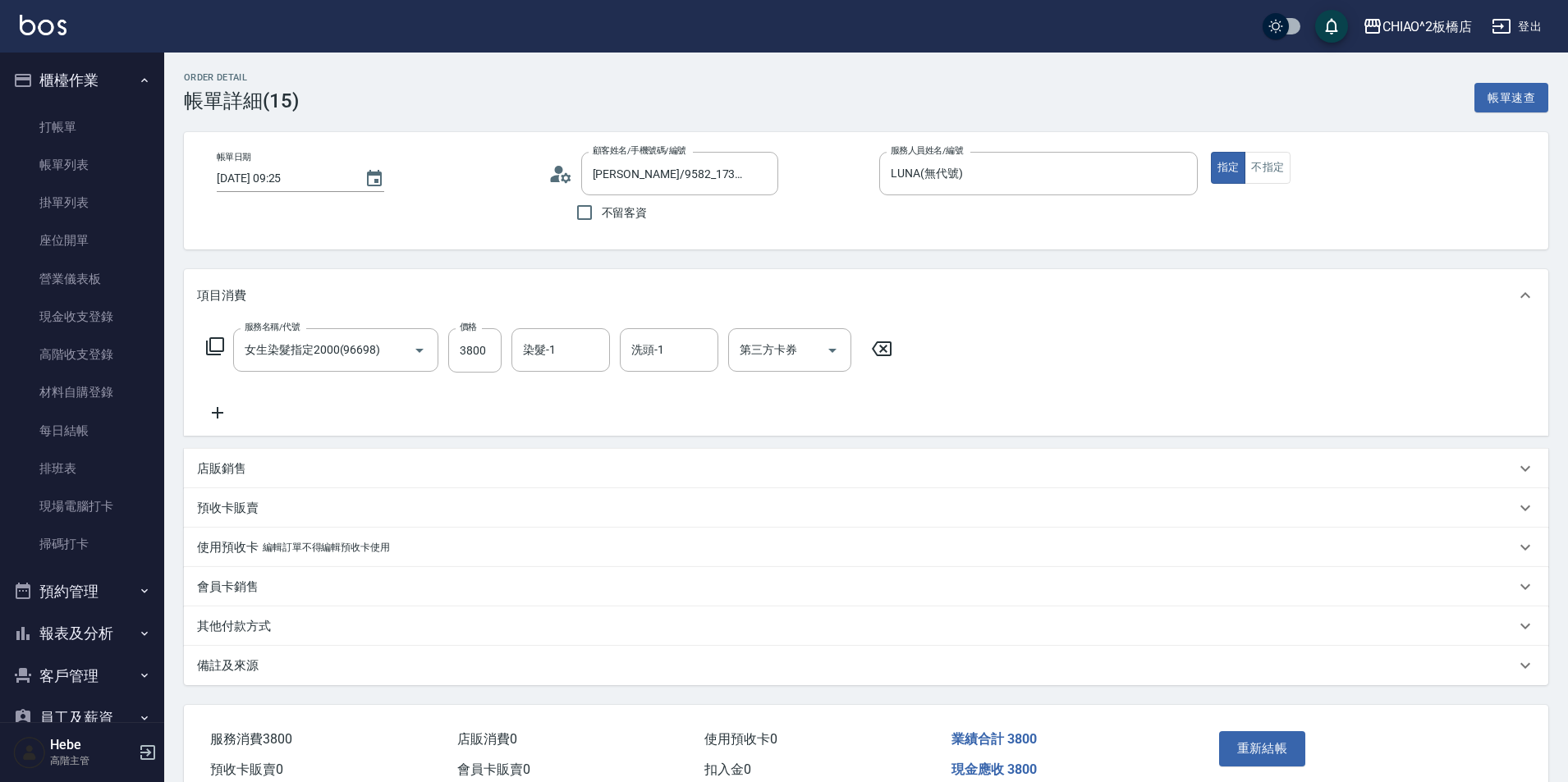
click at [217, 472] on p "店販銷售" at bounding box center [222, 468] width 49 height 17
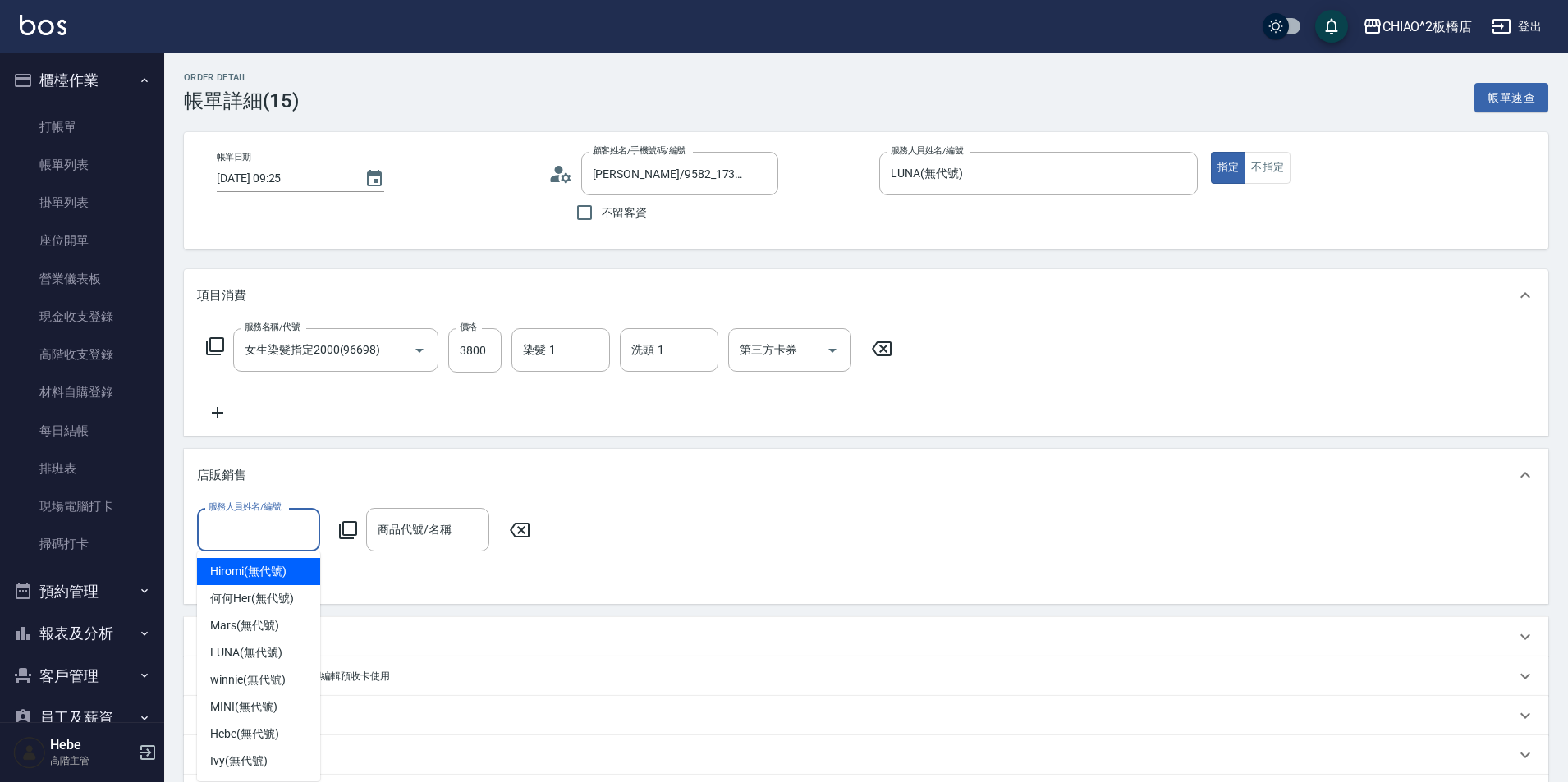
click at [281, 533] on input "服務人員姓名/編號" at bounding box center [258, 530] width 108 height 29
click at [275, 646] on span "LUNA (無代號)" at bounding box center [246, 652] width 72 height 17
type input "LUNA(無代號)"
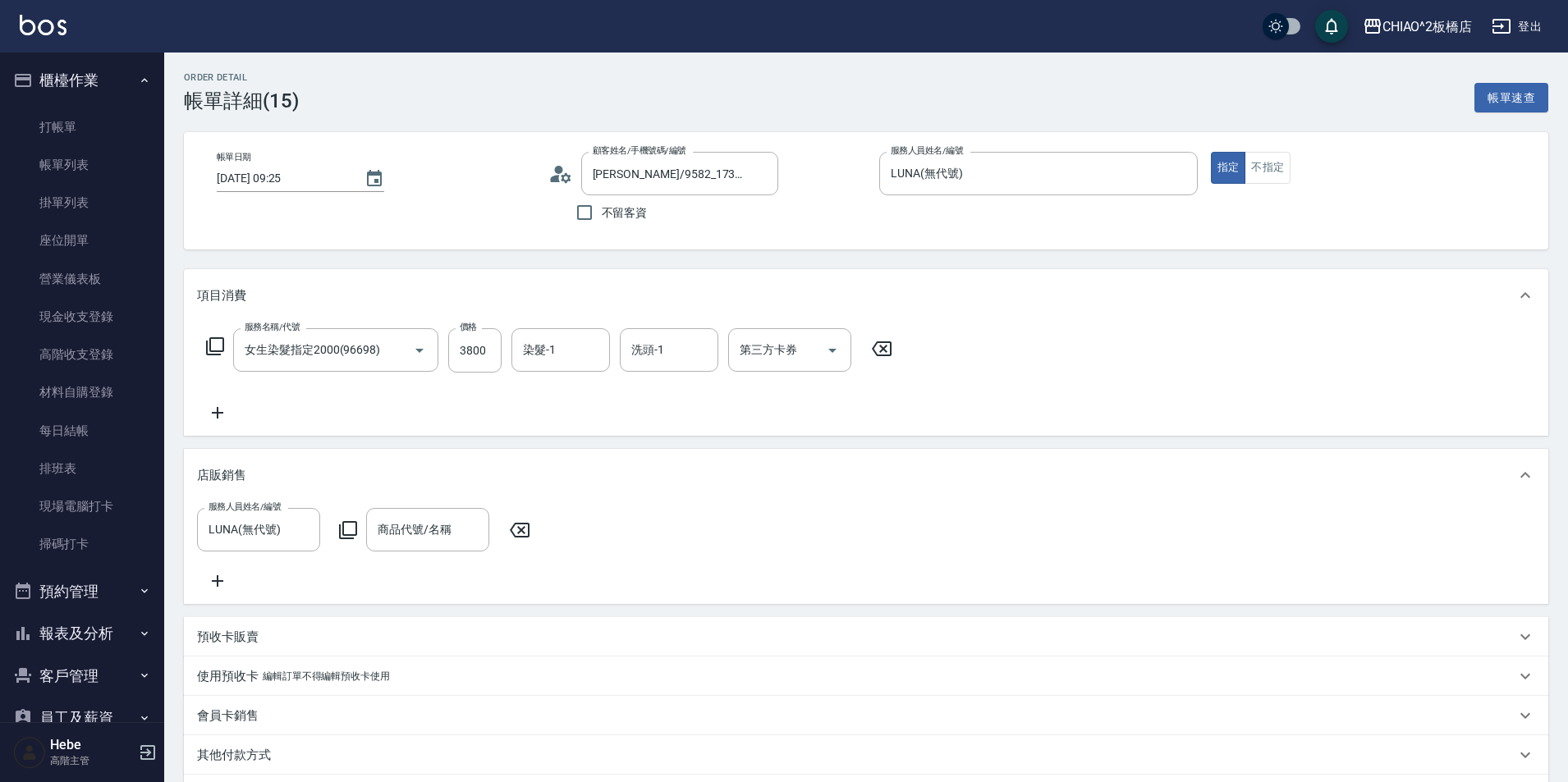
click at [349, 530] on icon at bounding box center [348, 531] width 20 height 20
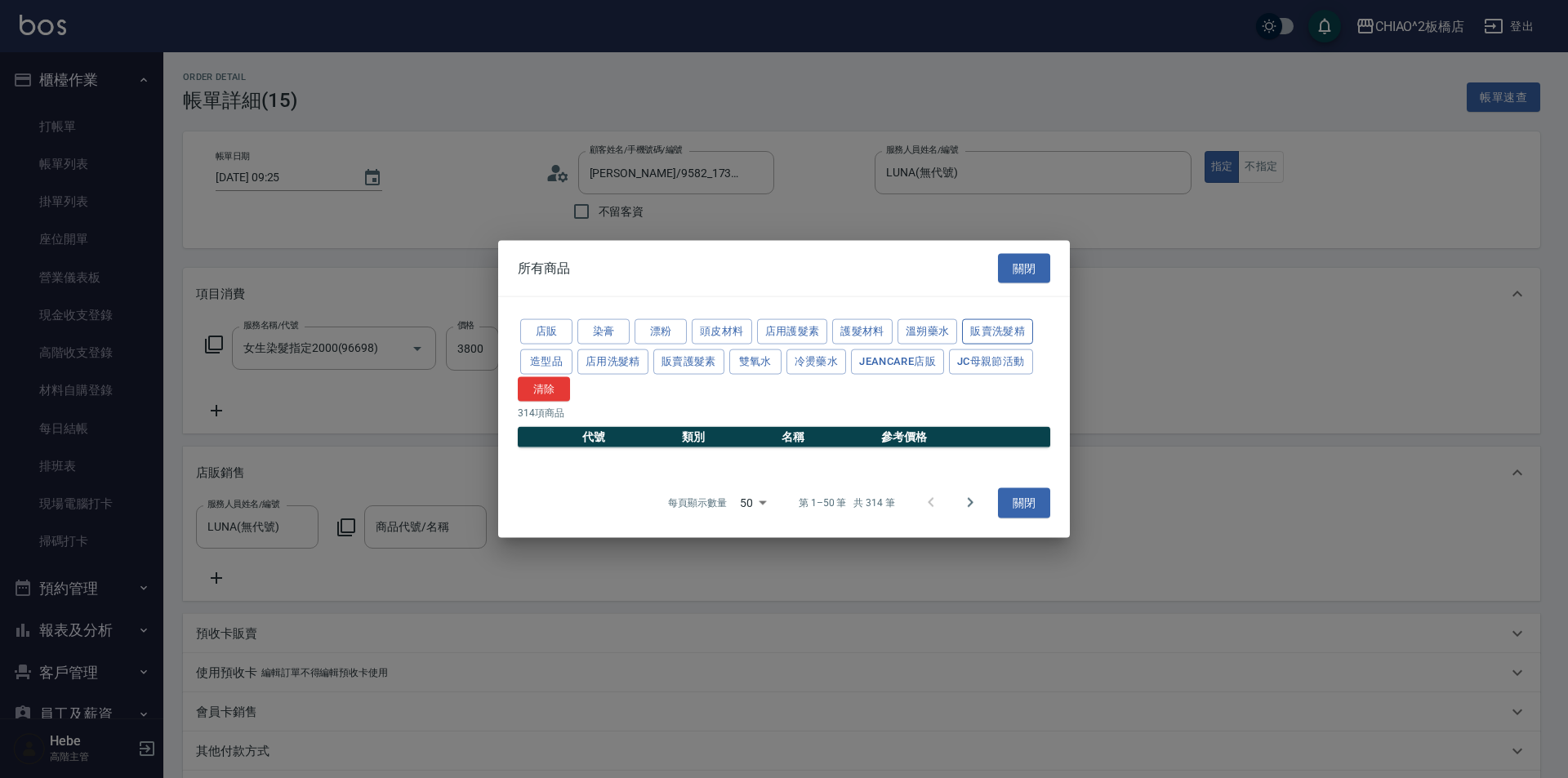
click at [985, 327] on button "販賣洗髮精" at bounding box center [997, 332] width 71 height 26
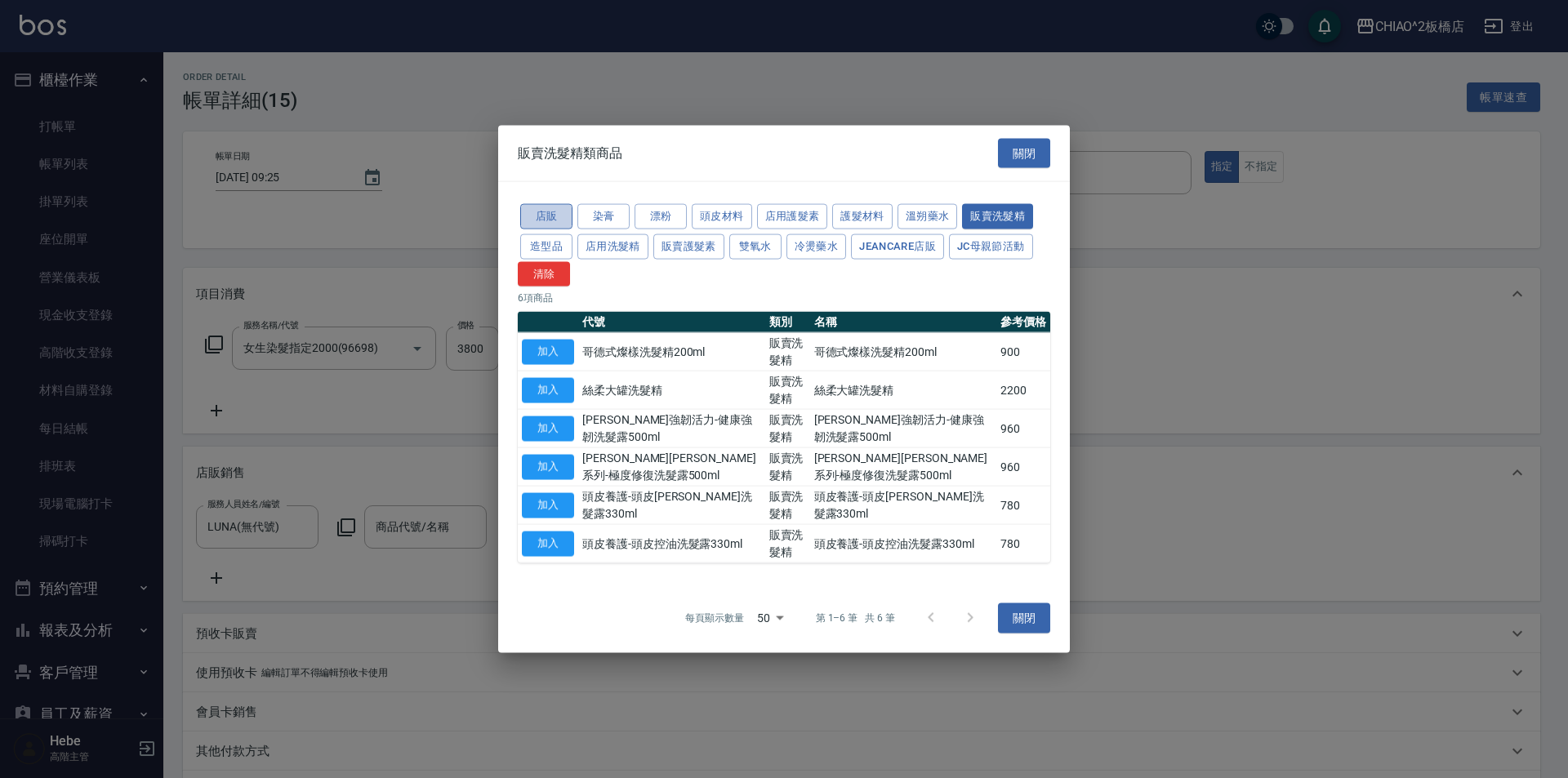
click at [554, 216] on button "店販" at bounding box center [546, 217] width 52 height 26
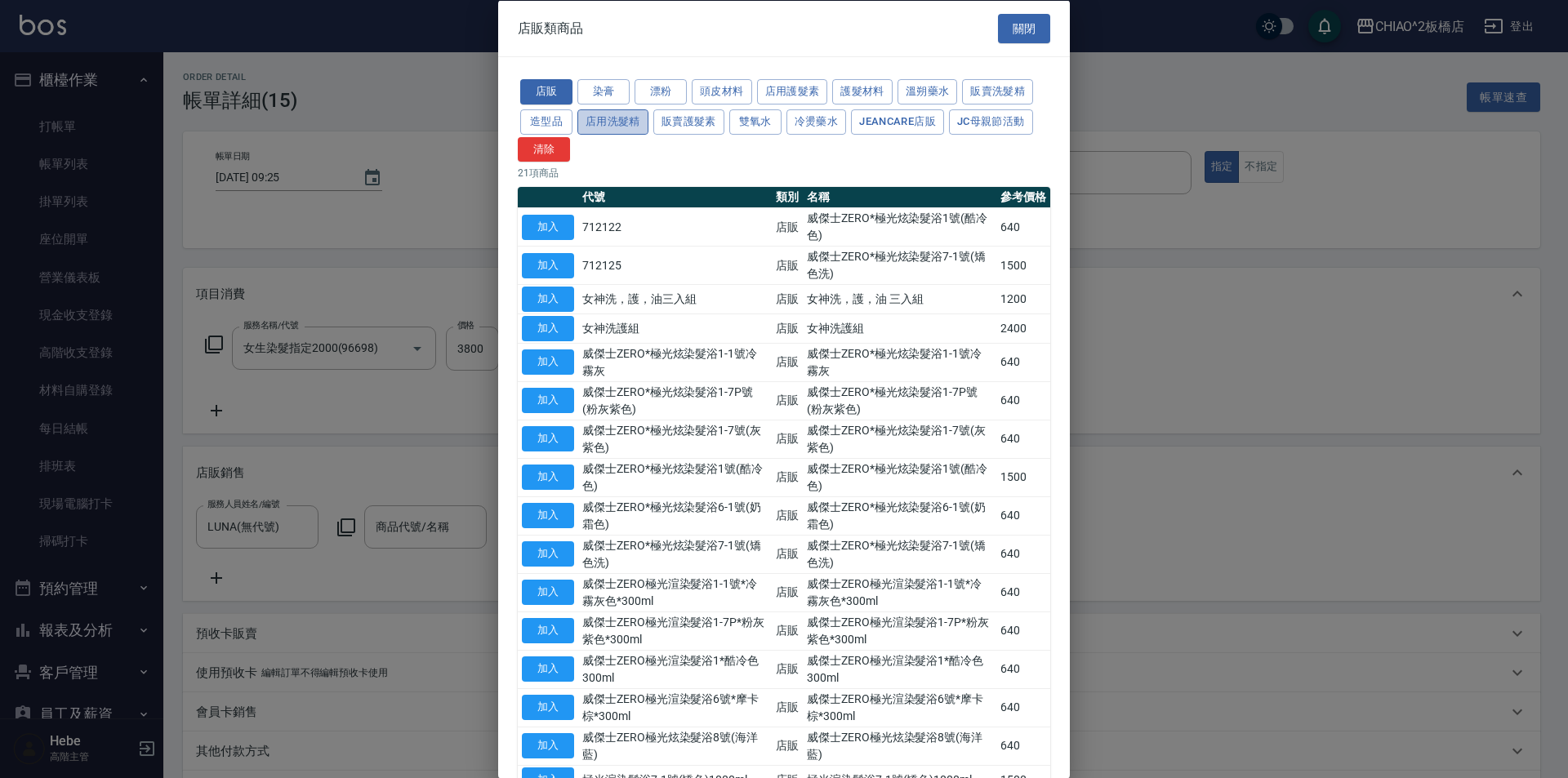
click at [598, 122] on button "店用洗髮精" at bounding box center [612, 122] width 71 height 26
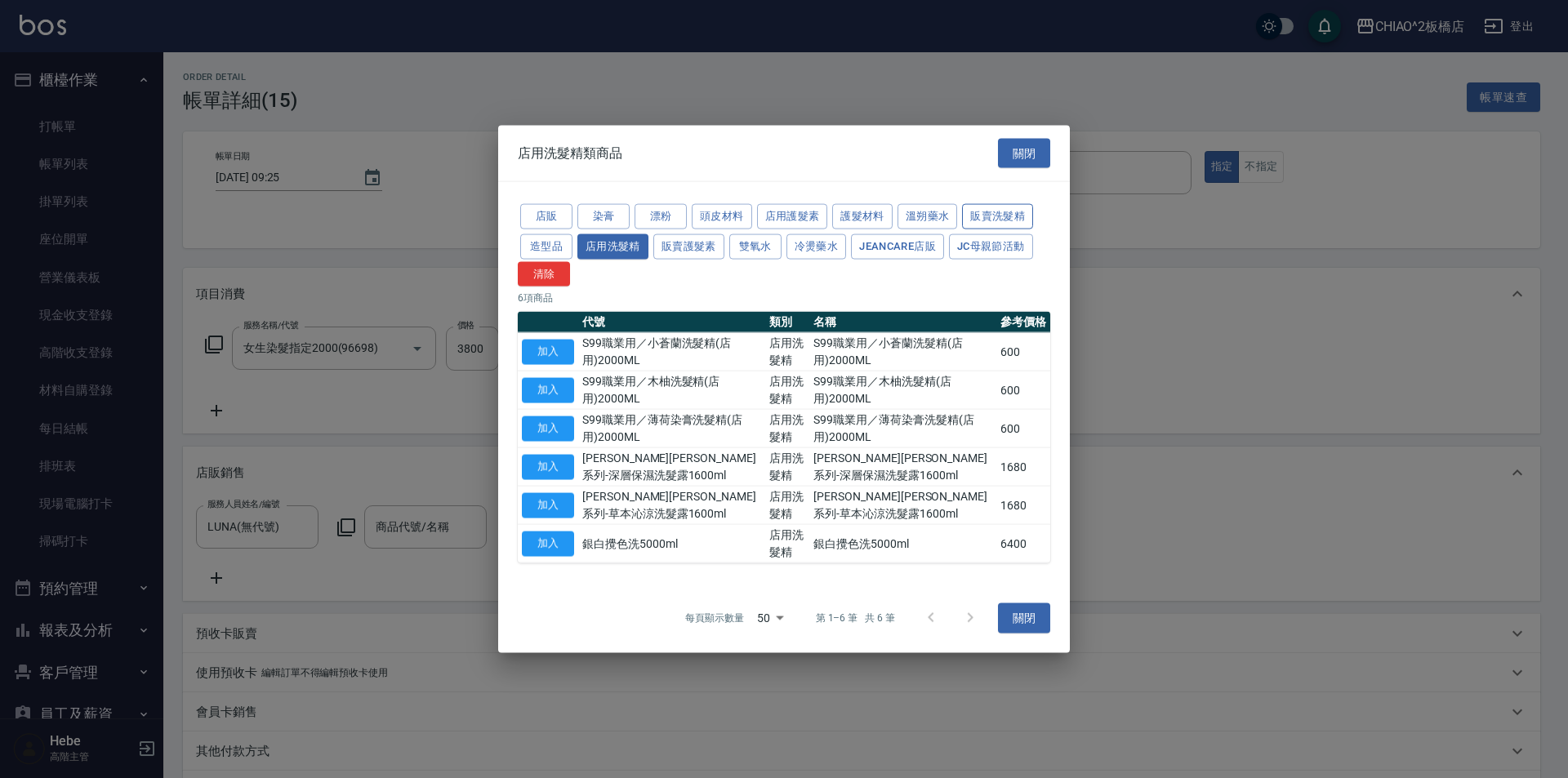
click at [1009, 217] on button "販賣洗髮精" at bounding box center [997, 217] width 71 height 26
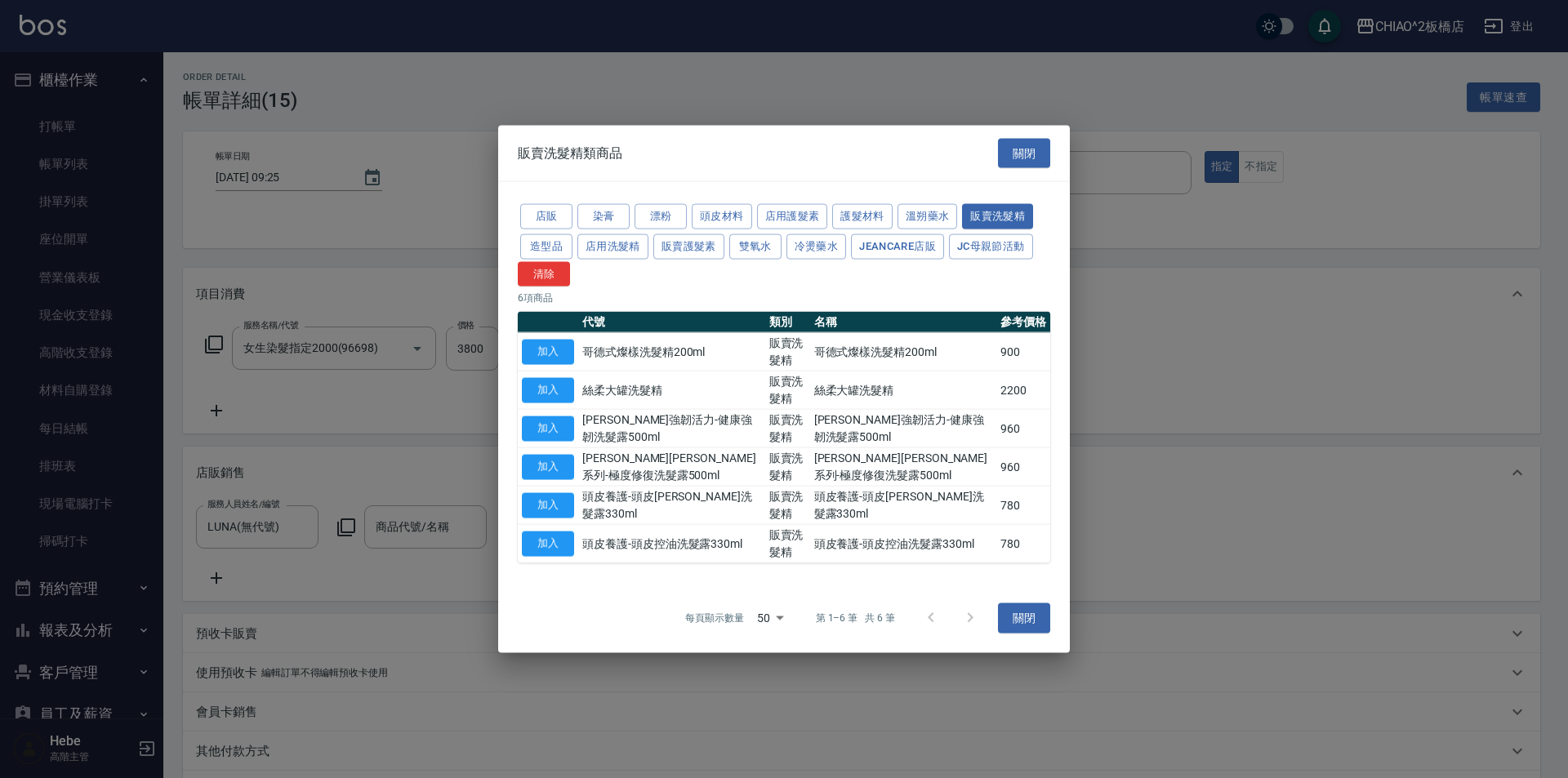
click at [422, 531] on div at bounding box center [784, 389] width 1568 height 778
click at [422, 530] on div at bounding box center [784, 389] width 1568 height 778
click at [1023, 144] on button "關閉" at bounding box center [1023, 153] width 52 height 30
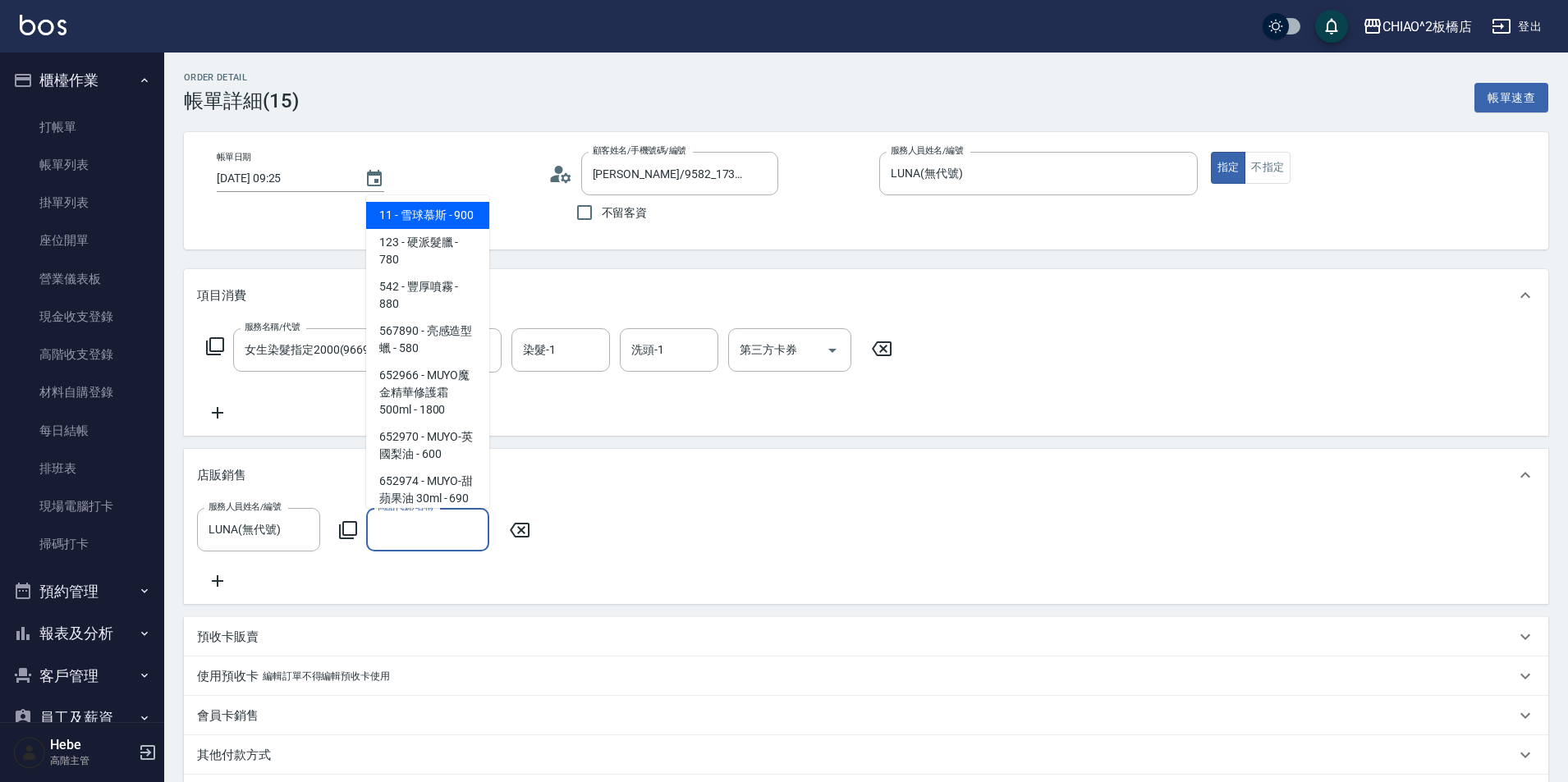
click at [422, 535] on input "商品代號/名稱" at bounding box center [428, 530] width 108 height 29
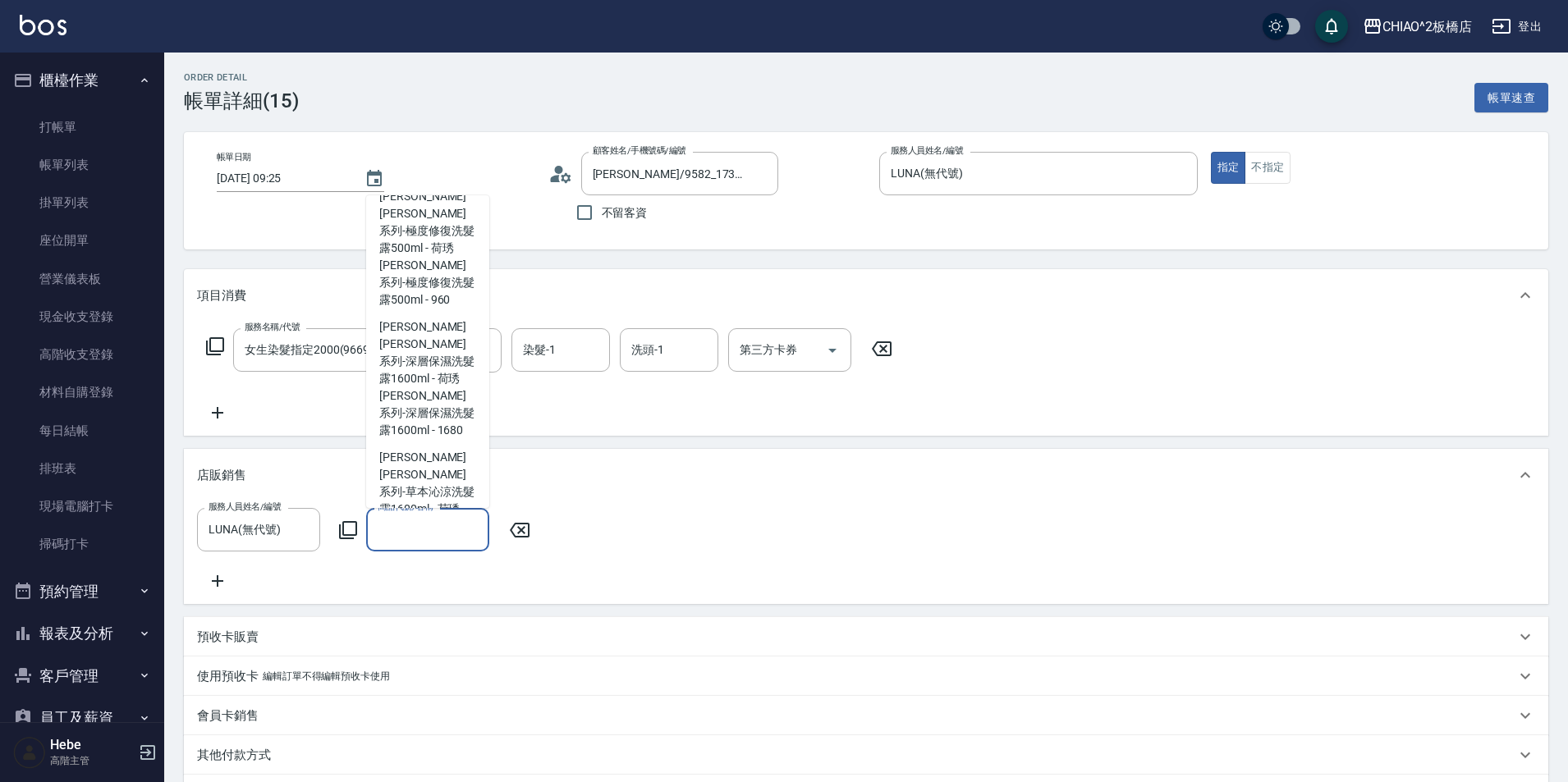
scroll to position [4760, 0]
click at [431, 178] on span "荷琇柔敏健髮洗髮露1000ml - 荷琇 柔敏健髮洗髮露 1000ml - 2480" at bounding box center [427, 130] width 123 height 96
type input "荷琇 柔敏健髮洗髮露 1000ml"
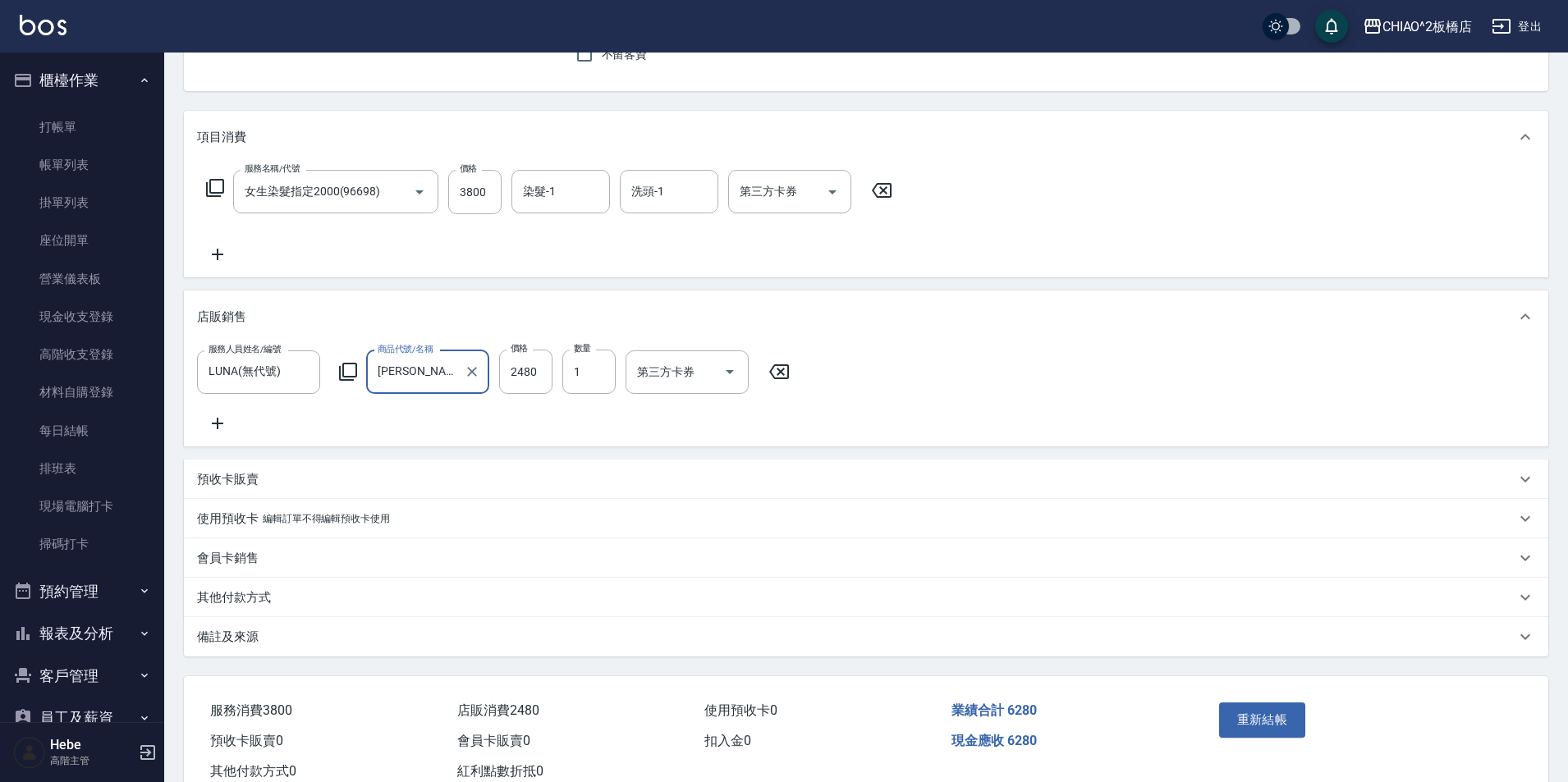
scroll to position [164, 0]
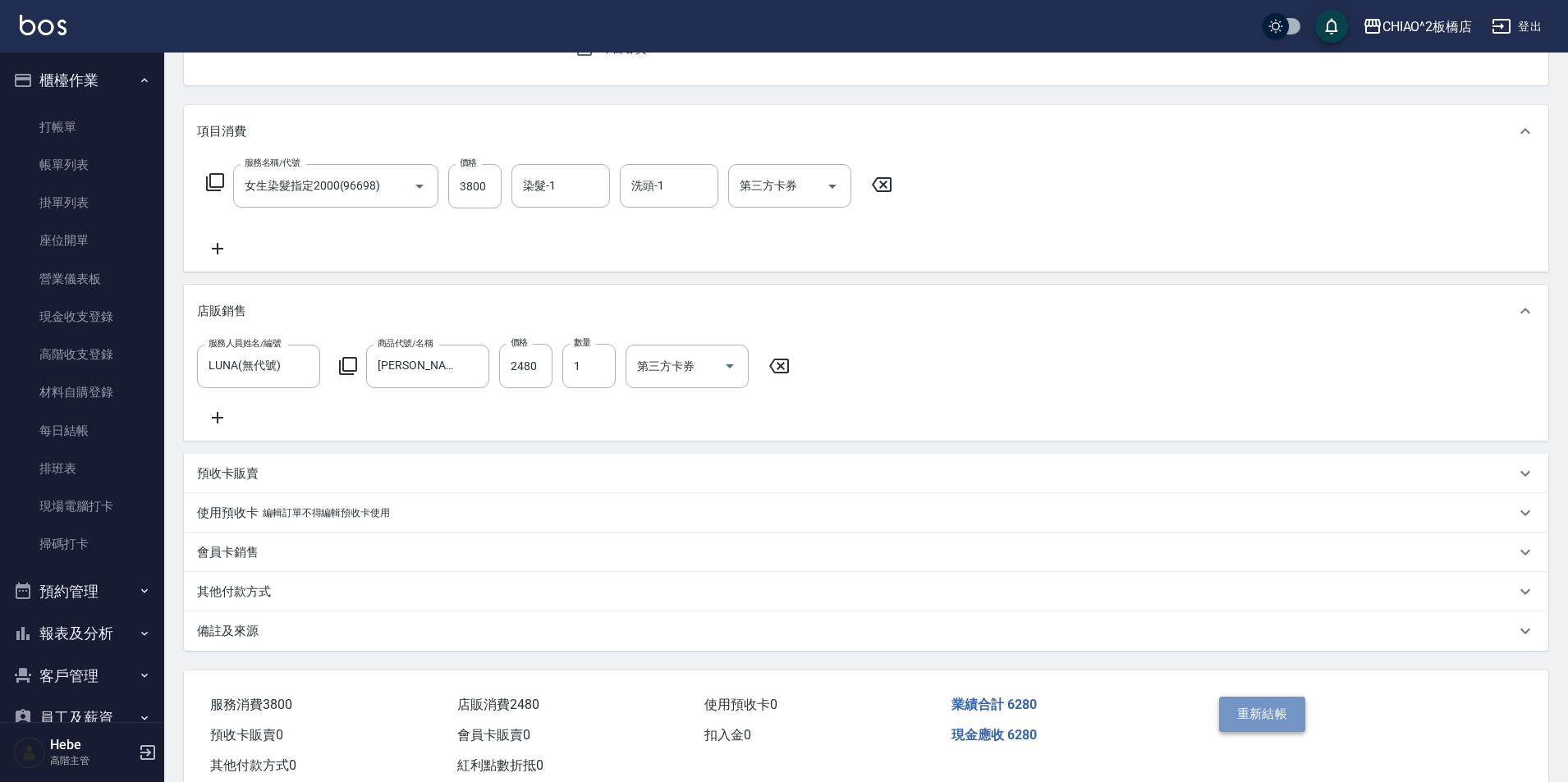
click at [1290, 724] on button "重新結帳" at bounding box center [1262, 714] width 87 height 35
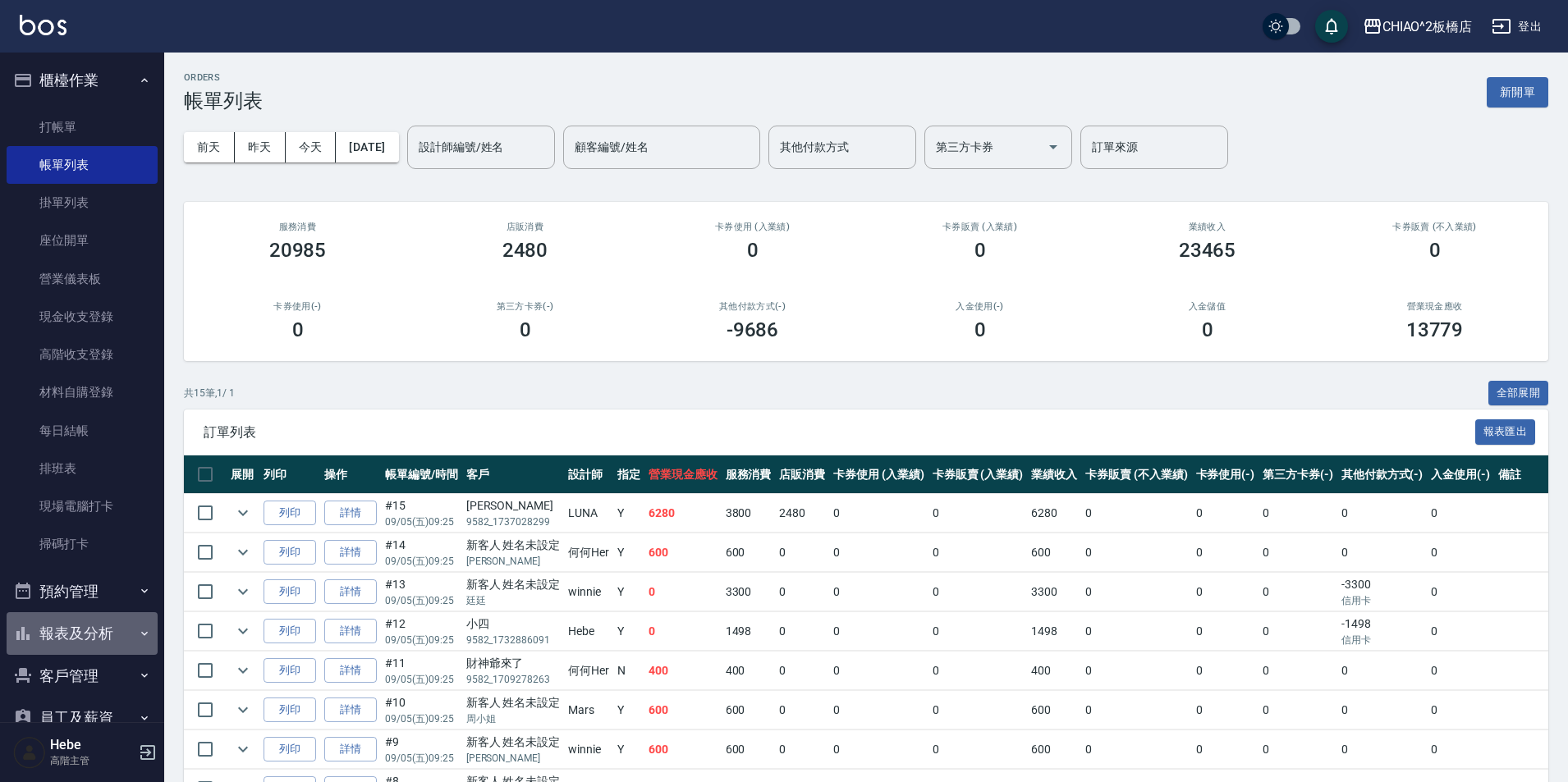
click at [81, 628] on button "報表及分析" at bounding box center [82, 633] width 151 height 42
click at [86, 676] on link "報表目錄" at bounding box center [82, 680] width 151 height 37
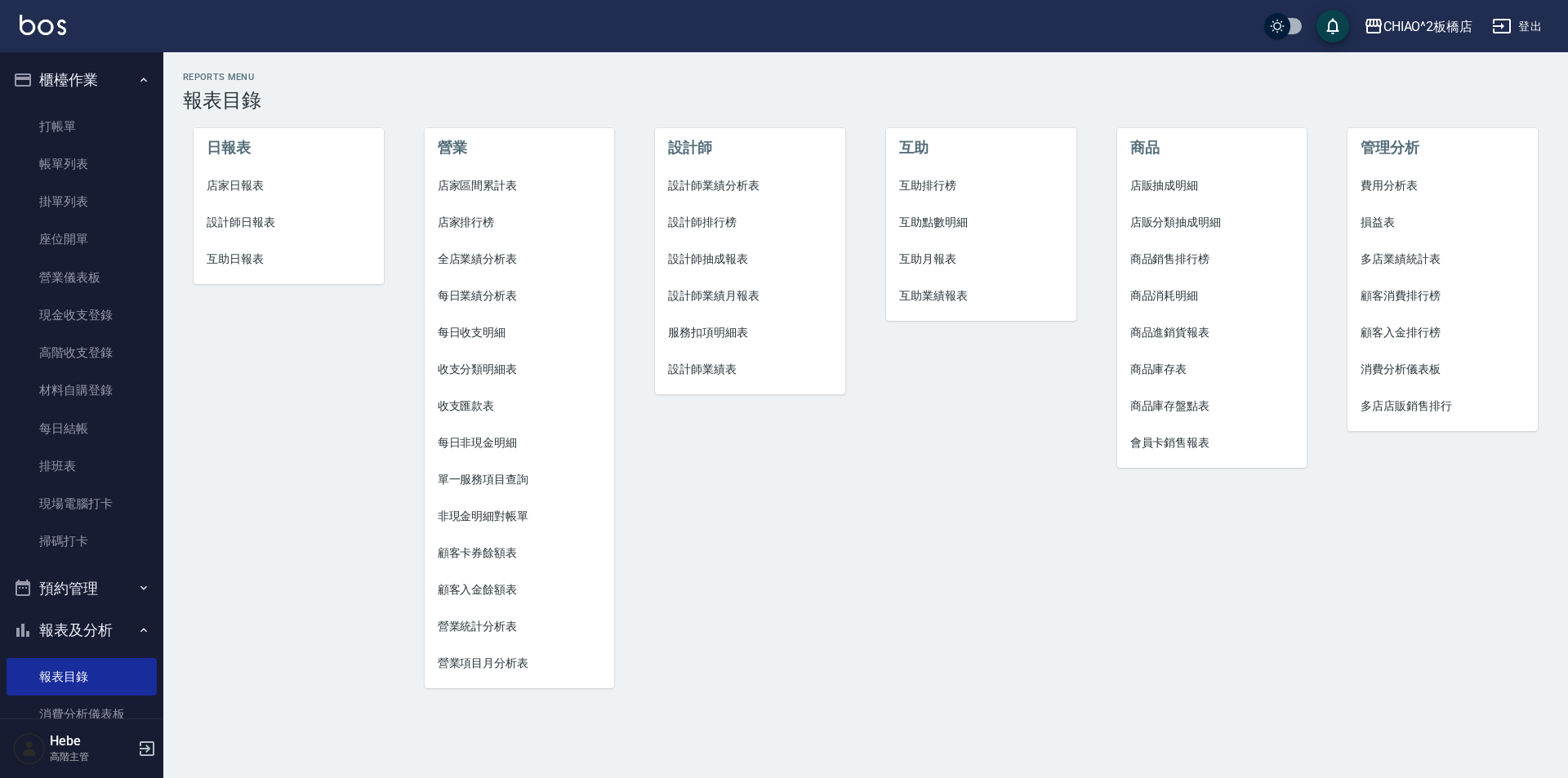
click at [265, 189] on span "店家日報表" at bounding box center [288, 185] width 164 height 17
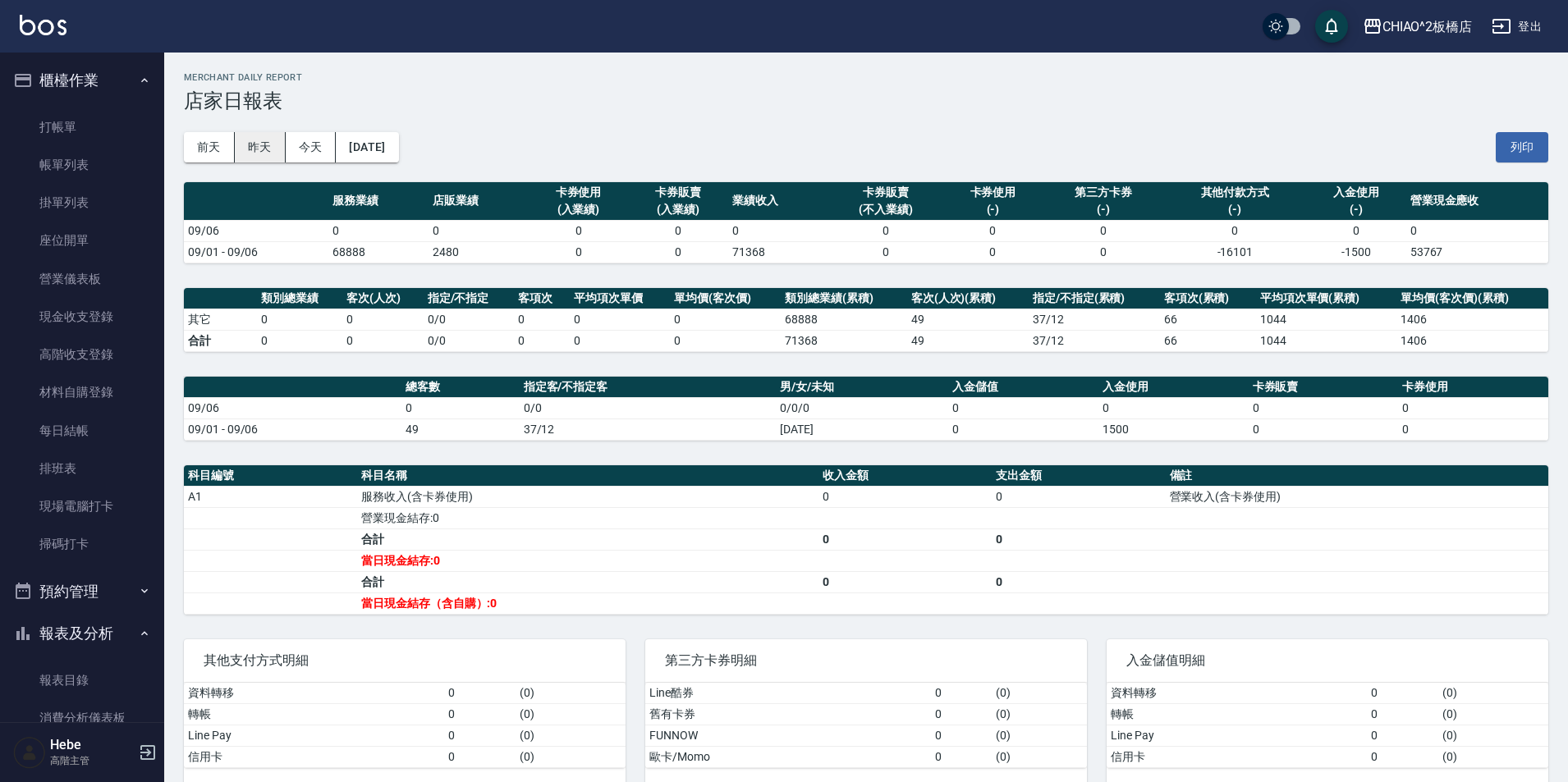
click at [265, 149] on button "昨天" at bounding box center [260, 147] width 51 height 31
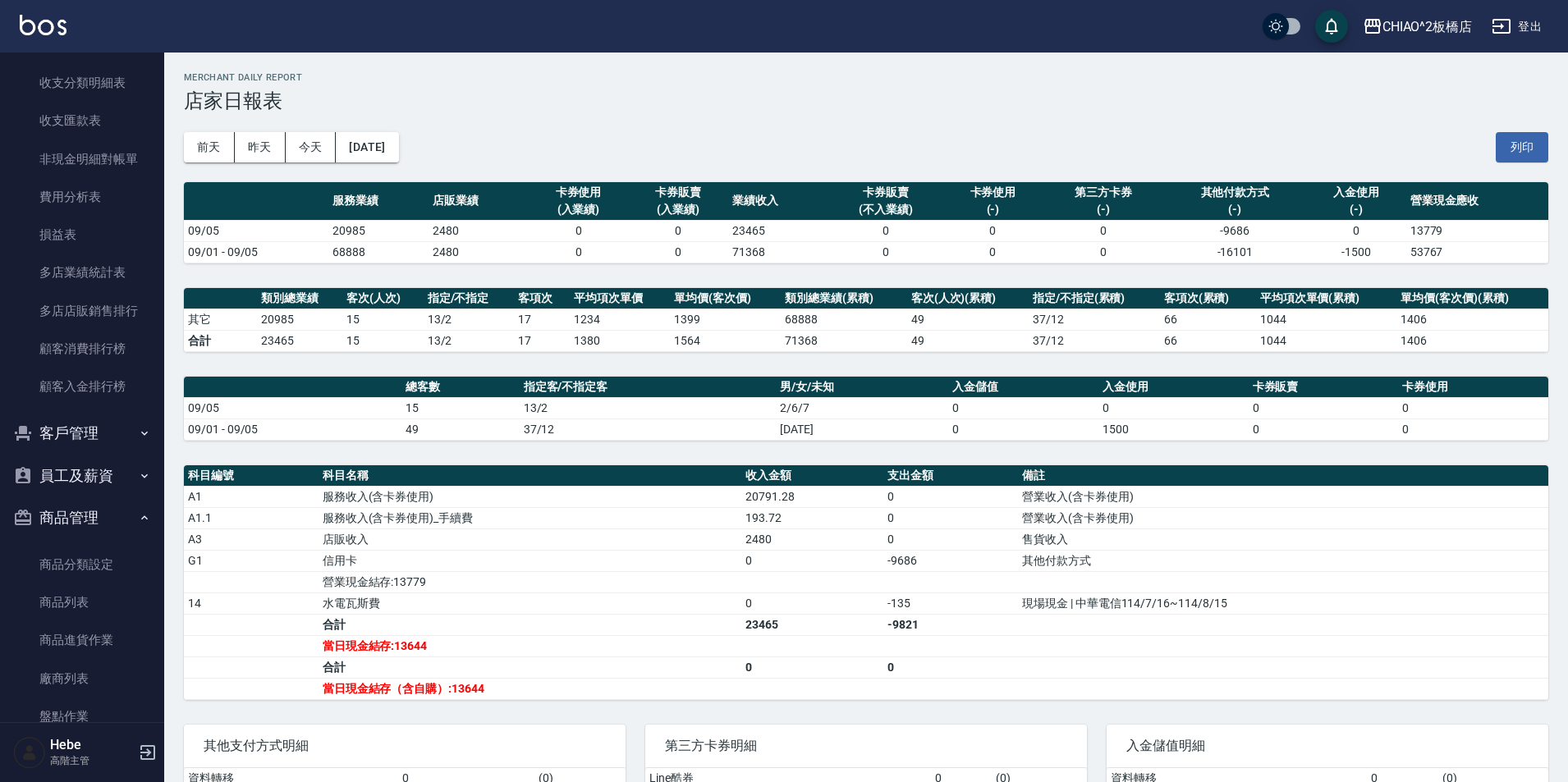
scroll to position [2012, 0]
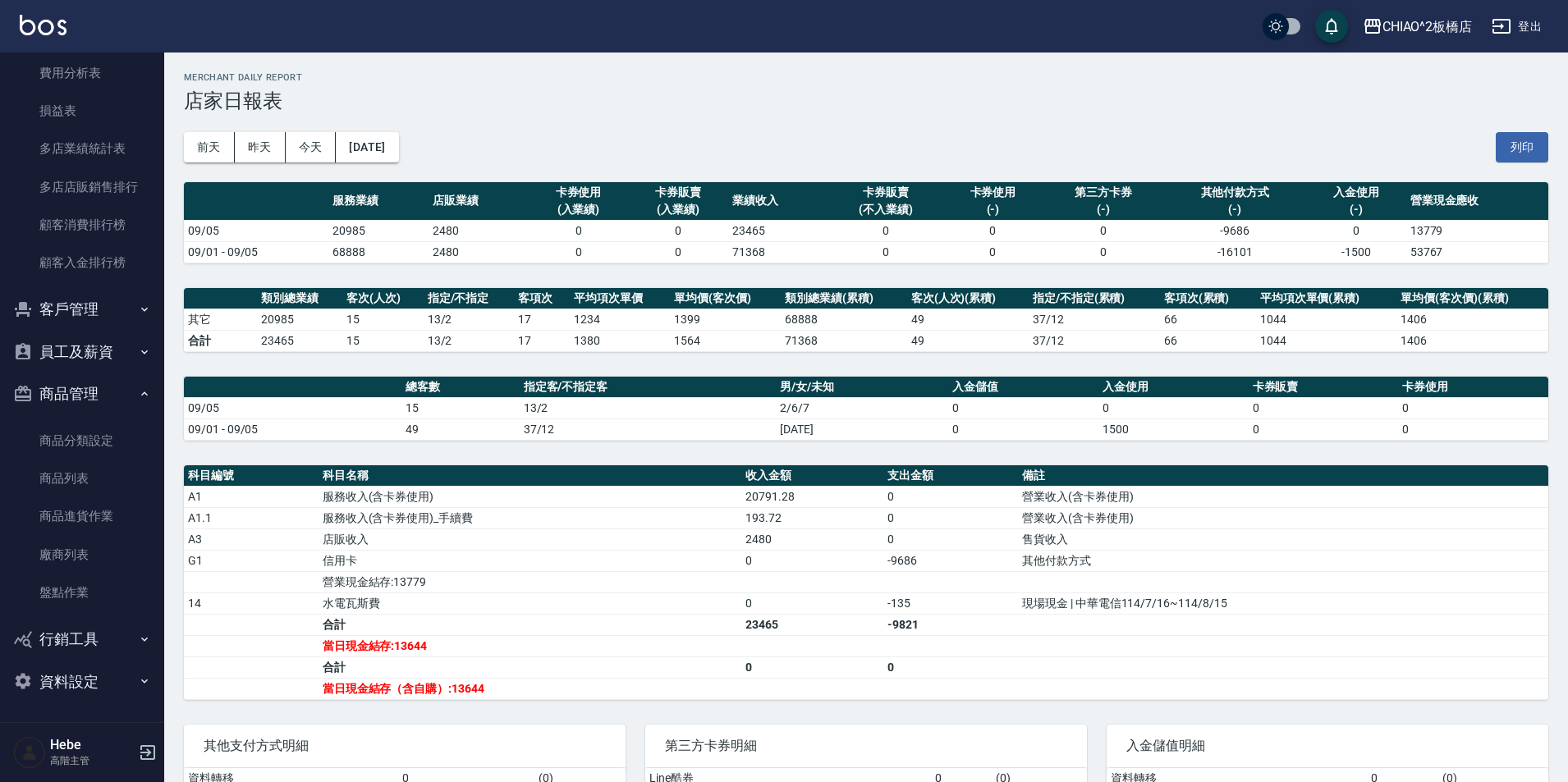
click at [67, 306] on button "客戶管理" at bounding box center [82, 309] width 151 height 42
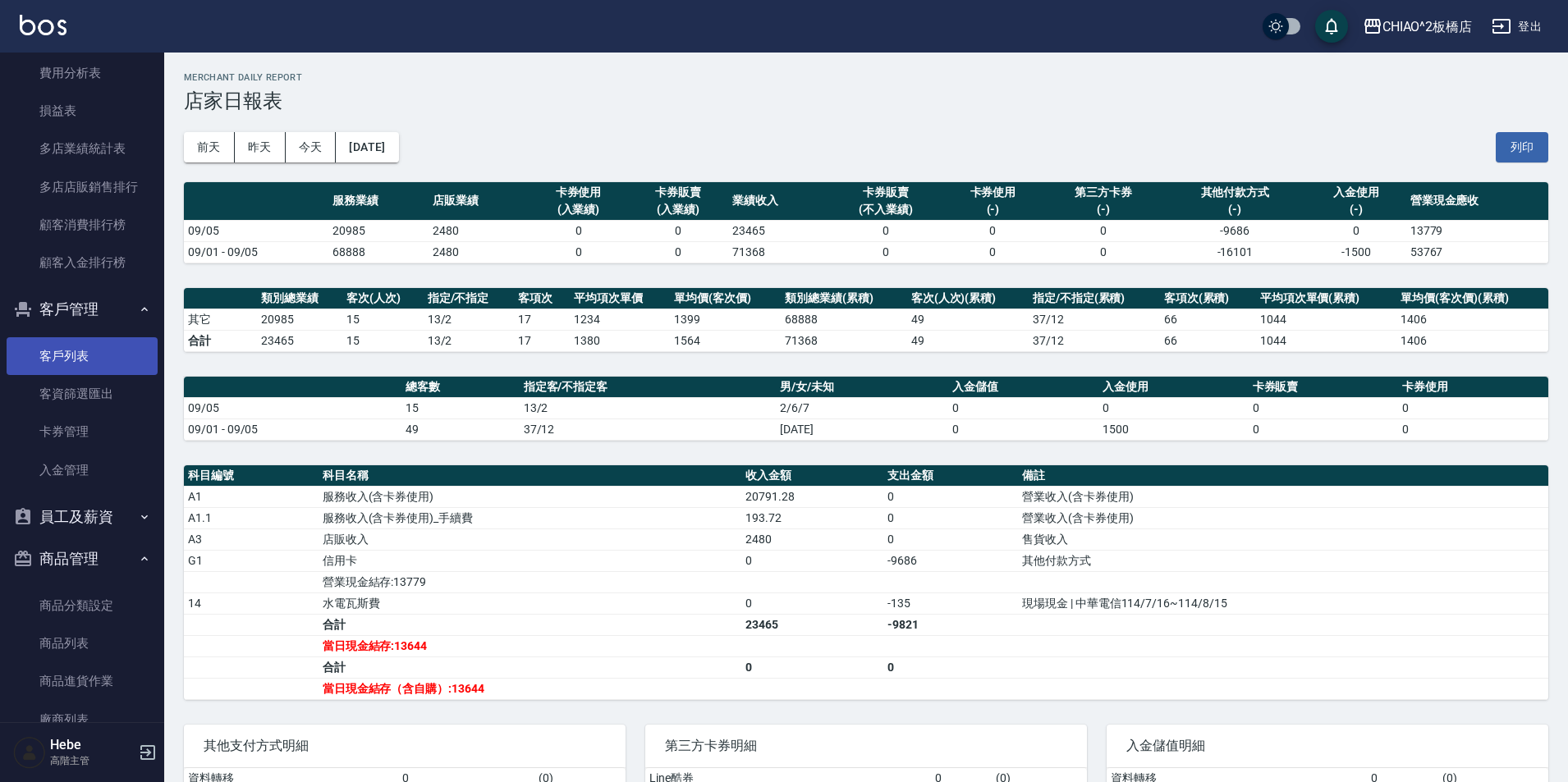
click at [82, 359] on link "客戶列表" at bounding box center [82, 356] width 151 height 37
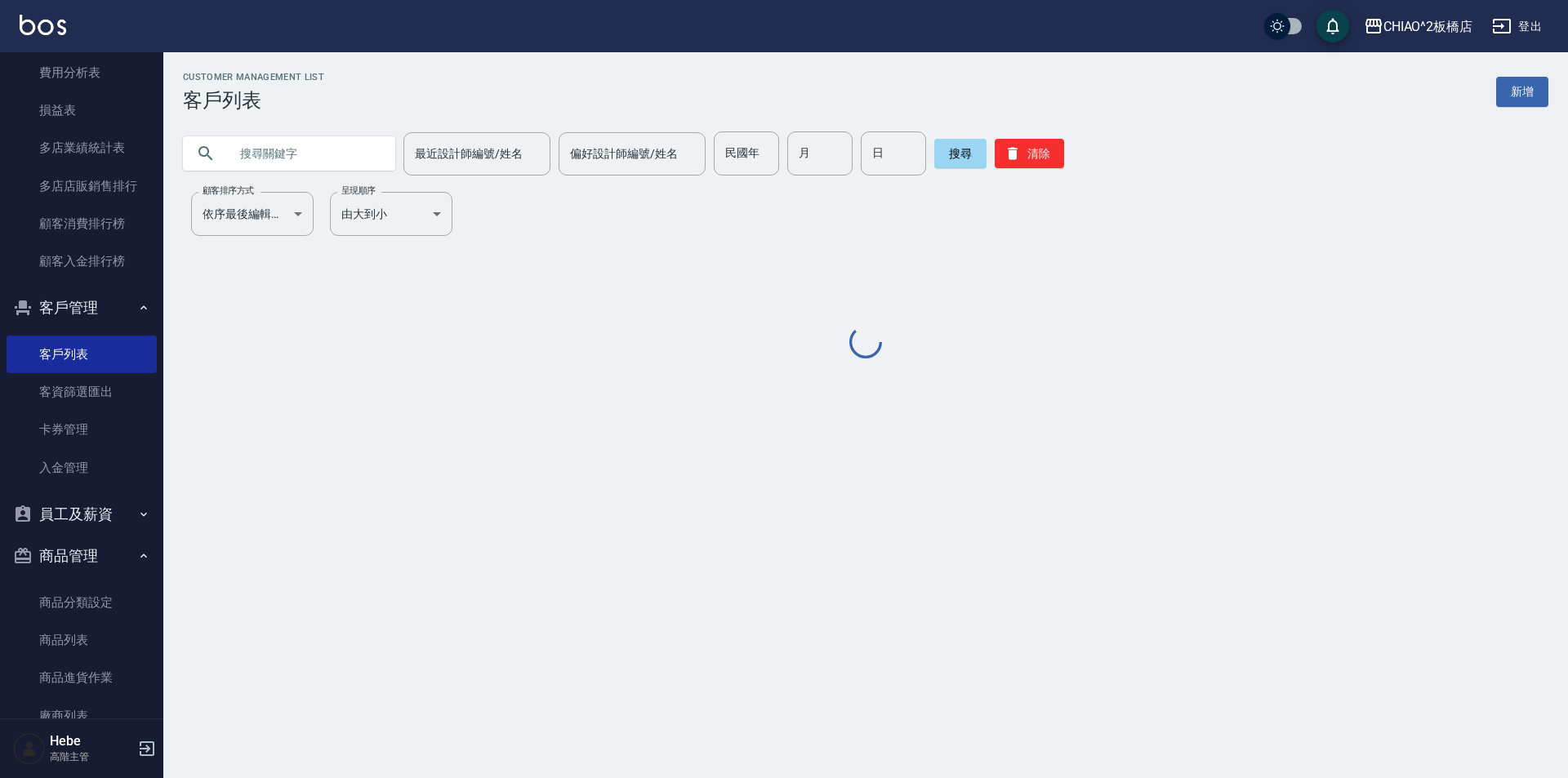
click at [295, 151] on input "text" at bounding box center [305, 153] width 153 height 44
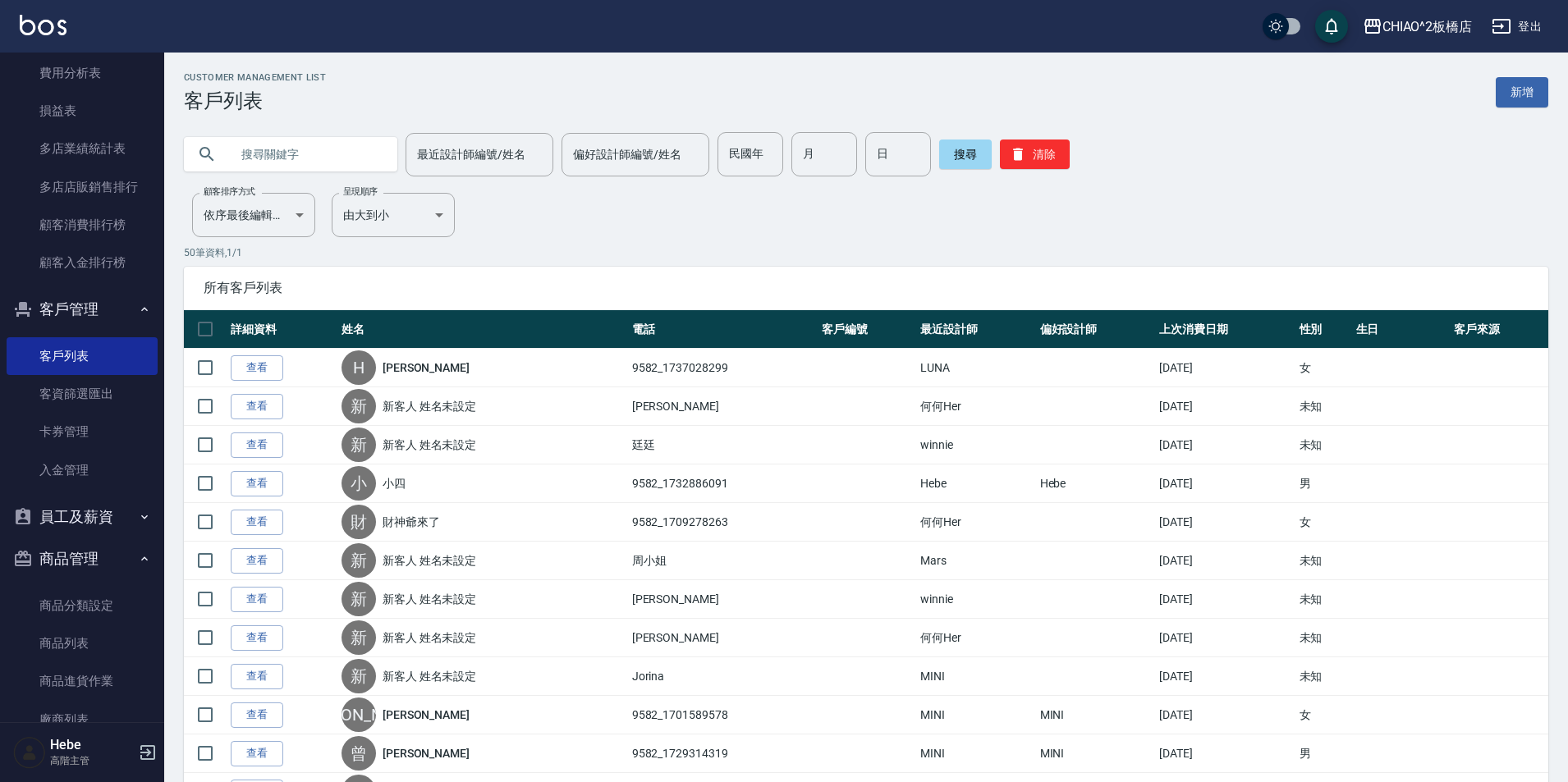
click at [301, 151] on input "text" at bounding box center [307, 154] width 154 height 44
type input "芷"
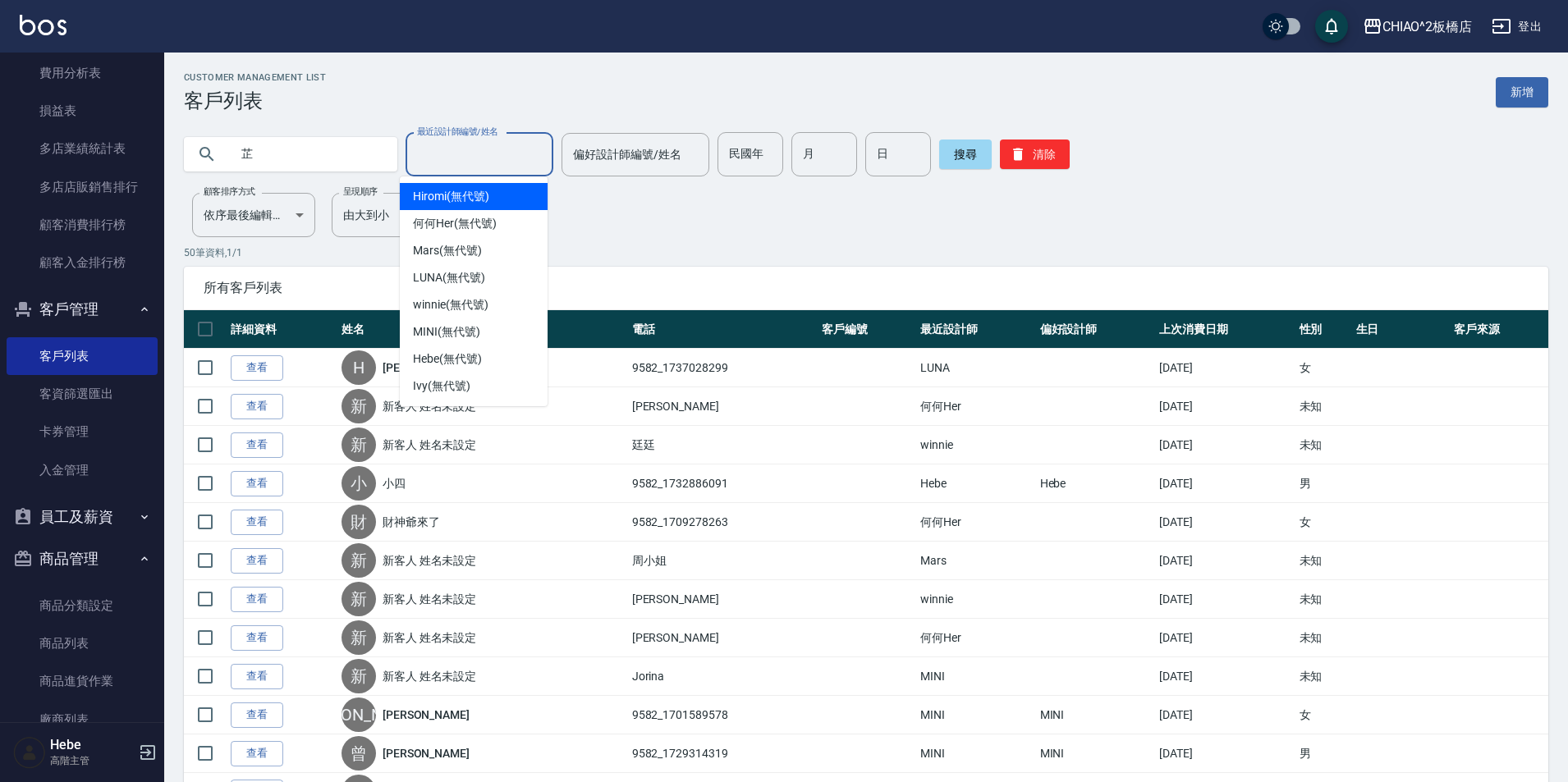
click at [438, 150] on input "最近設計師編號/姓名" at bounding box center [479, 154] width 133 height 29
click at [491, 335] on div "MINI (無代號)" at bounding box center [473, 331] width 148 height 27
type input "MINI(無代號)"
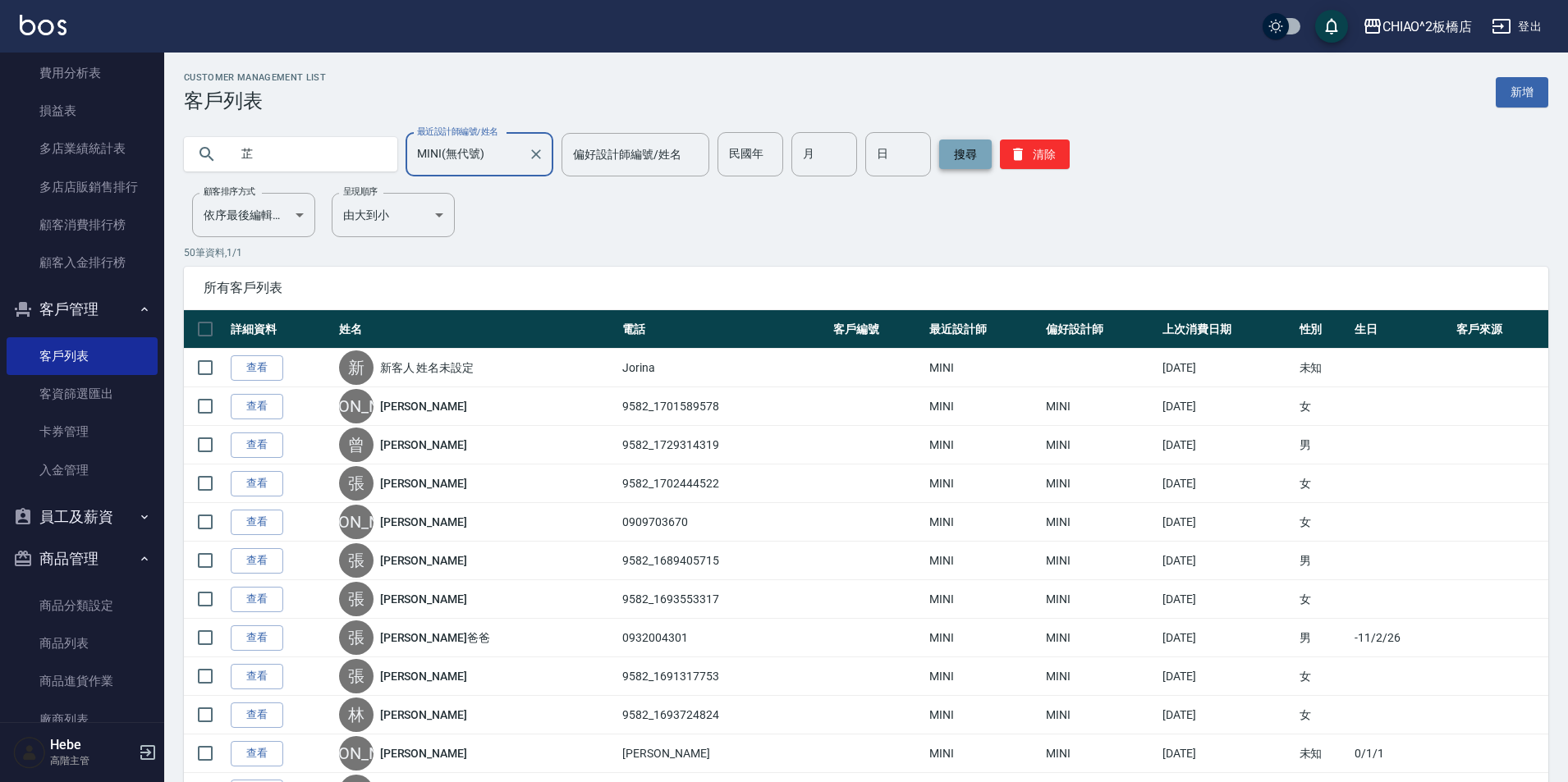
click at [959, 159] on button "搜尋" at bounding box center [964, 154] width 52 height 30
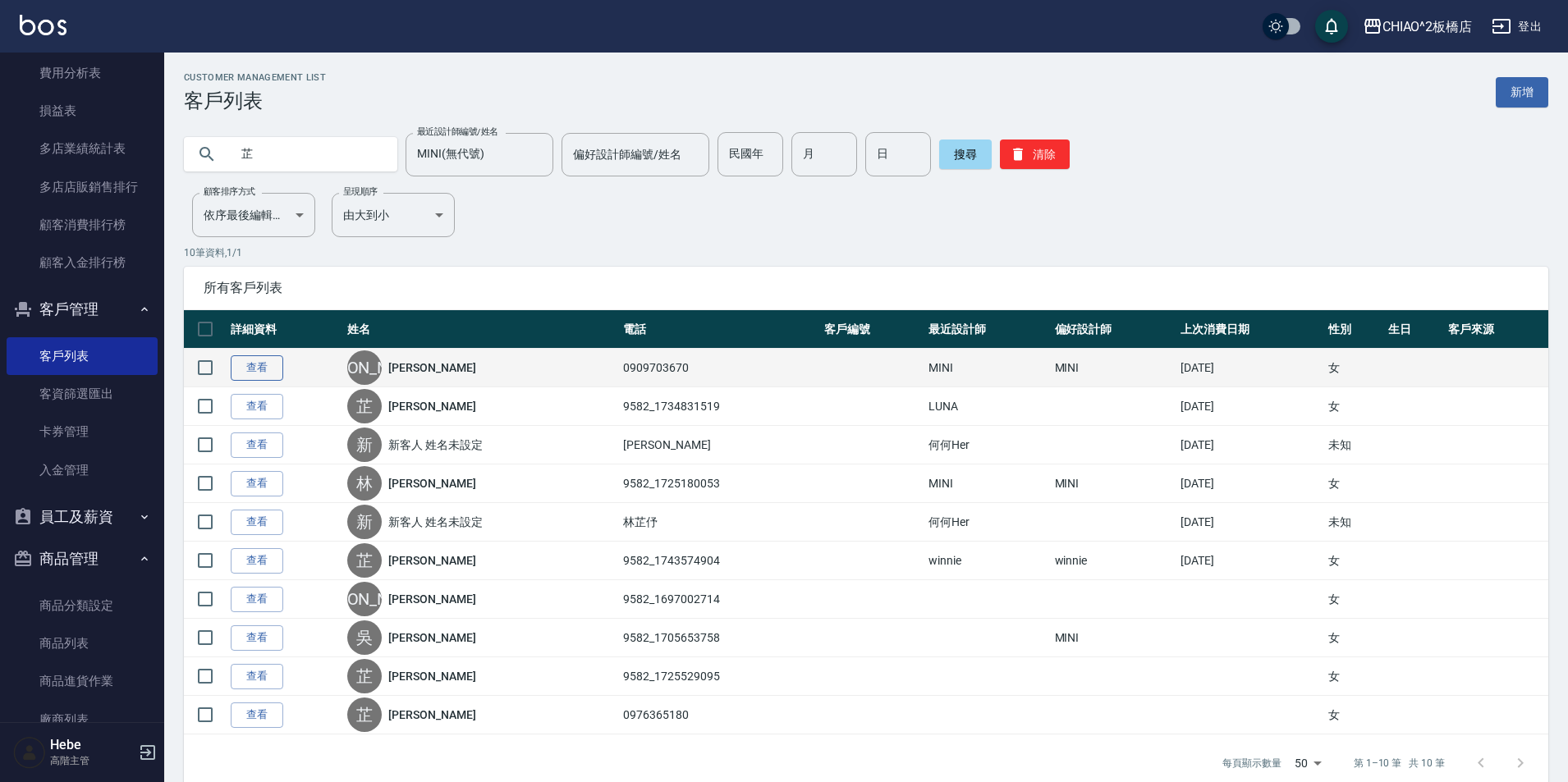
click at [248, 372] on link "查看" at bounding box center [256, 368] width 52 height 26
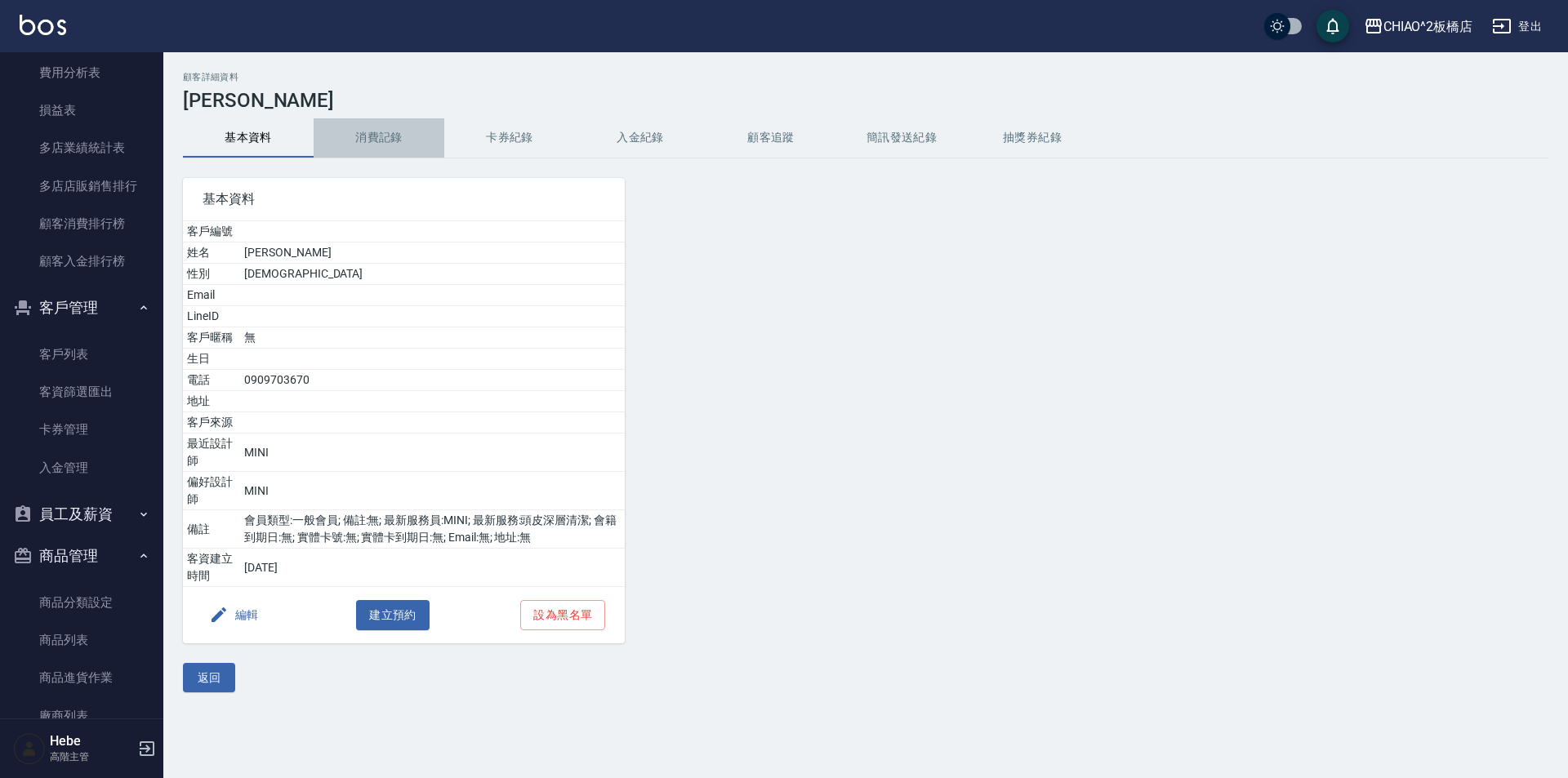
click at [408, 147] on button "消費記錄" at bounding box center [379, 138] width 131 height 39
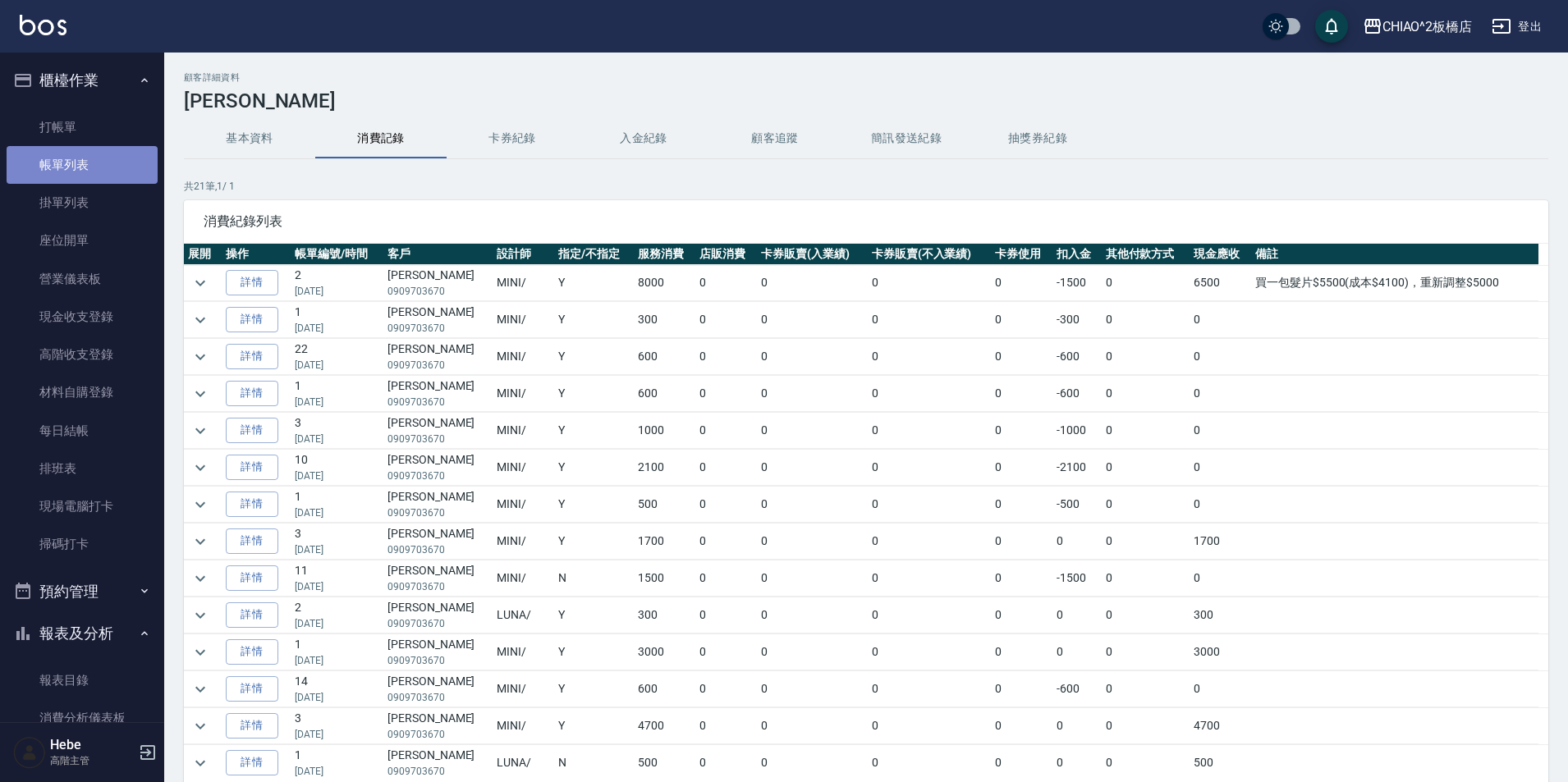
click at [100, 158] on link "帳單列表" at bounding box center [82, 165] width 151 height 37
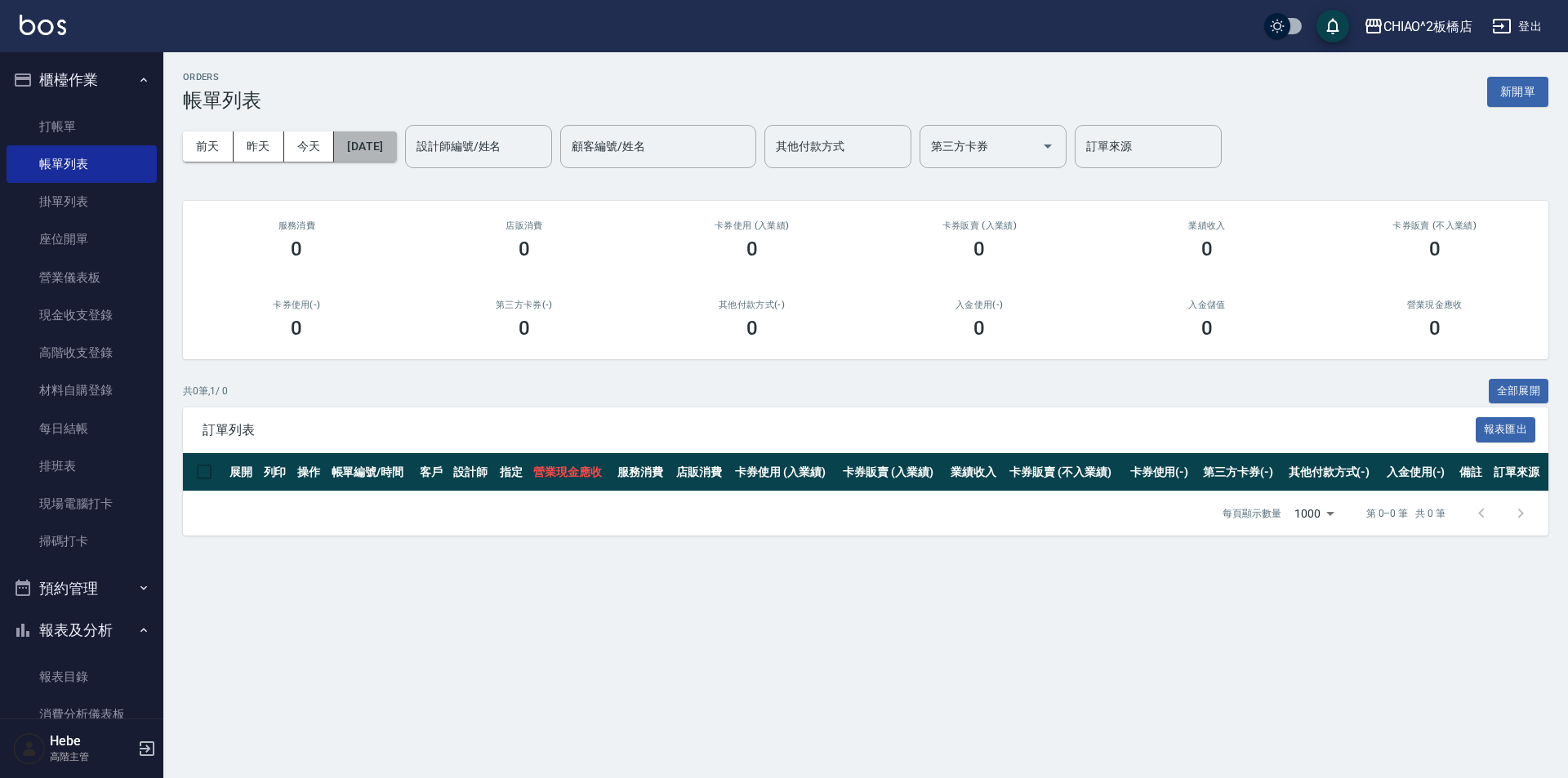
click at [378, 148] on button "[DATE]" at bounding box center [364, 146] width 62 height 30
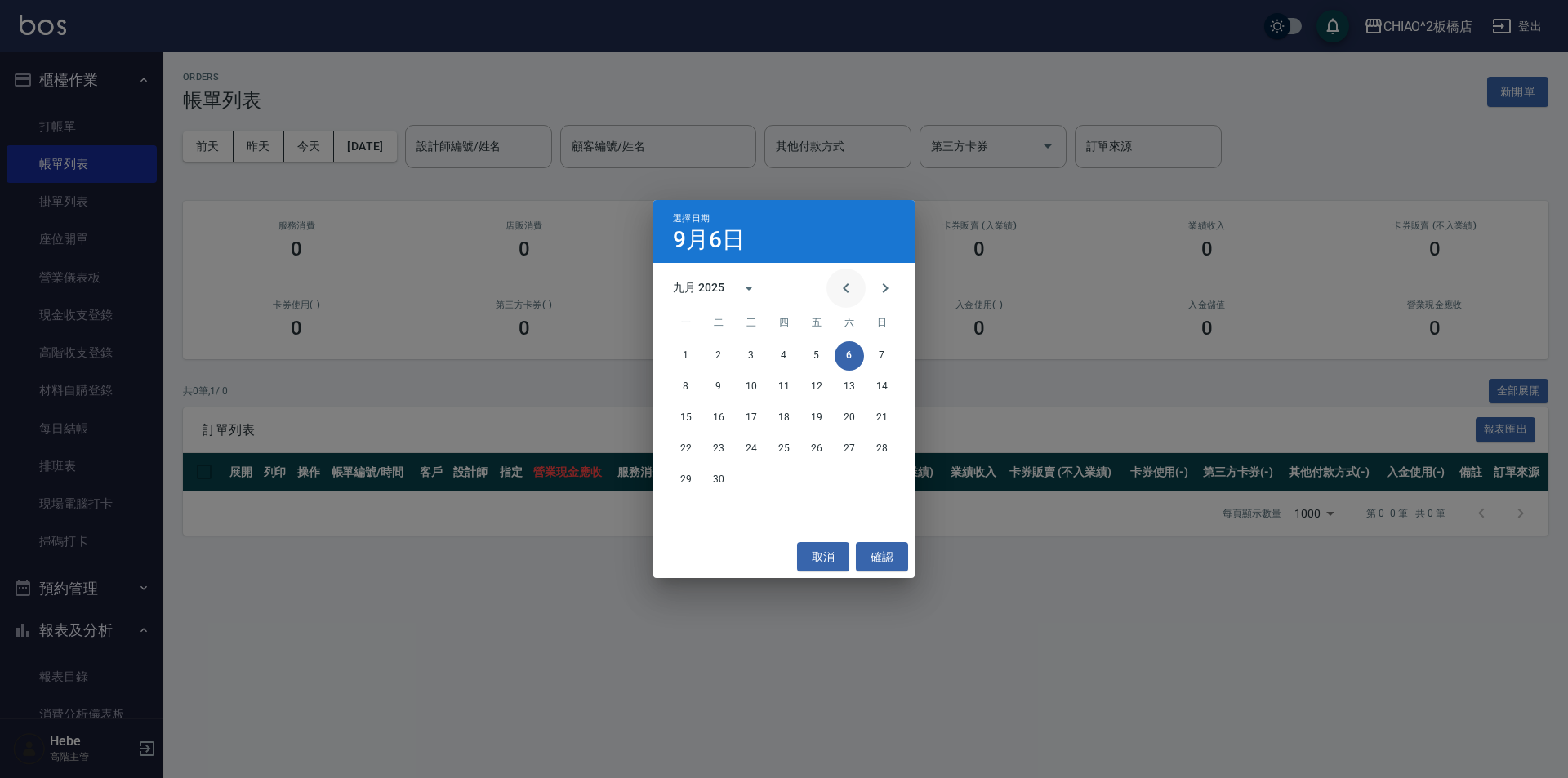
click at [856, 289] on button "Previous month" at bounding box center [846, 288] width 39 height 39
click at [690, 453] on button "18" at bounding box center [686, 449] width 29 height 29
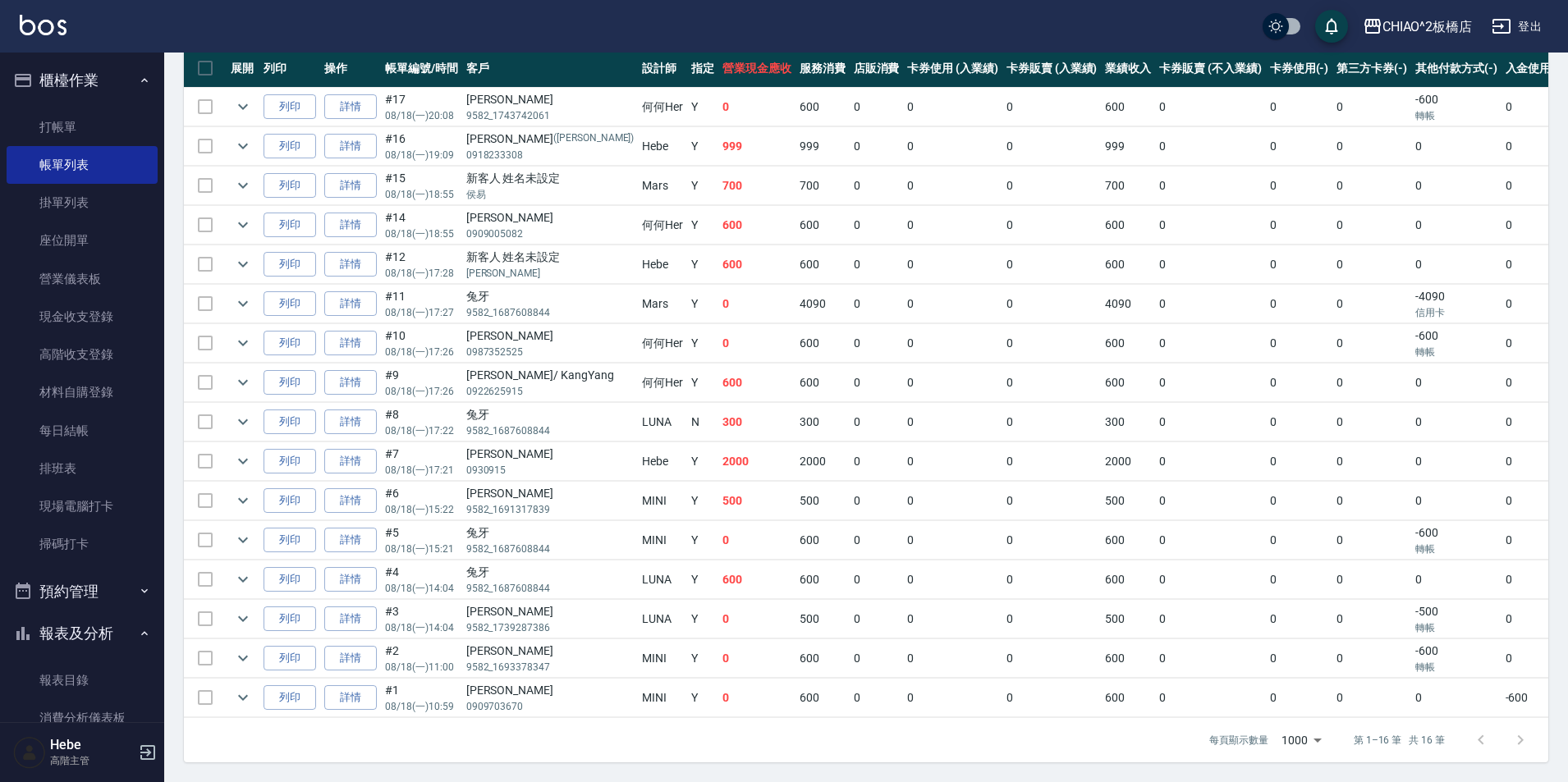
scroll to position [418, 0]
click at [203, 688] on td at bounding box center [204, 697] width 42 height 38
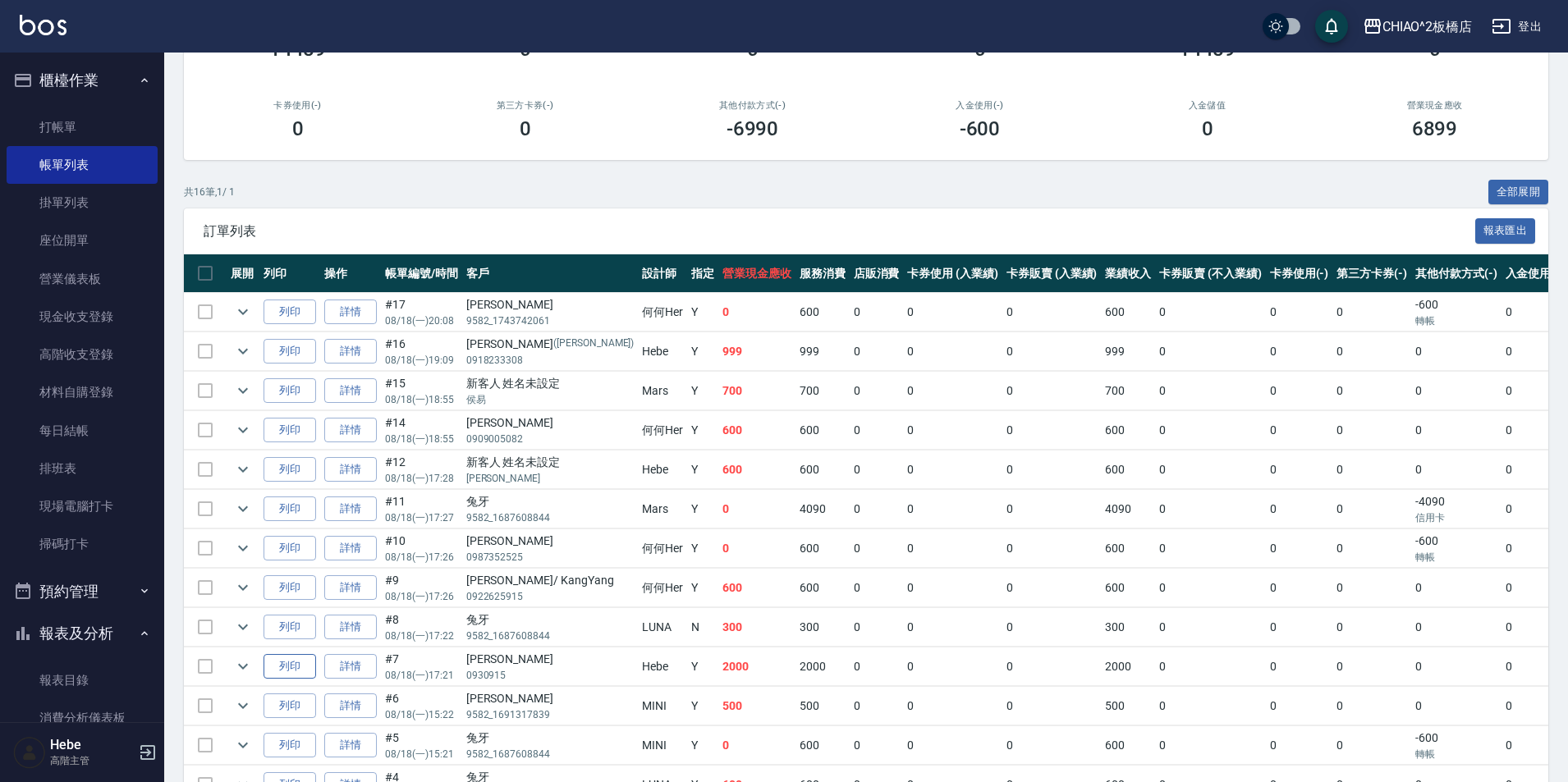
scroll to position [0, 0]
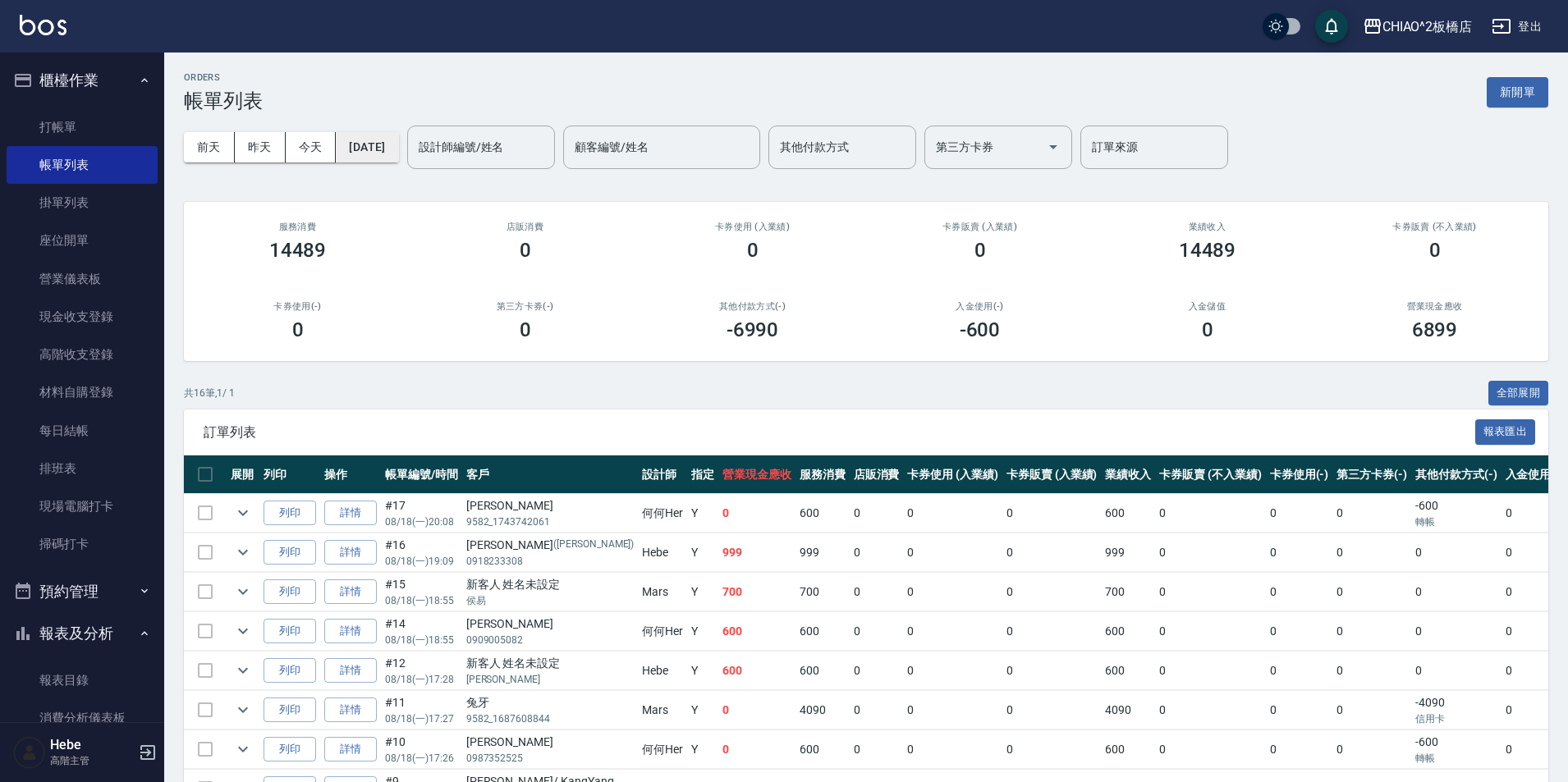
click at [365, 143] on button "[DATE]" at bounding box center [366, 147] width 62 height 31
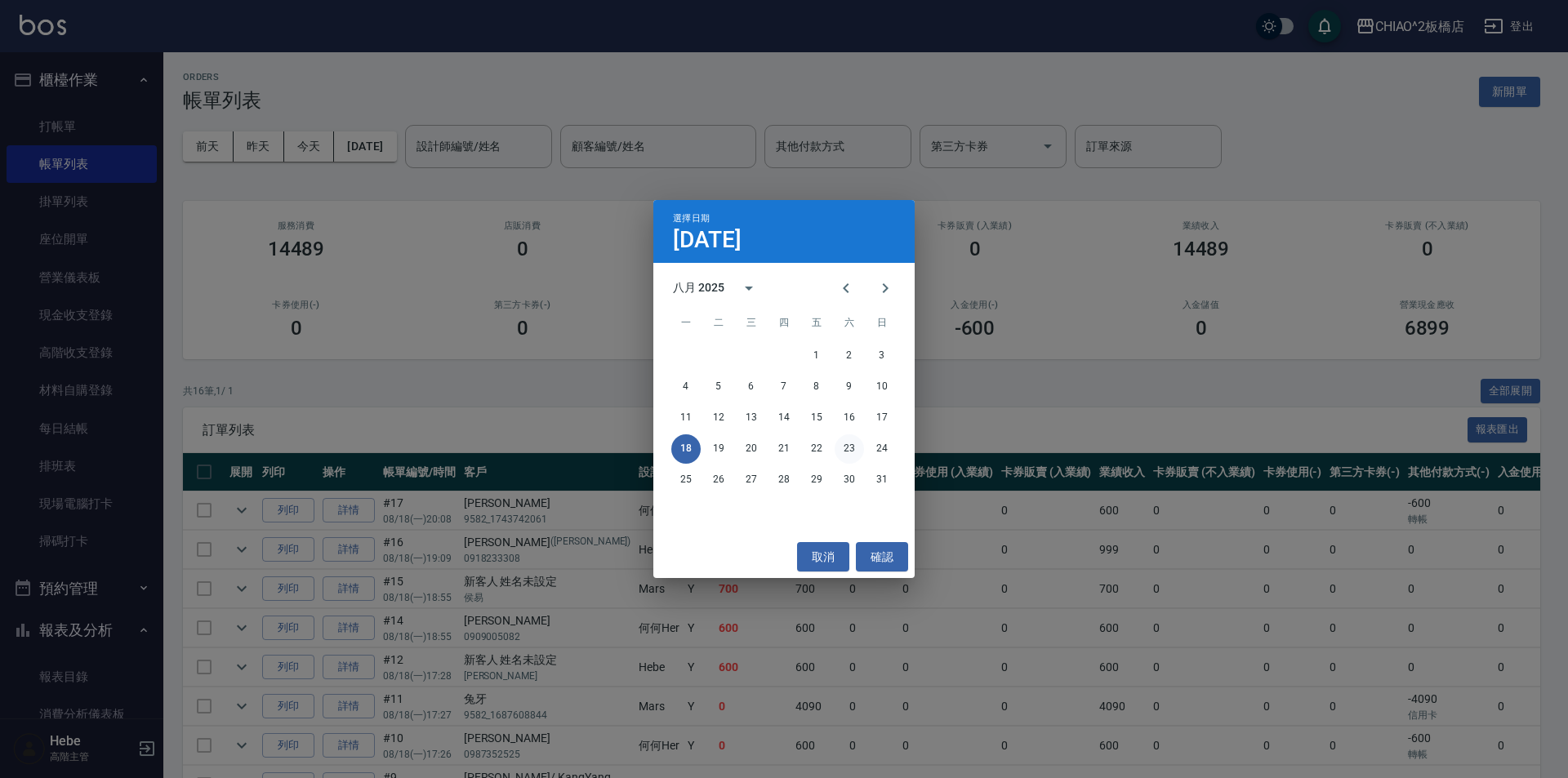
click at [850, 450] on button "23" at bounding box center [850, 449] width 29 height 29
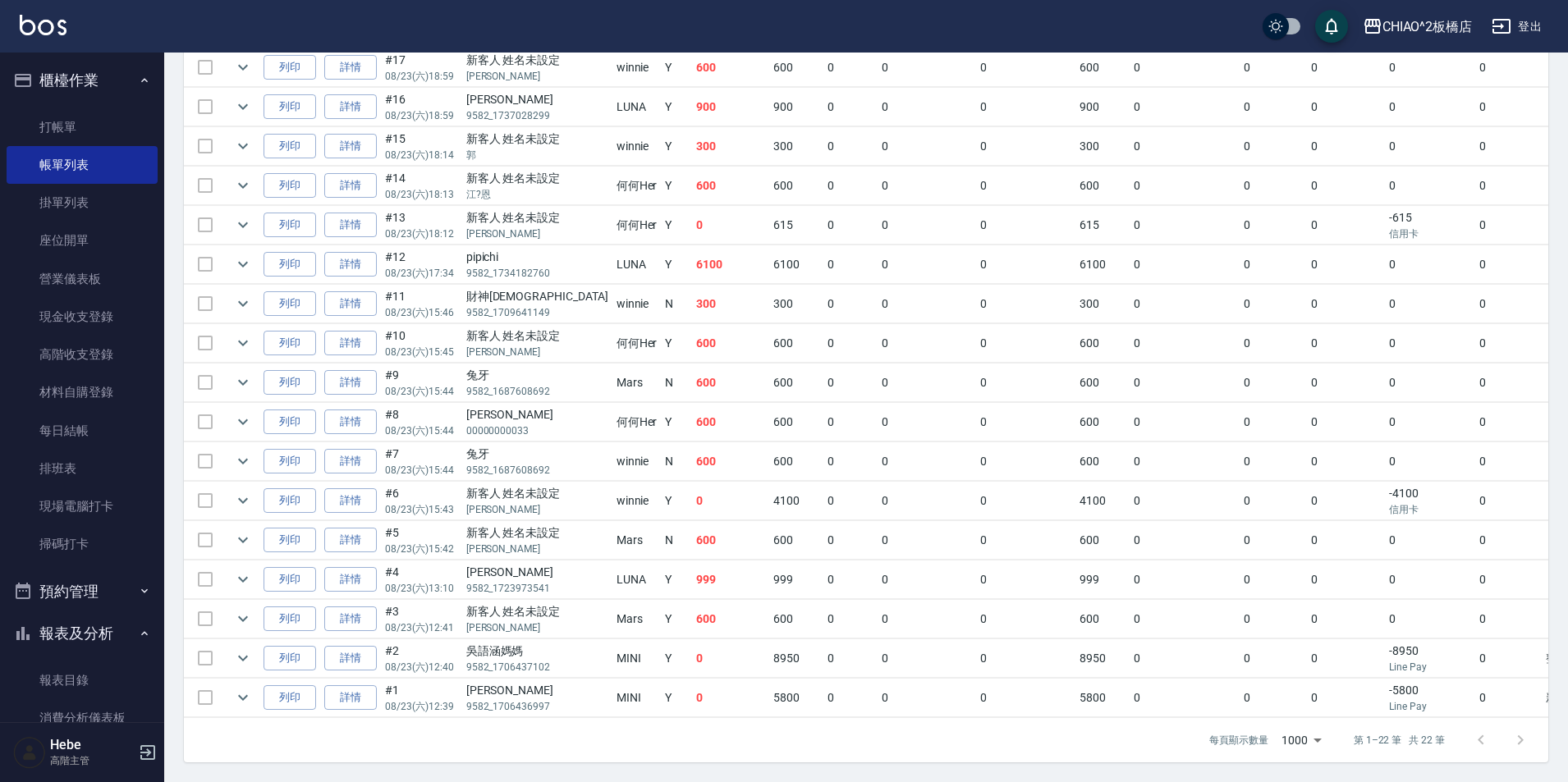
scroll to position [655, 0]
click at [213, 683] on td at bounding box center [204, 697] width 42 height 38
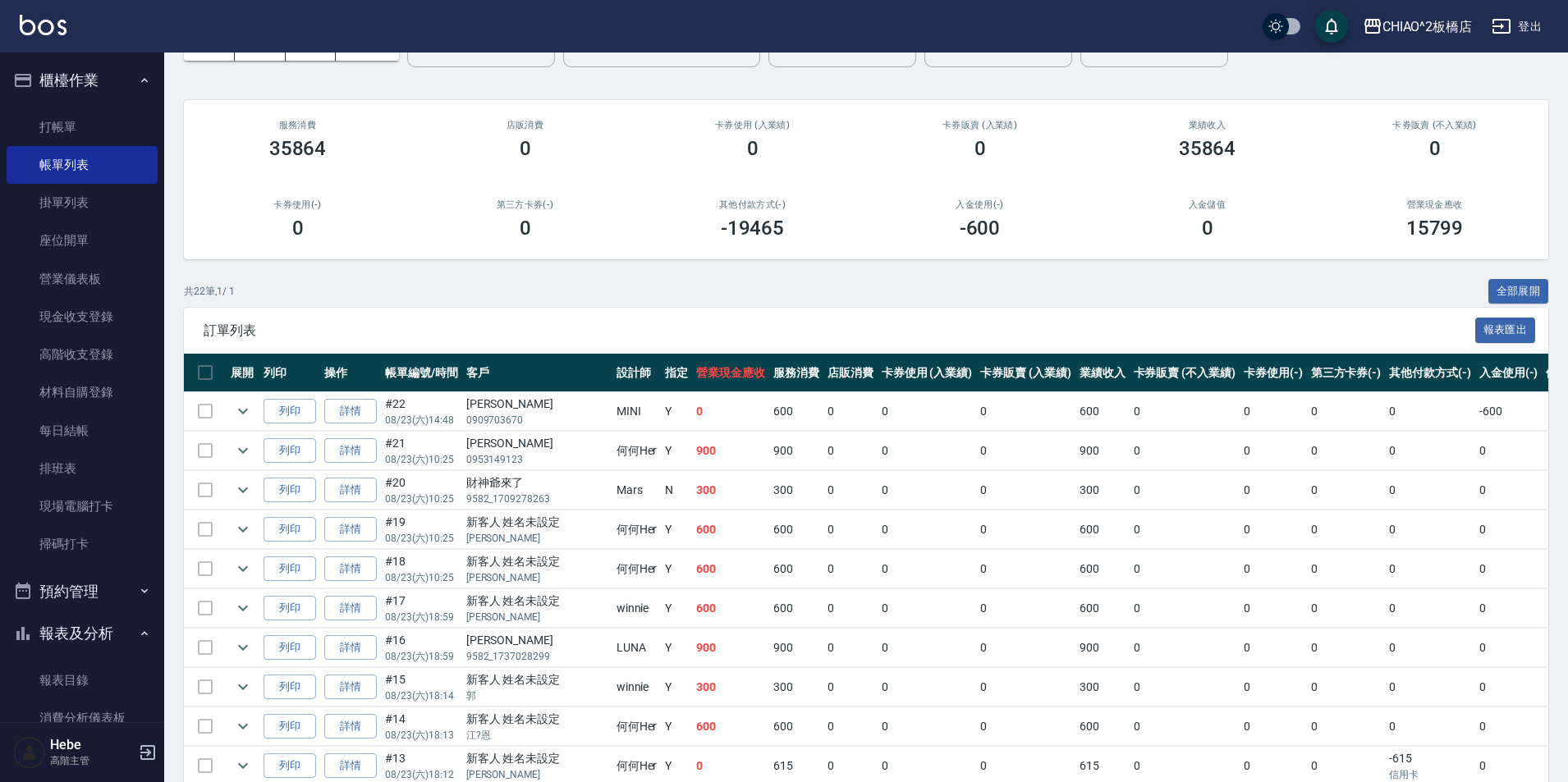
scroll to position [0, 0]
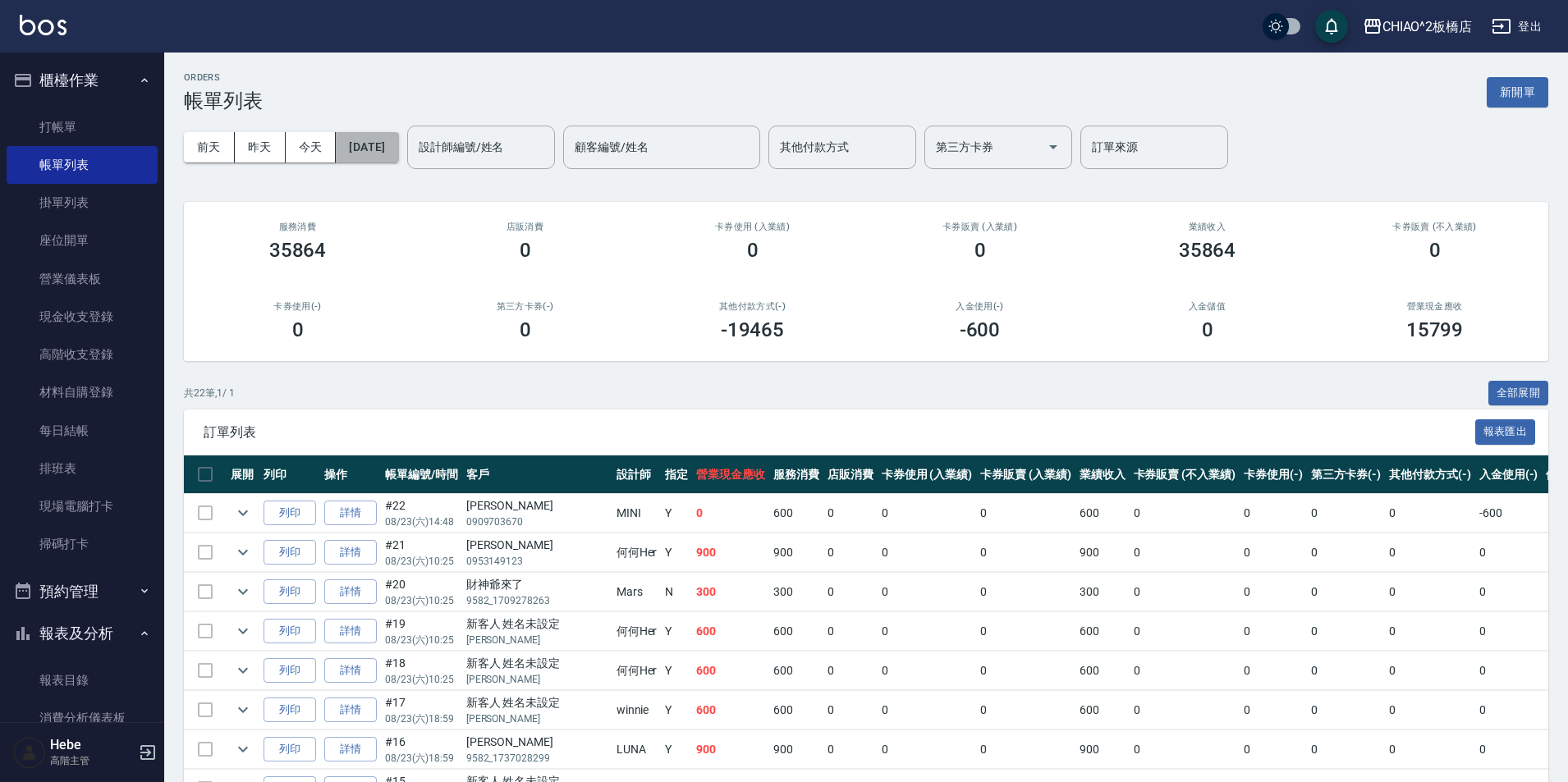
click at [380, 148] on button "[DATE]" at bounding box center [366, 147] width 62 height 31
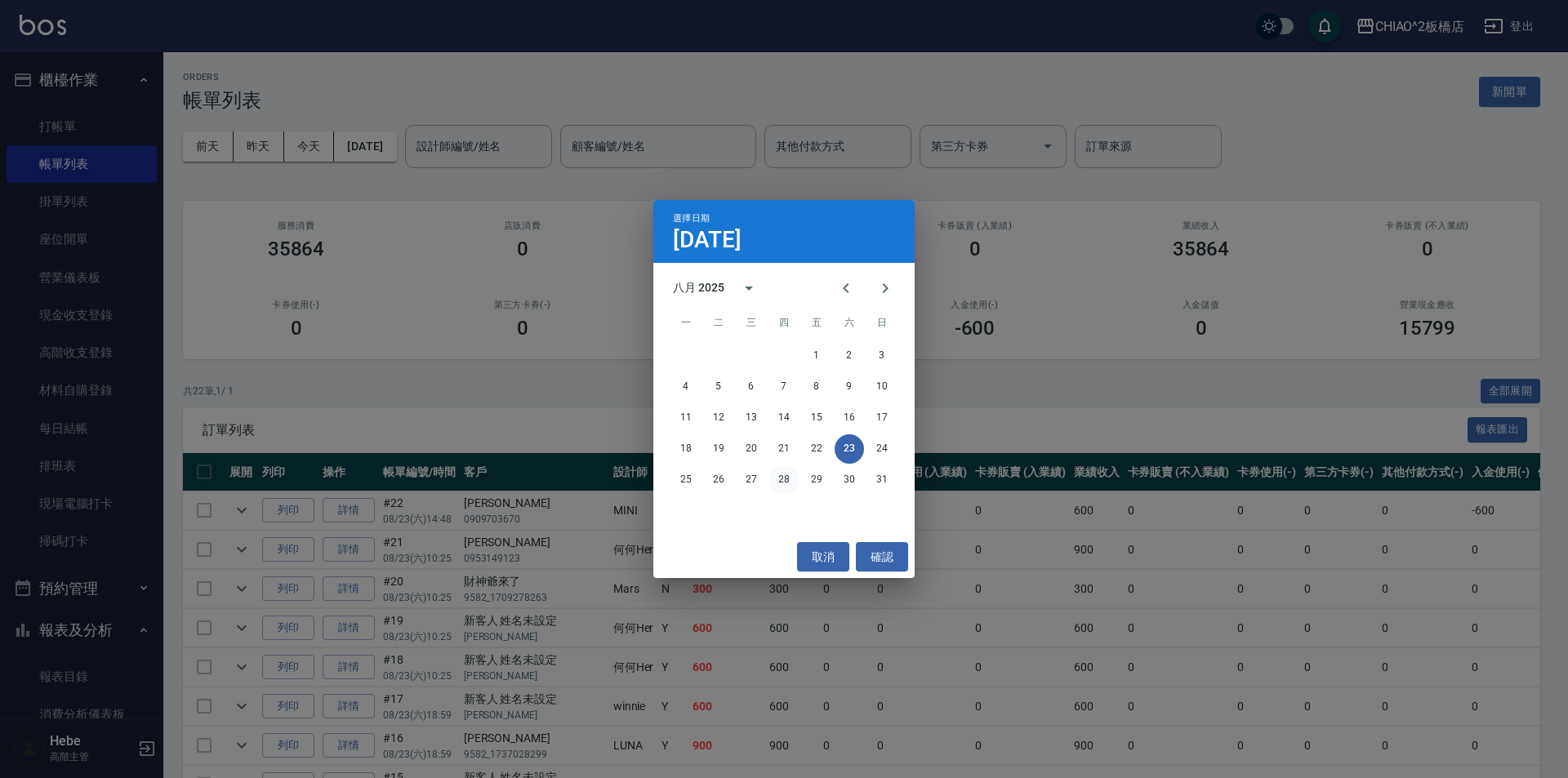
click at [783, 479] on button "28" at bounding box center [784, 480] width 29 height 29
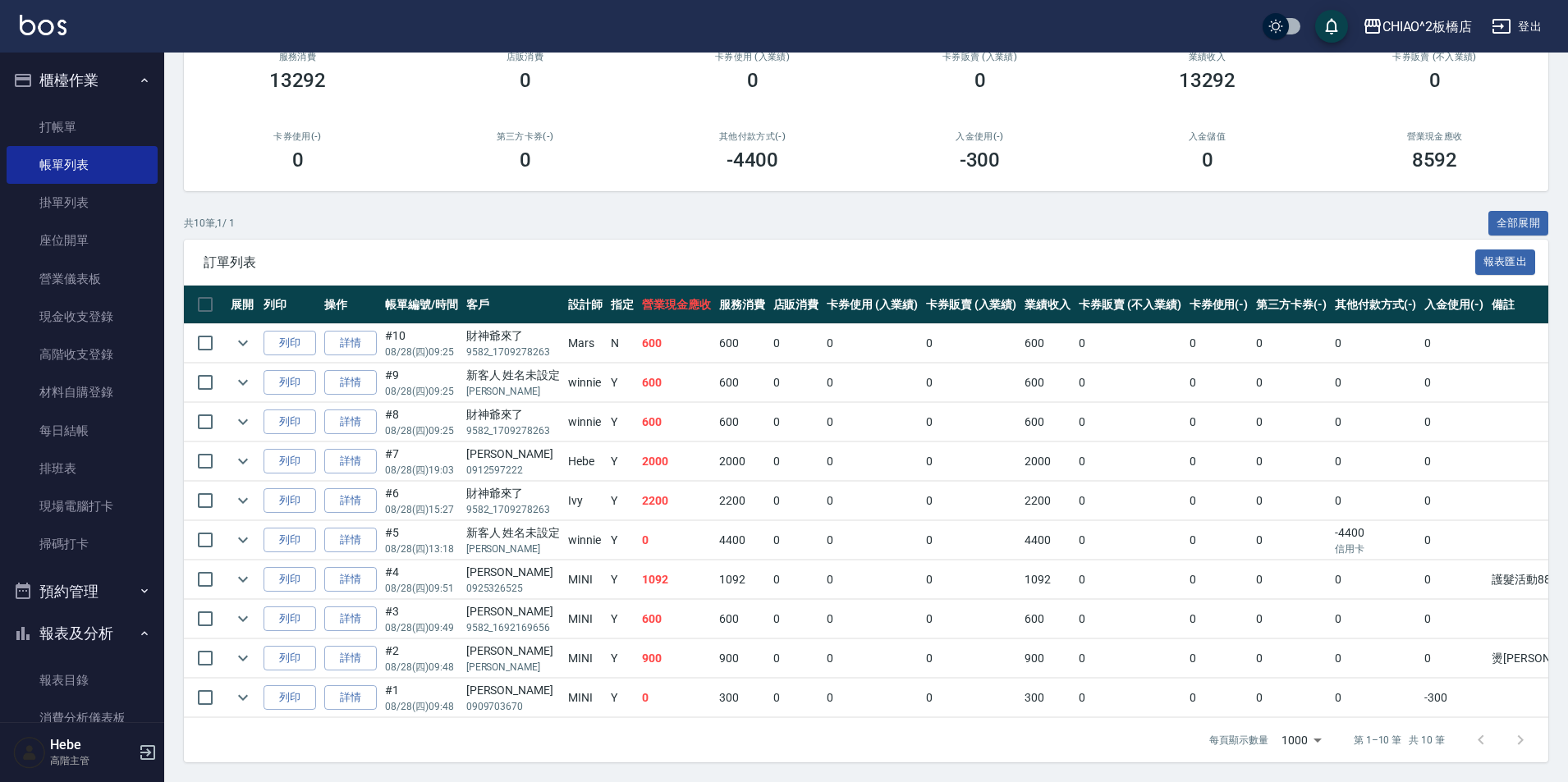
scroll to position [182, 0]
click at [201, 686] on input "checkbox" at bounding box center [205, 697] width 35 height 35
checkbox input "true"
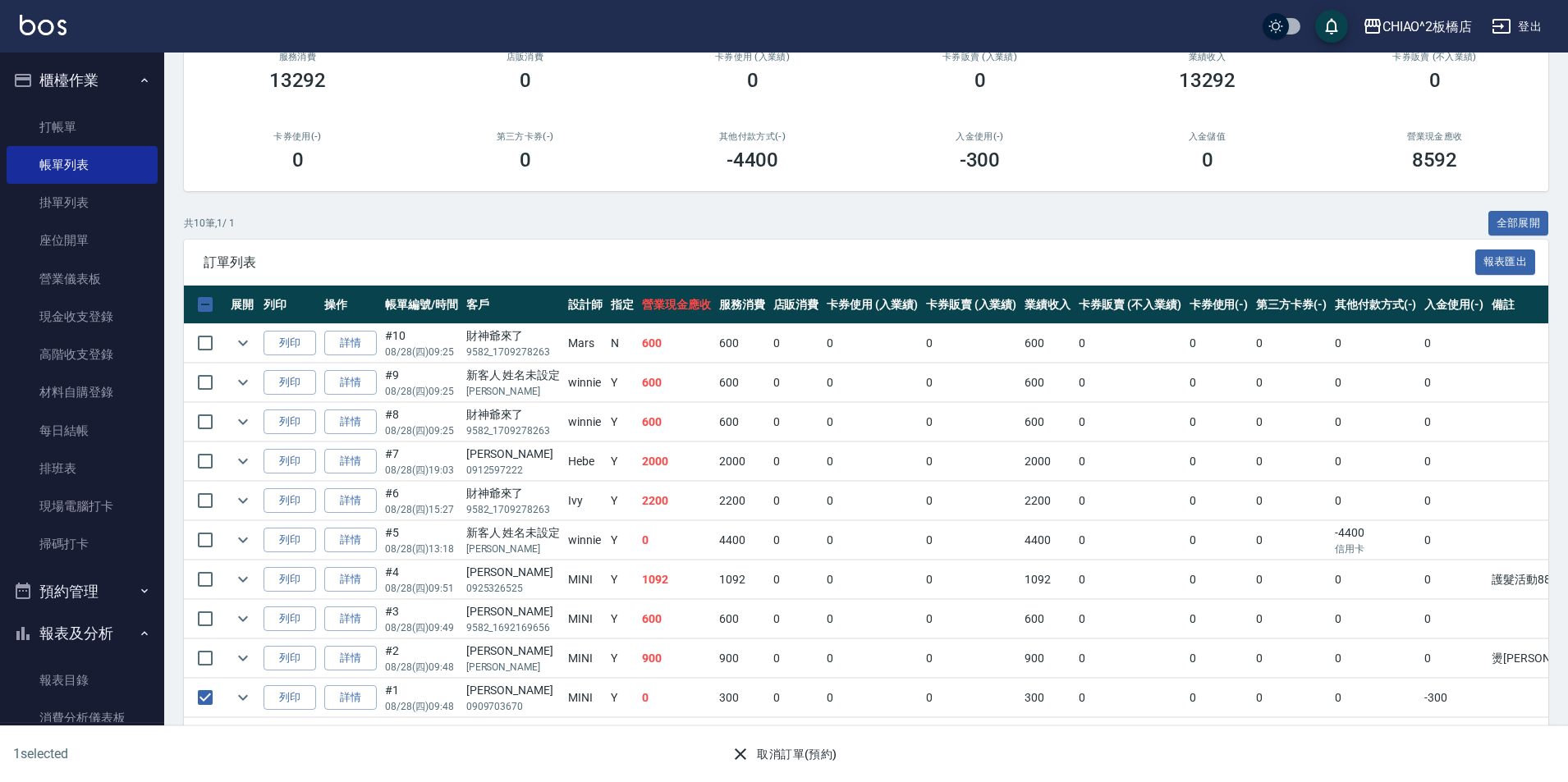
click at [734, 747] on icon "button" at bounding box center [741, 754] width 20 height 20
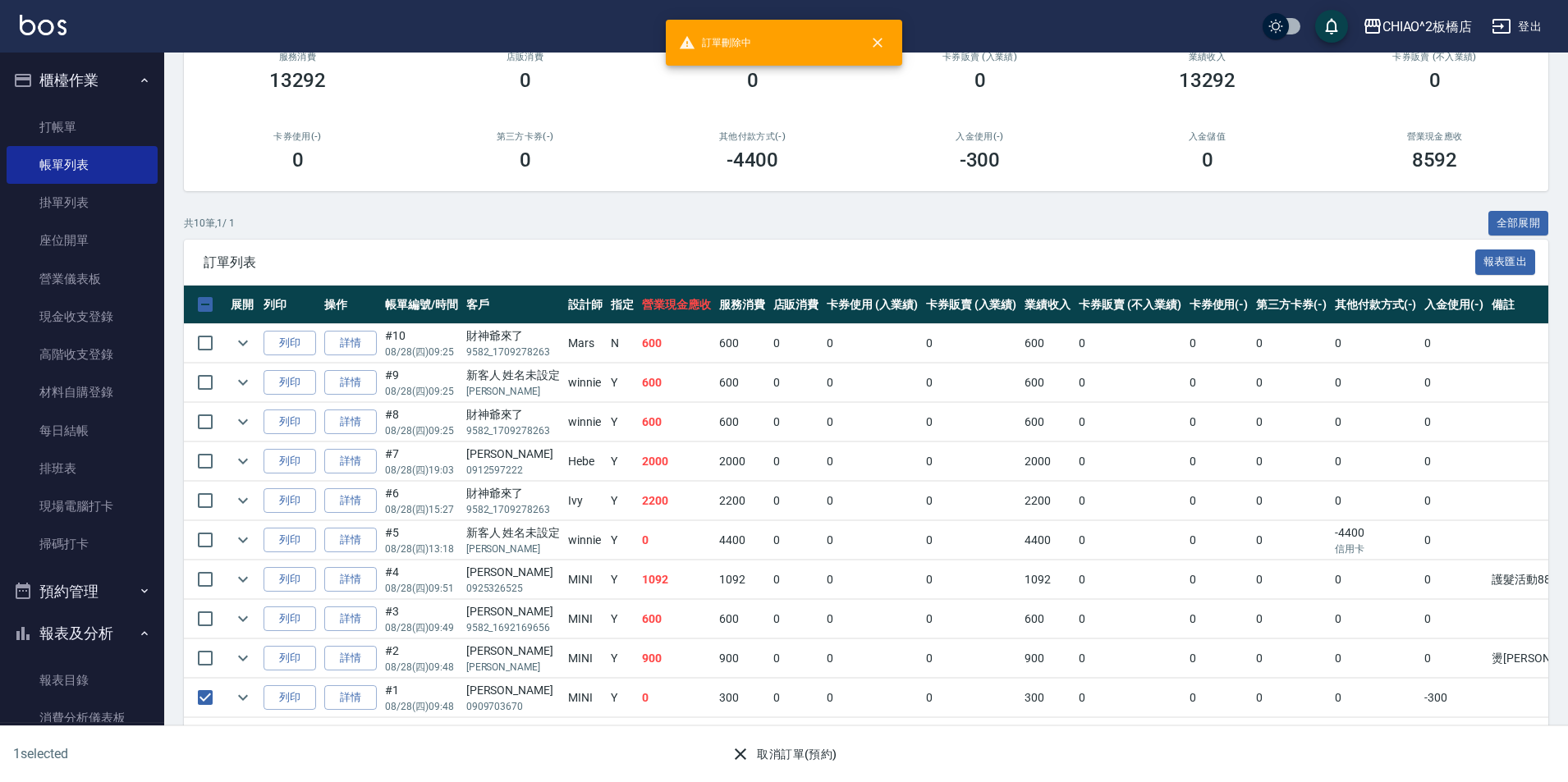
scroll to position [0, 0]
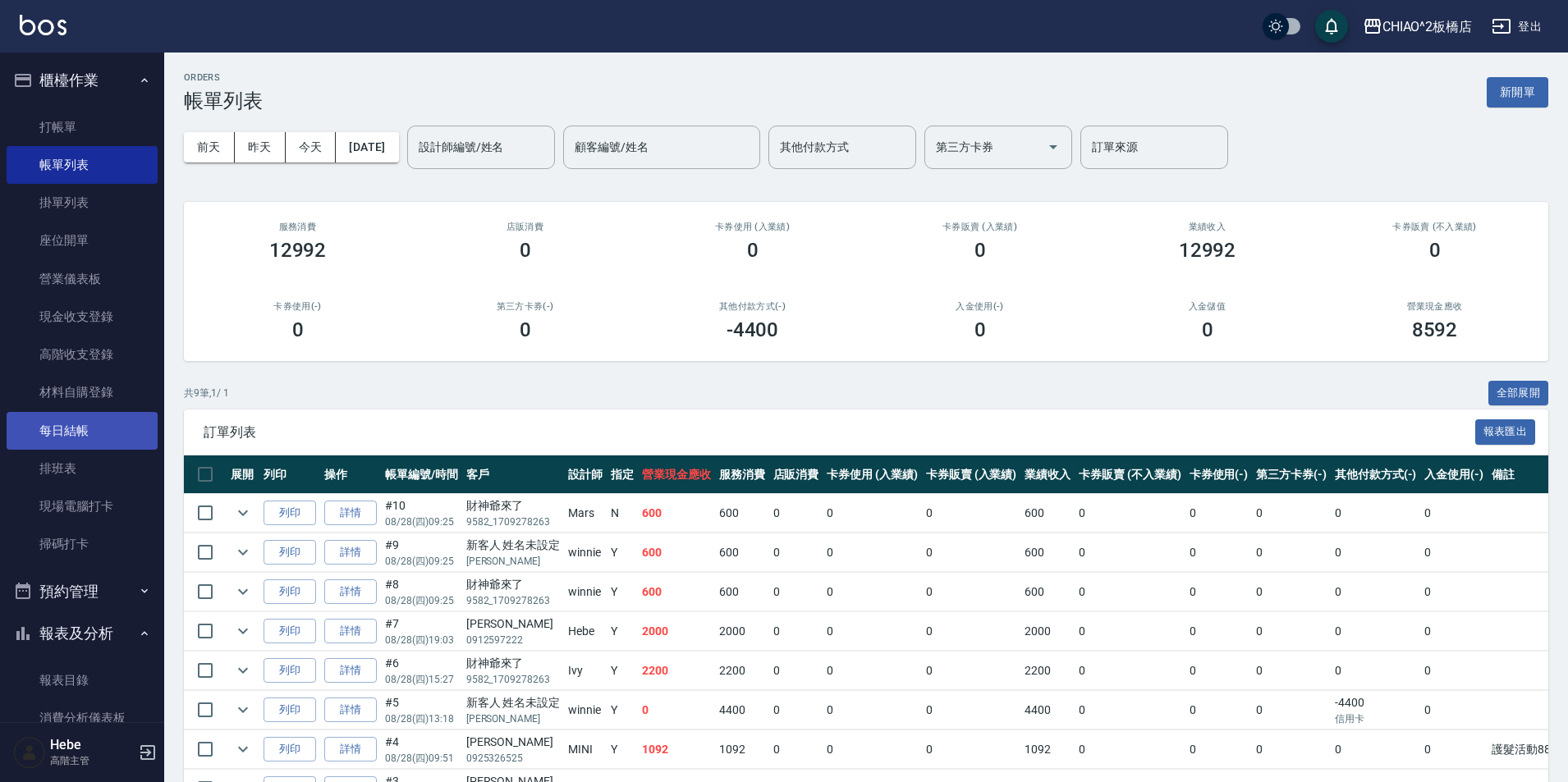
click at [80, 432] on link "每日結帳" at bounding box center [82, 431] width 151 height 37
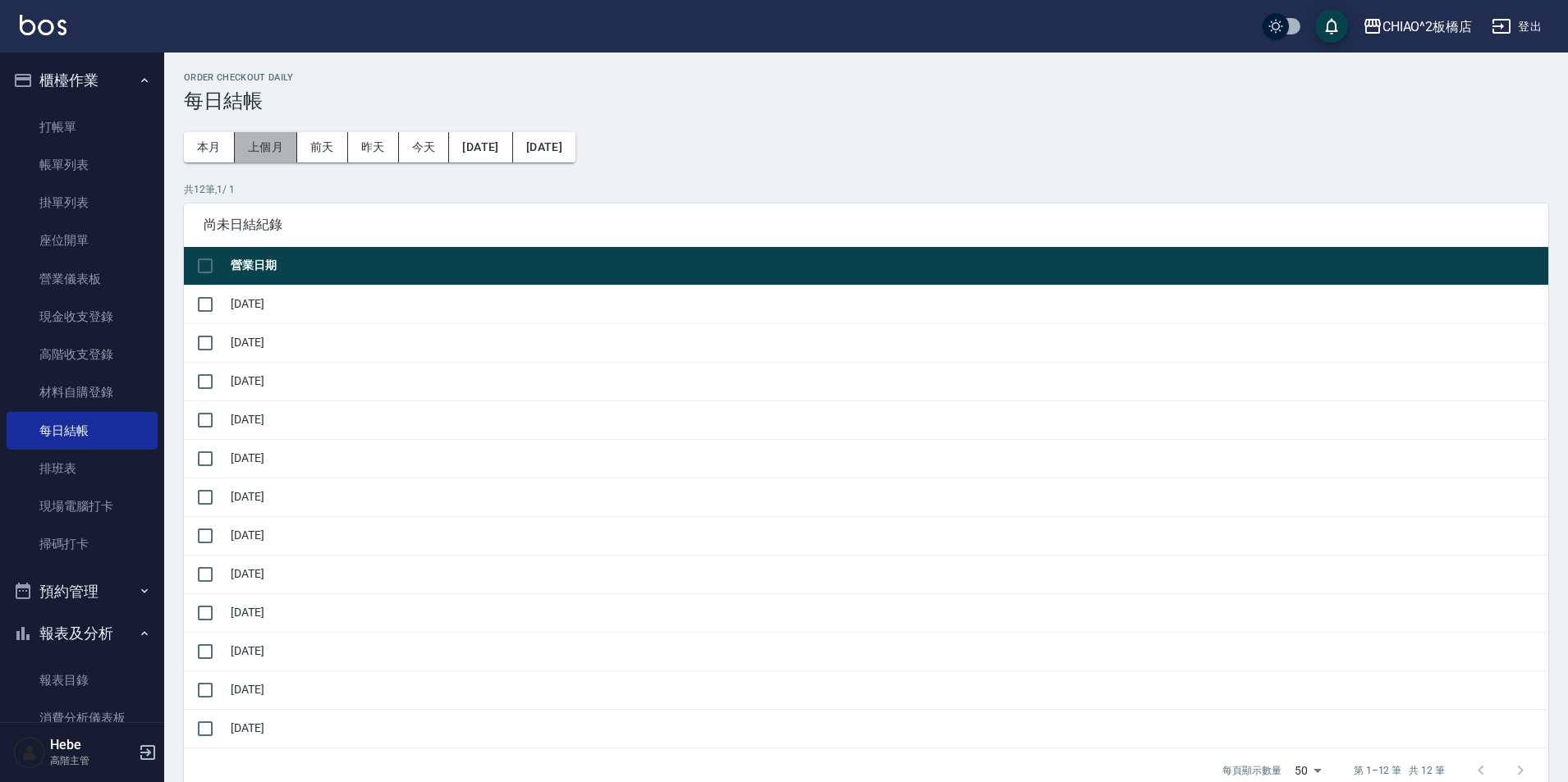
click at [267, 154] on button "上個月" at bounding box center [265, 147] width 62 height 31
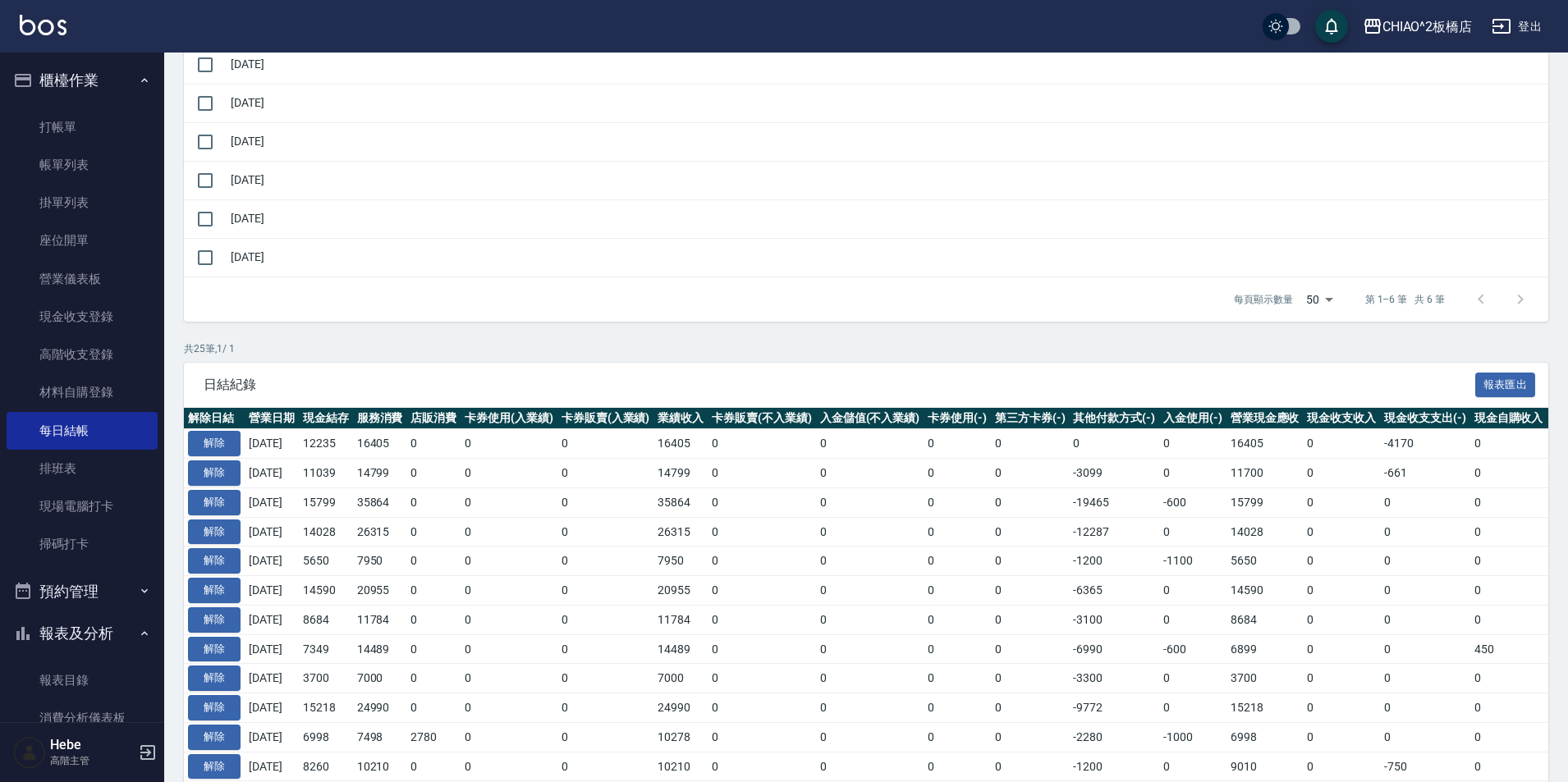
scroll to position [247, 0]
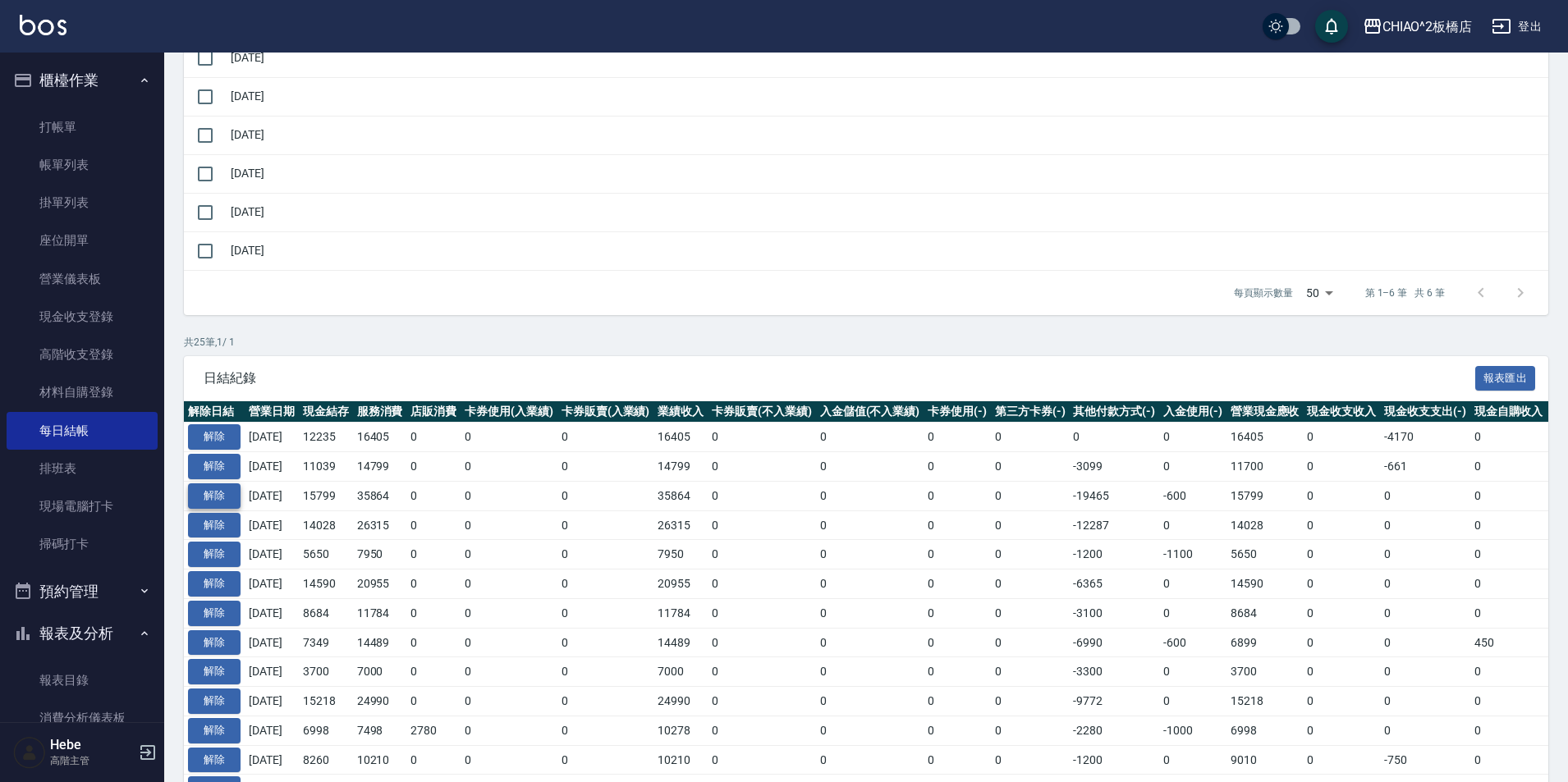
click at [217, 497] on button "解除" at bounding box center [214, 496] width 52 height 26
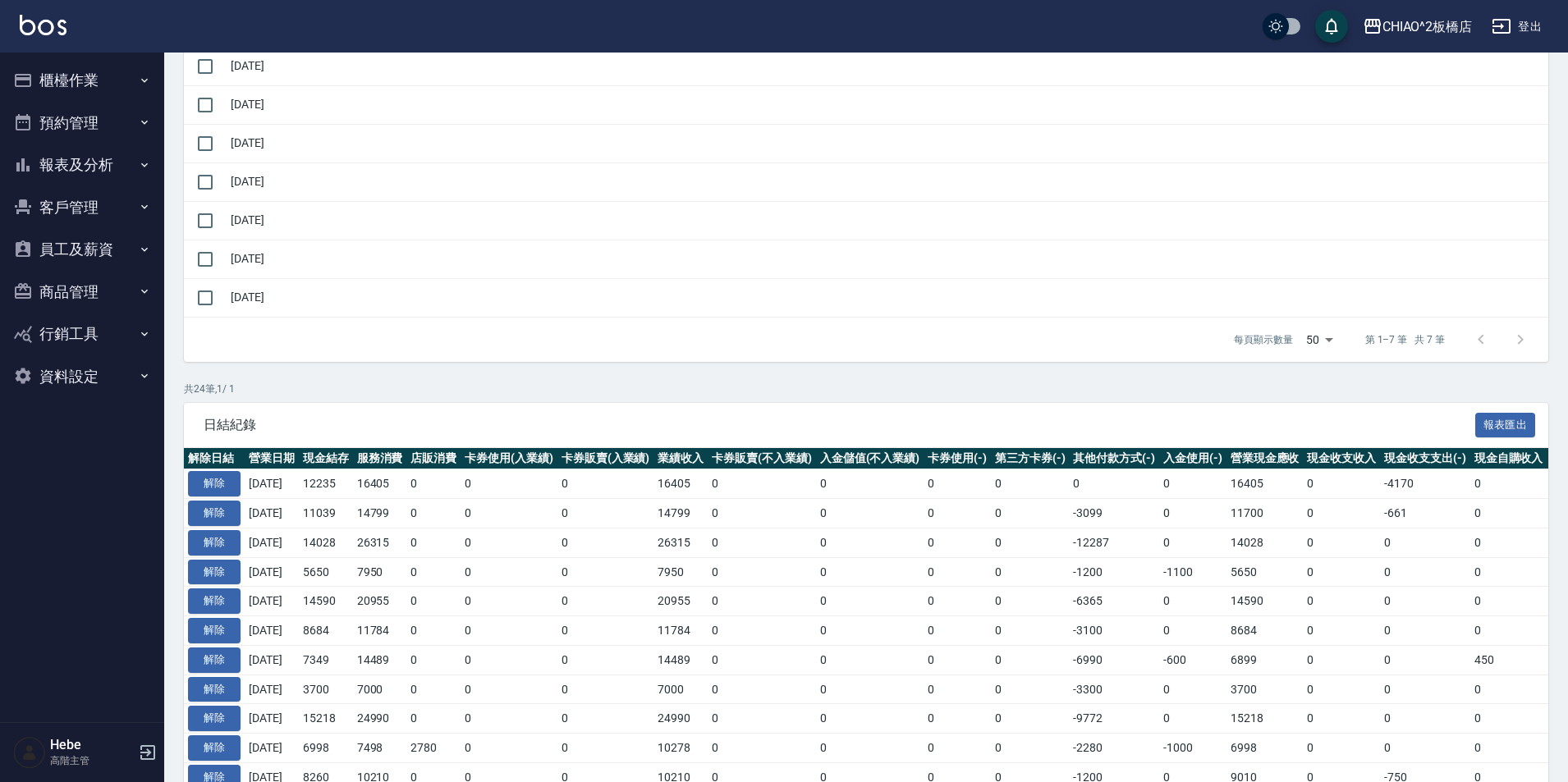
scroll to position [247, 0]
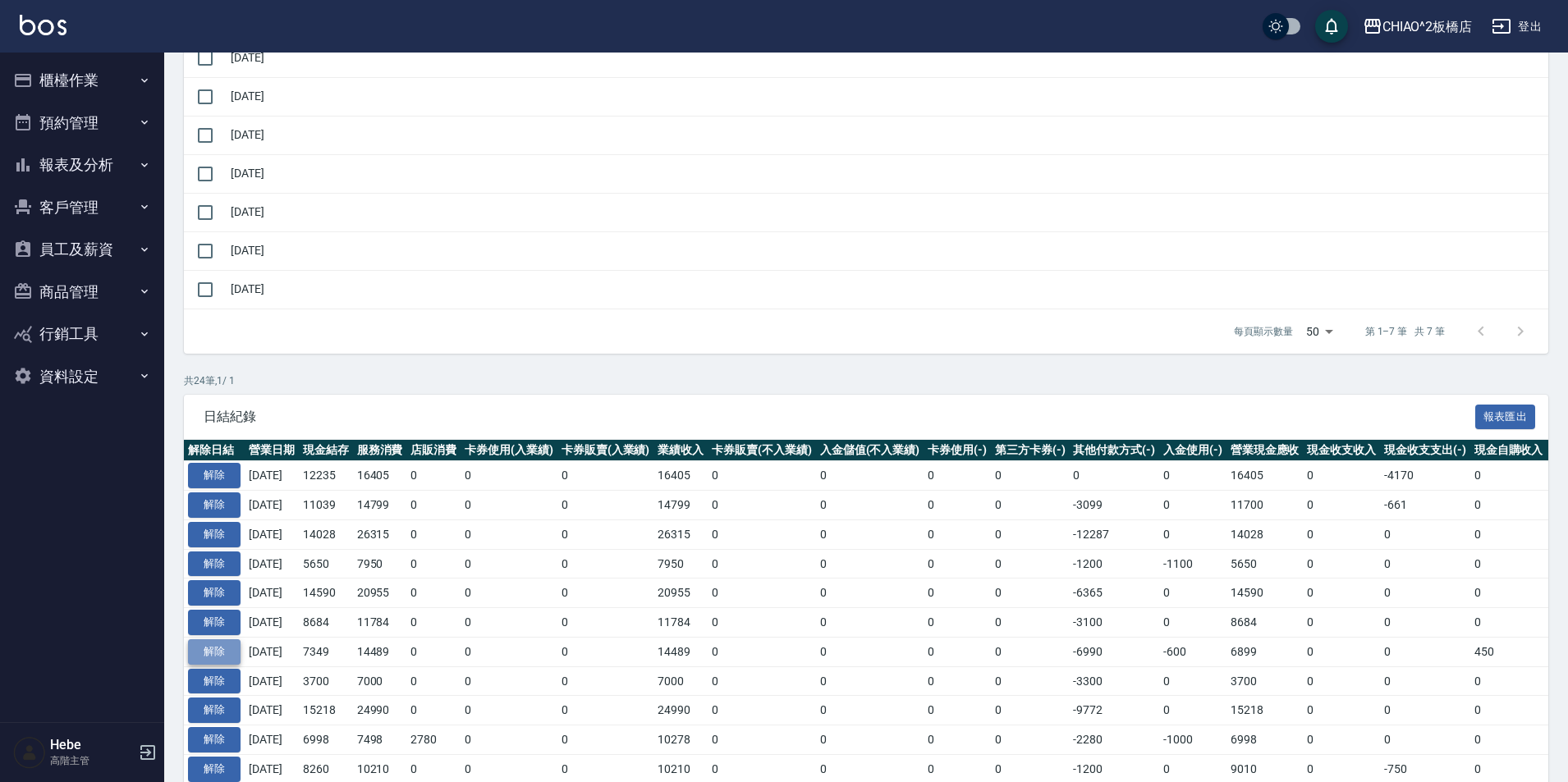
click at [212, 653] on button "解除" at bounding box center [214, 652] width 52 height 26
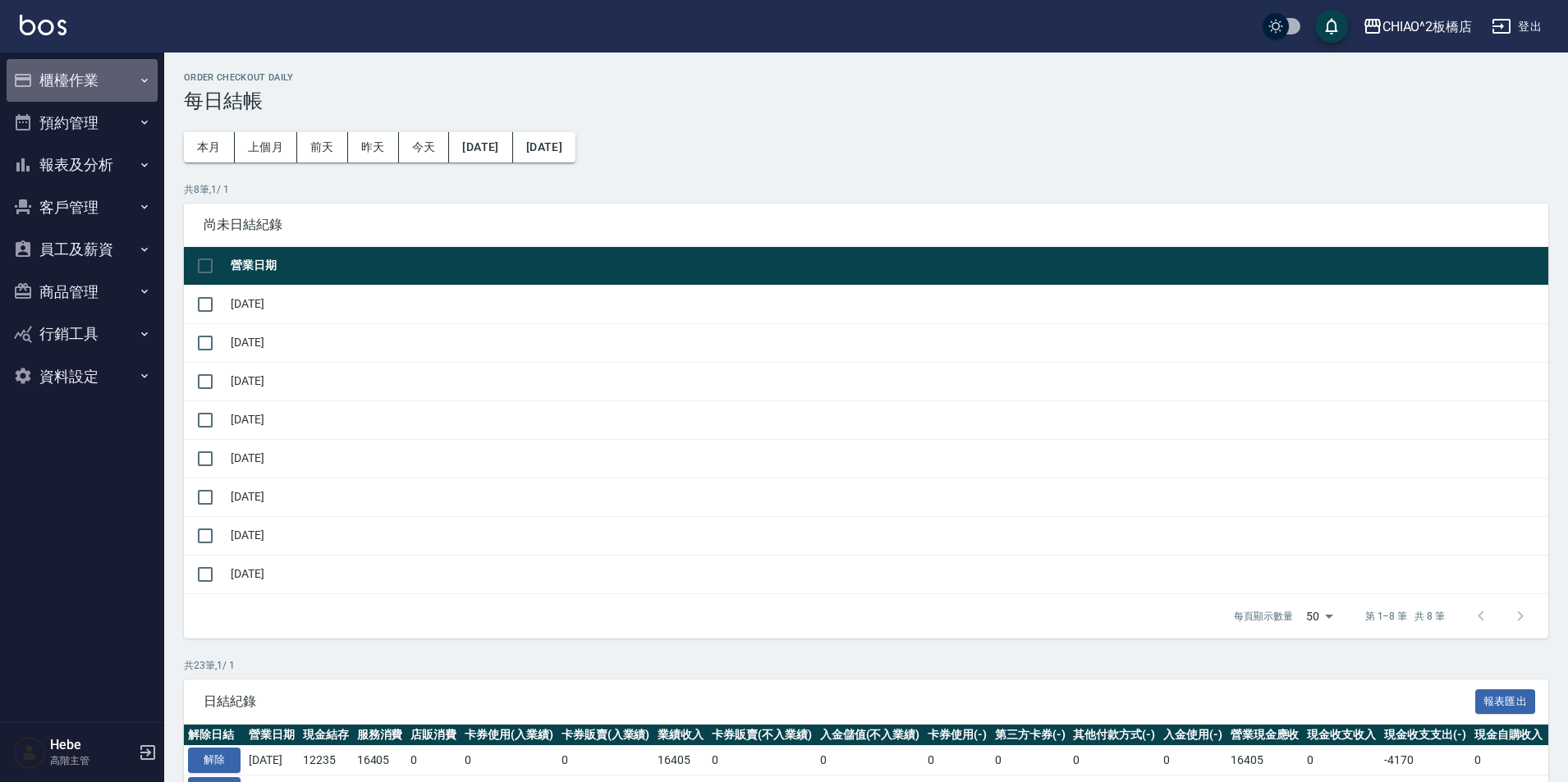
click at [78, 72] on button "櫃檯作業" at bounding box center [82, 80] width 151 height 42
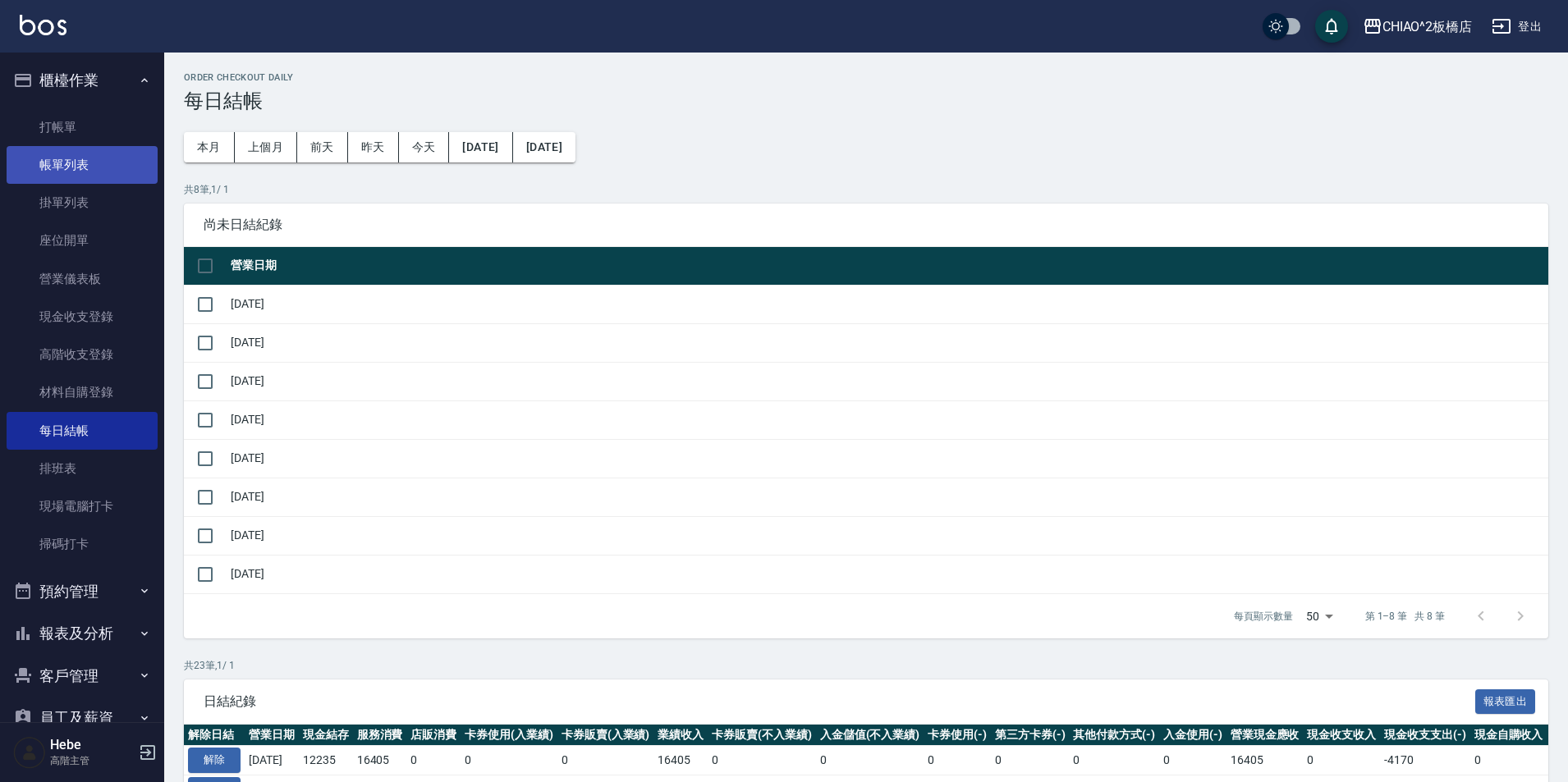
click at [92, 172] on link "帳單列表" at bounding box center [82, 165] width 151 height 37
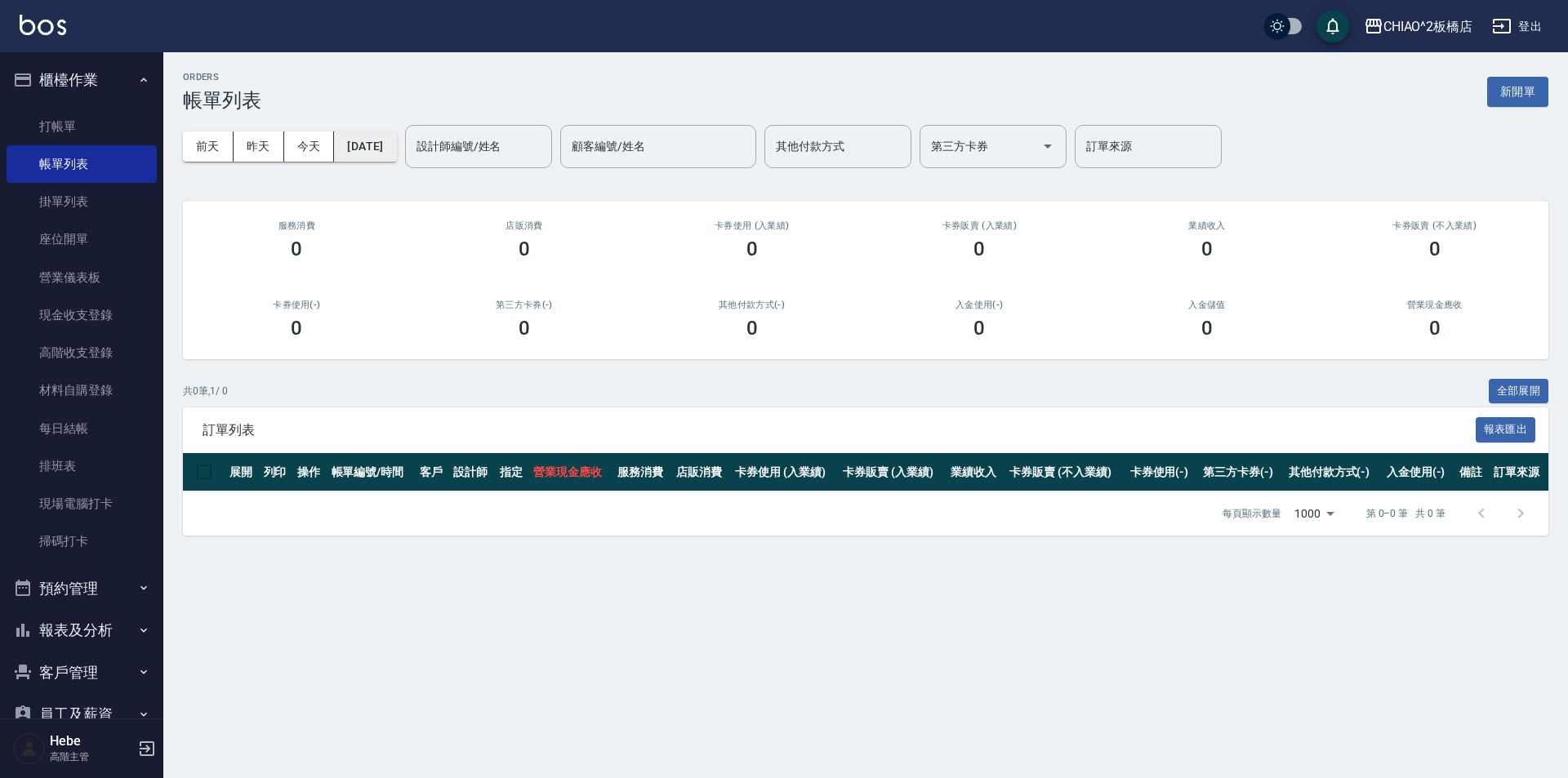
click at [381, 143] on button "[DATE]" at bounding box center [364, 146] width 62 height 30
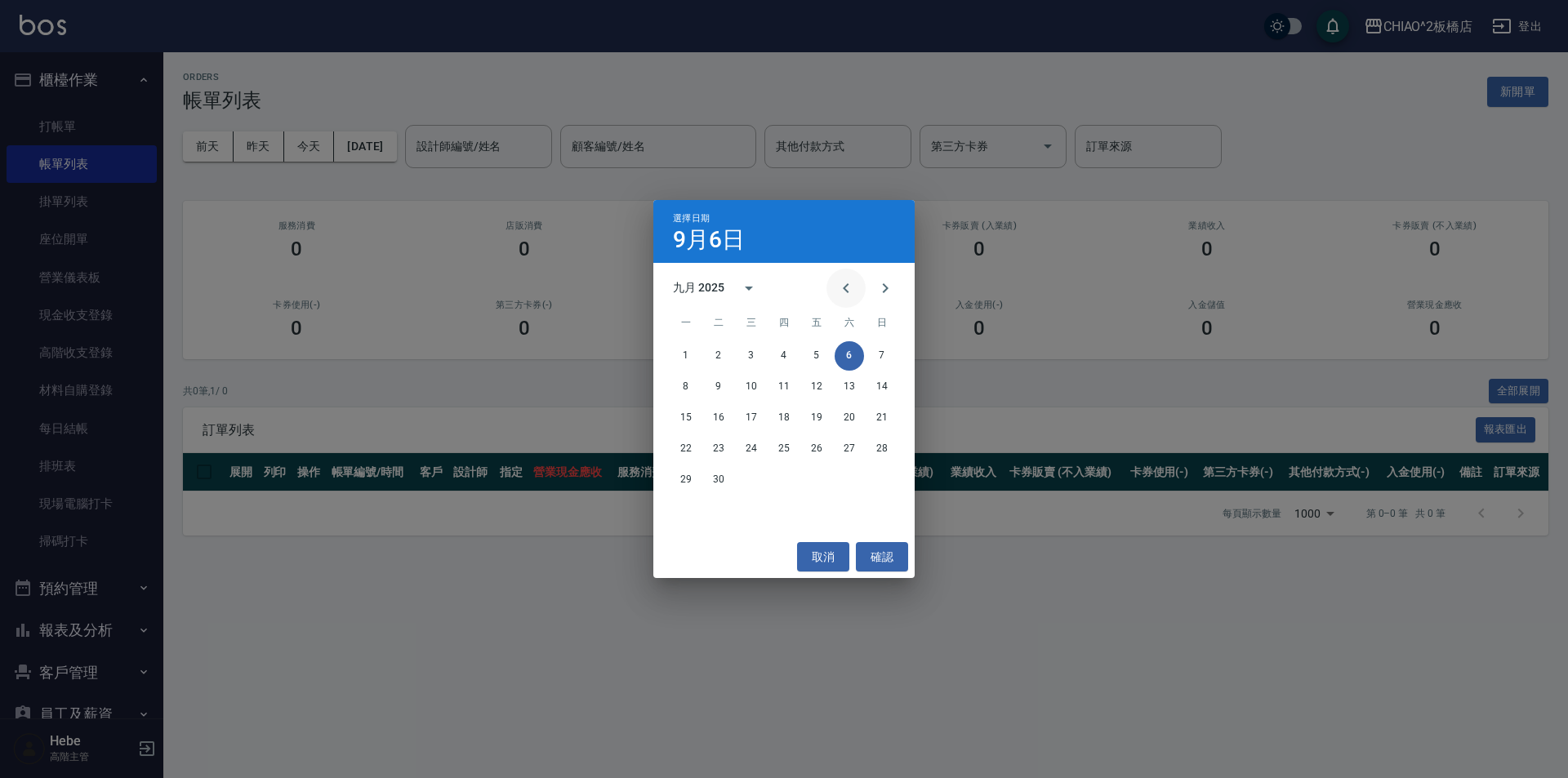
click at [850, 289] on icon "Previous month" at bounding box center [846, 288] width 20 height 20
click at [682, 450] on button "18" at bounding box center [686, 449] width 29 height 29
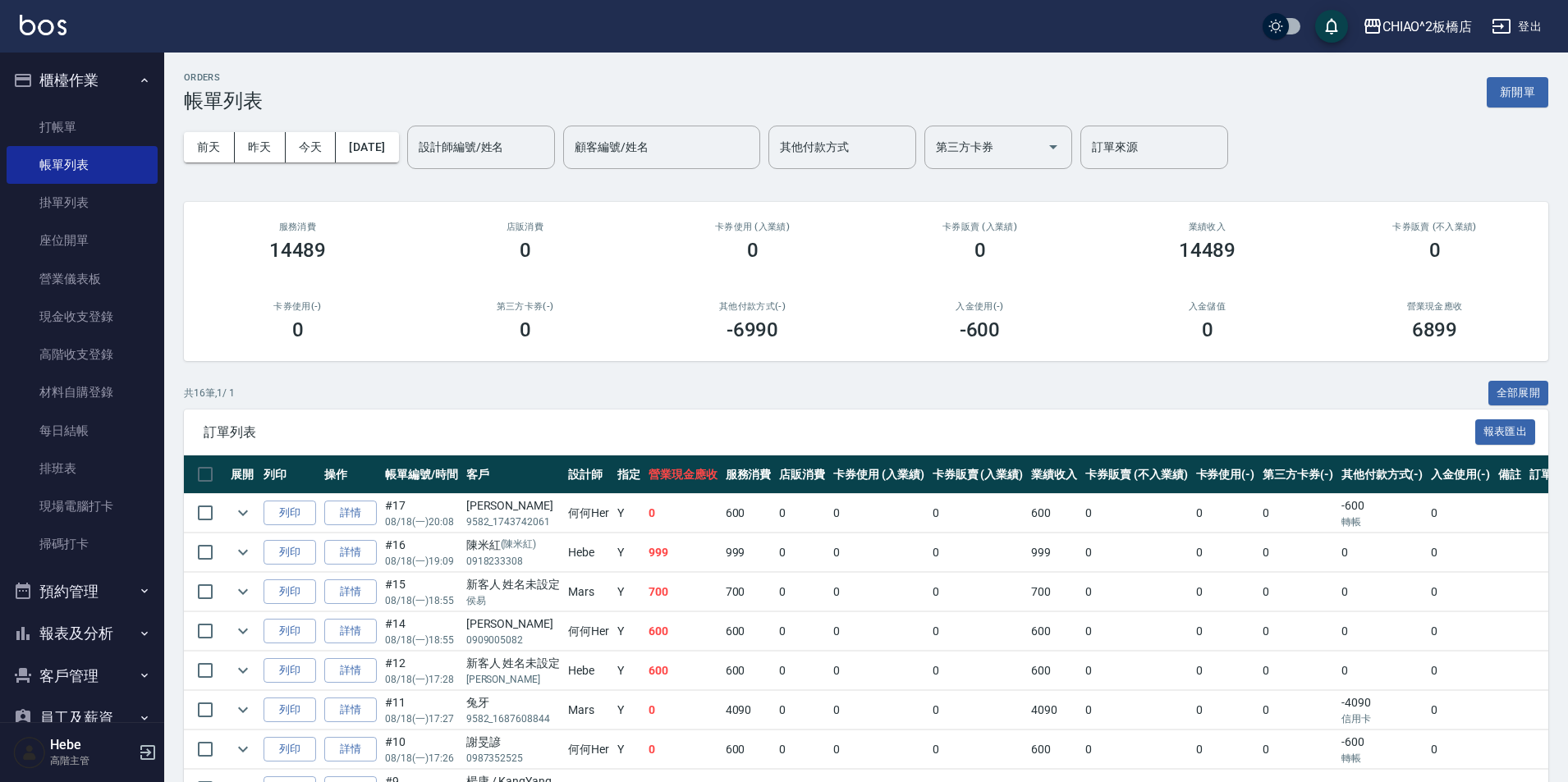
scroll to position [410, 0]
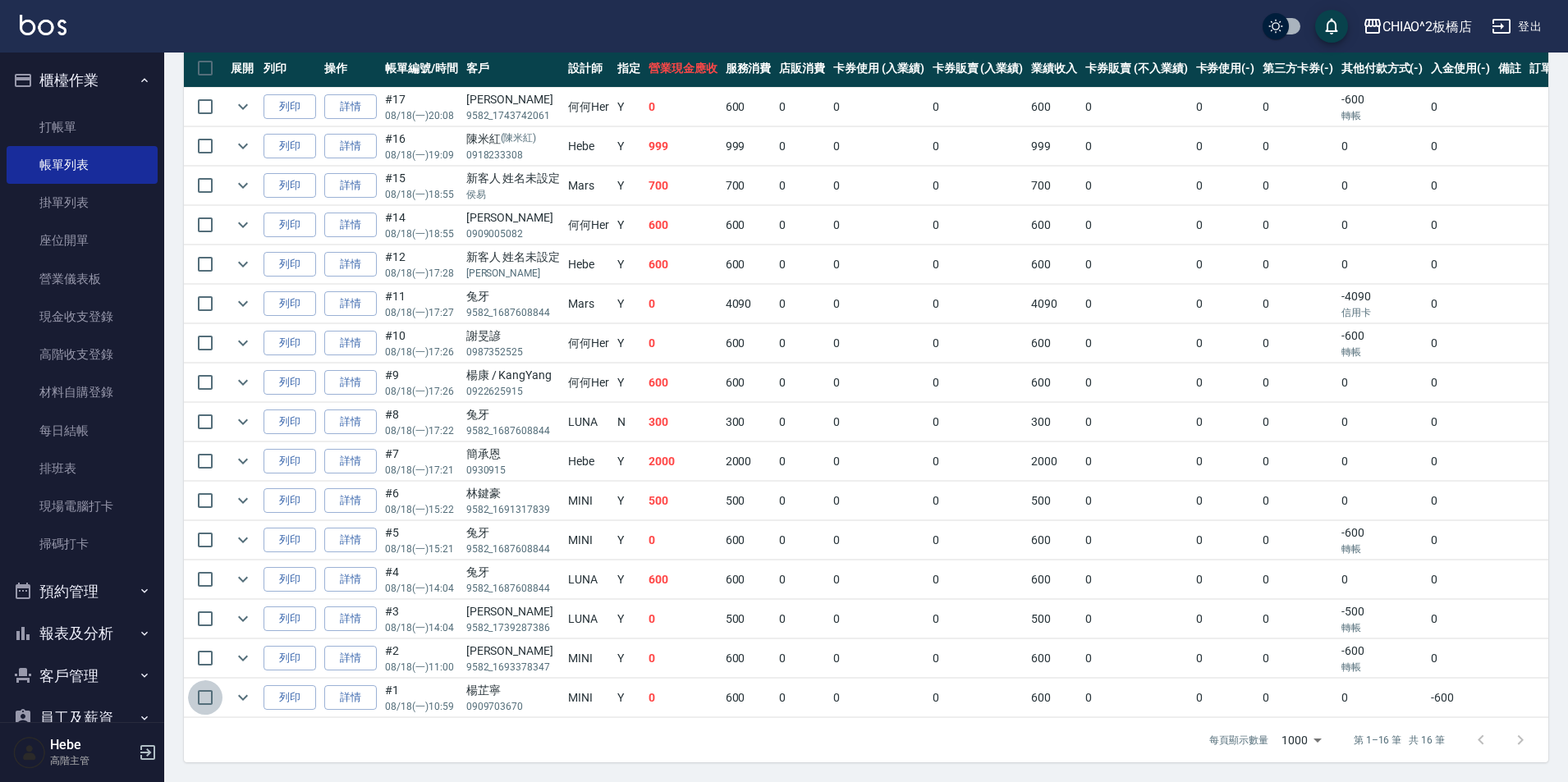
click at [206, 694] on input "checkbox" at bounding box center [205, 697] width 35 height 35
checkbox input "true"
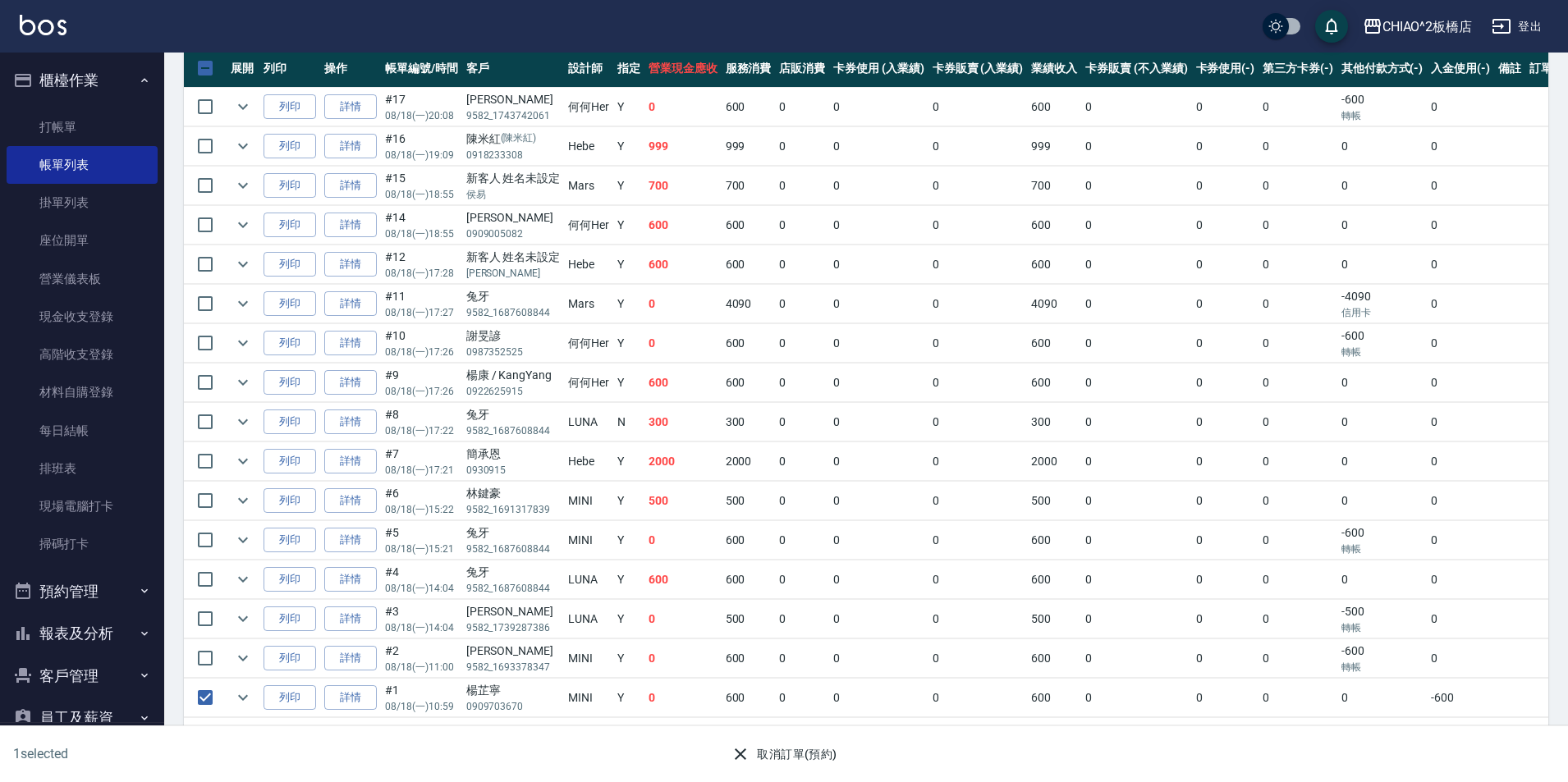
click at [760, 746] on button "取消訂單(預約)" at bounding box center [783, 754] width 119 height 31
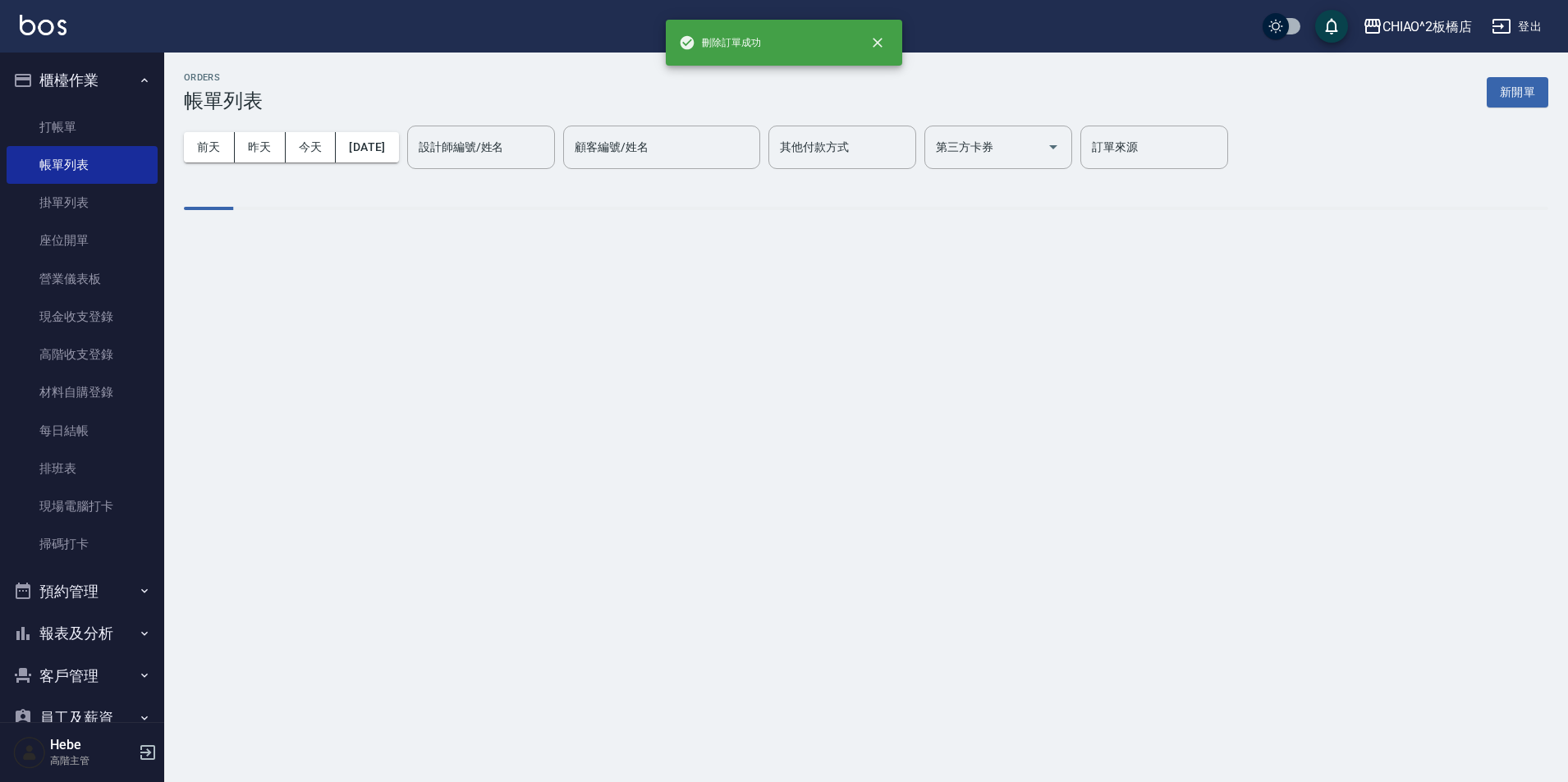
scroll to position [0, 0]
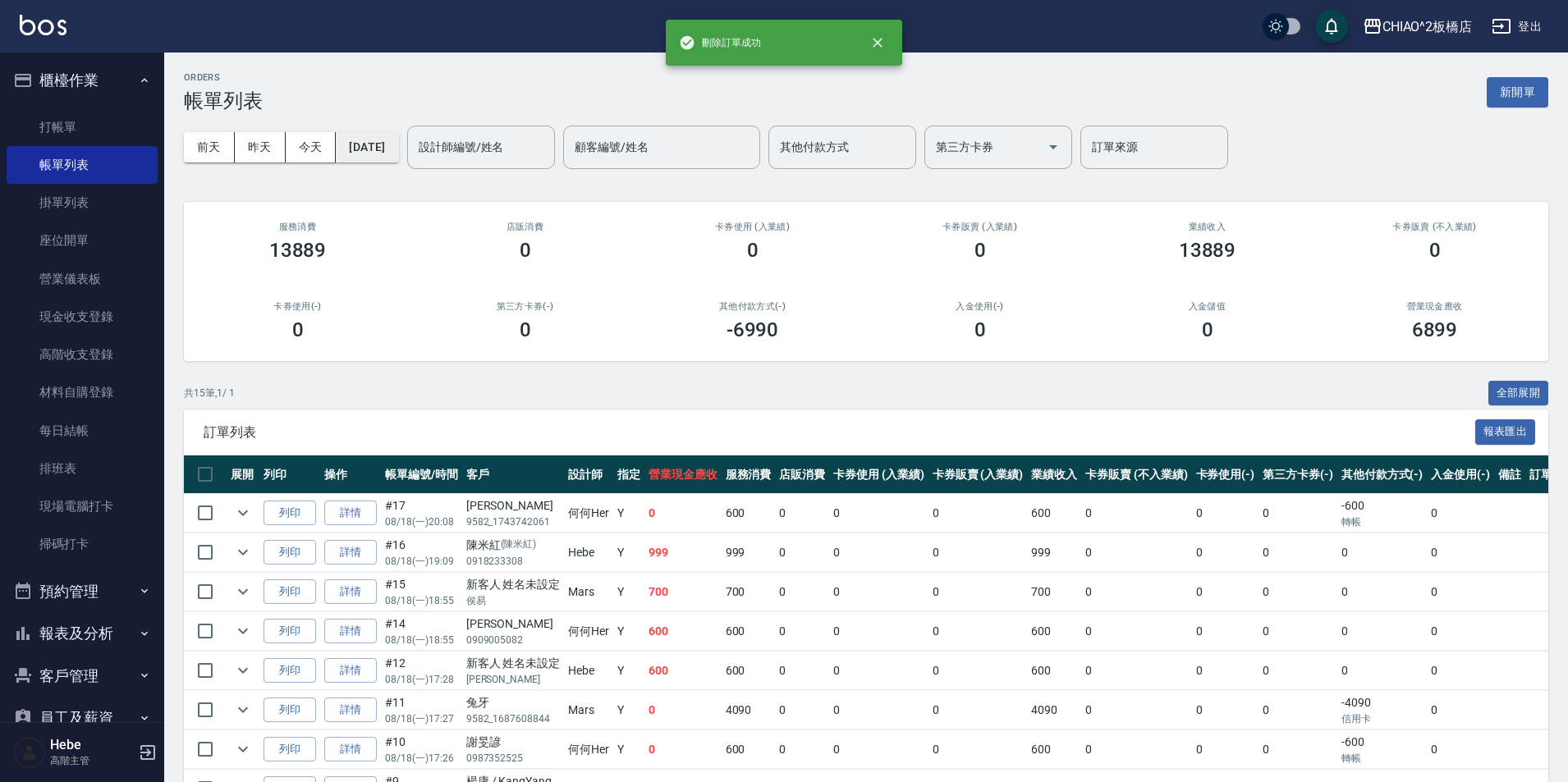
click at [358, 150] on button "[DATE]" at bounding box center [366, 147] width 62 height 31
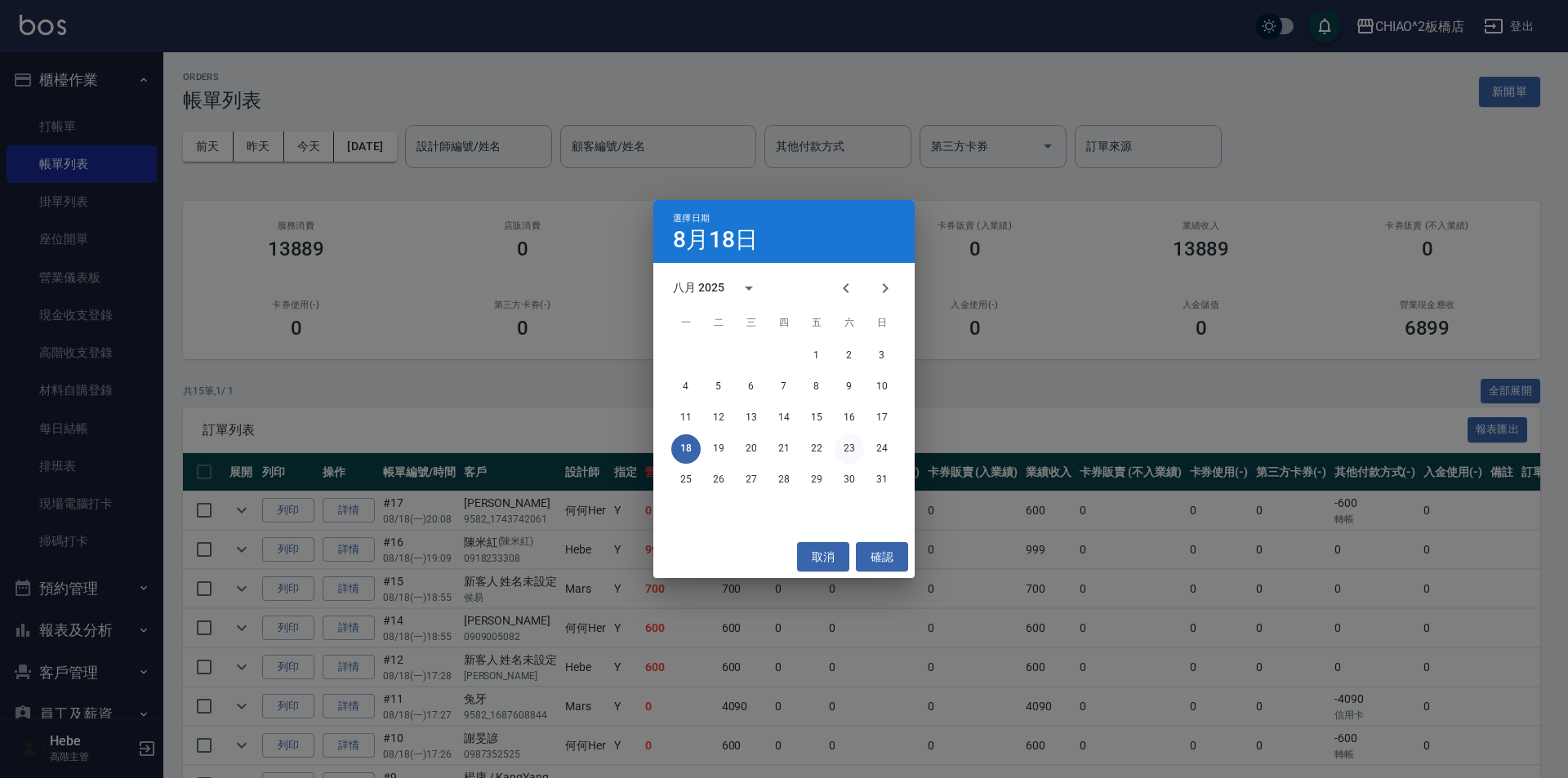
click at [852, 453] on button "23" at bounding box center [850, 449] width 29 height 29
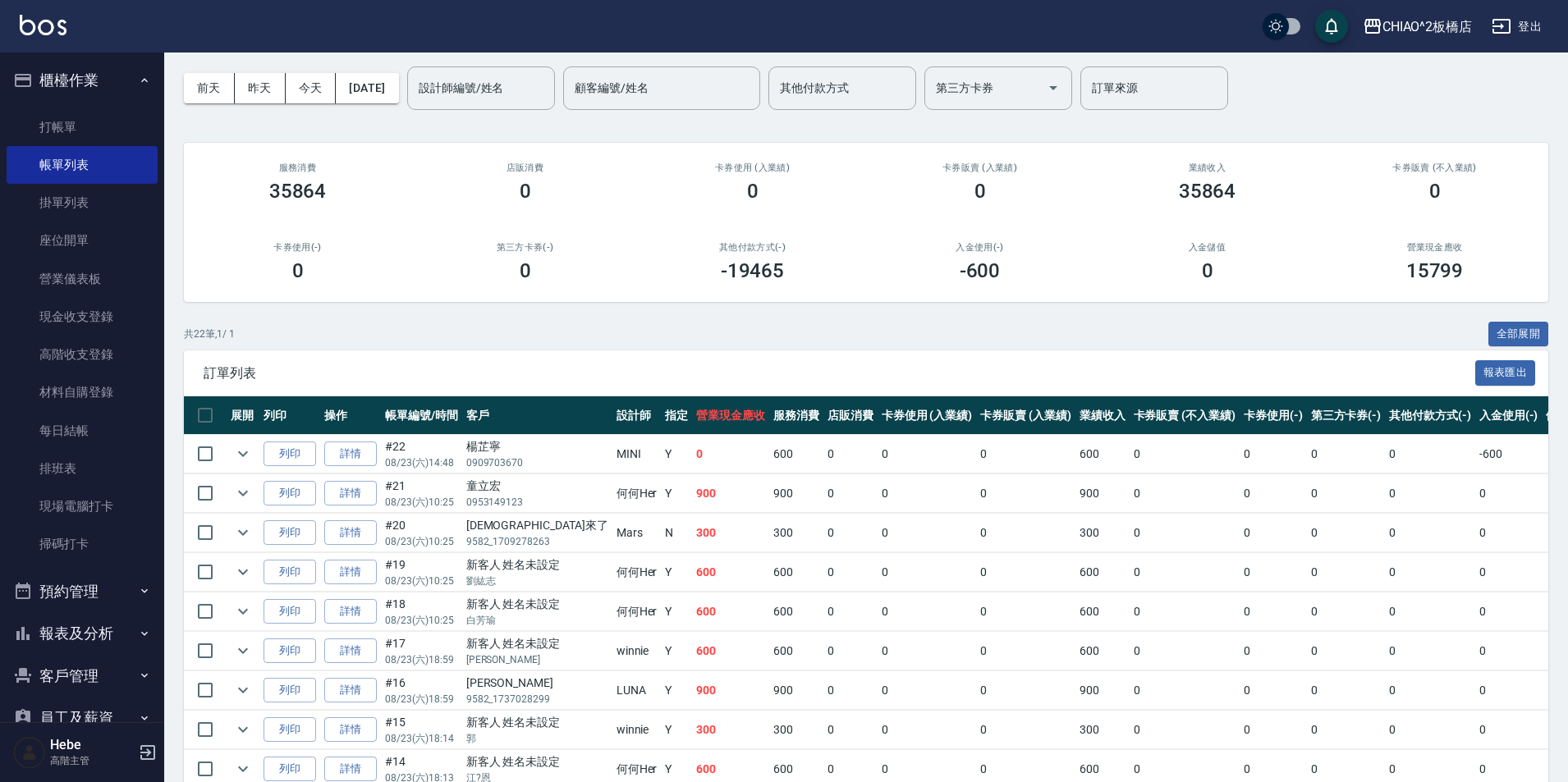
scroll to position [82, 0]
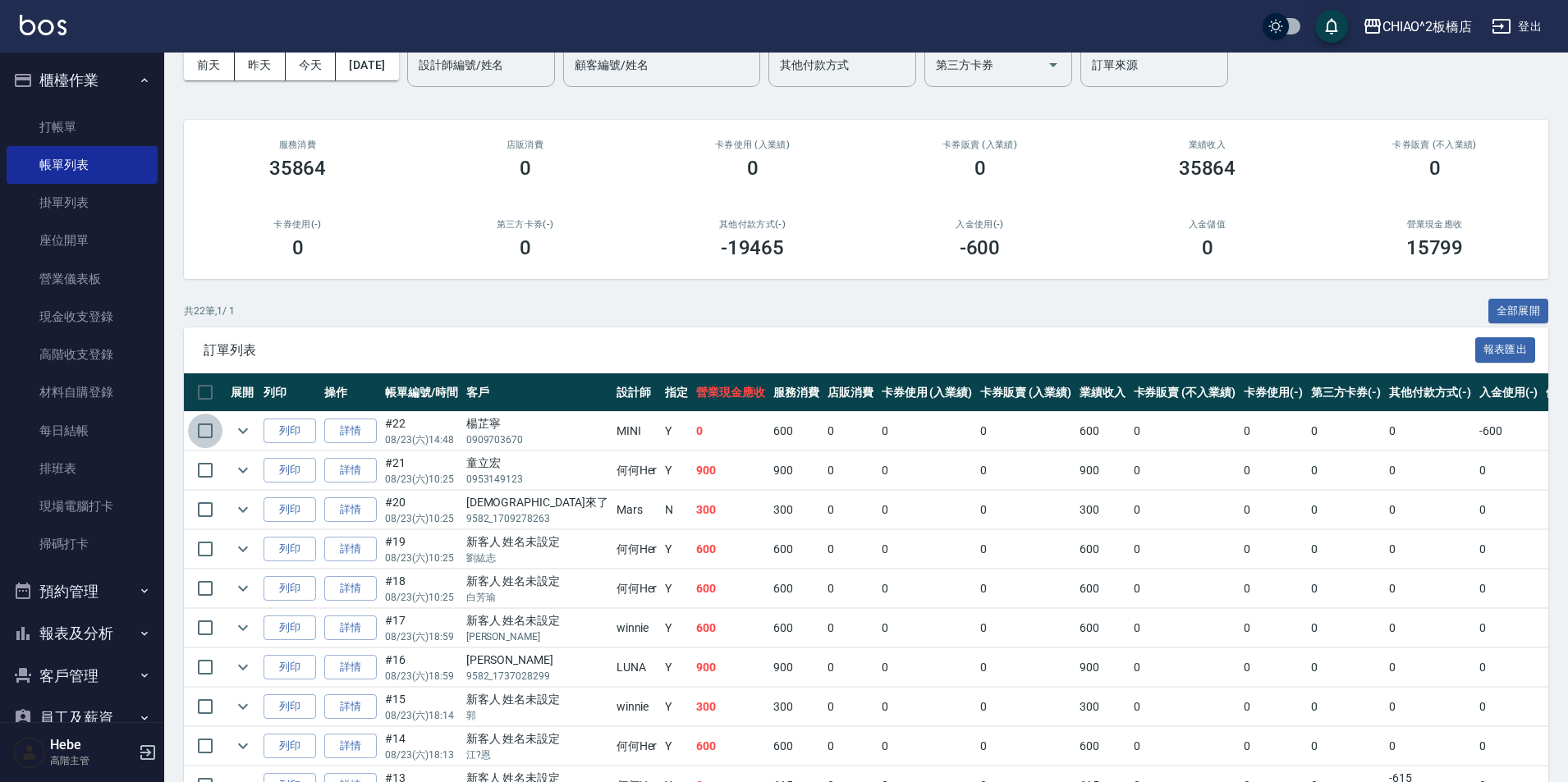
click at [216, 432] on input "checkbox" at bounding box center [205, 430] width 35 height 35
checkbox input "true"
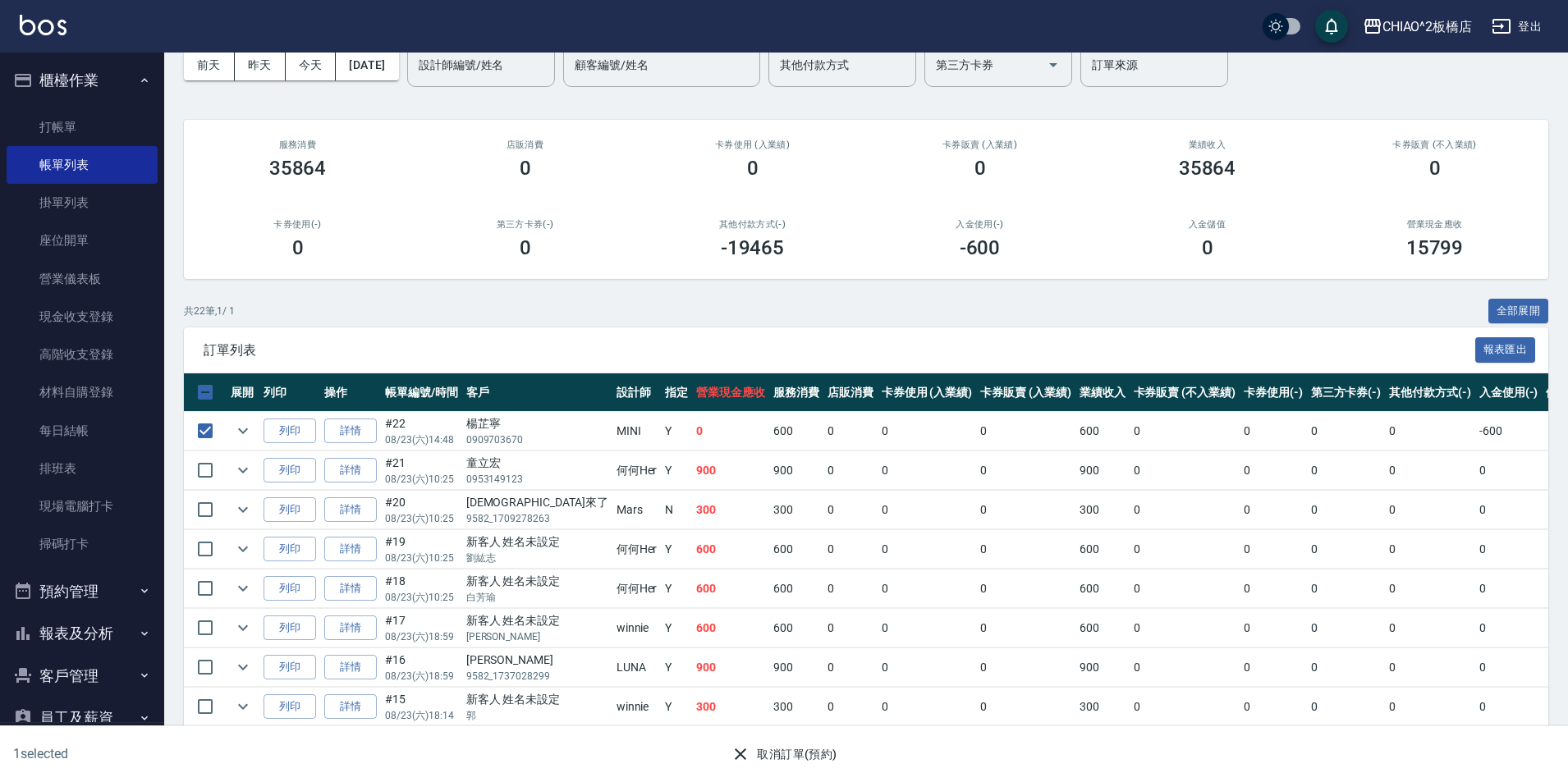
scroll to position [492, 0]
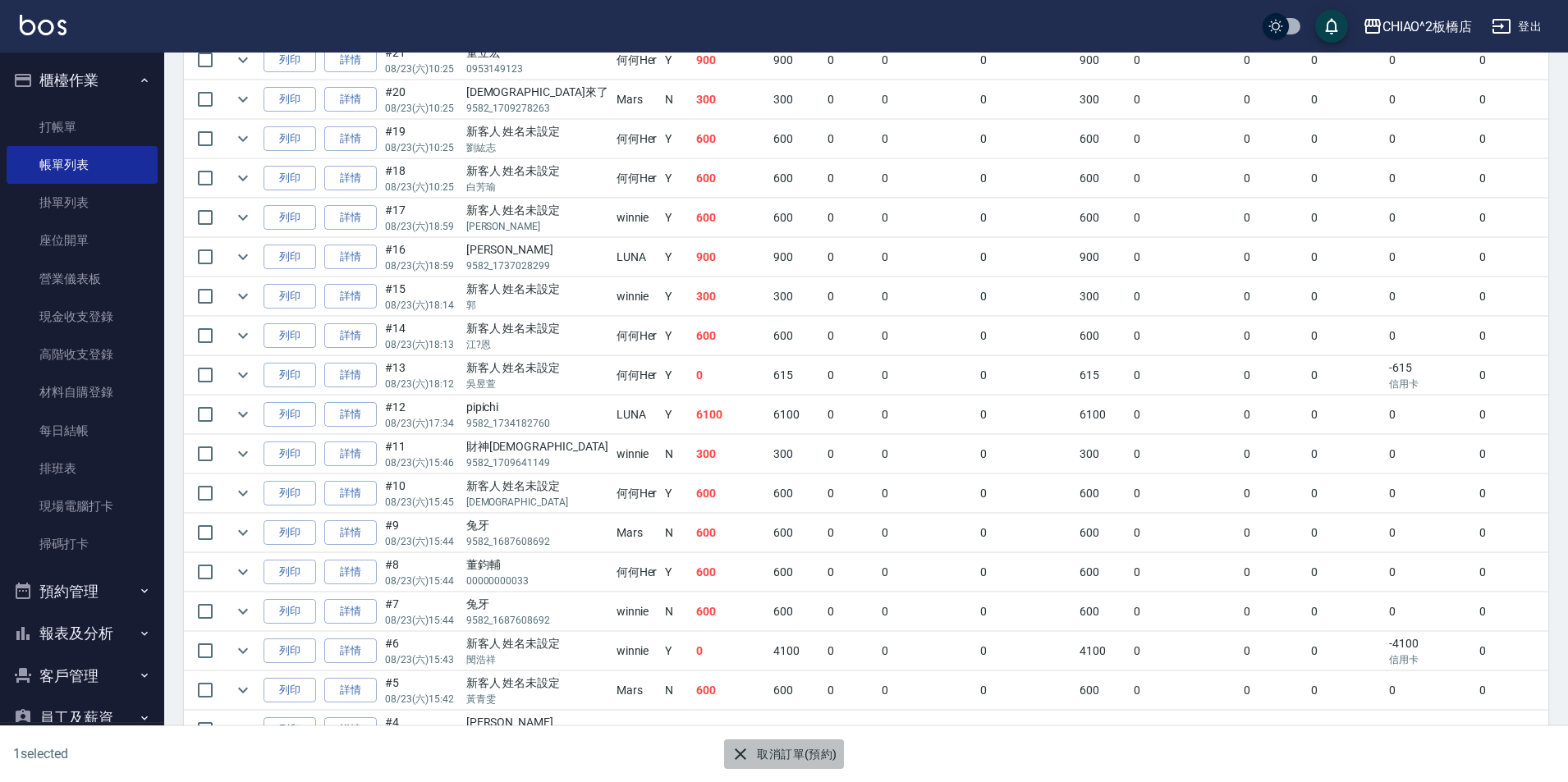
click at [771, 761] on button "取消訂單(預約)" at bounding box center [783, 754] width 119 height 31
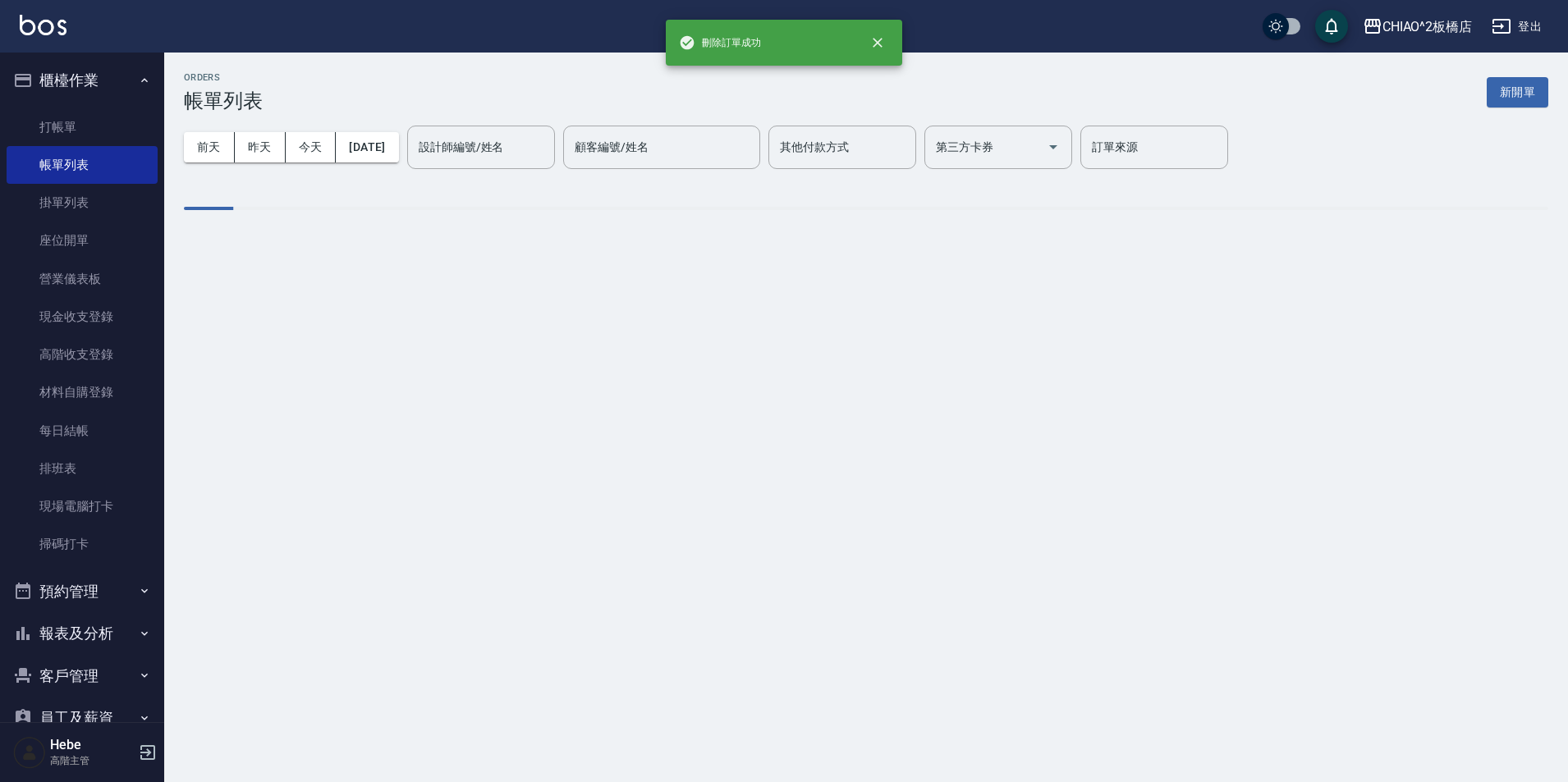
scroll to position [0, 0]
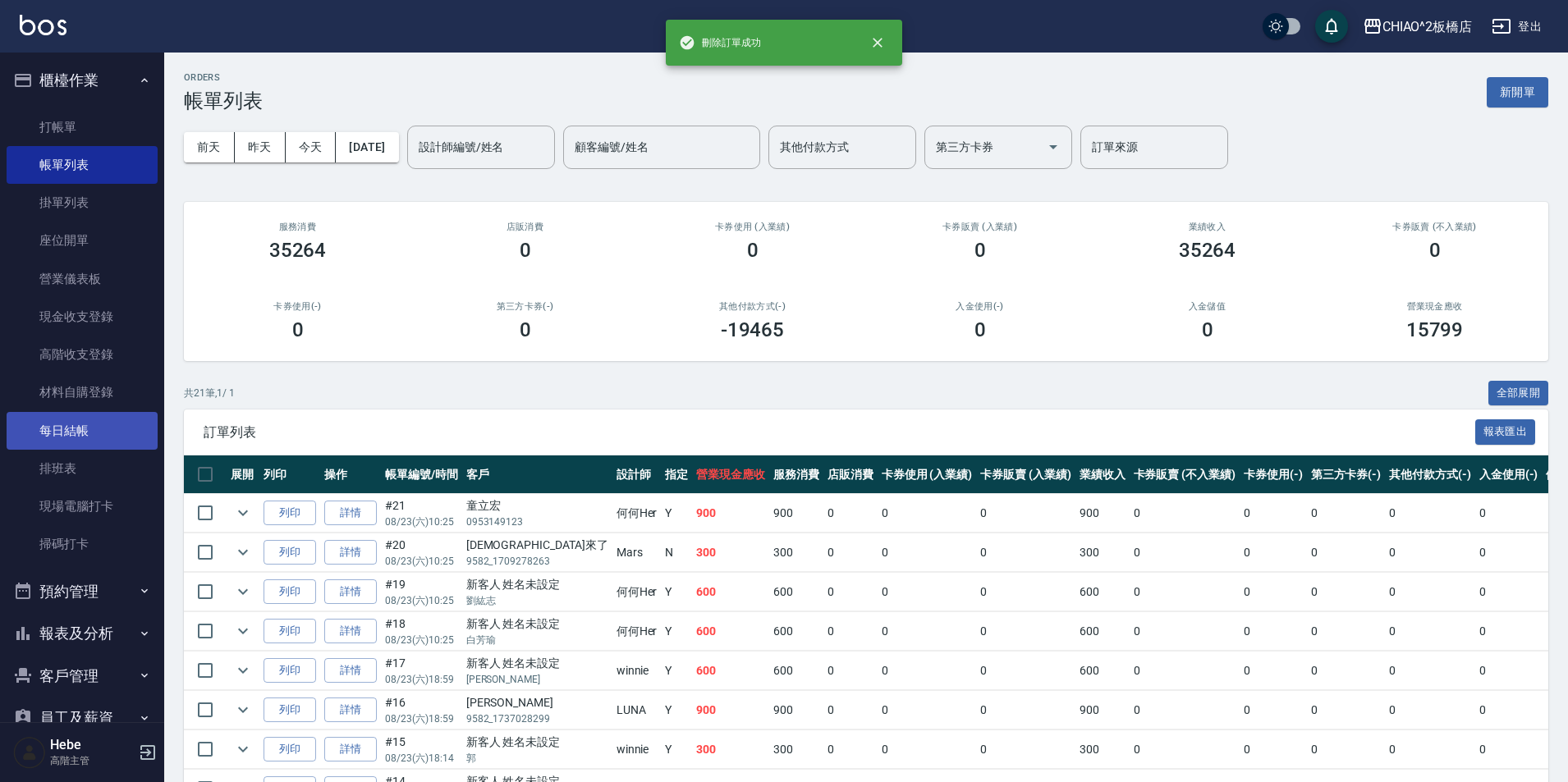
click at [84, 437] on link "每日結帳" at bounding box center [82, 431] width 151 height 37
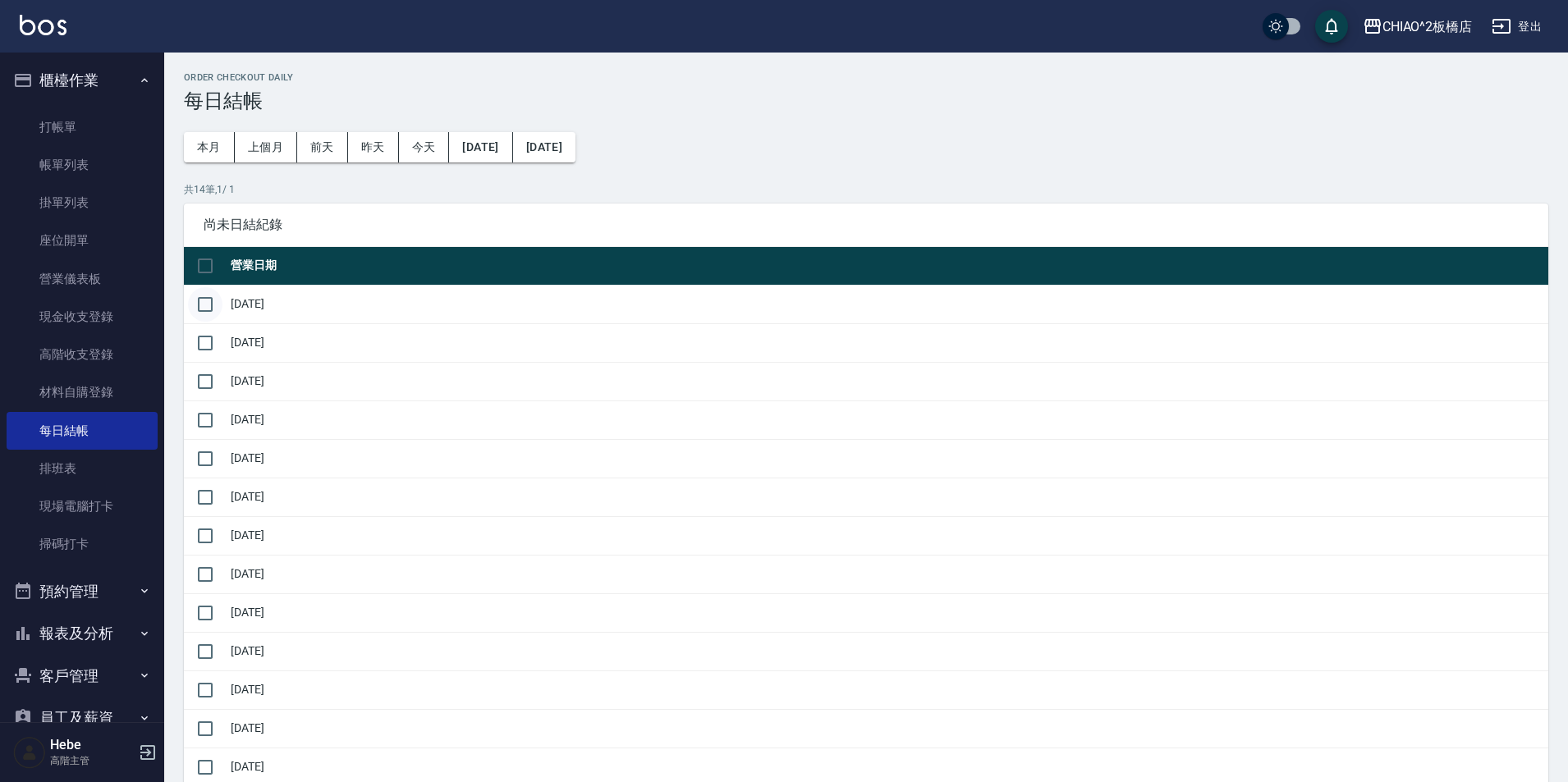
click at [205, 311] on input "checkbox" at bounding box center [205, 304] width 35 height 35
checkbox input "true"
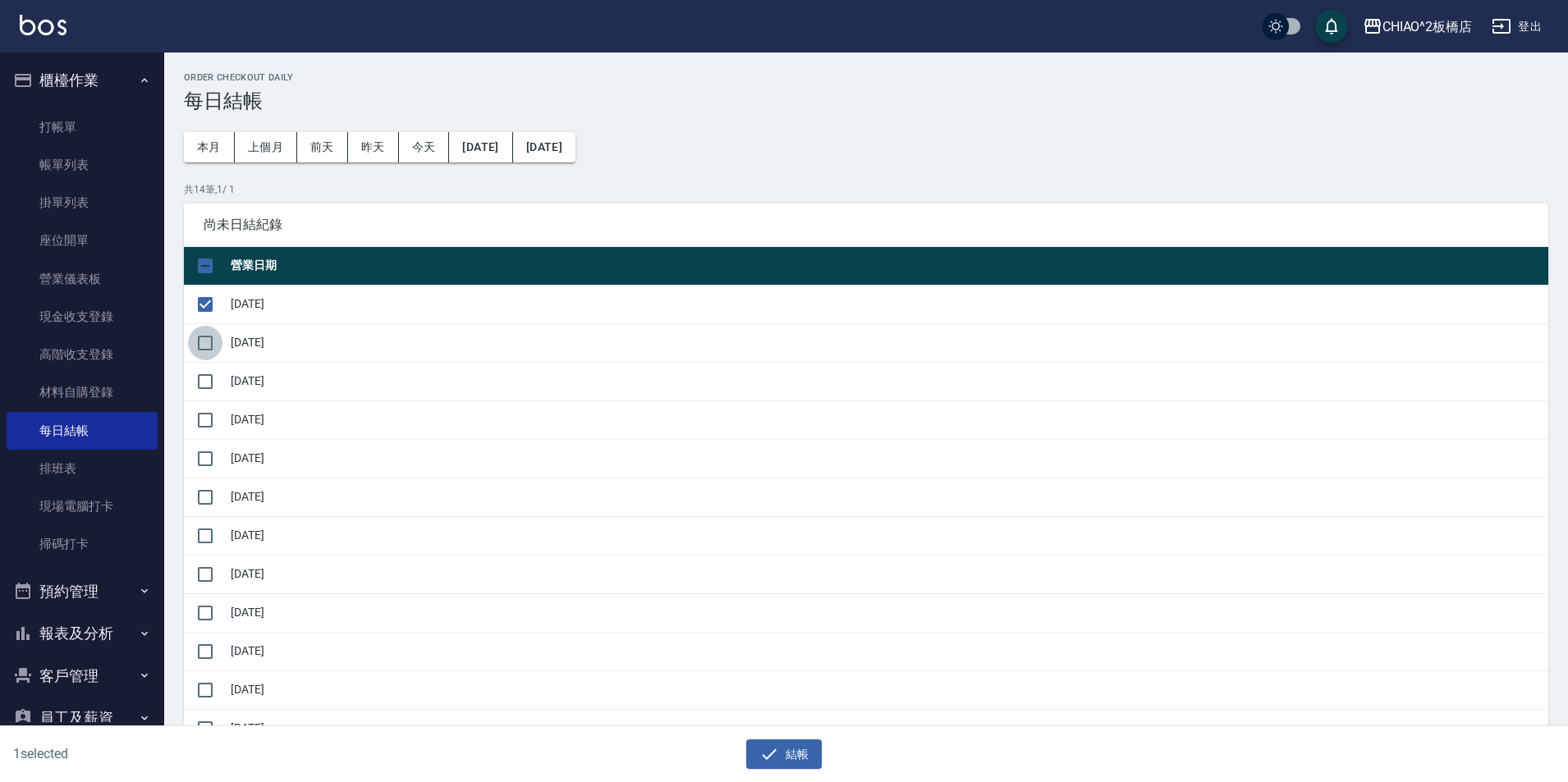
click at [207, 353] on input "checkbox" at bounding box center [205, 342] width 35 height 35
checkbox input "true"
click at [211, 387] on input "checkbox" at bounding box center [205, 382] width 35 height 35
checkbox input "true"
click at [205, 419] on input "checkbox" at bounding box center [205, 420] width 35 height 35
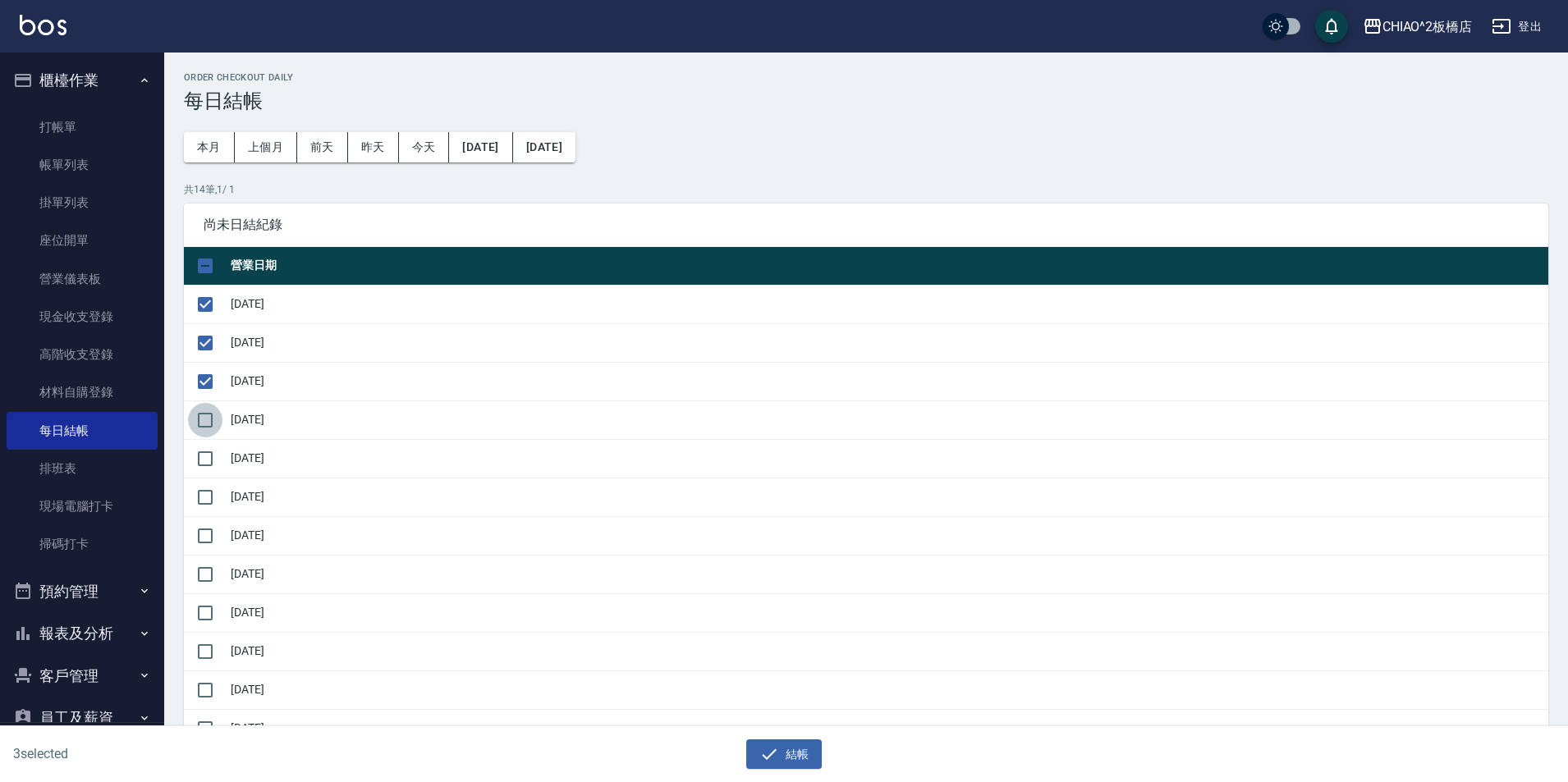
checkbox input "true"
click at [801, 756] on button "結帳" at bounding box center [784, 754] width 76 height 31
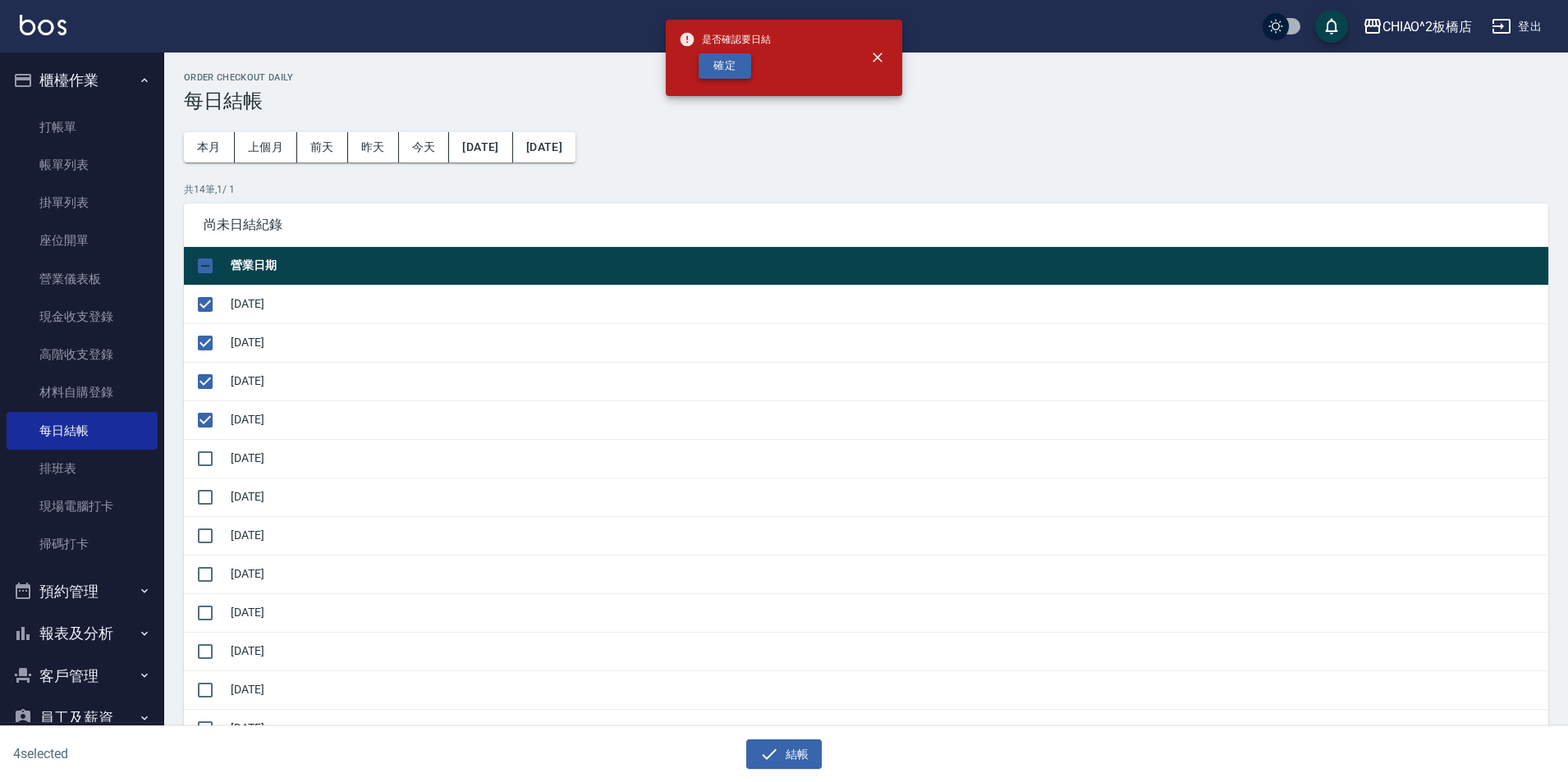
click at [732, 60] on button "確定" at bounding box center [724, 66] width 52 height 26
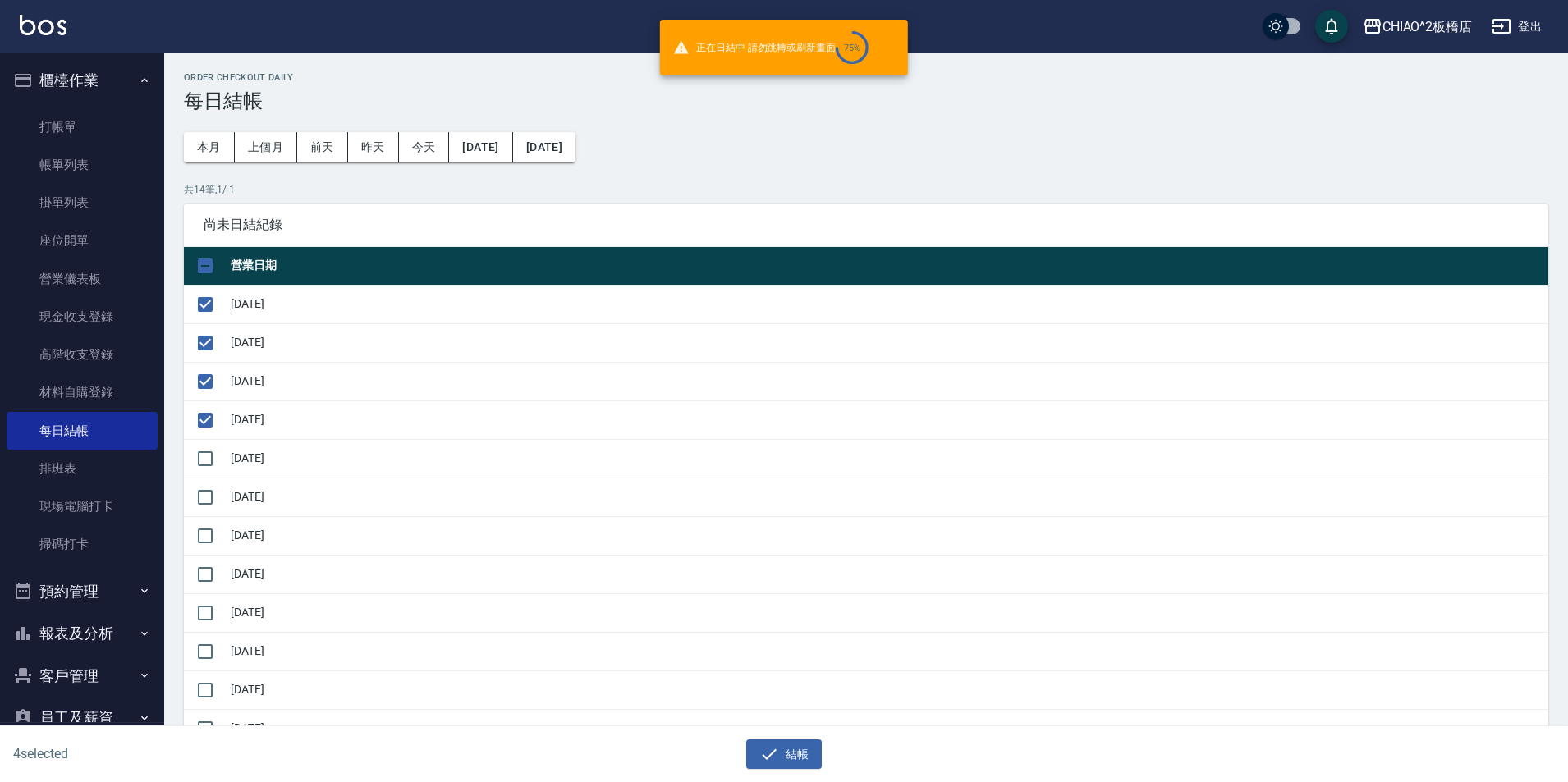
checkbox input "false"
